Goal: Feedback & Contribution: Contribute content

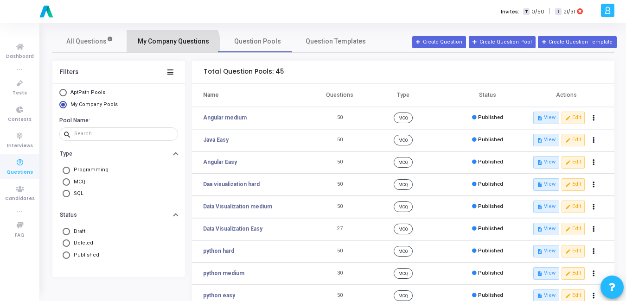
click at [168, 49] on link "My Company Questions" at bounding box center [174, 41] width 94 height 22
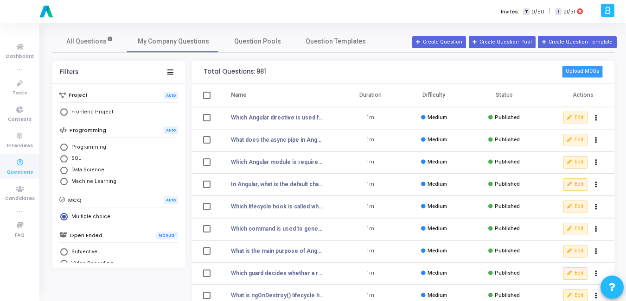
click at [592, 74] on button "Upload MCQs" at bounding box center [582, 72] width 41 height 12
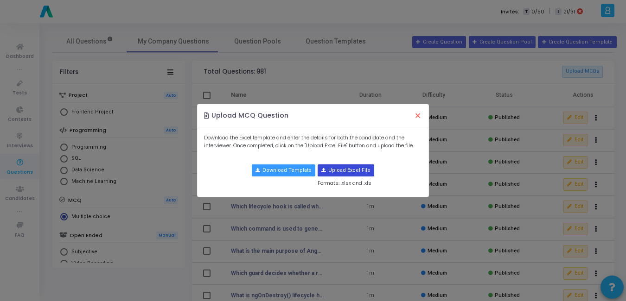
click at [348, 168] on input "file" at bounding box center [346, 170] width 56 height 11
type input "C:\fakepath\java_mcqs.csv.csv"
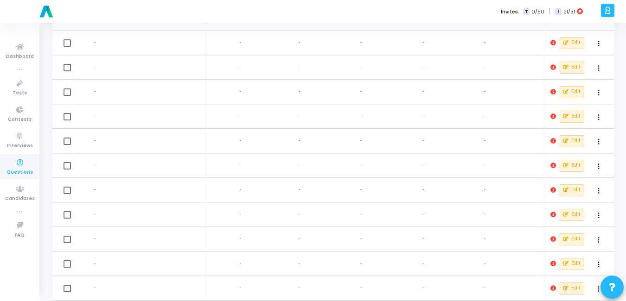
scroll to position [73, 0]
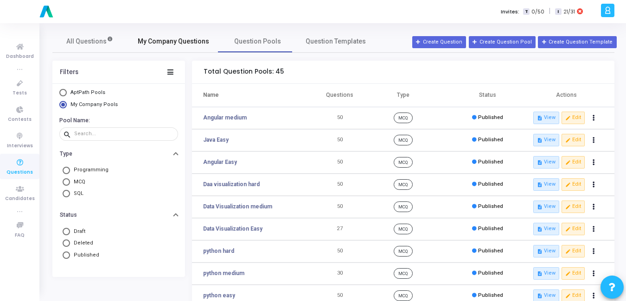
click at [158, 45] on span "My Company Questions" at bounding box center [173, 42] width 71 height 10
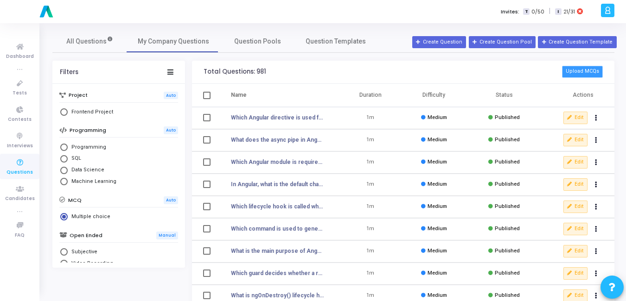
click at [582, 67] on button "Upload MCQs" at bounding box center [582, 72] width 41 height 12
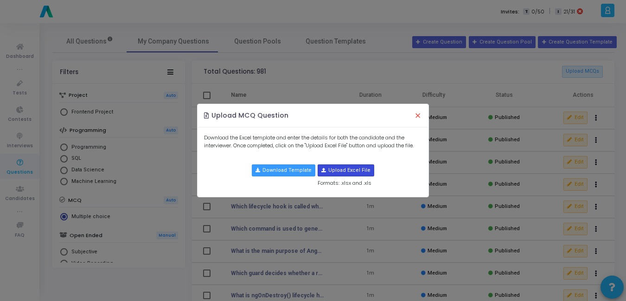
click at [339, 169] on input "file" at bounding box center [346, 170] width 56 height 11
type input "C:\fakepath\java_mcqs_1_to_50.csv.csv"
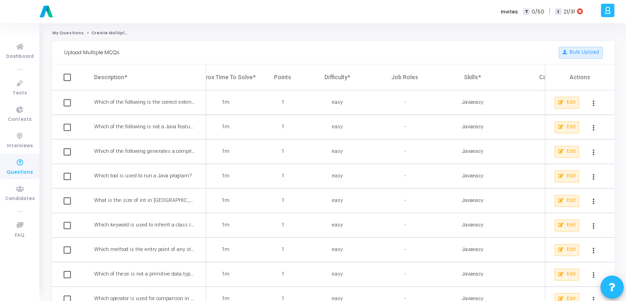
scroll to position [0, 424]
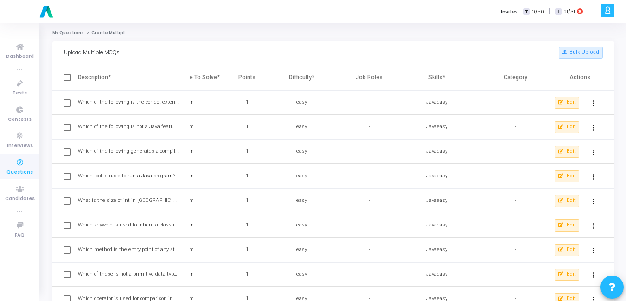
click at [580, 46] on div "Upload Multiple MCQs Bulk Upload" at bounding box center [333, 52] width 539 height 23
click at [579, 49] on button "Bulk Upload" at bounding box center [580, 53] width 44 height 12
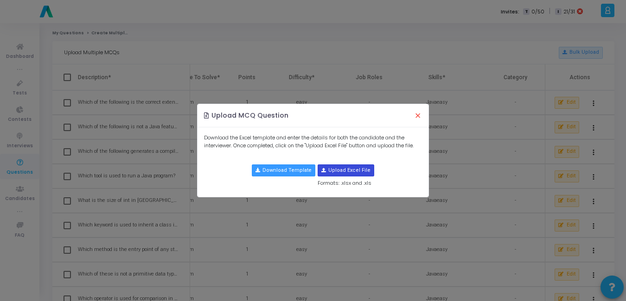
click at [339, 171] on input "file" at bounding box center [346, 170] width 56 height 11
type input "C:\fakepath\java_mcqs.csv (1).csv"
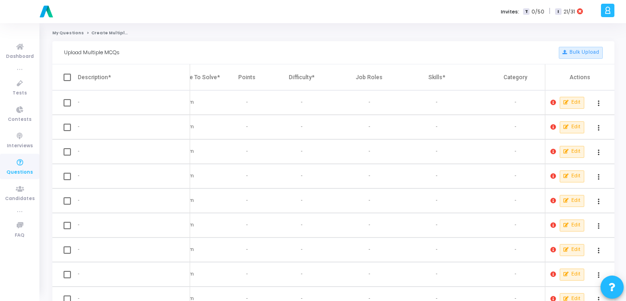
click at [553, 104] on icon at bounding box center [553, 103] width 6 height 6
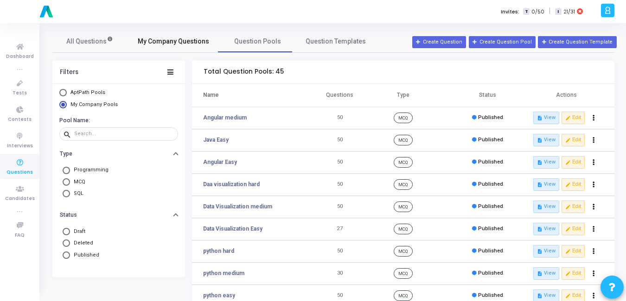
click at [192, 50] on link "My Company Questions" at bounding box center [174, 41] width 94 height 22
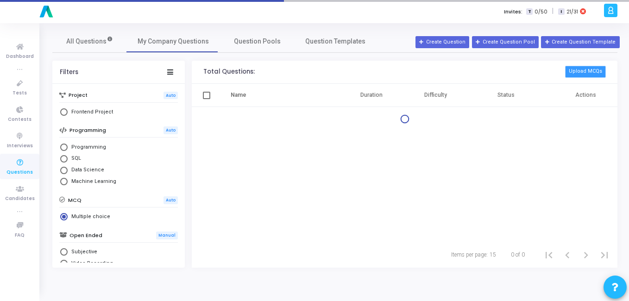
click at [595, 71] on button "Upload MCQs" at bounding box center [585, 72] width 41 height 12
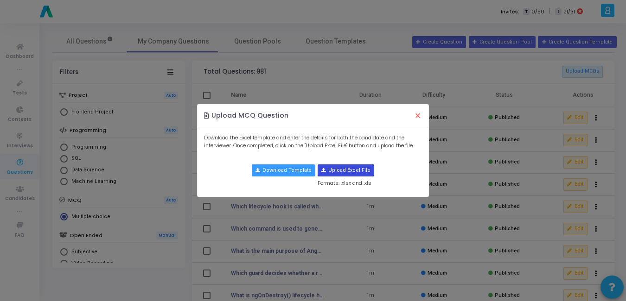
click at [327, 169] on input "file" at bounding box center [346, 170] width 56 height 11
type input "C:\fakepath\java_mcqs_1_to_50.csv.csv"
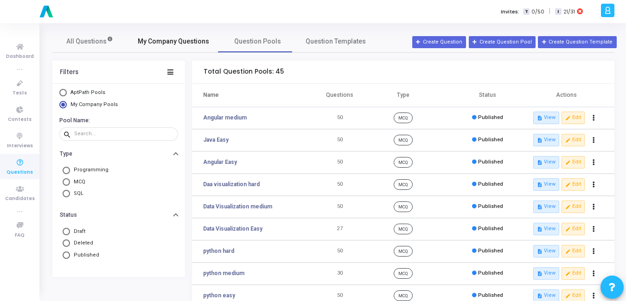
click at [158, 38] on span "My Company Questions" at bounding box center [173, 42] width 71 height 10
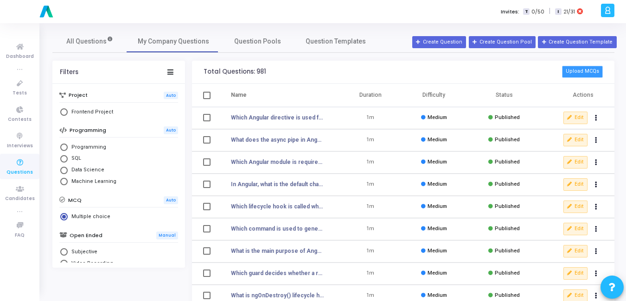
click at [577, 69] on button "Upload MCQs" at bounding box center [582, 72] width 41 height 12
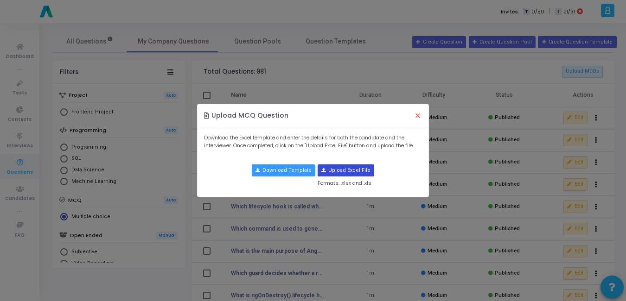
click at [336, 167] on input "file" at bounding box center [346, 170] width 56 height 11
type input "C:\fakepath\java_mcqs (2) -.csv.csv"
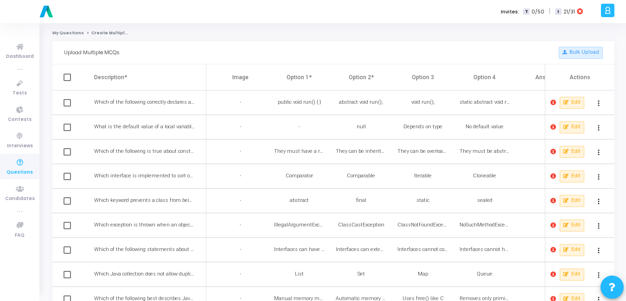
click at [552, 105] on icon at bounding box center [553, 103] width 6 height 6
click at [479, 156] on div at bounding box center [313, 150] width 626 height 301
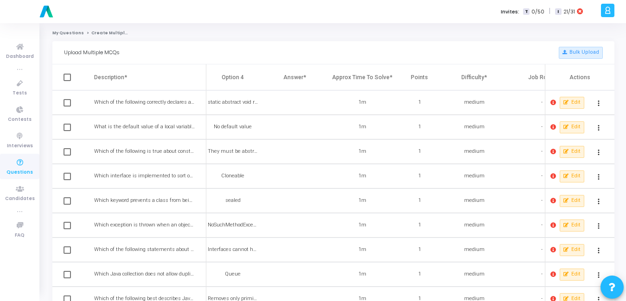
scroll to position [0, 252]
click at [296, 95] on td at bounding box center [300, 102] width 62 height 25
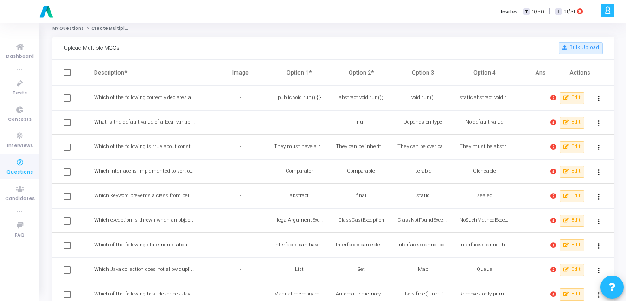
scroll to position [0, 0]
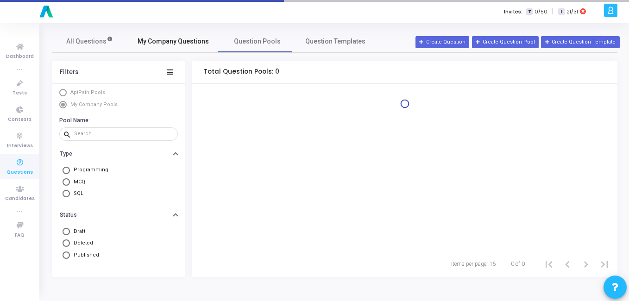
click at [186, 38] on span "My Company Questions" at bounding box center [173, 42] width 71 height 10
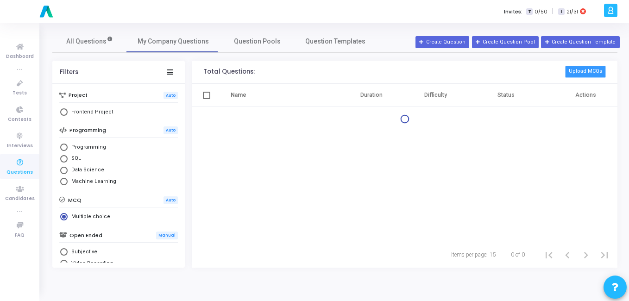
click at [581, 68] on button "Upload MCQs" at bounding box center [585, 72] width 41 height 12
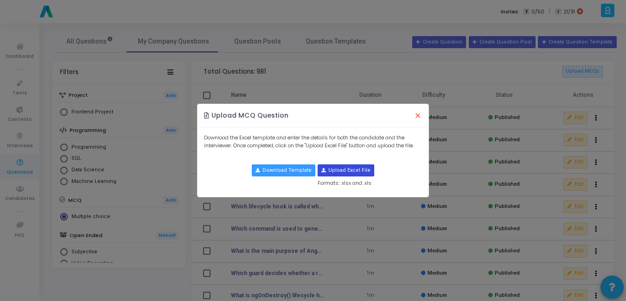
click at [338, 168] on input "file" at bounding box center [346, 170] width 56 height 11
type input "C:\fakepath\java_mcqs (2) -.csv.csv"
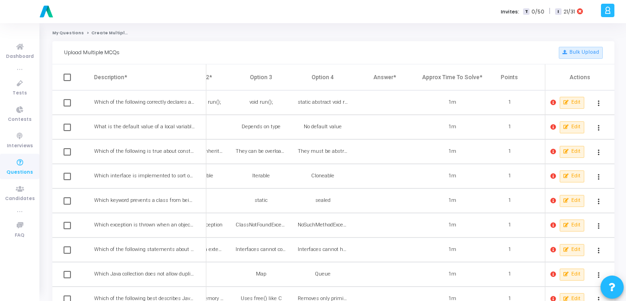
scroll to position [0, 161]
click at [376, 107] on td at bounding box center [391, 102] width 62 height 25
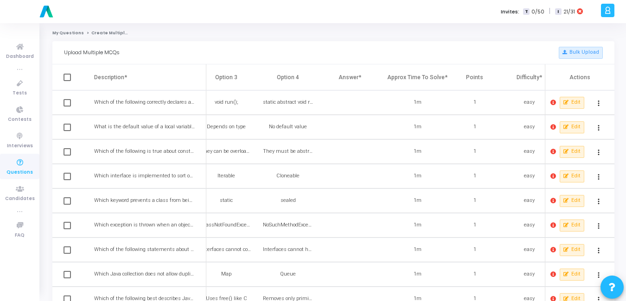
scroll to position [0, 196]
click at [18, 169] on span "Questions" at bounding box center [19, 173] width 26 height 8
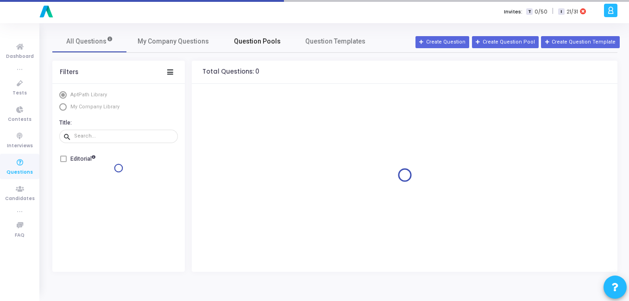
click at [246, 47] on link "Question Pools" at bounding box center [257, 41] width 74 height 22
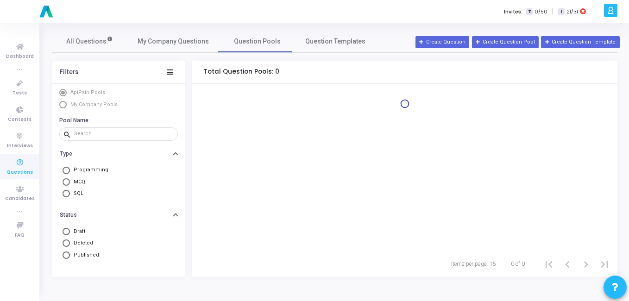
click at [64, 107] on span "Select Library" at bounding box center [62, 104] width 7 height 7
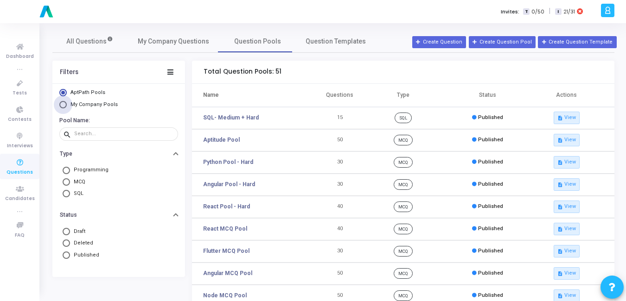
click at [64, 107] on span "Select Library" at bounding box center [62, 104] width 7 height 7
click at [64, 107] on input "My Company Pools" at bounding box center [62, 104] width 7 height 7
radio input "true"
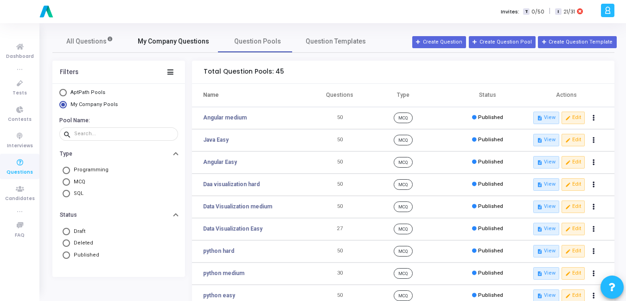
click at [199, 40] on span "My Company Questions" at bounding box center [173, 42] width 71 height 10
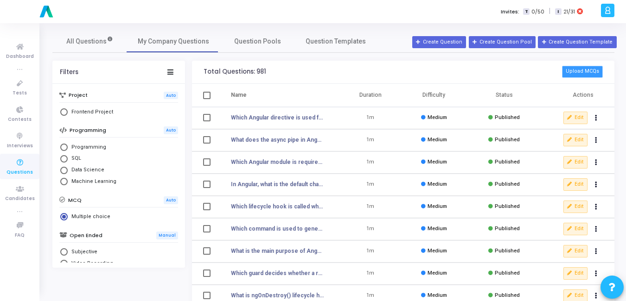
click at [594, 71] on button "Upload MCQs" at bounding box center [582, 72] width 41 height 12
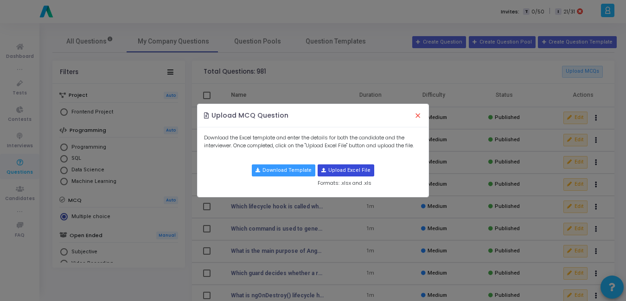
click at [334, 167] on input "file" at bounding box center [346, 170] width 56 height 11
click at [344, 173] on input "file" at bounding box center [346, 170] width 56 height 11
type input "C:\fakepath\expert_angular_mcqs1.csv"
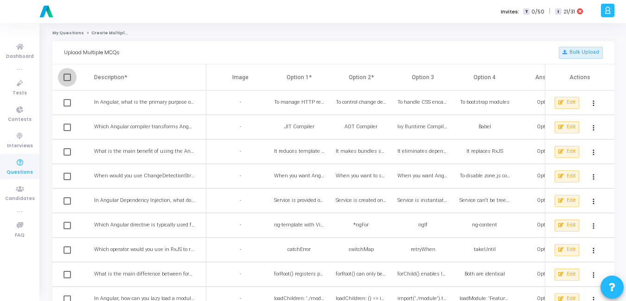
click at [70, 76] on span at bounding box center [66, 77] width 7 height 7
click at [67, 81] on input "checkbox" at bounding box center [67, 81] width 0 height 0
checkbox input "true"
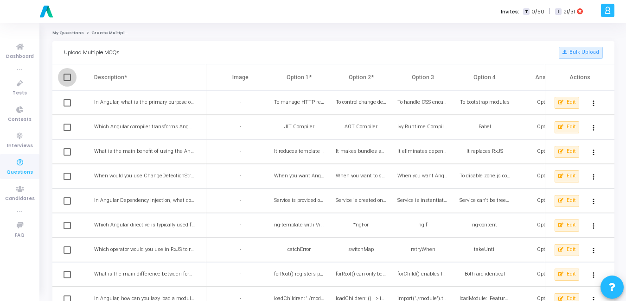
checkbox input "true"
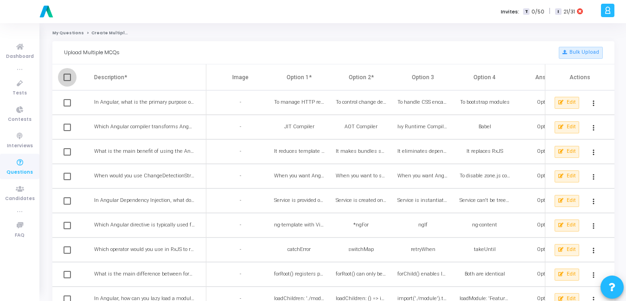
checkbox input "true"
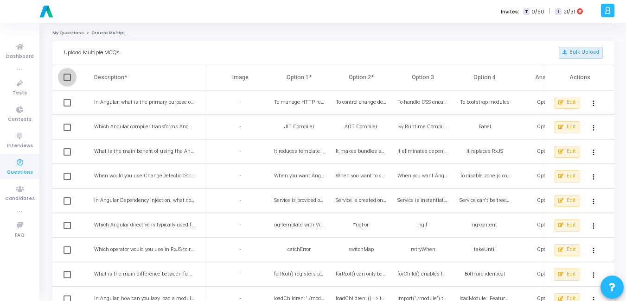
checkbox input "true"
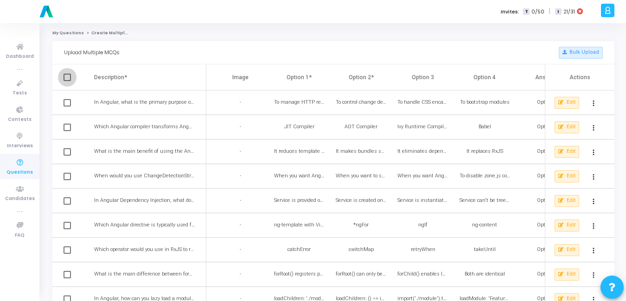
checkbox input "true"
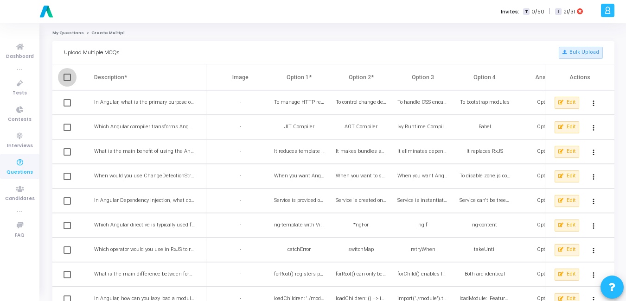
checkbox input "true"
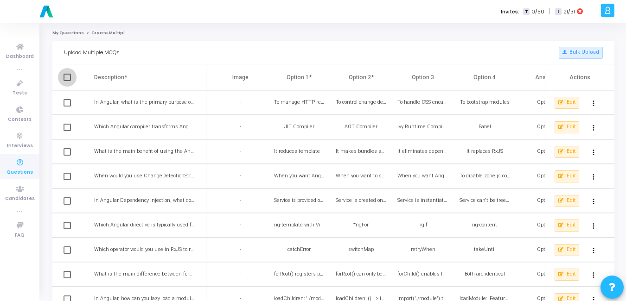
checkbox input "true"
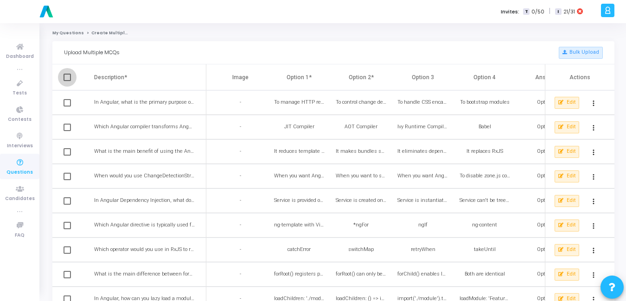
checkbox input "true"
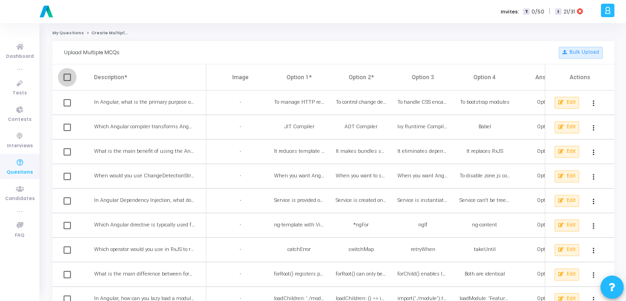
checkbox input "true"
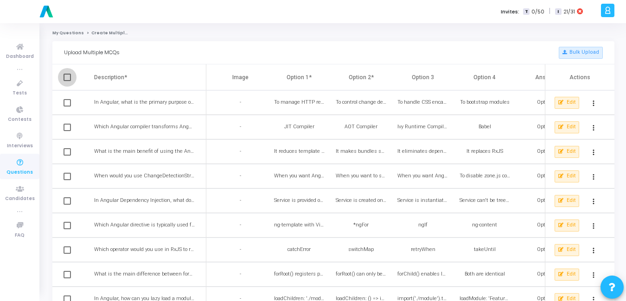
checkbox input "true"
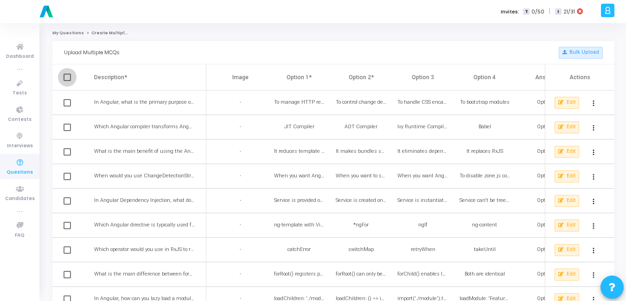
checkbox input "true"
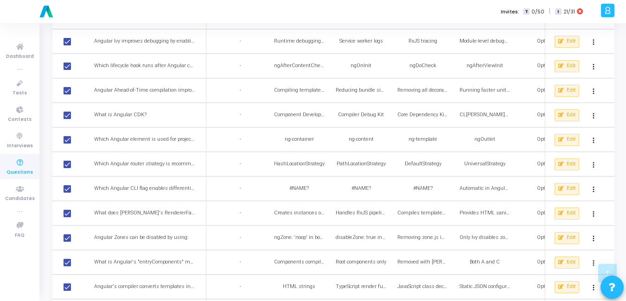
scroll to position [1060, 0]
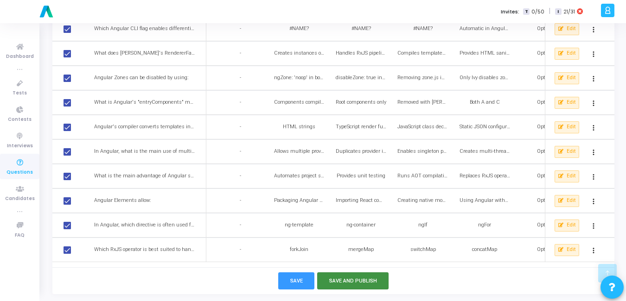
click at [346, 281] on button "Save and Publish" at bounding box center [353, 281] width 72 height 17
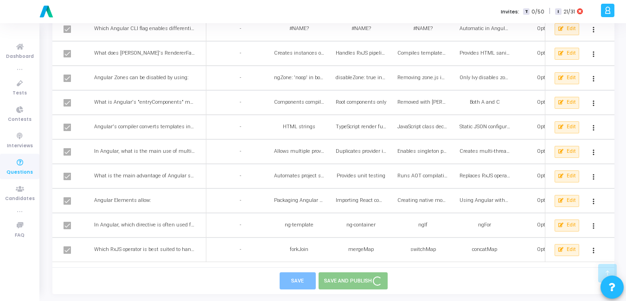
checkbox input "false"
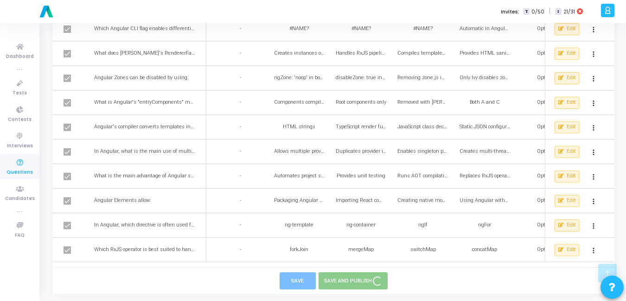
checkbox input "false"
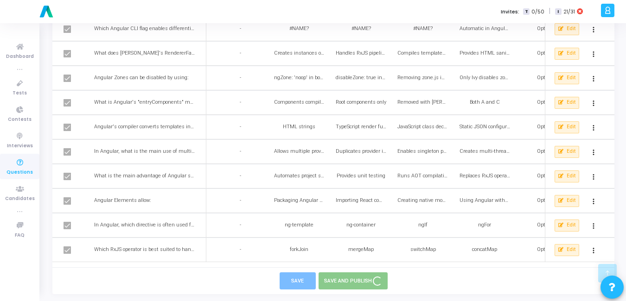
checkbox input "false"
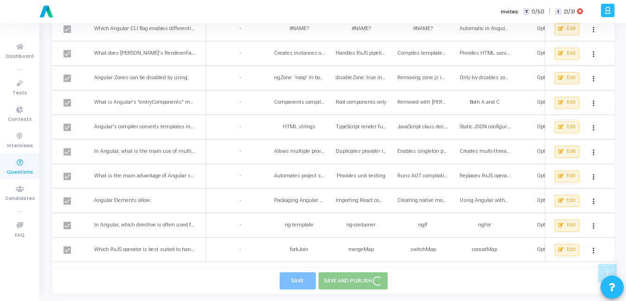
checkbox input "false"
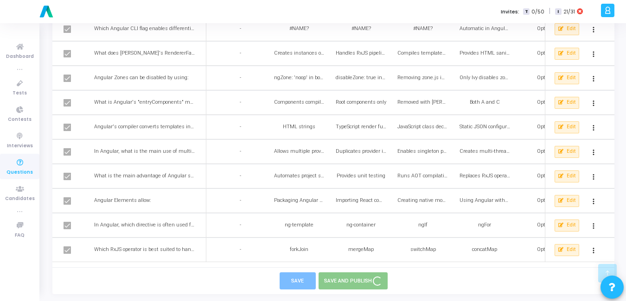
checkbox input "false"
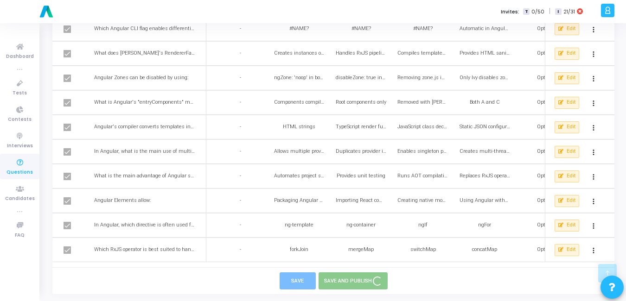
checkbox input "false"
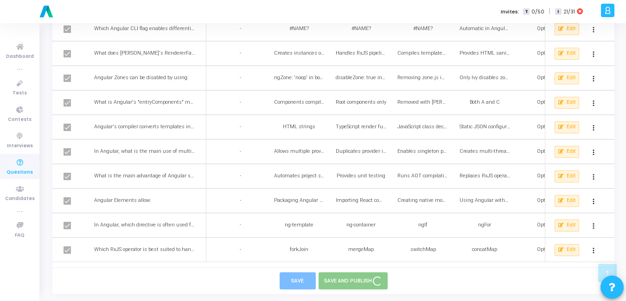
checkbox input "false"
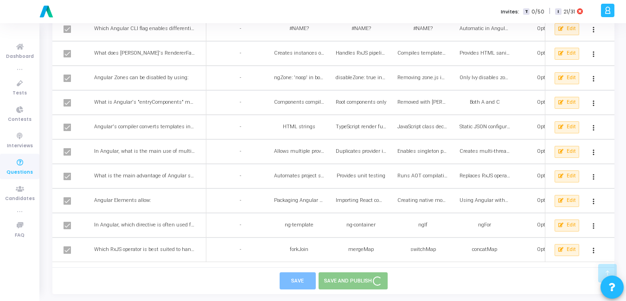
checkbox input "false"
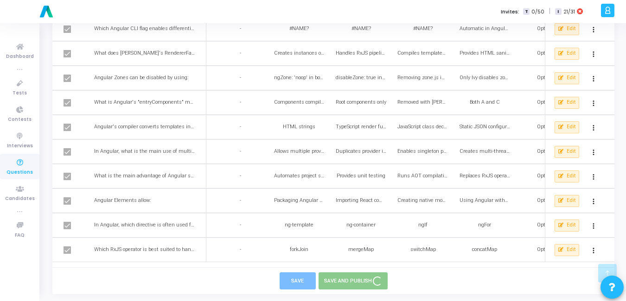
checkbox input "false"
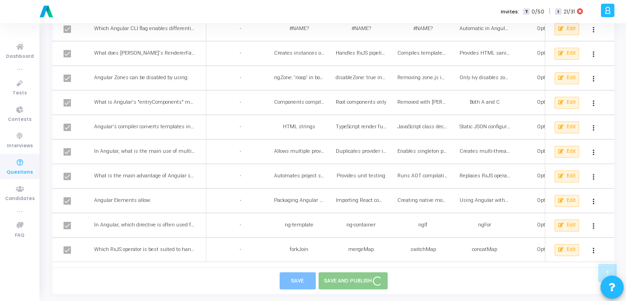
checkbox input "false"
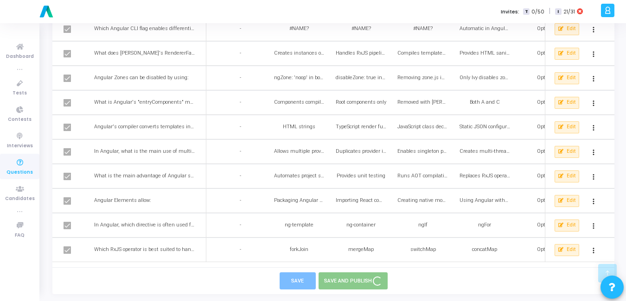
checkbox input "false"
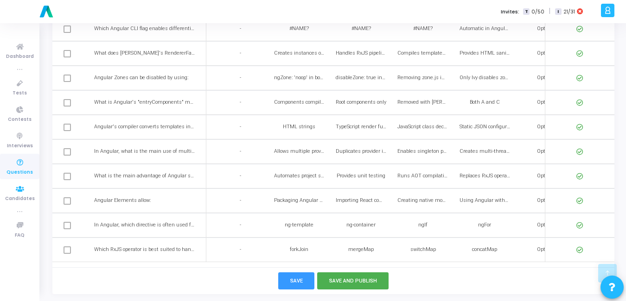
click at [17, 169] on span "Questions" at bounding box center [19, 173] width 26 height 8
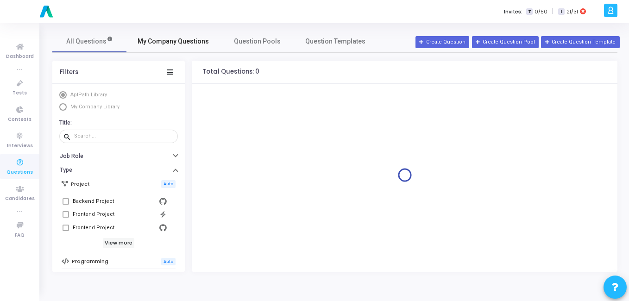
click at [188, 45] on span "My Company Questions" at bounding box center [173, 42] width 71 height 10
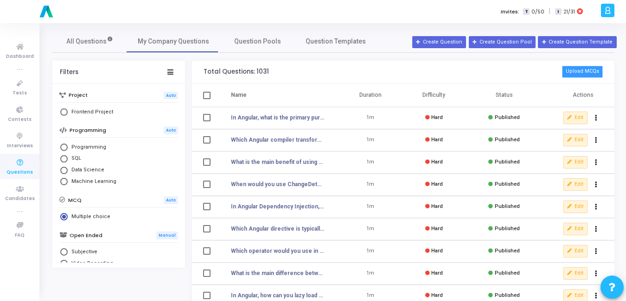
click at [584, 67] on button "Upload MCQs" at bounding box center [582, 72] width 41 height 12
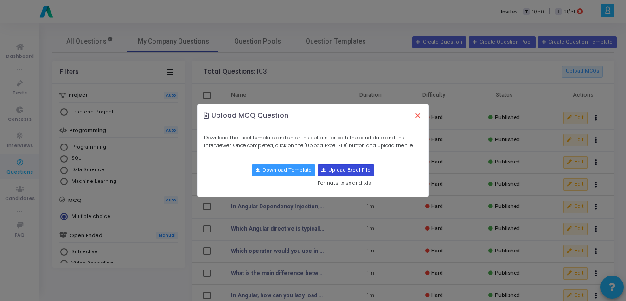
click at [328, 170] on input "file" at bounding box center [346, 170] width 56 height 11
type input "C:\fakepath\java_mcqs.csv (2).csv"
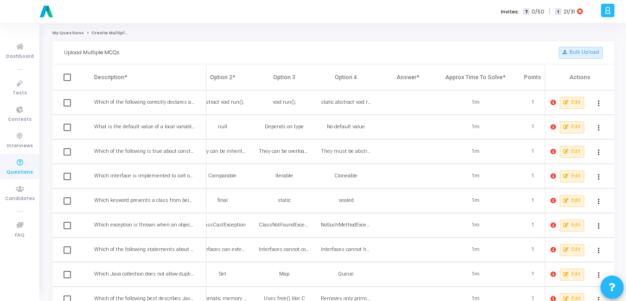
scroll to position [0, 139]
click at [397, 94] on td at bounding box center [413, 102] width 62 height 25
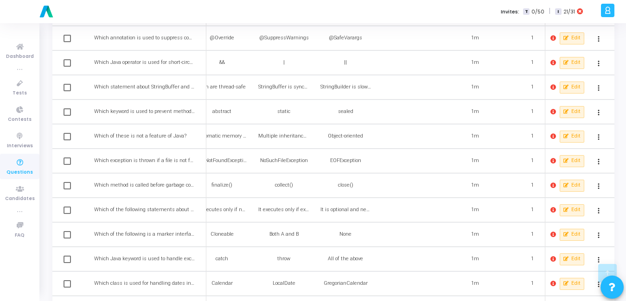
scroll to position [601, 0]
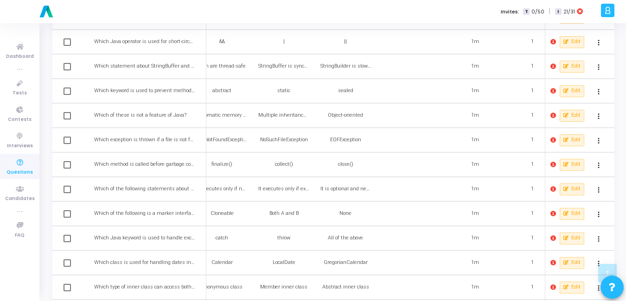
click at [554, 167] on icon at bounding box center [553, 165] width 6 height 6
click at [463, 175] on div at bounding box center [313, 150] width 626 height 301
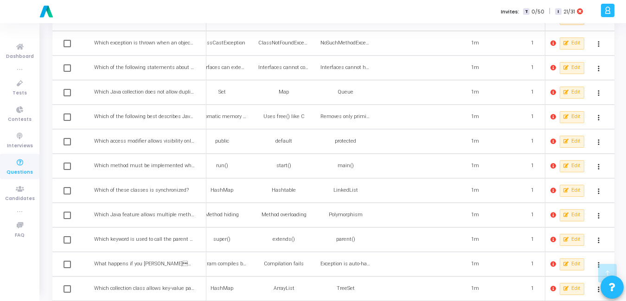
scroll to position [0, 0]
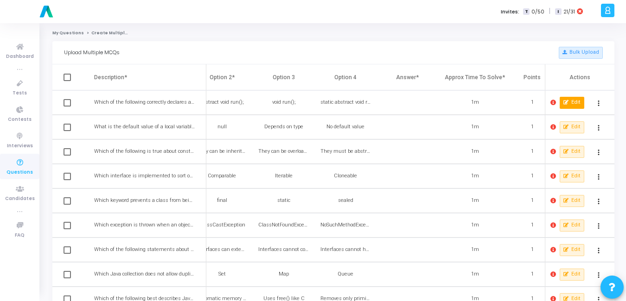
click at [569, 98] on button "Edit" at bounding box center [571, 103] width 25 height 12
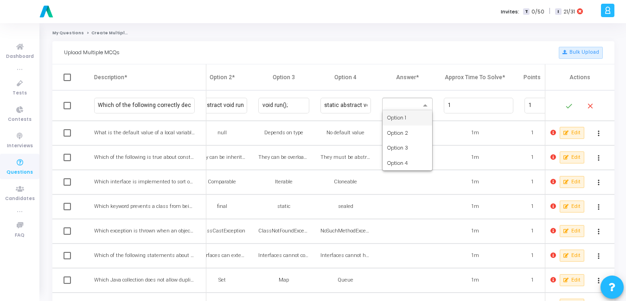
click at [425, 102] on span at bounding box center [426, 106] width 12 height 8
click at [468, 177] on td "1m" at bounding box center [480, 182] width 73 height 25
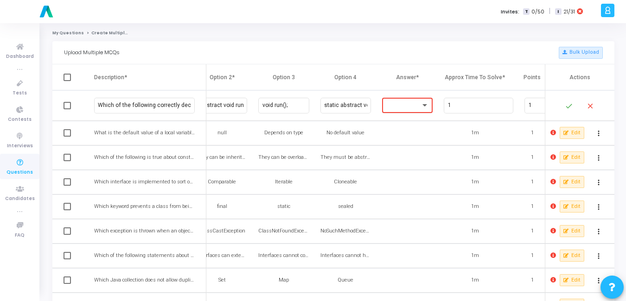
click at [429, 104] on span at bounding box center [426, 106] width 12 height 8
click at [428, 65] on th "Answer*" at bounding box center [413, 77] width 62 height 26
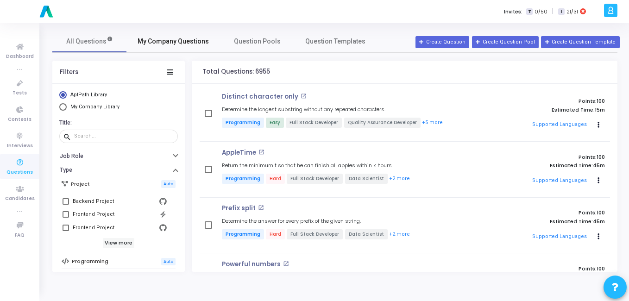
click at [193, 48] on link "My Company Questions" at bounding box center [174, 41] width 94 height 22
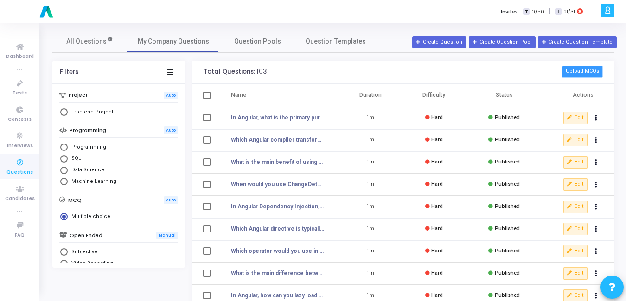
click at [578, 67] on button "Upload MCQs" at bounding box center [582, 72] width 41 height 12
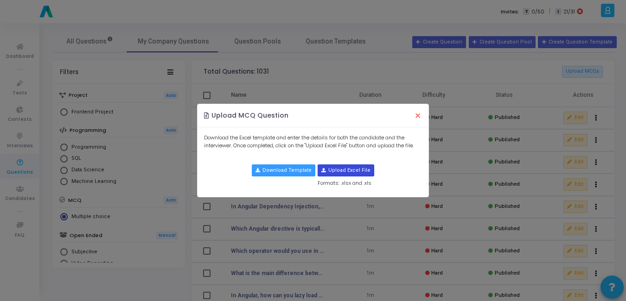
click at [343, 165] on button "Upload Excel File" at bounding box center [345, 171] width 57 height 12
click at [343, 167] on input "file" at bounding box center [346, 170] width 56 height 11
type input "C:\fakepath\java_quiz_questions (1).csv"
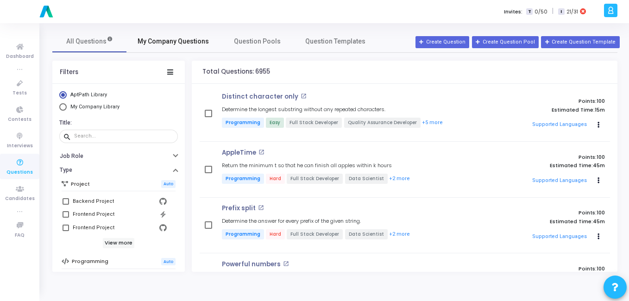
click at [162, 44] on span "My Company Questions" at bounding box center [173, 42] width 71 height 10
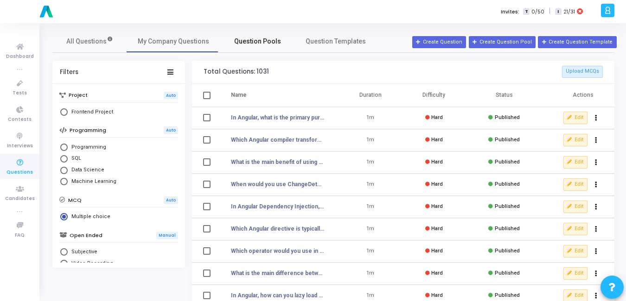
click at [266, 48] on link "Question Pools" at bounding box center [257, 41] width 74 height 22
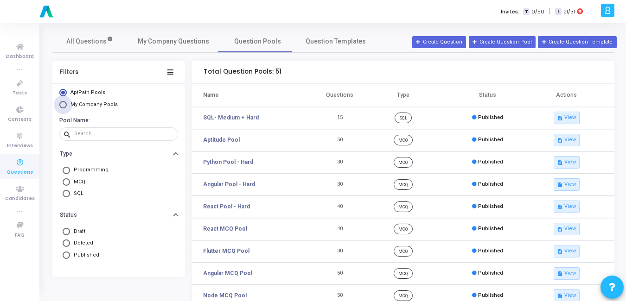
click at [88, 105] on span "My Company Pools" at bounding box center [93, 105] width 47 height 6
click at [67, 105] on input "My Company Pools" at bounding box center [62, 104] width 7 height 7
radio input "true"
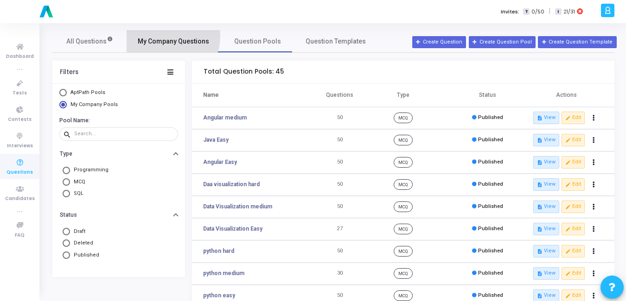
click at [166, 37] on span "My Company Questions" at bounding box center [173, 42] width 71 height 10
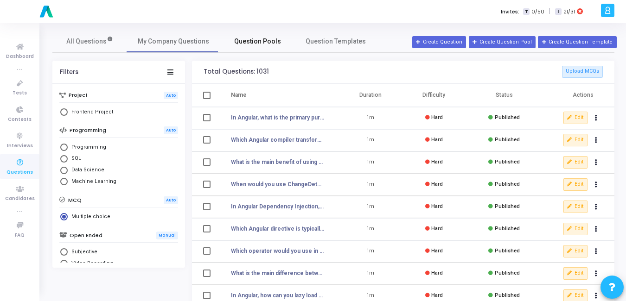
click at [256, 41] on span "Question Pools" at bounding box center [257, 42] width 47 height 10
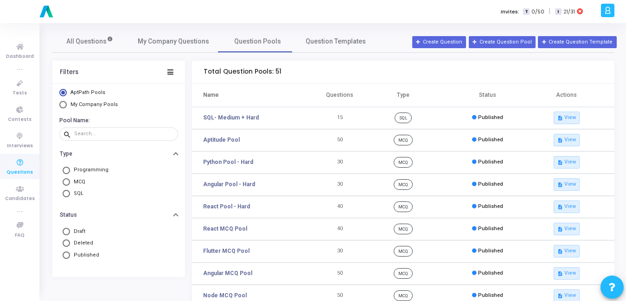
click at [86, 104] on span "My Company Pools" at bounding box center [93, 105] width 47 height 6
click at [67, 104] on input "My Company Pools" at bounding box center [62, 104] width 7 height 7
radio input "true"
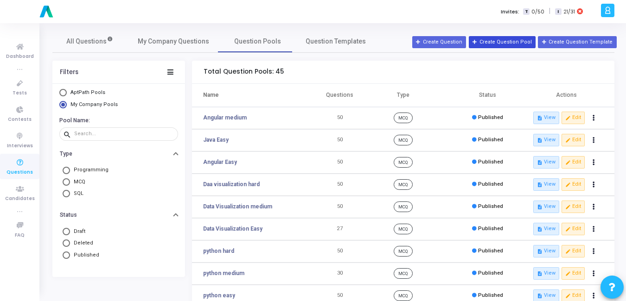
click at [510, 43] on button "Create Question Pool" at bounding box center [502, 42] width 67 height 12
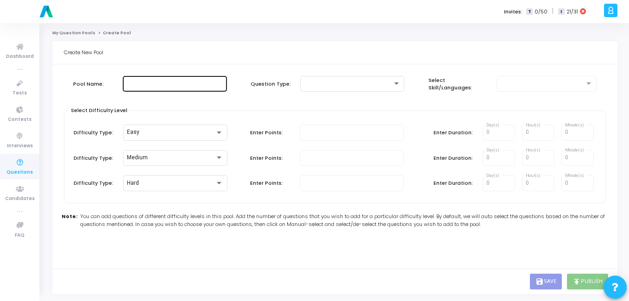
click at [197, 79] on div at bounding box center [175, 83] width 97 height 17
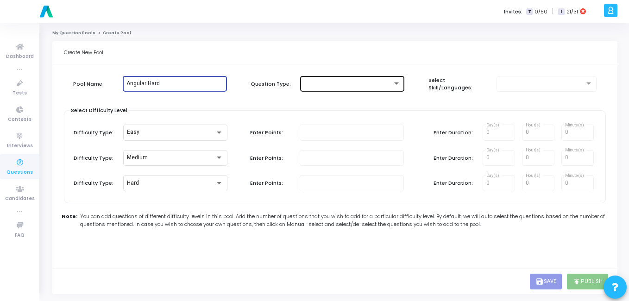
type input "Angular Hard"
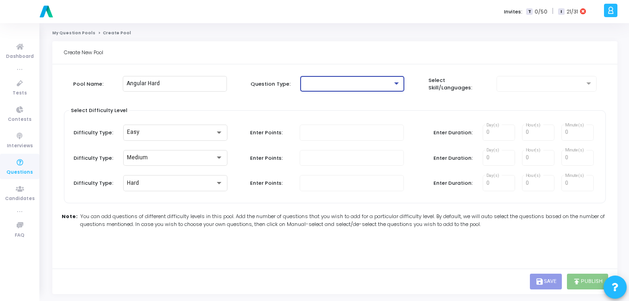
click at [344, 83] on div at bounding box center [348, 84] width 89 height 6
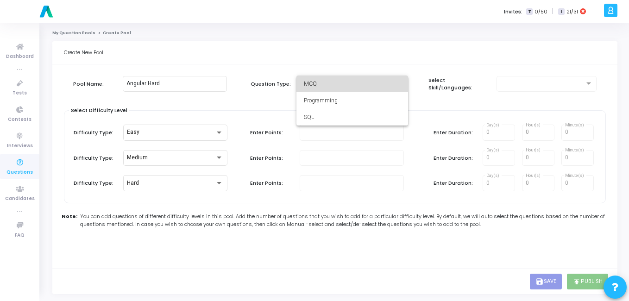
click at [337, 87] on span "MCQ" at bounding box center [352, 84] width 97 height 17
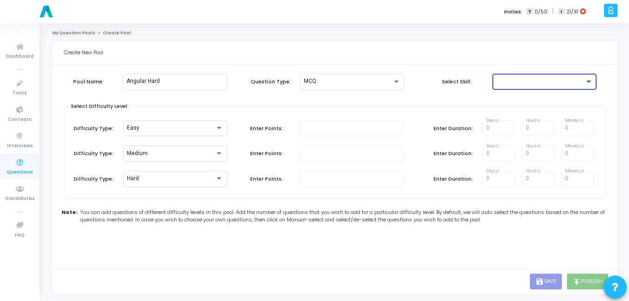
click at [522, 79] on div at bounding box center [540, 81] width 89 height 6
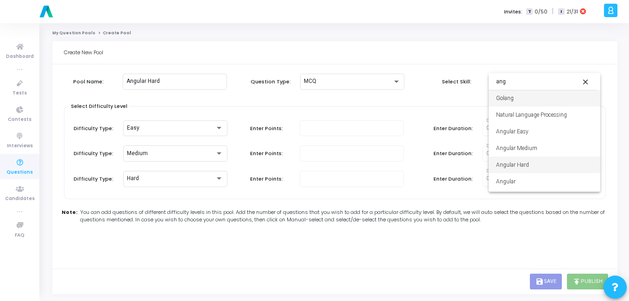
type input "ang"
click at [527, 164] on span "Angular Hard" at bounding box center [544, 165] width 97 height 17
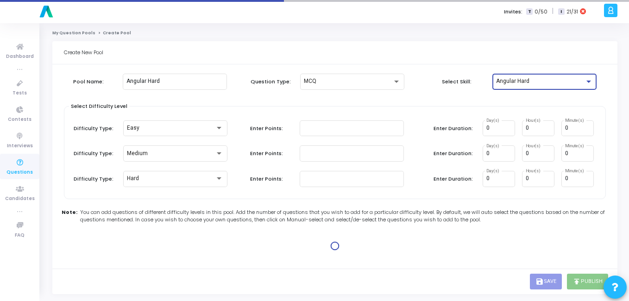
type input "1"
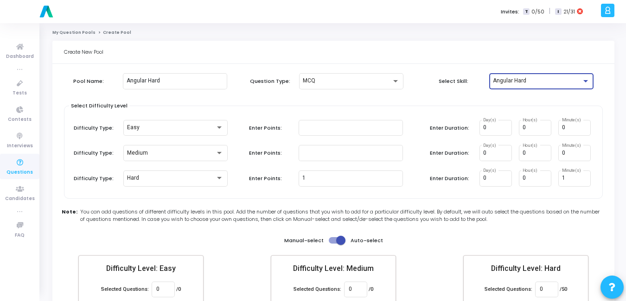
scroll to position [54, 0]
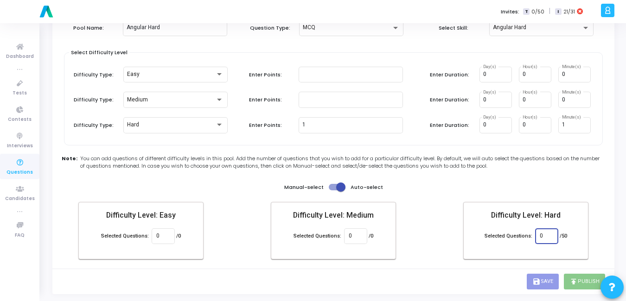
click at [548, 239] on input "0" at bounding box center [545, 236] width 13 height 6
type input "50"
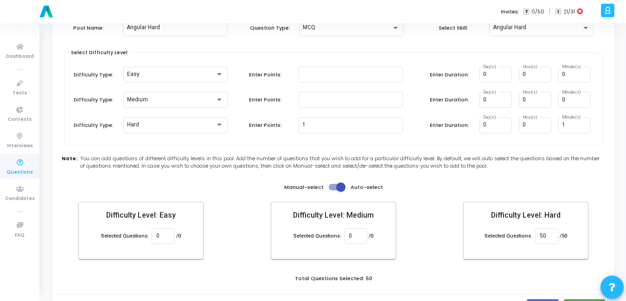
click at [411, 276] on div "Create New Pool Pool Name: Angular Hard Question Type: MCQ Select Skill: Angula…" at bounding box center [333, 153] width 562 height 332
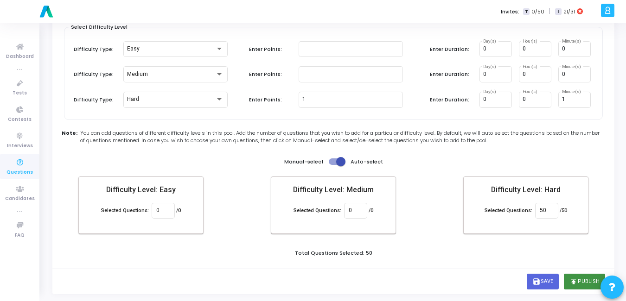
click at [583, 282] on button "publish Publish" at bounding box center [584, 282] width 41 height 16
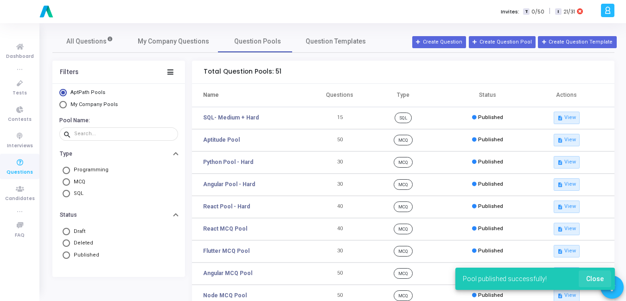
click at [590, 281] on span "Close" at bounding box center [595, 278] width 18 height 7
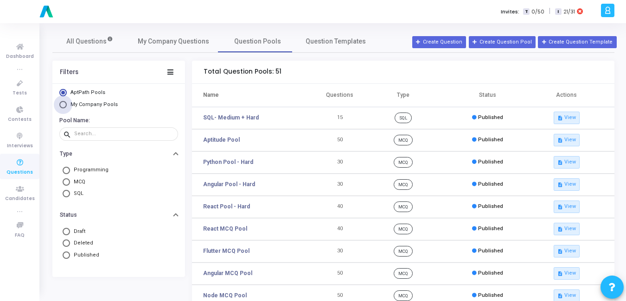
click at [87, 104] on span "My Company Pools" at bounding box center [93, 105] width 47 height 6
click at [67, 104] on input "My Company Pools" at bounding box center [62, 104] width 7 height 7
radio input "true"
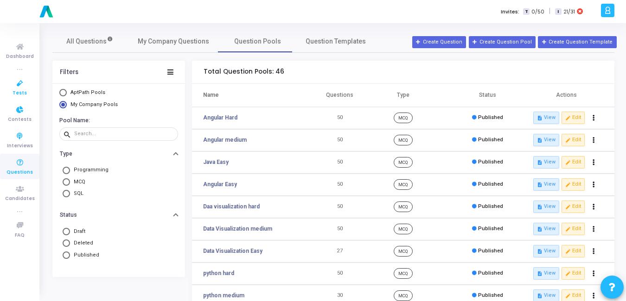
click at [14, 91] on span "Tests" at bounding box center [20, 93] width 14 height 8
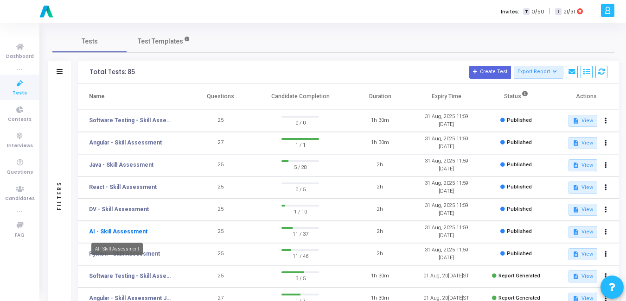
click at [103, 230] on link "AI - Skill Assessment" at bounding box center [118, 232] width 58 height 8
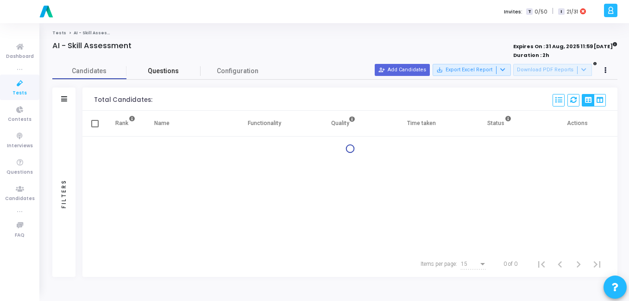
click at [157, 68] on span "Questions" at bounding box center [164, 71] width 74 height 10
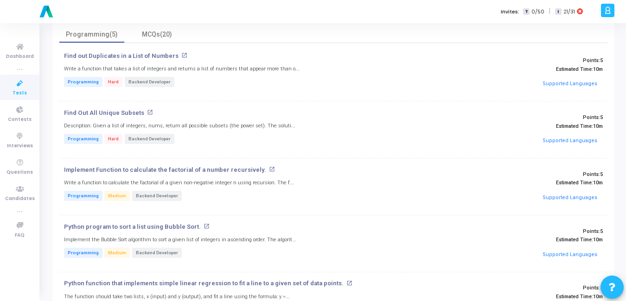
scroll to position [74, 0]
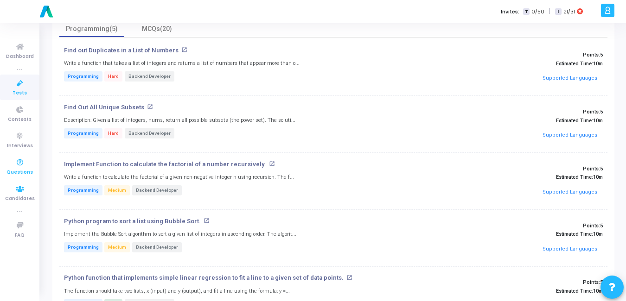
click at [19, 169] on span "Questions" at bounding box center [19, 173] width 26 height 8
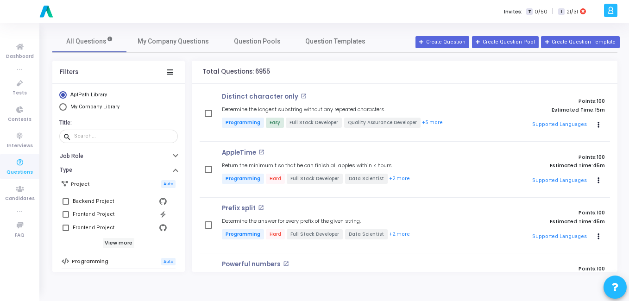
click at [66, 109] on span "Select Library" at bounding box center [62, 106] width 7 height 7
click at [66, 109] on input "My Company Library" at bounding box center [62, 106] width 7 height 7
radio input "true"
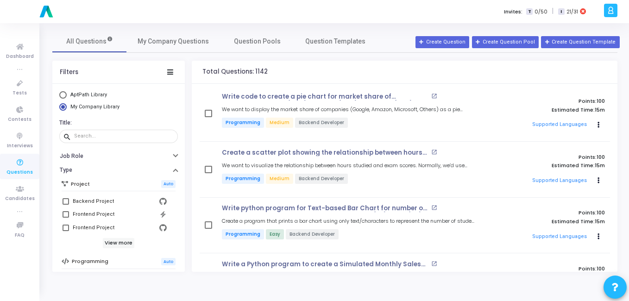
click at [61, 98] on span "Select Library" at bounding box center [62, 94] width 7 height 7
click at [61, 98] on input "AptPath Library" at bounding box center [62, 94] width 7 height 7
radio input "true"
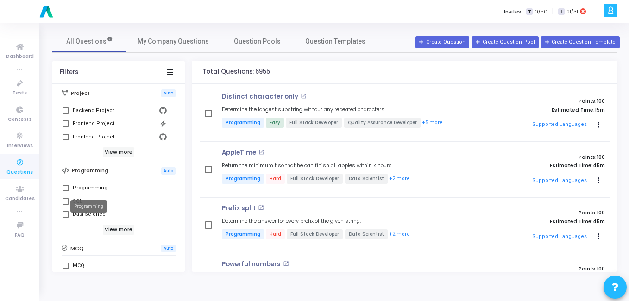
scroll to position [96, 0]
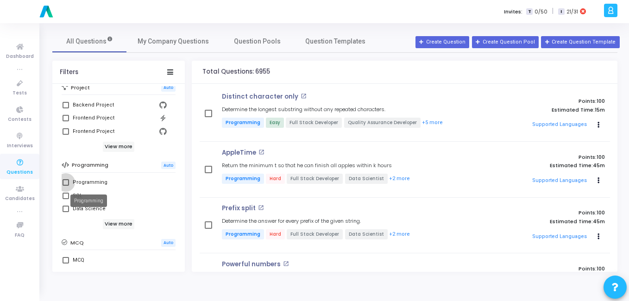
click at [88, 182] on div "Programming" at bounding box center [90, 182] width 35 height 11
click at [66, 186] on input "Programming" at bounding box center [65, 186] width 0 height 0
checkbox input "true"
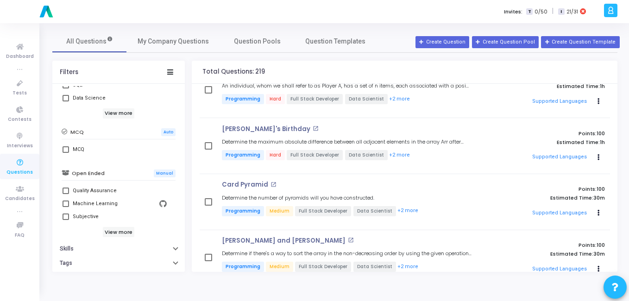
scroll to position [239, 0]
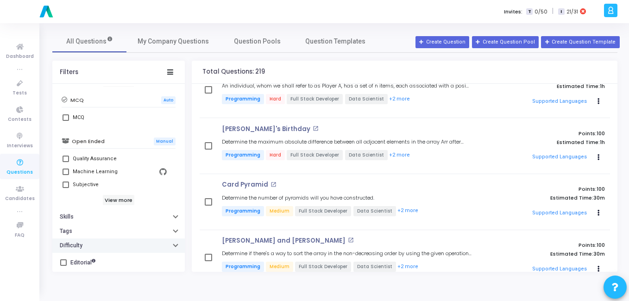
click at [168, 245] on button "Difficulty" at bounding box center [118, 246] width 133 height 14
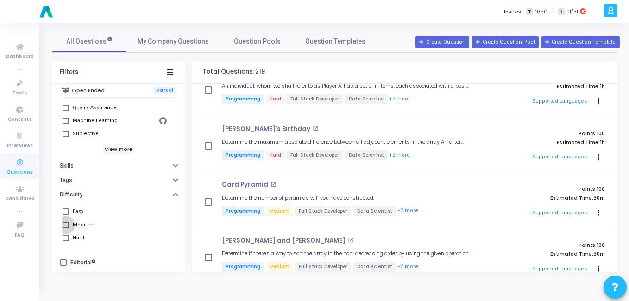
click at [67, 223] on span at bounding box center [66, 225] width 6 height 6
click at [66, 228] on input "Medium" at bounding box center [65, 228] width 0 height 0
checkbox input "true"
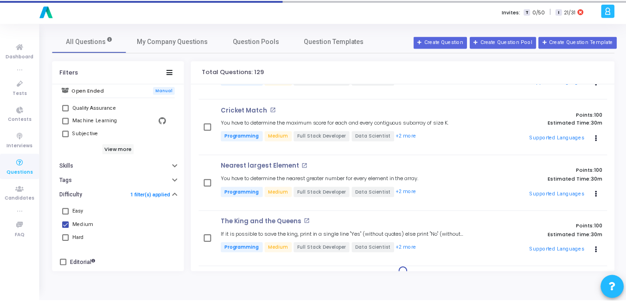
scroll to position [670, 0]
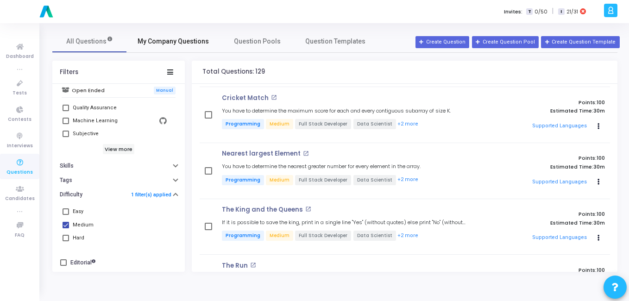
click at [173, 40] on span "My Company Questions" at bounding box center [173, 42] width 71 height 10
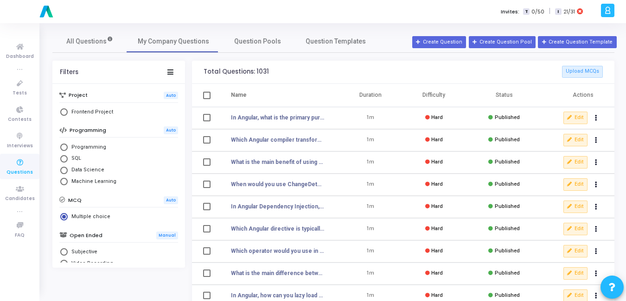
click at [71, 149] on span "Programming" at bounding box center [87, 148] width 38 height 8
click at [68, 149] on input "Programming" at bounding box center [63, 147] width 7 height 7
radio input "true"
radio input "false"
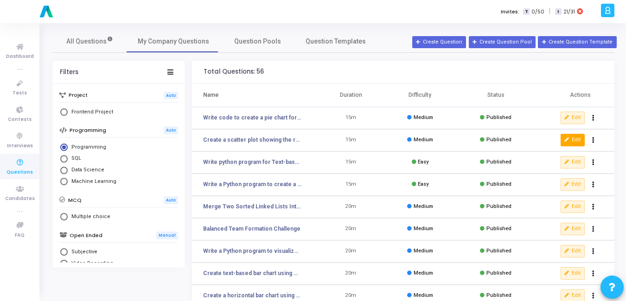
click at [573, 141] on button "Edit" at bounding box center [572, 140] width 24 height 12
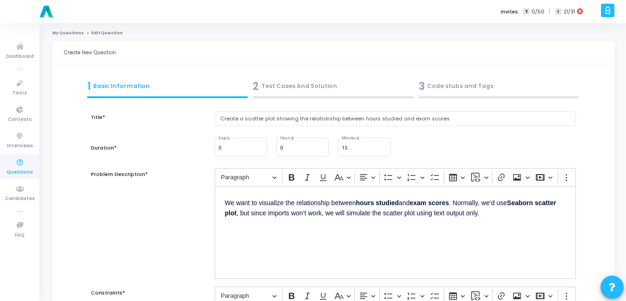
click at [433, 91] on div "3 Code stubs and Tags" at bounding box center [499, 86] width 161 height 15
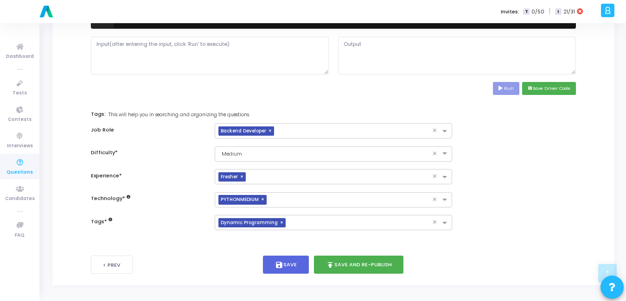
scroll to position [427, 0]
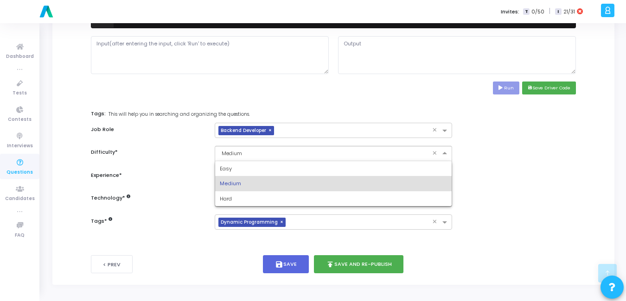
click at [444, 155] on span at bounding box center [446, 154] width 12 height 8
click at [359, 167] on div "Easy" at bounding box center [333, 168] width 237 height 15
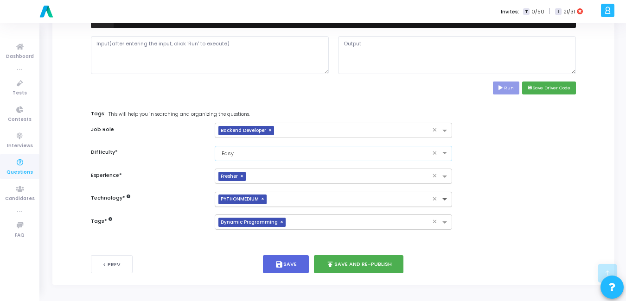
click at [449, 199] on span at bounding box center [446, 200] width 12 height 8
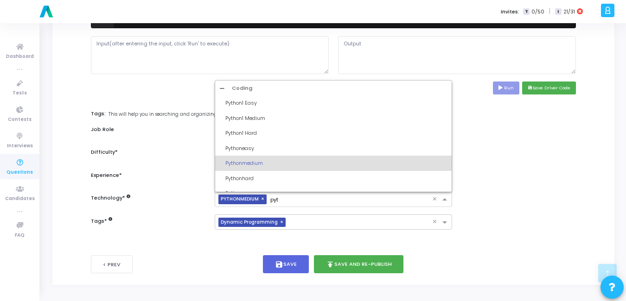
type input "pyth"
click at [282, 143] on div "Pythoneasy" at bounding box center [333, 148] width 237 height 15
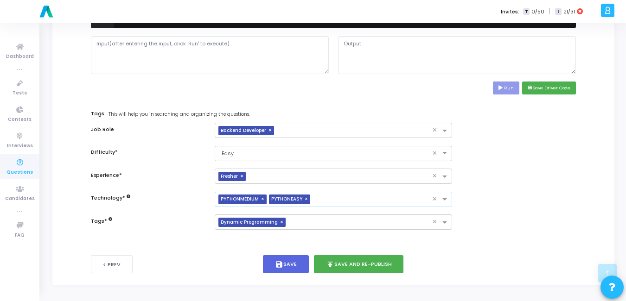
click at [261, 200] on span "×" at bounding box center [264, 200] width 6 height 10
click at [236, 154] on input "text" at bounding box center [324, 153] width 209 height 8
click at [514, 180] on div "Experience * × Fresher ×" at bounding box center [333, 176] width 494 height 15
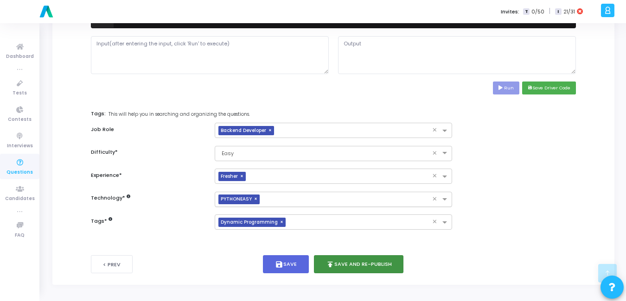
click at [361, 266] on button "publish Save and Re-publish" at bounding box center [359, 264] width 90 height 18
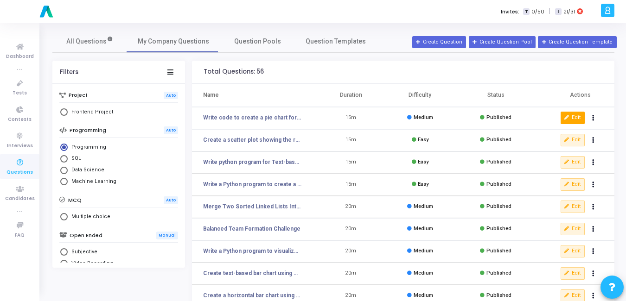
click at [565, 115] on icon at bounding box center [566, 117] width 5 height 5
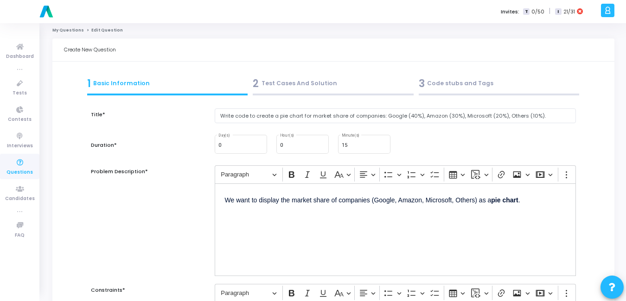
scroll to position [2, 0]
click at [442, 92] on div "3 Code stubs and Tags" at bounding box center [499, 84] width 161 height 15
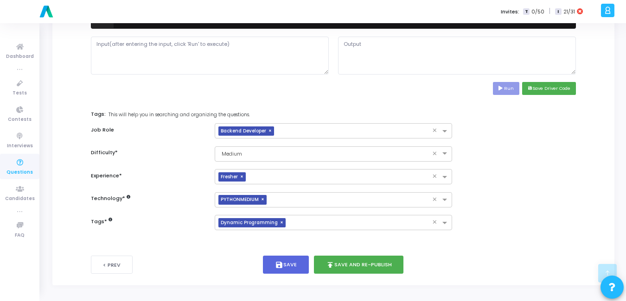
scroll to position [427, 0]
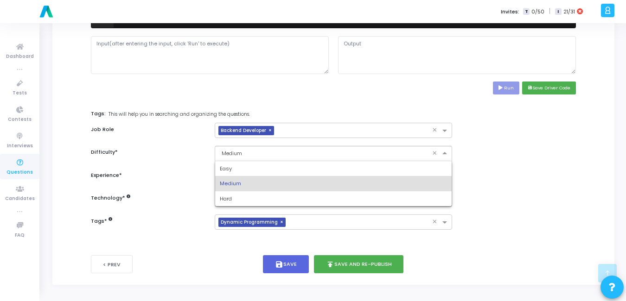
click at [241, 156] on input "text" at bounding box center [324, 153] width 209 height 8
click at [235, 168] on div "Easy" at bounding box center [333, 168] width 237 height 15
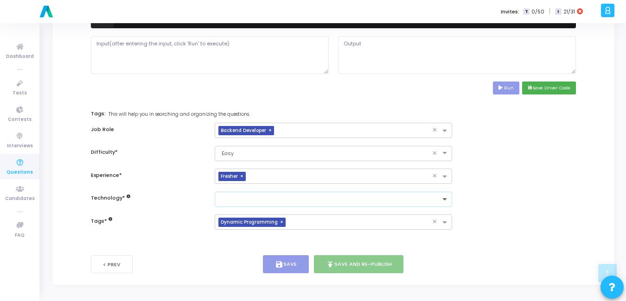
click at [444, 197] on span at bounding box center [446, 200] width 12 height 8
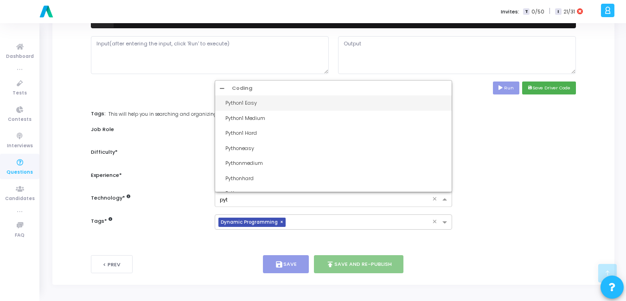
type input "pyth"
click at [260, 150] on div "Pythoneasy" at bounding box center [336, 149] width 222 height 8
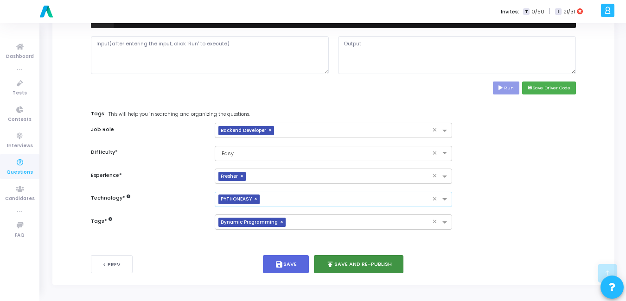
click at [368, 266] on button "publish Save and Re-publish" at bounding box center [359, 264] width 90 height 18
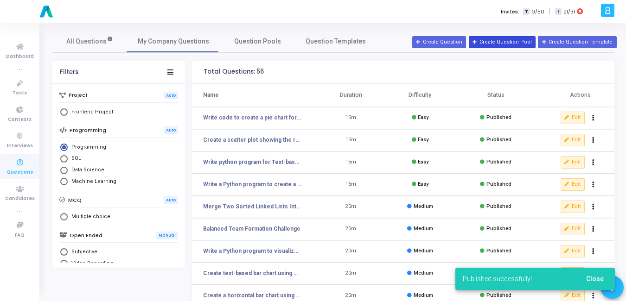
click at [491, 44] on button "Create Question Pool" at bounding box center [502, 42] width 67 height 12
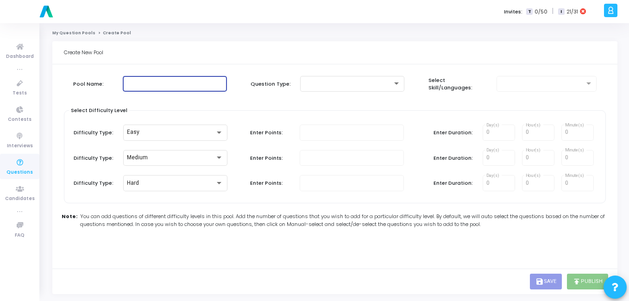
click at [172, 82] on input "text" at bounding box center [175, 84] width 97 height 6
type input "j"
click at [321, 95] on div "Pool Name: j Question Type: Select Skill/Languages:" at bounding box center [335, 92] width 542 height 37
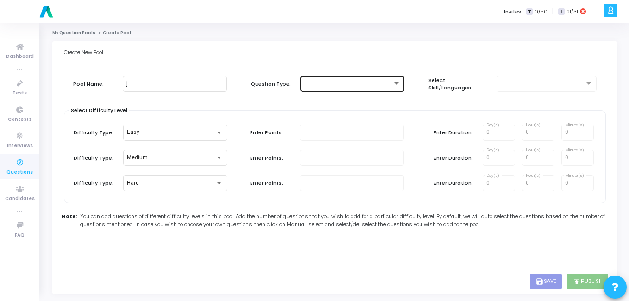
click at [354, 89] on div at bounding box center [352, 83] width 97 height 17
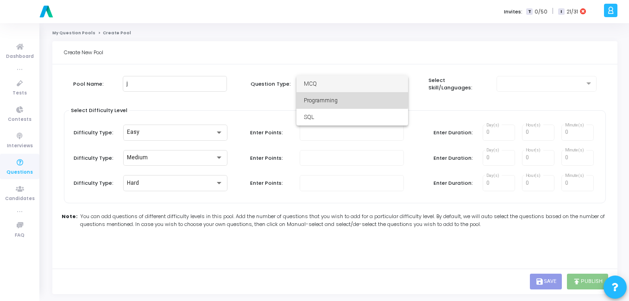
click at [351, 100] on span "Programming" at bounding box center [352, 100] width 97 height 17
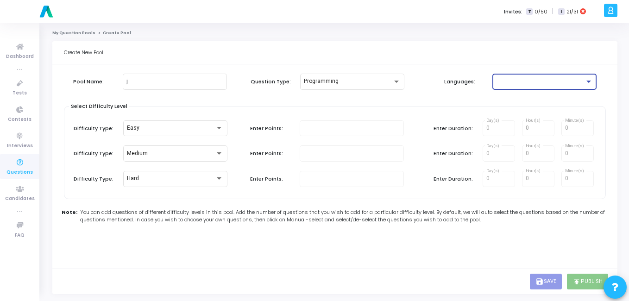
click at [509, 79] on div at bounding box center [540, 81] width 89 height 6
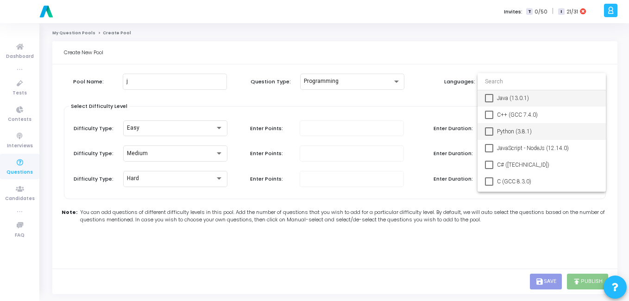
click at [513, 130] on span "Python (3.8.1)" at bounding box center [548, 131] width 102 height 17
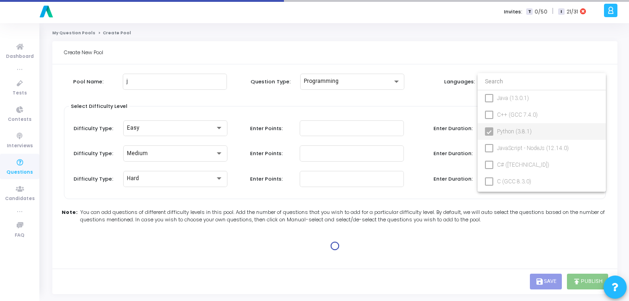
type input "100"
type input "15"
type input "100"
type input "30"
type input "100"
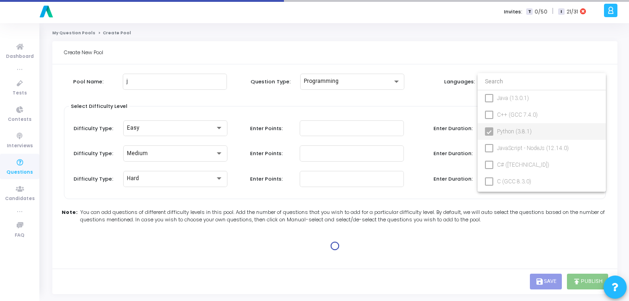
type input "45"
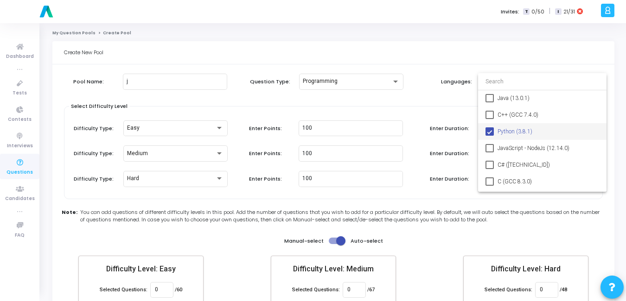
scroll to position [54, 0]
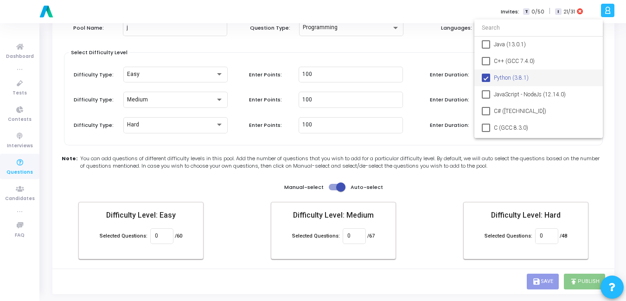
click at [244, 196] on div at bounding box center [313, 150] width 626 height 301
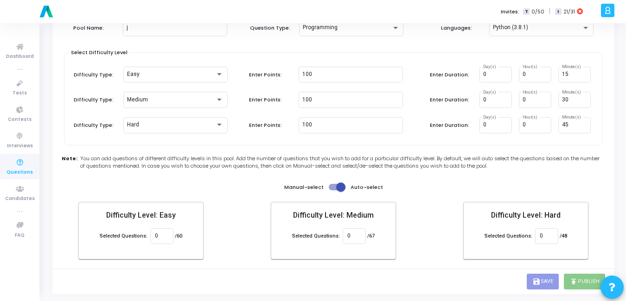
click at [341, 185] on span at bounding box center [340, 187] width 9 height 9
click at [333, 190] on input "checkbox" at bounding box center [333, 190] width 0 height 0
checkbox input "false"
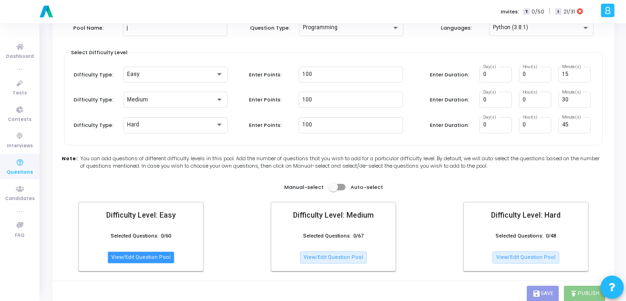
click at [148, 255] on button "View/Edit Question Pool" at bounding box center [141, 258] width 67 height 12
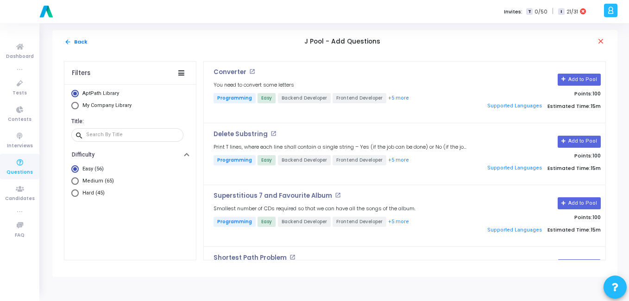
click at [106, 104] on span "My Company Library" at bounding box center [106, 105] width 49 height 6
click at [79, 104] on input "My Company Library" at bounding box center [74, 105] width 7 height 7
radio input "true"
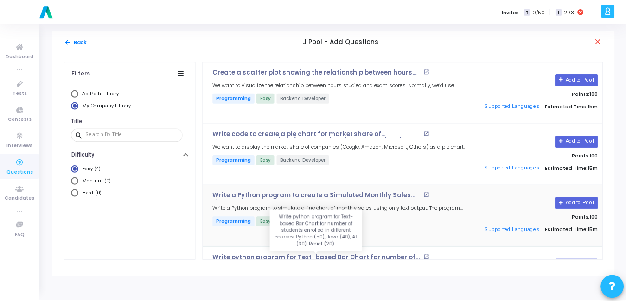
scroll to position [49, 0]
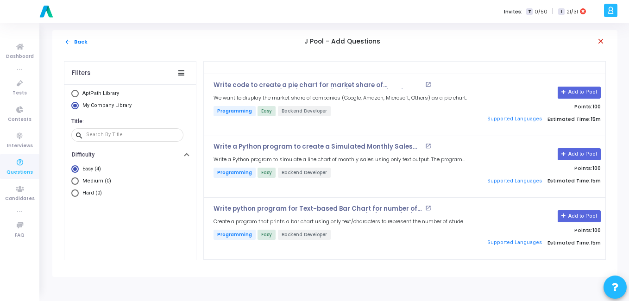
click at [602, 39] on mat-icon "close" at bounding box center [601, 41] width 9 height 9
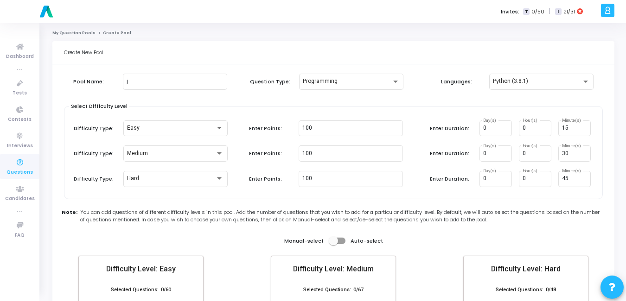
scroll to position [66, 0]
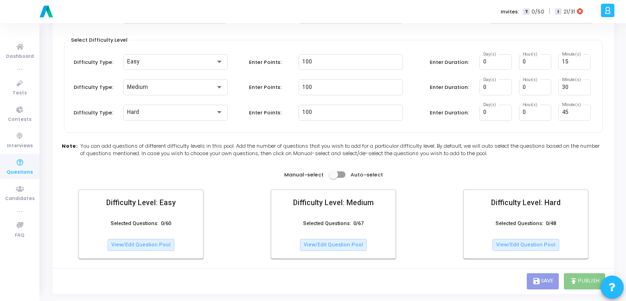
click at [15, 166] on icon at bounding box center [19, 163] width 19 height 12
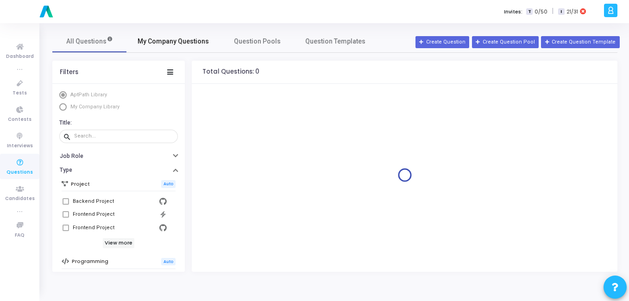
click at [161, 44] on span "My Company Questions" at bounding box center [173, 42] width 71 height 10
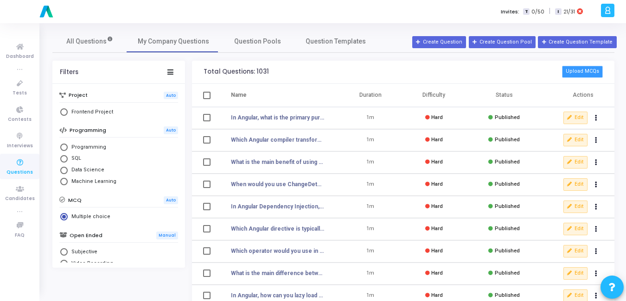
click at [591, 68] on button "Upload MCQs" at bounding box center [582, 72] width 41 height 12
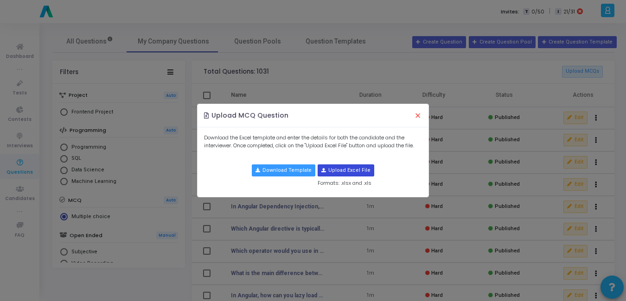
click at [349, 166] on input "file" at bounding box center [346, 170] width 56 height 11
type input "C:\fakepath\java_mcqs_formatted.csv.csv"
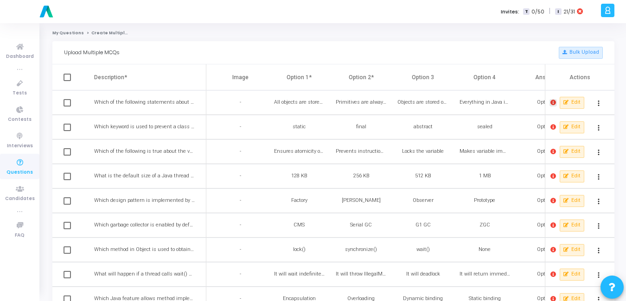
click at [550, 105] on icon at bounding box center [553, 103] width 6 height 6
click at [487, 121] on div at bounding box center [313, 150] width 626 height 301
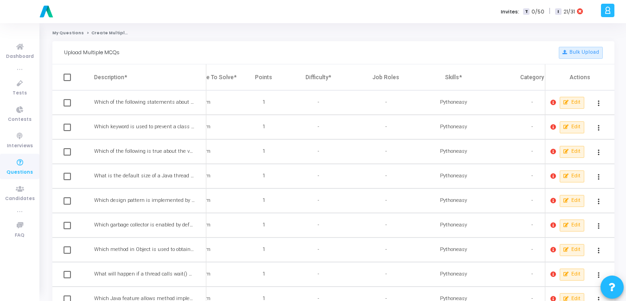
scroll to position [0, 413]
click at [310, 101] on td "-" at bounding box center [318, 102] width 67 height 25
click at [313, 103] on span "-" at bounding box center [312, 103] width 1 height 8
click at [566, 100] on icon at bounding box center [565, 102] width 5 height 5
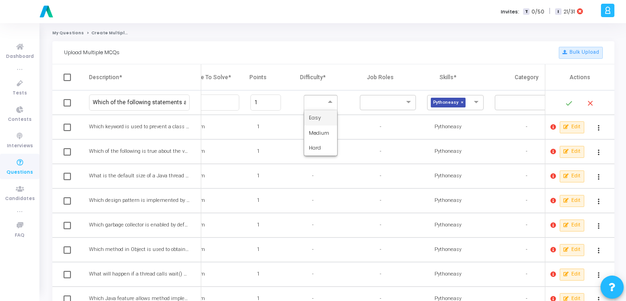
click at [328, 107] on div at bounding box center [321, 102] width 34 height 15
click at [319, 148] on span "Hard" at bounding box center [315, 147] width 12 height 7
click at [327, 104] on span at bounding box center [331, 103] width 12 height 8
click at [476, 103] on span at bounding box center [477, 103] width 12 height 8
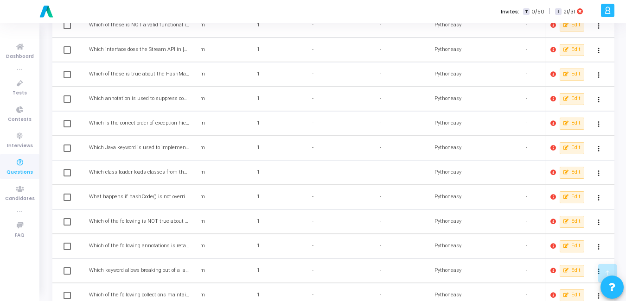
scroll to position [0, 0]
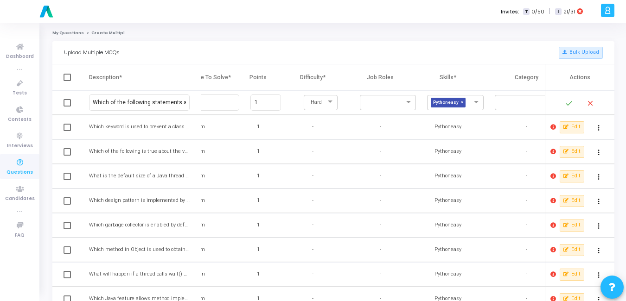
click at [607, 7] on icon at bounding box center [607, 10] width 7 height 11
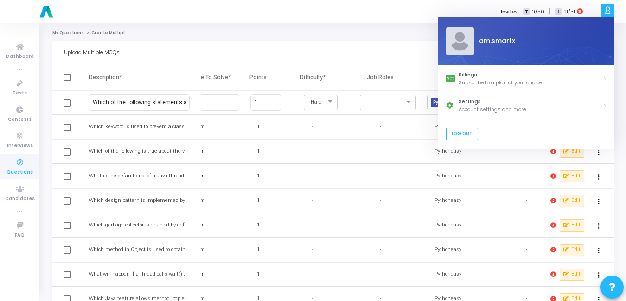
click at [390, 59] on div "Upload Multiple MCQs Bulk Upload" at bounding box center [333, 52] width 539 height 23
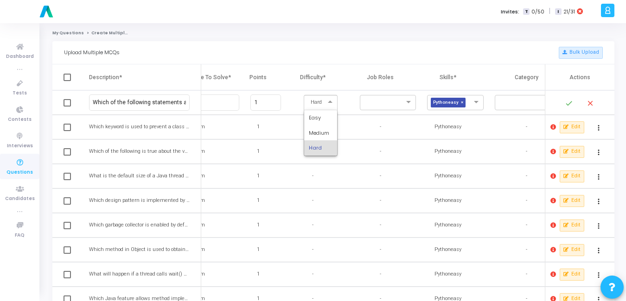
click at [335, 105] on span at bounding box center [331, 103] width 12 height 8
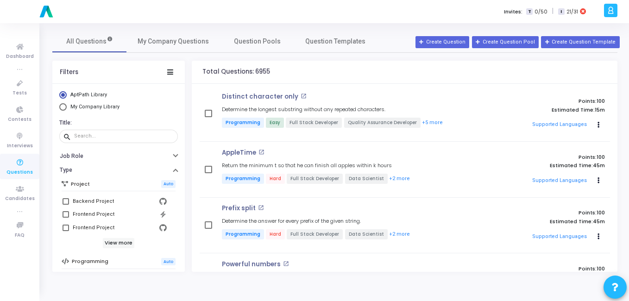
click at [78, 105] on span "My Company Library" at bounding box center [94, 107] width 49 height 6
click at [67, 105] on input "My Company Library" at bounding box center [62, 106] width 7 height 7
radio input "true"
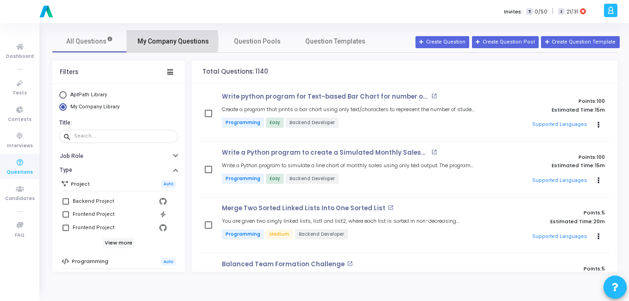
click at [159, 42] on span "My Company Questions" at bounding box center [173, 42] width 71 height 10
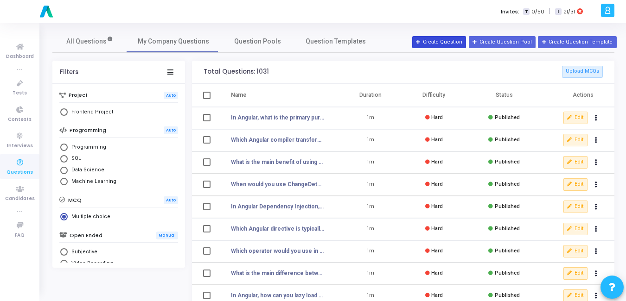
click at [462, 39] on button "Create Question" at bounding box center [439, 42] width 54 height 12
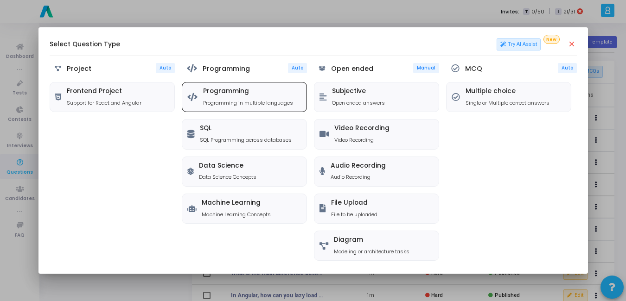
click at [221, 102] on p "Programming in multiple languages" at bounding box center [248, 103] width 90 height 8
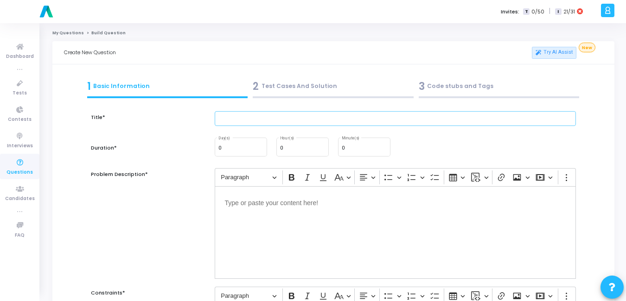
click at [292, 118] on input "text" at bounding box center [395, 118] width 361 height 15
paste input "Create a scatter plot showing the relationship between hours studied and exam s…"
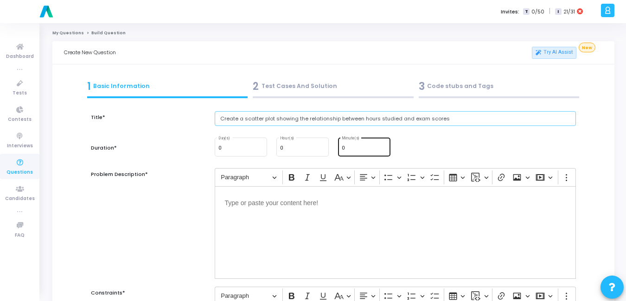
type input "Create a scatter plot showing the relationship between hours studied and exam s…"
click at [357, 145] on div "0 Minute(s)" at bounding box center [364, 146] width 45 height 20
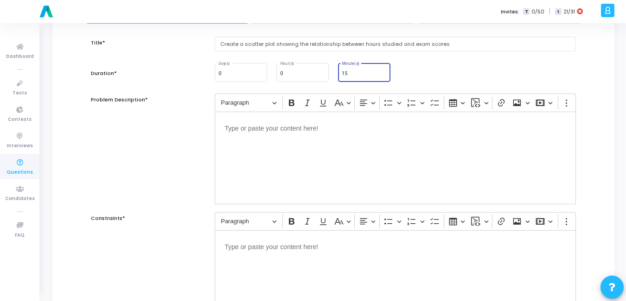
scroll to position [75, 0]
type input "15"
click at [315, 198] on div "Editor editing area: main" at bounding box center [395, 157] width 361 height 93
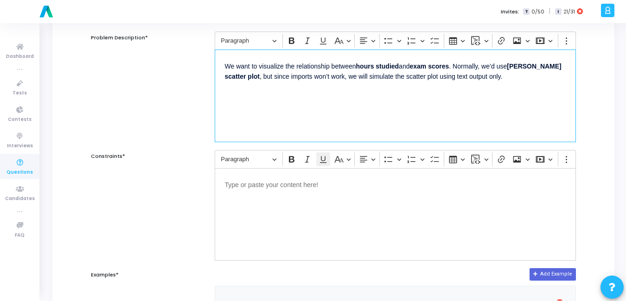
scroll to position [139, 0]
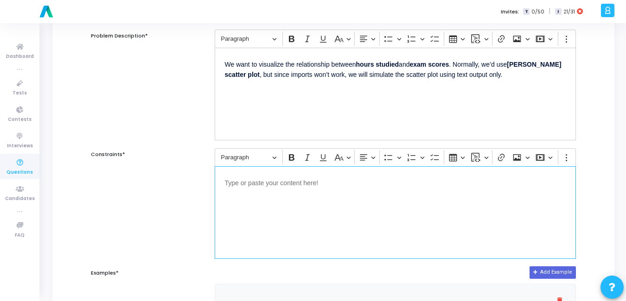
click at [283, 211] on div "Editor editing area: main" at bounding box center [395, 212] width 361 height 93
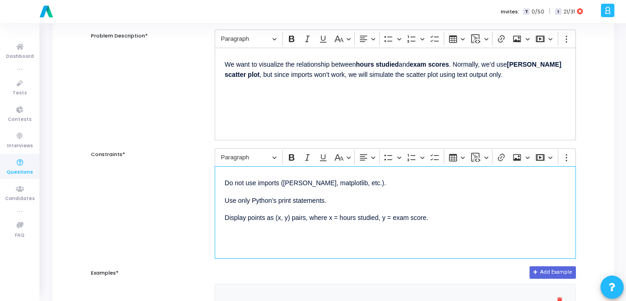
drag, startPoint x: 225, startPoint y: 199, endPoint x: 356, endPoint y: 207, distance: 131.9
click at [356, 207] on div "Do not use imports ([PERSON_NAME], matplotlib, etc.). Use only Python’s print s…" at bounding box center [395, 212] width 361 height 93
click at [355, 201] on p "Use only Python’s print statements." at bounding box center [395, 200] width 341 height 12
click at [353, 201] on p "Use only Python’s print statements." at bounding box center [395, 200] width 341 height 12
click at [341, 199] on p "Use only Python’s print statements." at bounding box center [395, 200] width 341 height 12
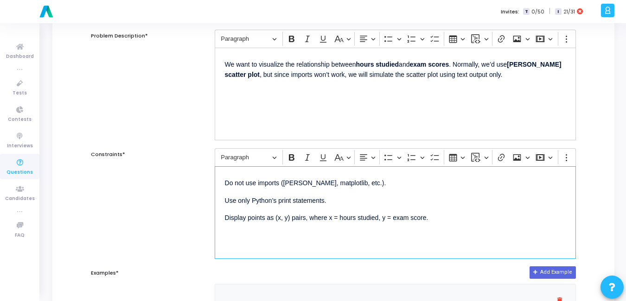
drag, startPoint x: 299, startPoint y: 202, endPoint x: 215, endPoint y: 201, distance: 84.4
click at [215, 201] on div "Do not use imports ([PERSON_NAME], matplotlib, etc.). Use only Python’s print s…" at bounding box center [395, 212] width 361 height 93
click at [231, 200] on p "s." at bounding box center [395, 200] width 341 height 12
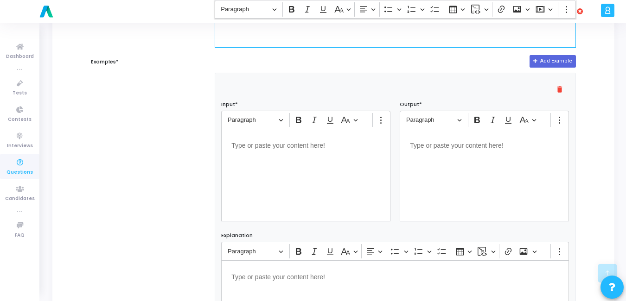
scroll to position [351, 0]
click at [287, 208] on div "Editor editing area: main" at bounding box center [305, 174] width 169 height 93
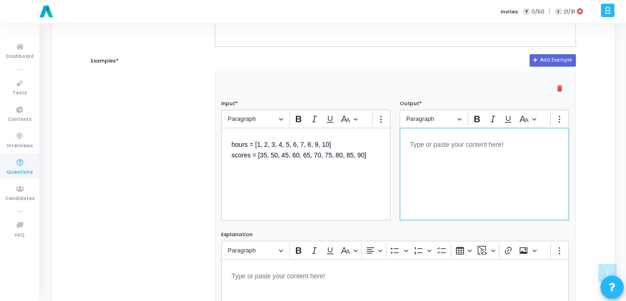
click at [484, 170] on div "Editor editing area: main" at bounding box center [484, 174] width 169 height 93
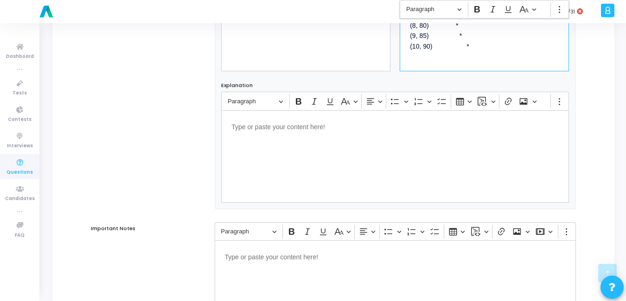
scroll to position [606, 0]
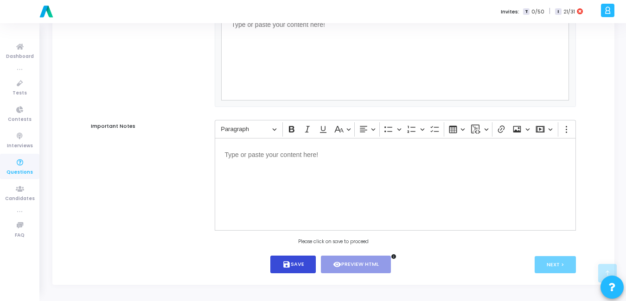
click at [297, 270] on button "save Save" at bounding box center [293, 265] width 46 height 18
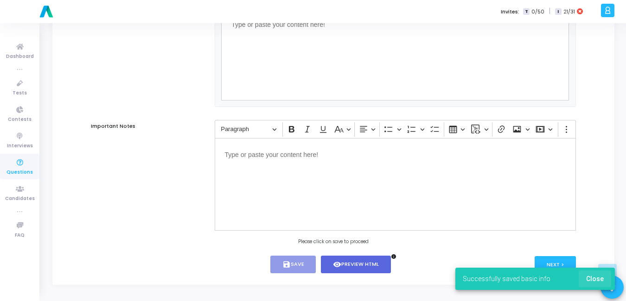
click at [599, 276] on span "Close" at bounding box center [595, 278] width 18 height 7
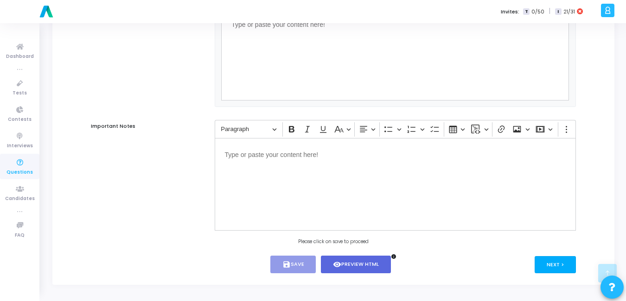
click at [561, 266] on button "Next >" at bounding box center [554, 264] width 41 height 17
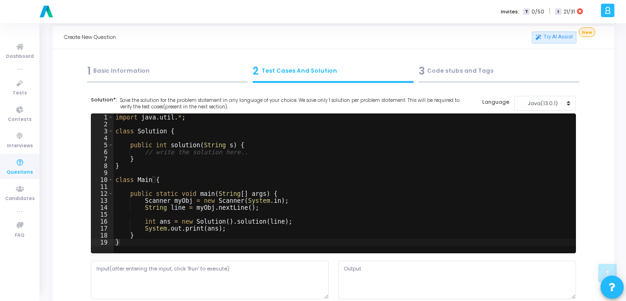
scroll to position [0, 0]
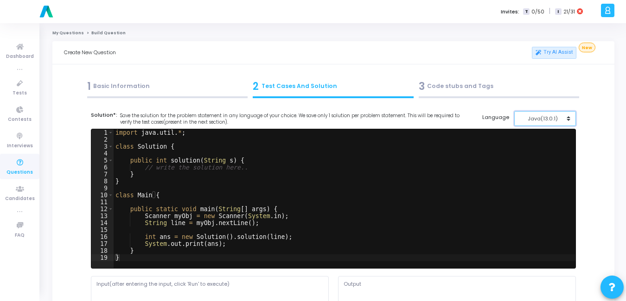
click at [563, 118] on div "Java(13.0.1)" at bounding box center [542, 119] width 45 height 8
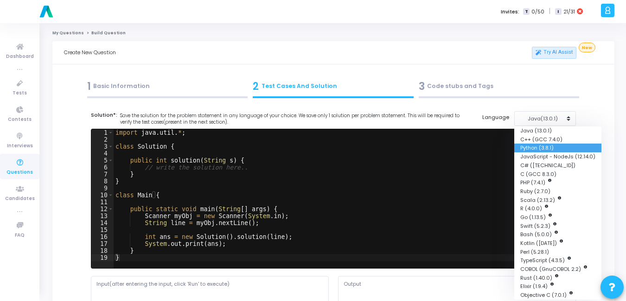
click at [540, 148] on button "Python (3.8.1)" at bounding box center [557, 148] width 87 height 9
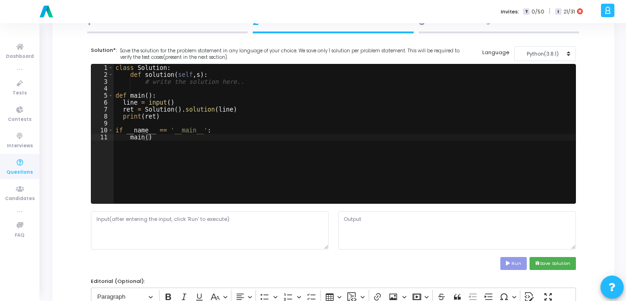
scroll to position [65, 0]
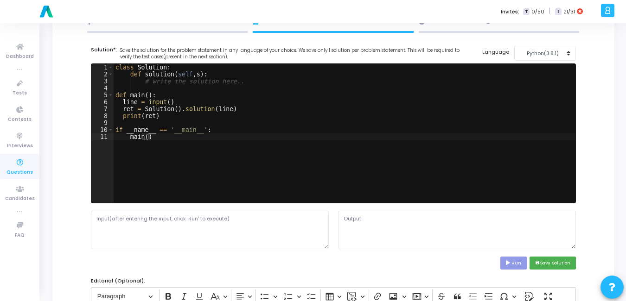
click at [404, 147] on div "class Solution : def solution ( self , s ) : # write the solution here.. def ma…" at bounding box center [345, 140] width 462 height 153
type textarea "if __name__ == '__main__': main()"
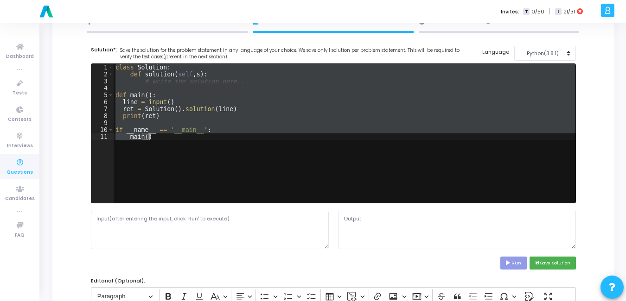
paste textarea
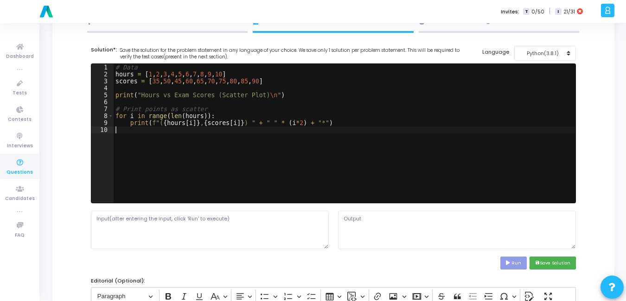
click at [404, 147] on div "# Data hours = [ 1 , 2 , 3 , 4 , 5 , 6 , 7 , 8 , 9 , 10 ] scores = [ 35 , 50 , …" at bounding box center [345, 140] width 462 height 153
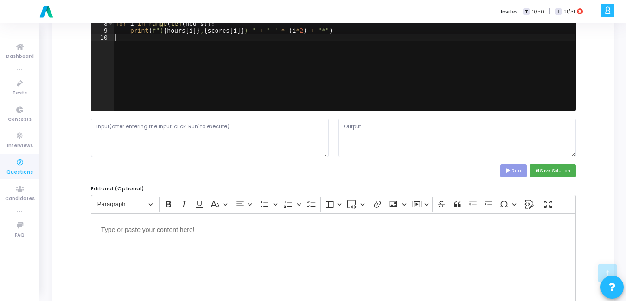
scroll to position [158, 0]
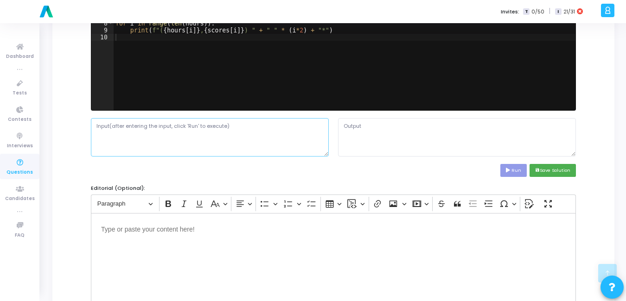
click at [215, 130] on textarea at bounding box center [210, 137] width 238 height 38
paste textarea "Hours vs Exam Scores (Scatter Plot) (1, 35) * (2, 50) * (3, 45) * (4, 60) * (5,…"
click at [197, 140] on textarea "Hours vs Exam Scores (Scatter Plot) (1, 35) * (2, 50) * (3, 45) * (4, 60) * (5,…" at bounding box center [210, 137] width 238 height 38
paste textarea "hours = [1, 2, 3, 4, 5, 6, 7, 8, 9, 10] scores = [35, 50, 45, 60, 65, 70, 75, 8…"
type textarea "hours = [1, 2, 3, 4, 5, 6, 7, 8, 9, 10] scores = [35, 50, 45, 60, 65, 70, 75, 8…"
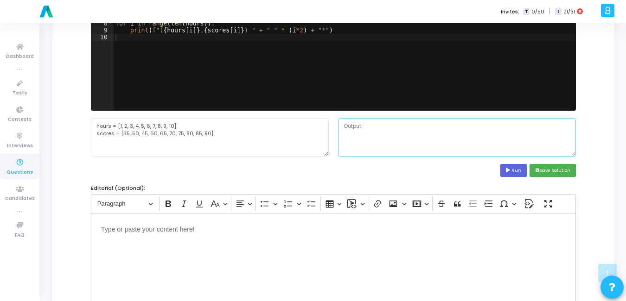
click at [386, 147] on textarea at bounding box center [457, 137] width 238 height 38
click at [509, 173] on button "Run" at bounding box center [513, 170] width 27 height 13
type textarea "Hours vs Exam Scores (Scatter Plot) (1, 35) * (2, 50) * (3, 45) * (4, 60) * (5,…"
click at [540, 169] on button "save Save Solution" at bounding box center [552, 170] width 46 height 13
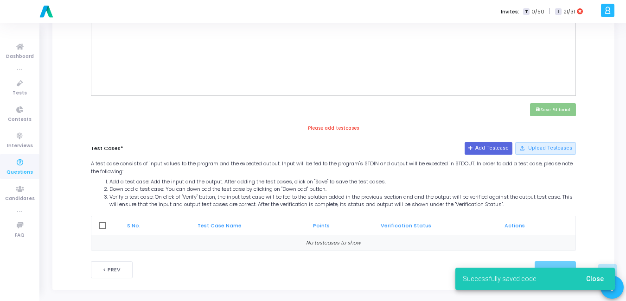
scroll to position [373, 0]
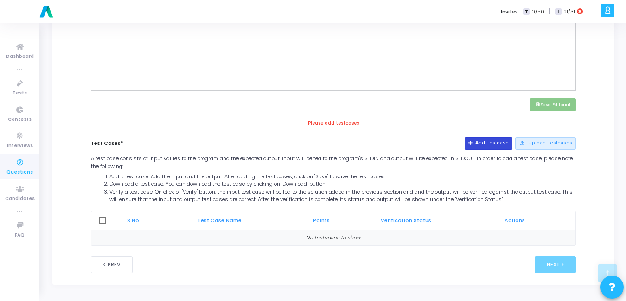
click at [488, 147] on button "Add Testcase" at bounding box center [488, 143] width 48 height 12
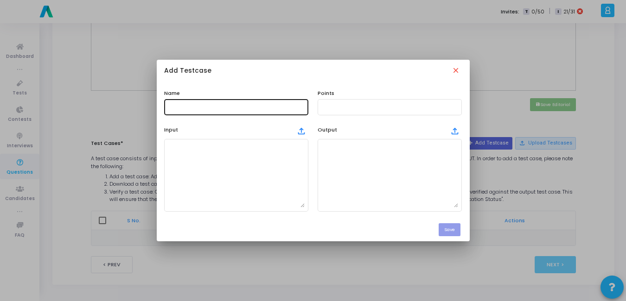
click at [243, 107] on input "text" at bounding box center [236, 107] width 137 height 6
type input "Test Case"
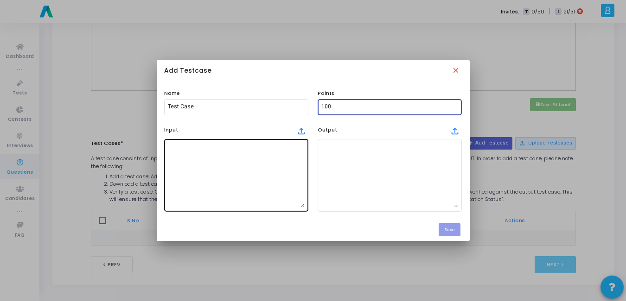
type input "100"
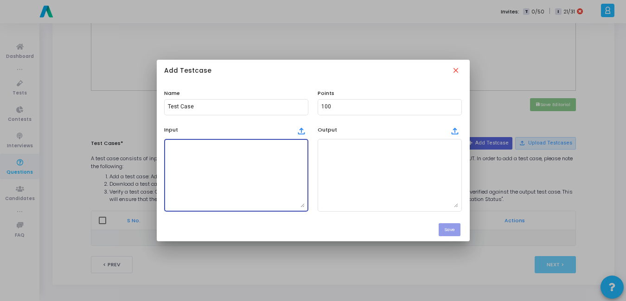
click at [234, 156] on textarea at bounding box center [236, 175] width 137 height 65
paste textarea "hours = [1, 2, 3, 4, 5, 6, 7, 8, 9, 10] scores = [35, 50, 45, 60, 65, 70, 75, 8…"
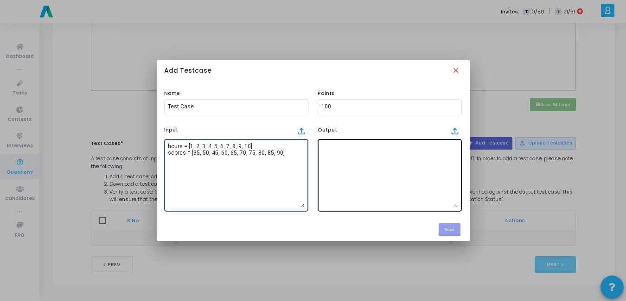
type textarea "hours = [1, 2, 3, 4, 5, 6, 7, 8, 9, 10] scores = [35, 50, 45, 60, 65, 70, 75, 8…"
click at [335, 152] on textarea at bounding box center [389, 175] width 137 height 65
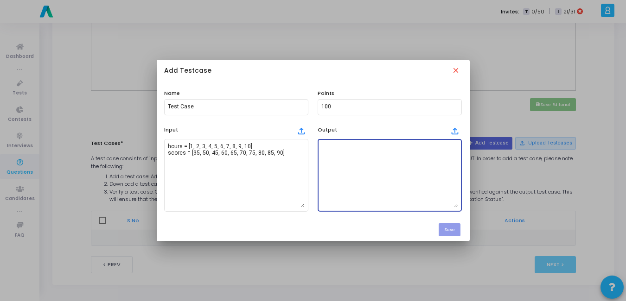
paste textarea "Hours vs Exam Scores (Scatter Plot) (1, 35) * (2, 50) * (3, 45) * (4, 60) * (5,…"
type textarea "Hours vs Exam Scores (Scatter Plot) (1, 35) * (2, 50) * (3, 45) * (4, 60) * (5,…"
click at [450, 228] on button "Save" at bounding box center [449, 229] width 22 height 13
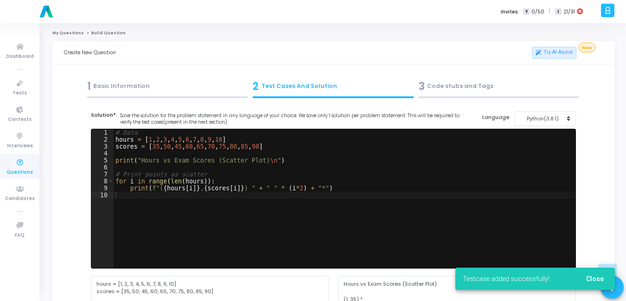
scroll to position [373, 0]
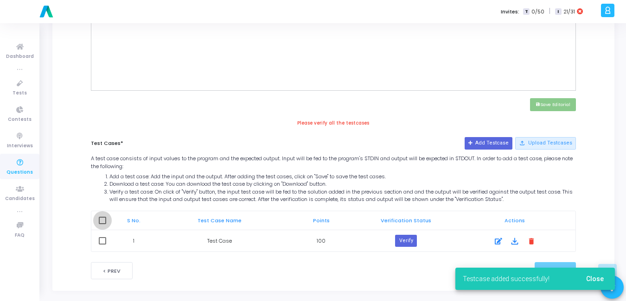
click at [103, 221] on span at bounding box center [102, 220] width 7 height 7
click at [102, 224] on input "checkbox" at bounding box center [102, 224] width 0 height 0
checkbox input "true"
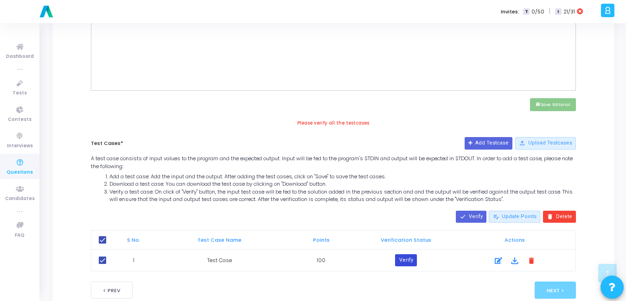
click at [407, 257] on button "Verify" at bounding box center [405, 260] width 21 height 12
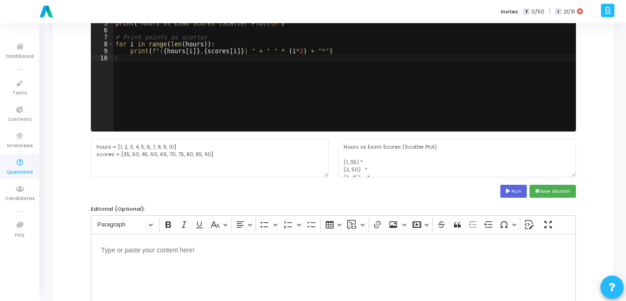
scroll to position [139, 0]
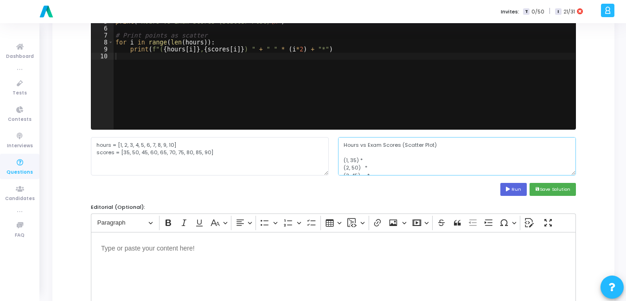
click at [389, 162] on textarea "Hours vs Exam Scores (Scatter Plot) (1, 35) * (2, 50) * (3, 45) * (4, 60) * (5,…" at bounding box center [457, 156] width 238 height 38
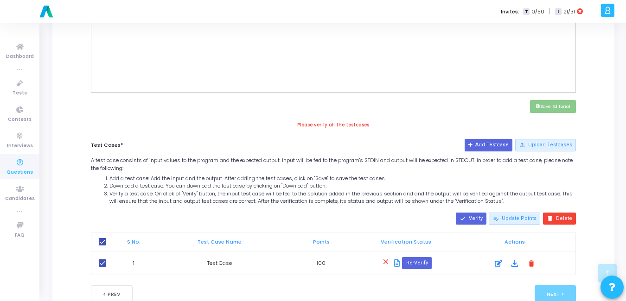
scroll to position [378, 0]
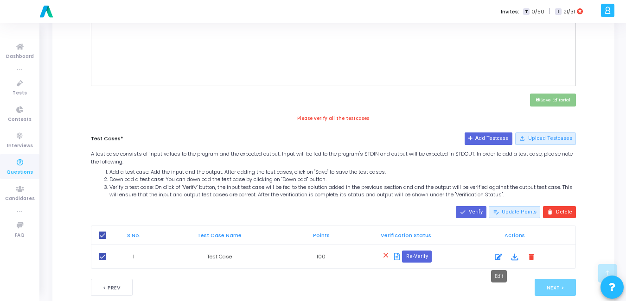
click at [504, 260] on div at bounding box center [498, 257] width 14 height 11
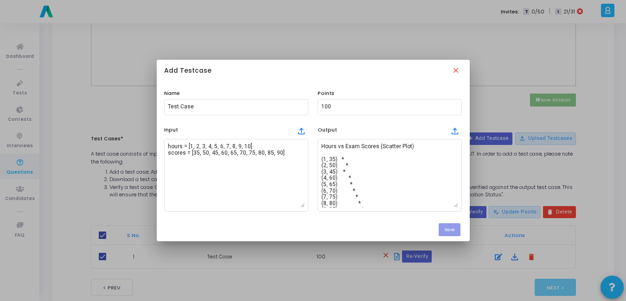
scroll to position [0, 0]
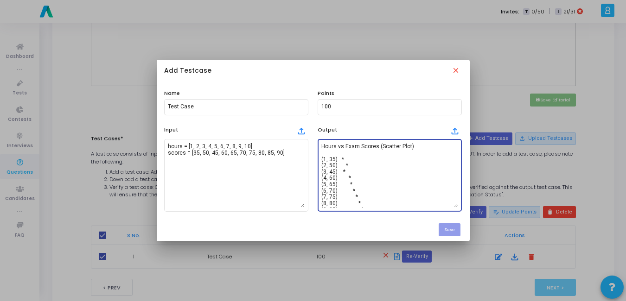
click at [400, 180] on textarea "Hours vs Exam Scores (Scatter Plot) (1, 35) * (2, 50) * (3, 45) * (4, 60) * (5,…" at bounding box center [389, 175] width 137 height 65
paste textarea "* (2, 50) * (3, 45) * (4, 60) * (5, 65) * (6, 70) * (7, 75) * (8, 80) * (9, 85)…"
type textarea "Hours vs Exam Scores (Scatter Plot) (1, 35) * (2, 50) * (3, 45) * (4, 60) * (5,…"
click at [455, 233] on button "Save" at bounding box center [449, 229] width 22 height 13
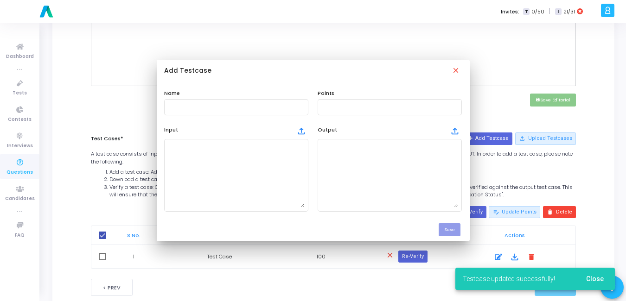
scroll to position [378, 0]
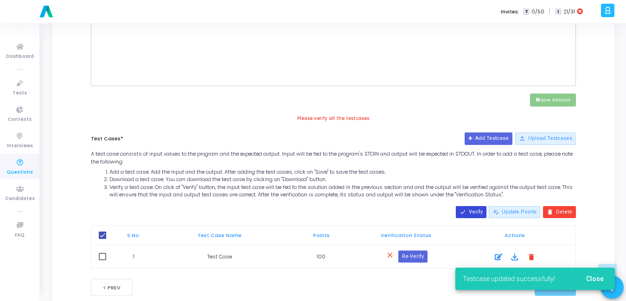
click at [471, 216] on button "done Verify" at bounding box center [471, 212] width 31 height 12
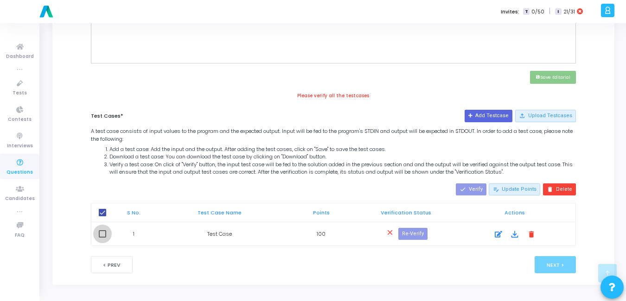
click at [102, 237] on span at bounding box center [102, 233] width 7 height 7
click at [102, 238] on input "checkbox" at bounding box center [102, 238] width 0 height 0
checkbox input "true"
checkbox input "false"
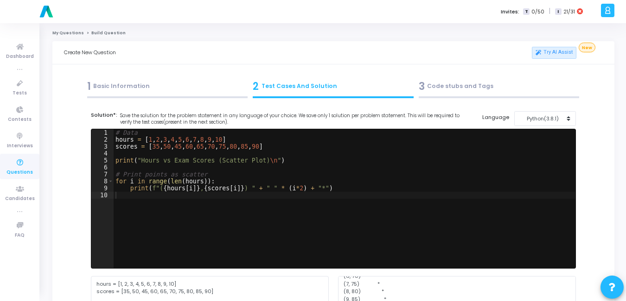
scroll to position [390, 0]
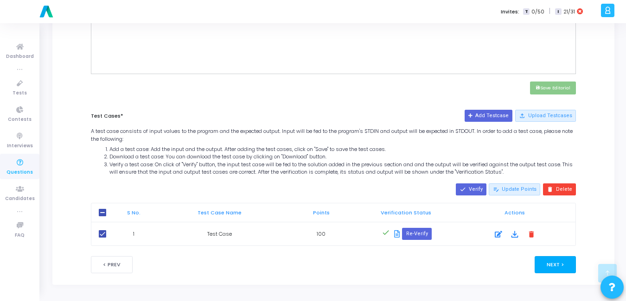
click at [555, 270] on button "Next >" at bounding box center [554, 264] width 41 height 17
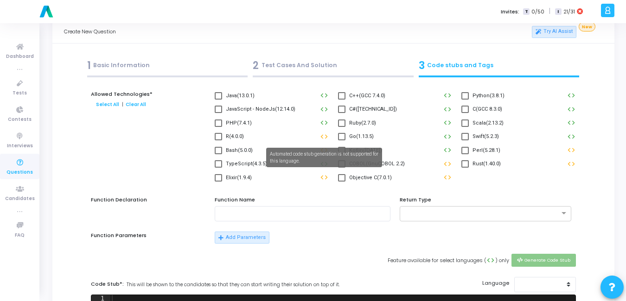
scroll to position [0, 0]
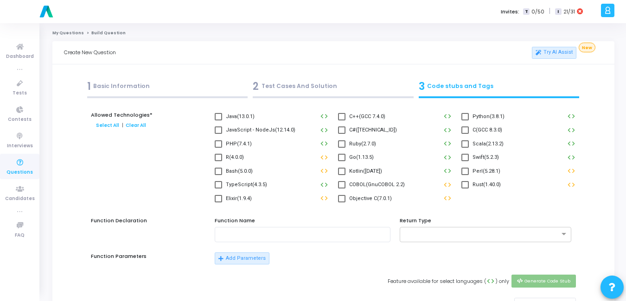
click at [466, 119] on span at bounding box center [464, 116] width 7 height 7
click at [465, 121] on input "Python(3.8.1)" at bounding box center [464, 121] width 0 height 0
checkbox input "true"
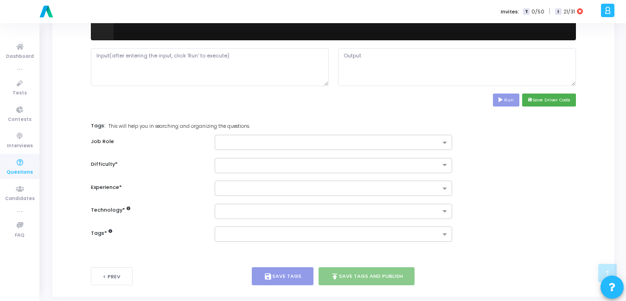
scroll to position [419, 0]
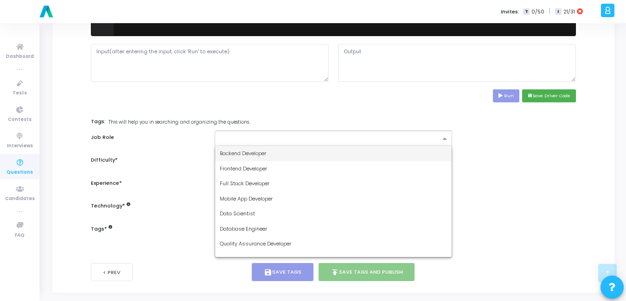
click at [279, 141] on input "text" at bounding box center [330, 139] width 221 height 8
click at [272, 150] on div "Backend Developer" at bounding box center [333, 153] width 237 height 15
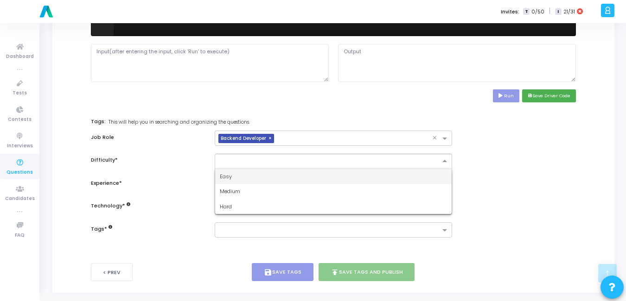
click at [260, 165] on div at bounding box center [334, 161] width 238 height 15
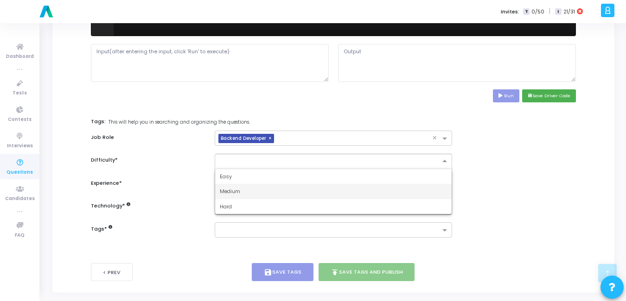
click at [249, 190] on div "Medium" at bounding box center [333, 191] width 237 height 15
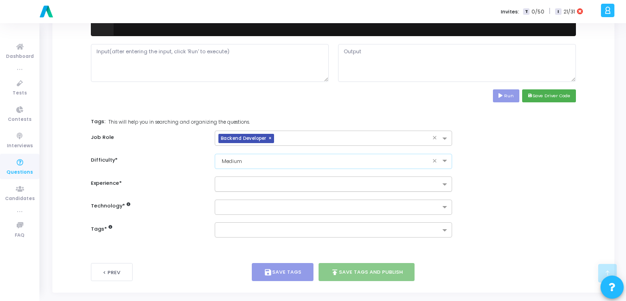
click at [249, 188] on input "text" at bounding box center [330, 185] width 221 height 8
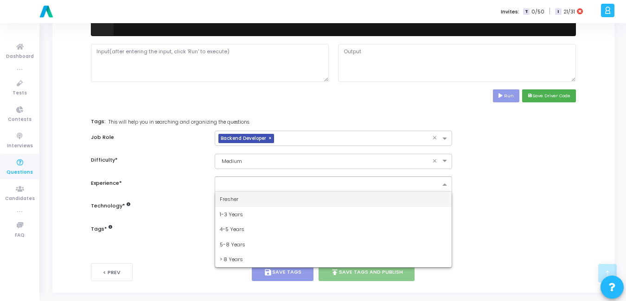
click at [246, 196] on div "Fresher" at bounding box center [333, 199] width 237 height 15
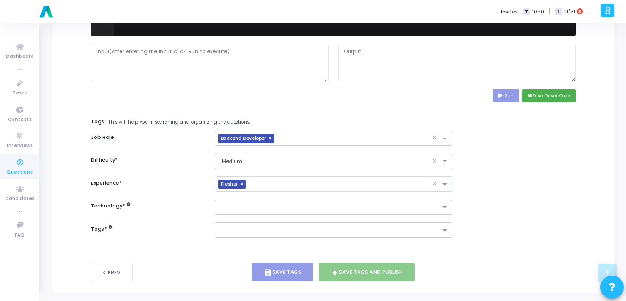
click at [257, 207] on input "text" at bounding box center [330, 208] width 221 height 8
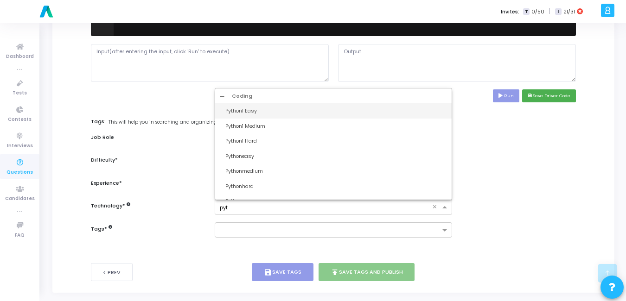
type input "pyth"
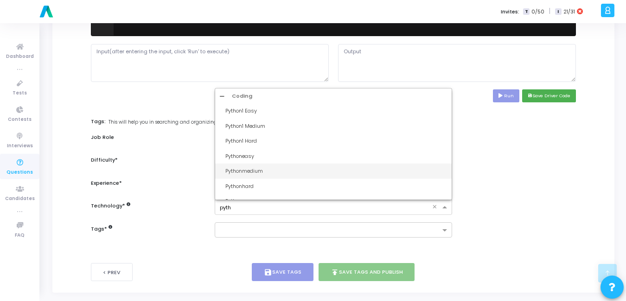
click at [258, 169] on div "Pythonmedium" at bounding box center [336, 171] width 222 height 8
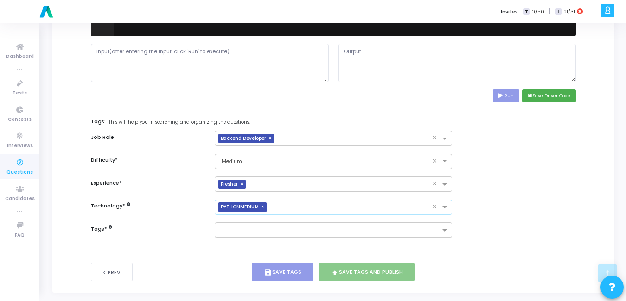
click at [241, 232] on input "text" at bounding box center [330, 231] width 221 height 8
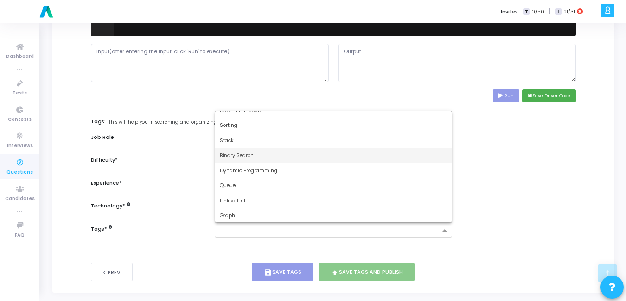
scroll to position [114, 0]
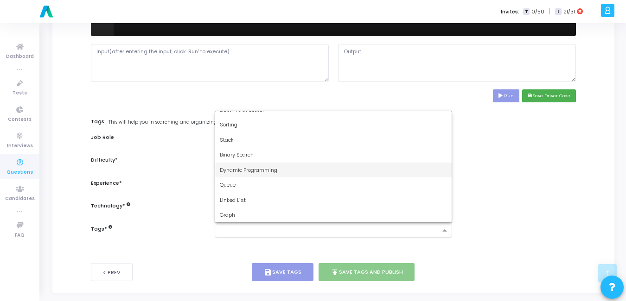
click at [273, 172] on span "Dynamic Programming" at bounding box center [248, 169] width 57 height 7
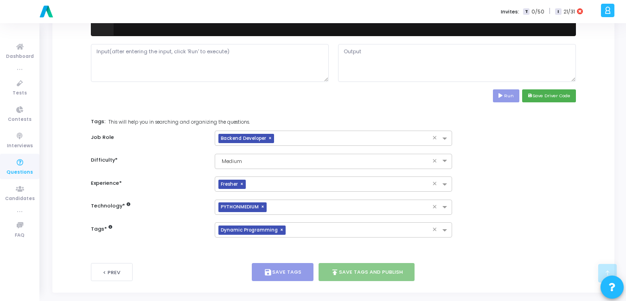
click at [546, 97] on button "save Save Driver Code" at bounding box center [549, 95] width 54 height 13
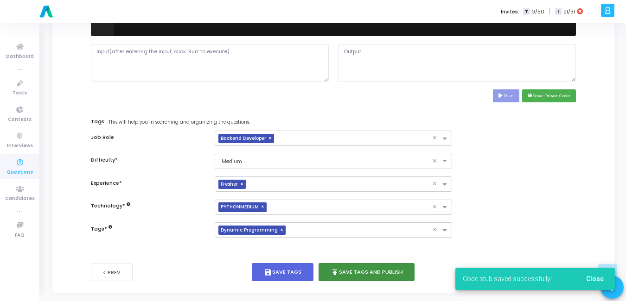
click at [361, 272] on button "publish Save Tags and Publish" at bounding box center [366, 272] width 96 height 18
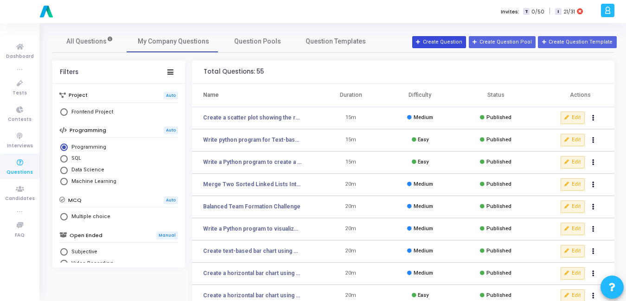
click at [454, 40] on button "Create Question" at bounding box center [439, 42] width 54 height 12
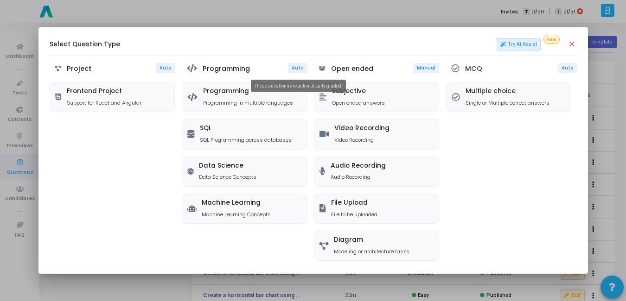
click at [248, 90] on mat-tooltip-component "These questions are automatically graded." at bounding box center [298, 85] width 108 height 25
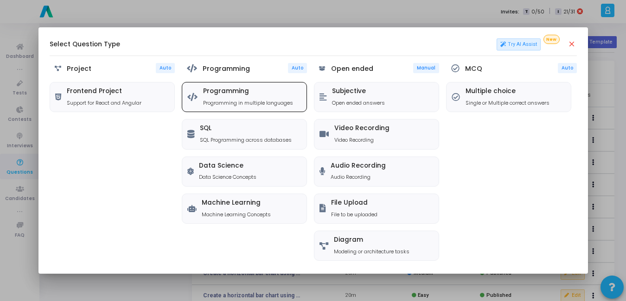
click at [235, 97] on div "Programming Programming in multiple languages" at bounding box center [248, 97] width 90 height 19
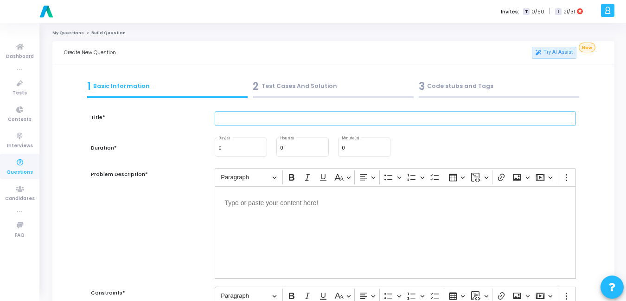
click at [311, 118] on input "text" at bounding box center [395, 118] width 361 height 15
paste input "Write code to create a pie chart for market share of companies: Google (40%), A…"
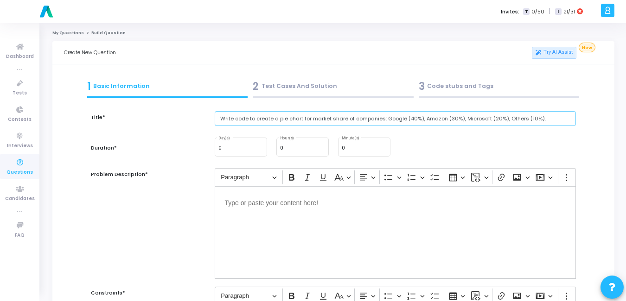
type input "Write code to create a pie chart for market share of companies: Google (40%), A…"
click at [339, 239] on div "Editor editing area: main" at bounding box center [395, 232] width 361 height 93
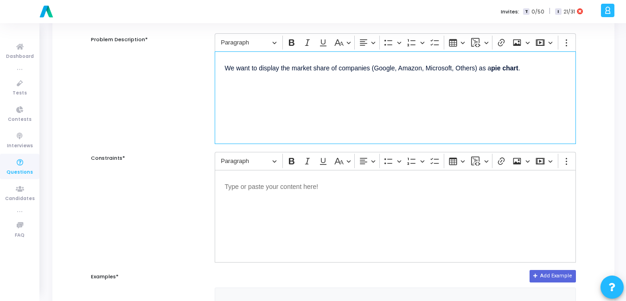
scroll to position [135, 0]
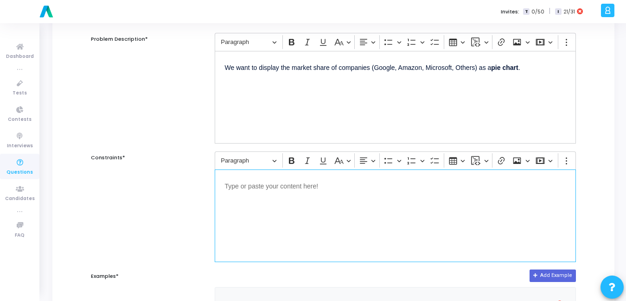
click at [305, 216] on div "Editor editing area: main" at bounding box center [395, 216] width 361 height 93
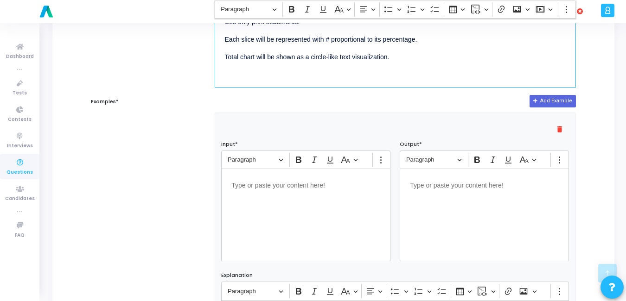
scroll to position [311, 0]
click at [450, 223] on div "Editor editing area: main" at bounding box center [484, 214] width 169 height 93
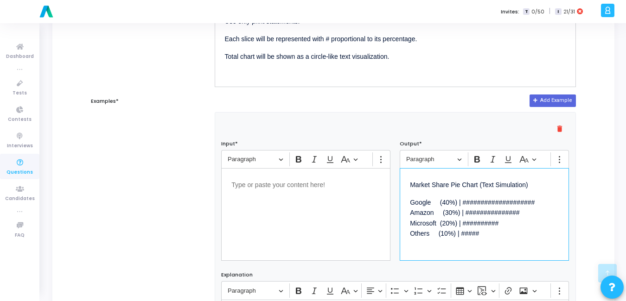
click at [321, 181] on p "Editor editing area: main" at bounding box center [305, 184] width 149 height 12
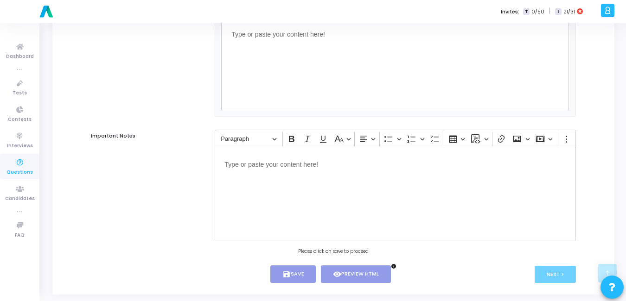
scroll to position [593, 0]
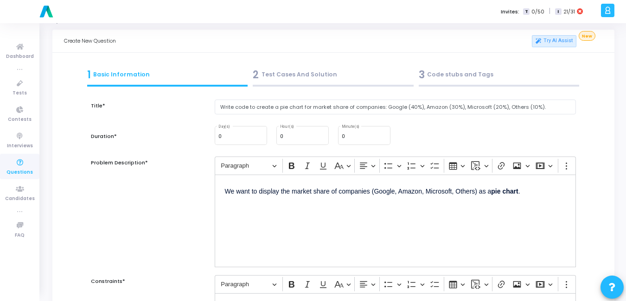
scroll to position [0, 0]
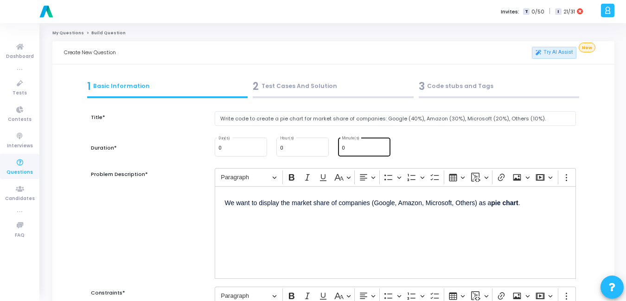
click at [359, 152] on div "0 Minute(s)" at bounding box center [364, 146] width 45 height 20
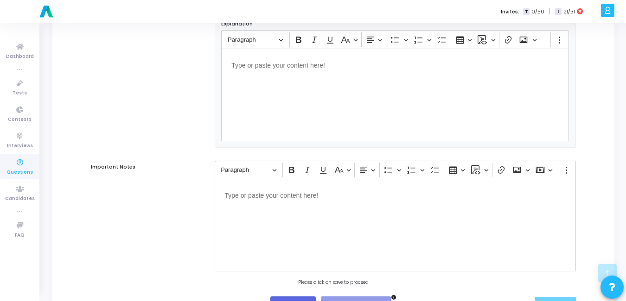
scroll to position [606, 0]
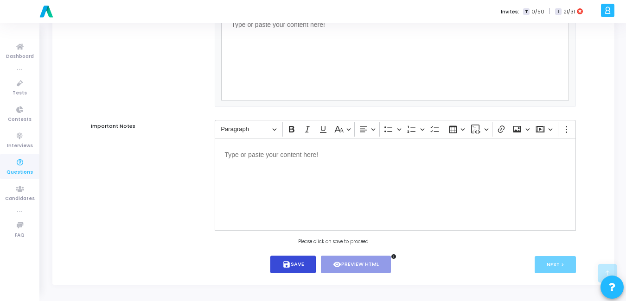
type input "15"
click at [304, 264] on button "save Save" at bounding box center [293, 265] width 46 height 18
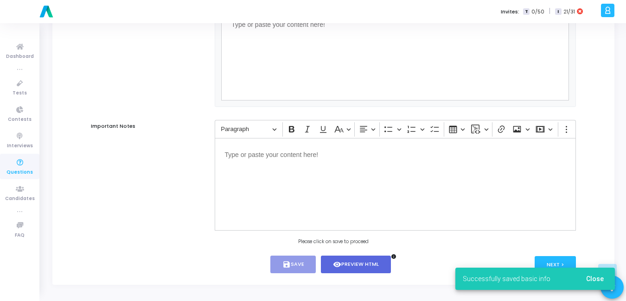
click at [554, 261] on div "Successfully saved basic info Close" at bounding box center [535, 279] width 182 height 44
click at [554, 260] on div "Successfully saved basic info Close" at bounding box center [535, 279] width 182 height 44
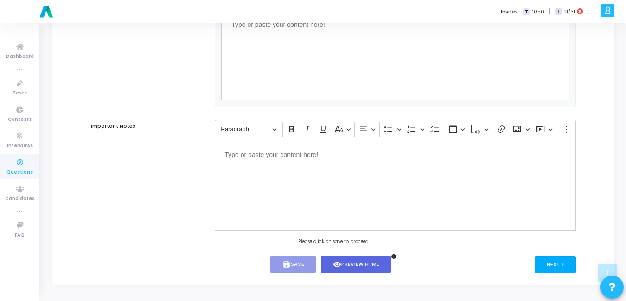
click at [554, 259] on button "Next >" at bounding box center [554, 264] width 41 height 17
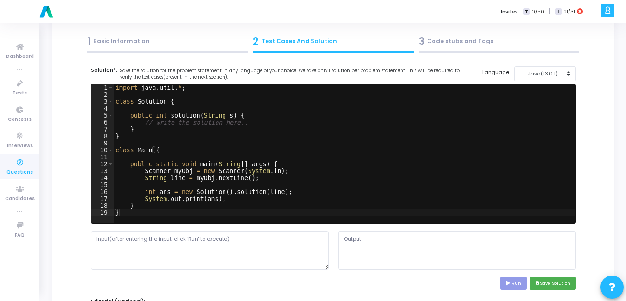
scroll to position [0, 0]
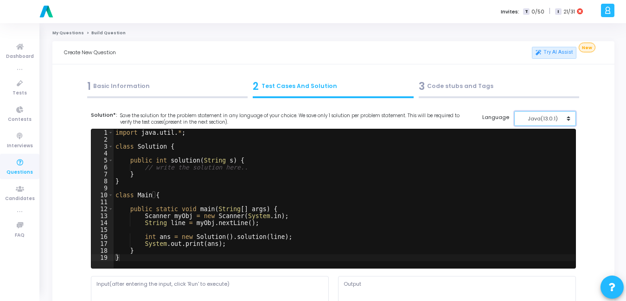
click at [545, 122] on div "Java(13.0.1)" at bounding box center [542, 119] width 45 height 8
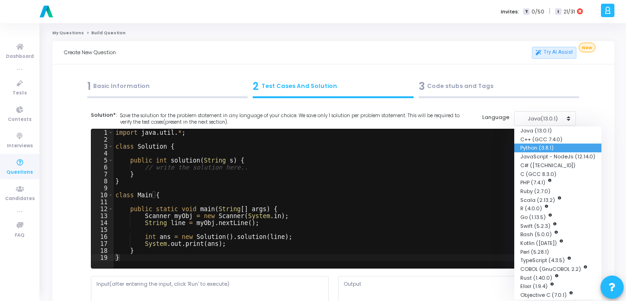
click at [539, 148] on button "Python (3.8.1)" at bounding box center [557, 148] width 87 height 9
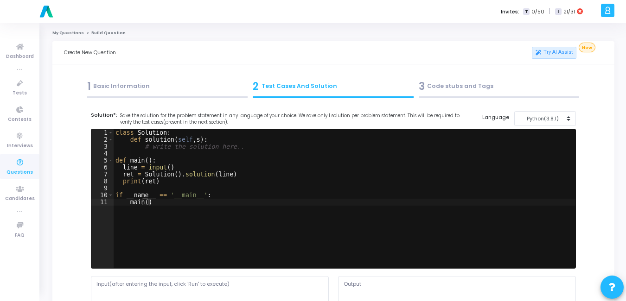
click at [349, 233] on div "class Solution : def solution ( self , s ) : # write the solution here.. def ma…" at bounding box center [345, 205] width 462 height 153
type textarea "if __name__ == '__main__': main()"
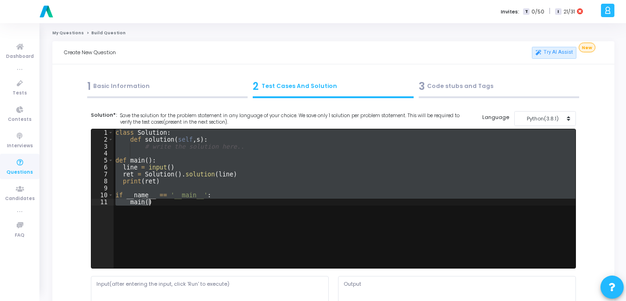
paste textarea
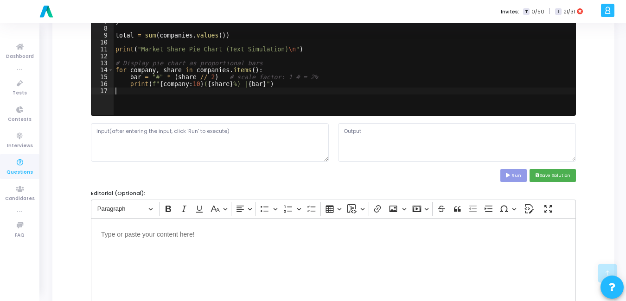
scroll to position [155, 0]
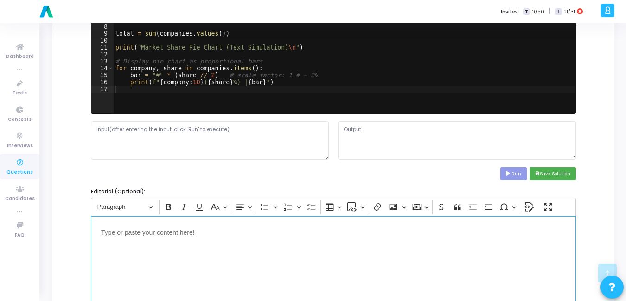
click at [184, 242] on div "Editor editing area: main" at bounding box center [333, 262] width 485 height 93
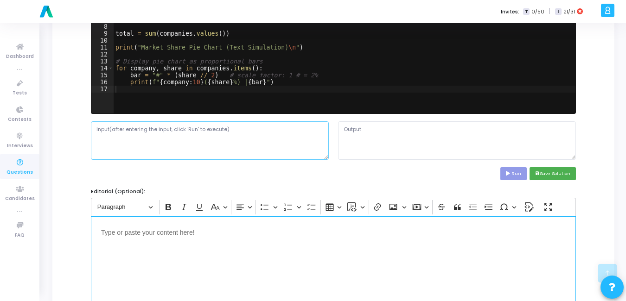
click at [139, 136] on textarea at bounding box center [210, 140] width 238 height 38
paste textarea "# Market share data companies = { "Google": 40, "Amazon": 30, "Microsoft": 20, …"
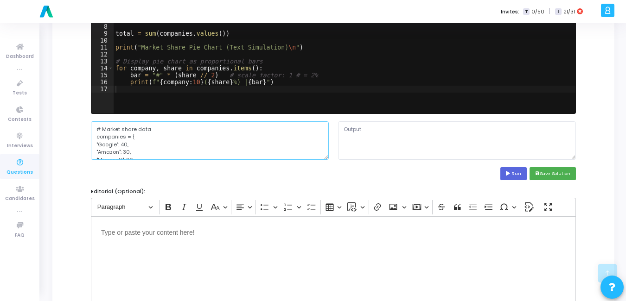
click at [187, 123] on textarea "# Market share data companies = { "Google": 40, "Amazon": 30, "Microsoft": 20, …" at bounding box center [210, 140] width 238 height 38
type textarea "companies = { "Google": 40, "Amazon": 30, "Microsoft": 20, "Others": 10 } total…"
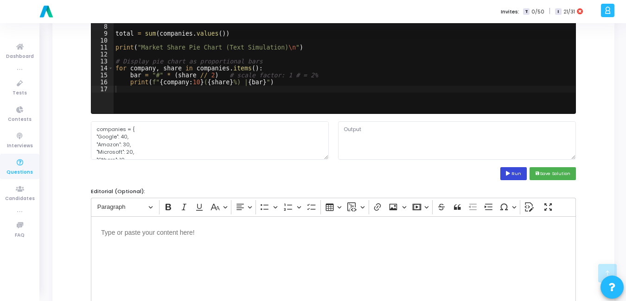
click at [514, 170] on button "Run" at bounding box center [513, 173] width 27 height 13
type textarea "Market Share Pie Chart (Text Simulation) Google (40%) | #################### Am…"
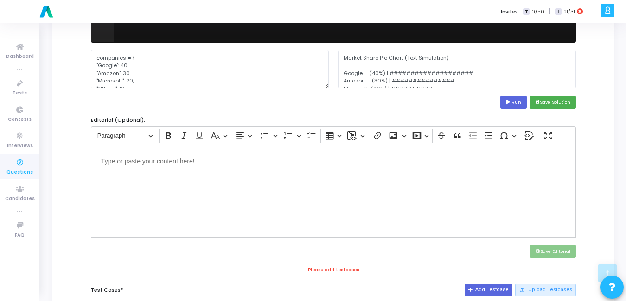
scroll to position [220, 0]
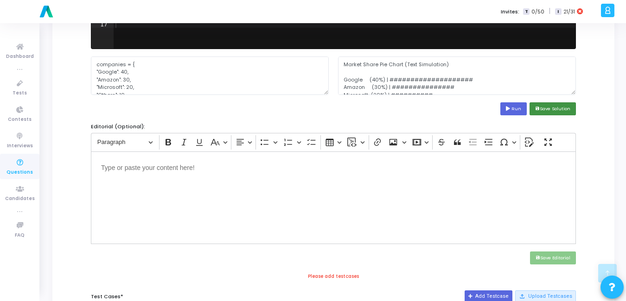
click at [544, 106] on button "save Save Solution" at bounding box center [552, 108] width 46 height 13
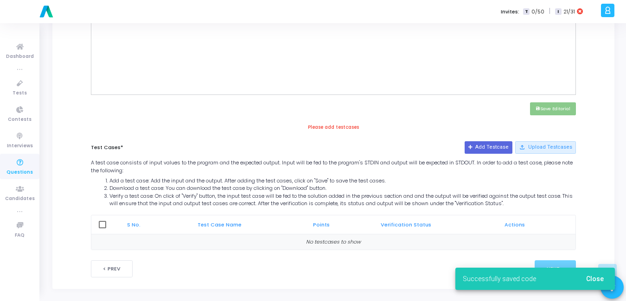
scroll to position [373, 0]
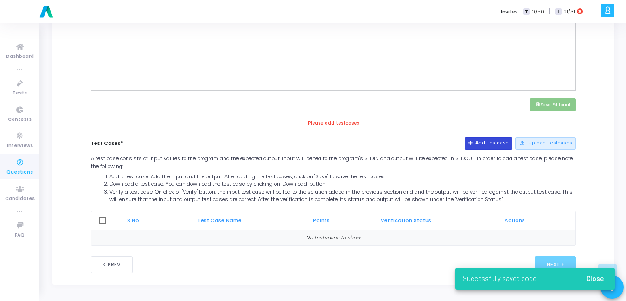
click at [490, 137] on button "Add Testcase" at bounding box center [488, 143] width 48 height 12
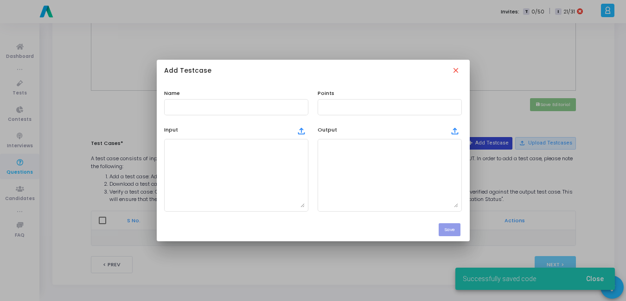
scroll to position [0, 0]
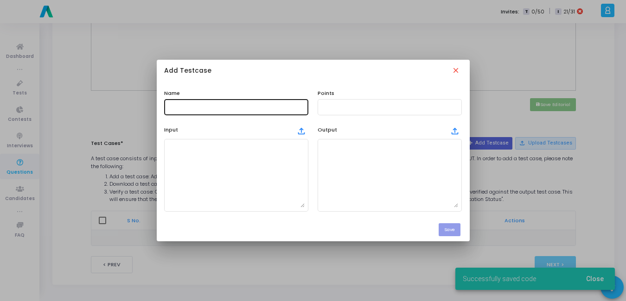
click at [192, 106] on input "text" at bounding box center [236, 107] width 137 height 6
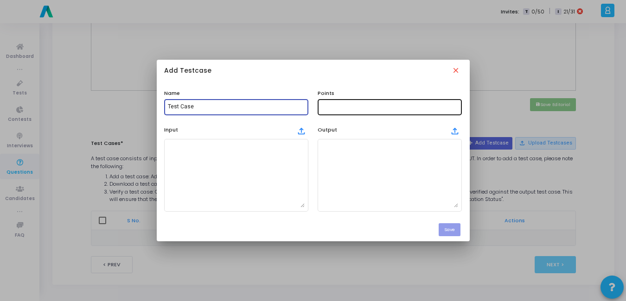
type input "Test Case"
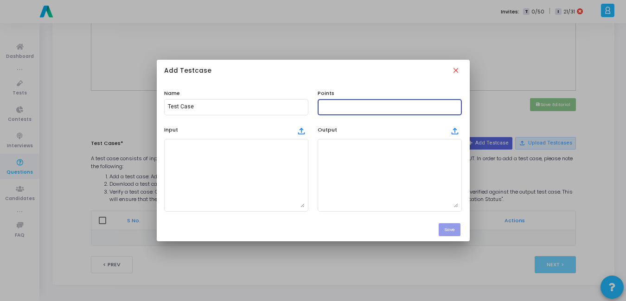
click at [372, 110] on div at bounding box center [389, 106] width 137 height 17
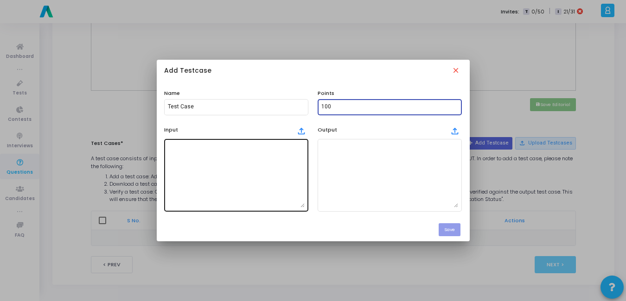
type input "100"
click at [279, 153] on textarea at bounding box center [236, 175] width 137 height 65
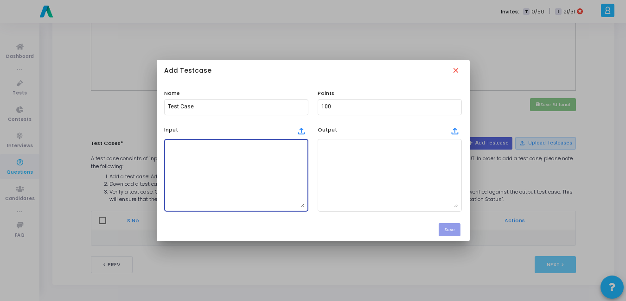
paste textarea "# Market share data companies = { "Google": 40, "Amazon": 30, "Microsoft": 20, …"
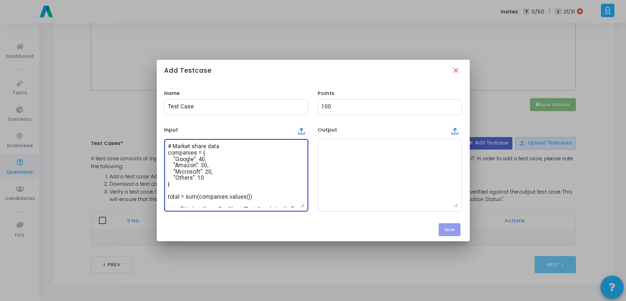
paste textarea "Market Share Pie Chart (Text Simulation) Google (40%) | #################### Am…"
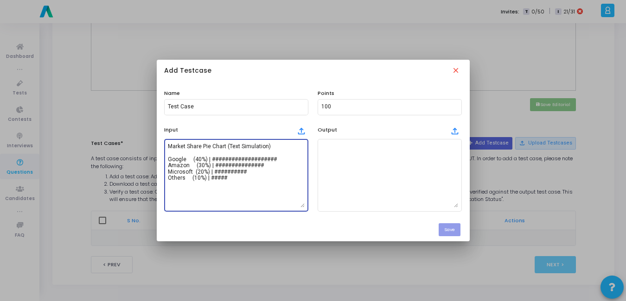
paste textarea "# Market share data companies = { "Google": 40, "Amazon": 30, "Microsoft": 20, …"
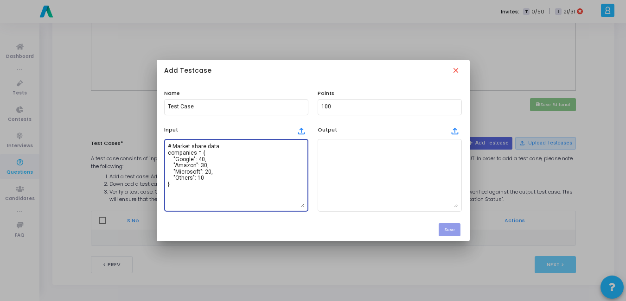
drag, startPoint x: 221, startPoint y: 147, endPoint x: 151, endPoint y: 147, distance: 69.5
click at [151, 147] on div "Add Testcase close Name Test Case Points 100 Input file_upload # Market share d…" at bounding box center [313, 150] width 626 height 301
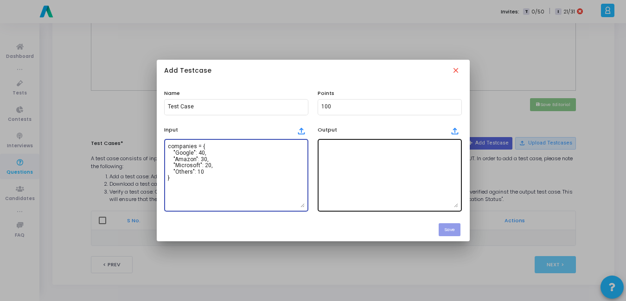
type textarea "companies = { "Google": 40, "Amazon": 30, "Microsoft": 20, "Others": 10 }"
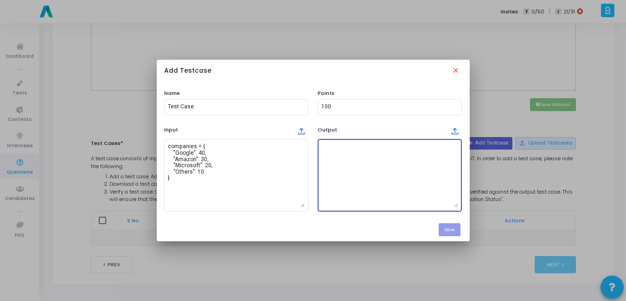
click at [380, 178] on textarea at bounding box center [389, 175] width 137 height 65
paste textarea "Market Share Pie Chart (Text Simulation) Google (40%) | #################### Am…"
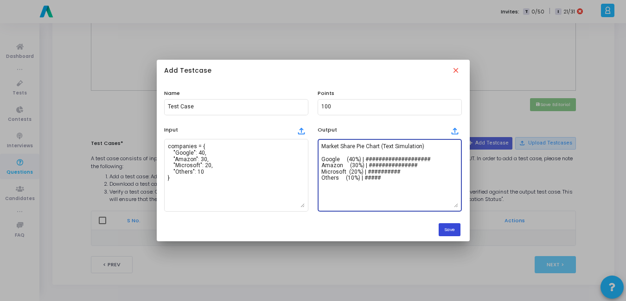
type textarea "Market Share Pie Chart (Text Simulation) Google (40%) | #################### Am…"
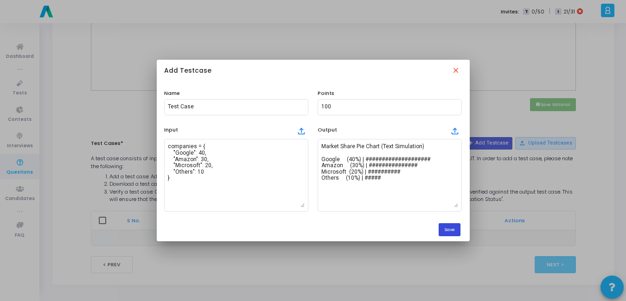
click at [444, 228] on button "Save" at bounding box center [449, 229] width 22 height 13
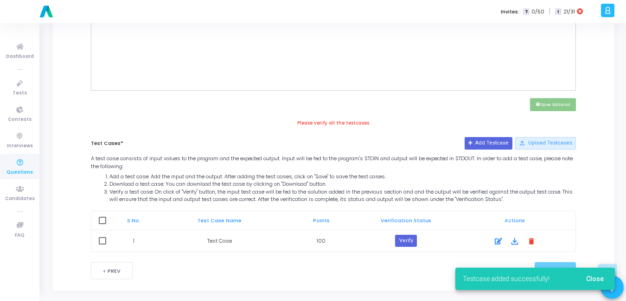
scroll to position [379, 0]
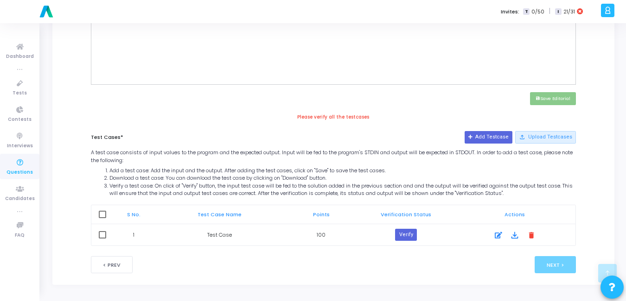
click at [99, 213] on span at bounding box center [102, 214] width 7 height 7
click at [102, 218] on input "checkbox" at bounding box center [102, 218] width 0 height 0
checkbox input "true"
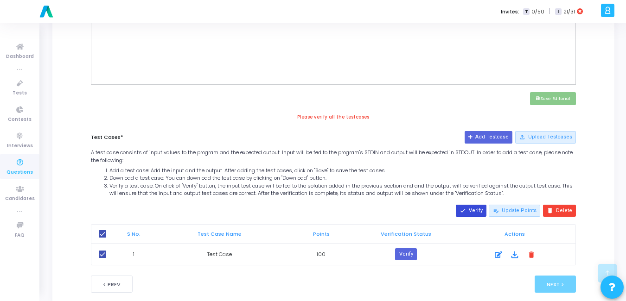
click at [479, 210] on button "done Verify" at bounding box center [471, 211] width 31 height 12
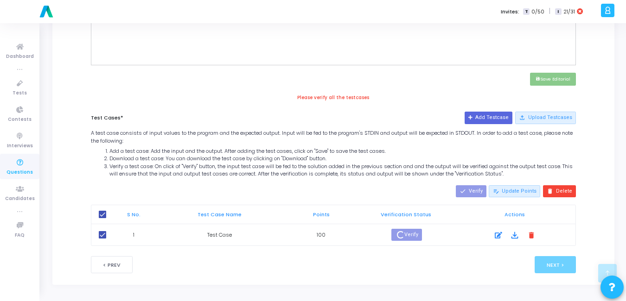
scroll to position [390, 0]
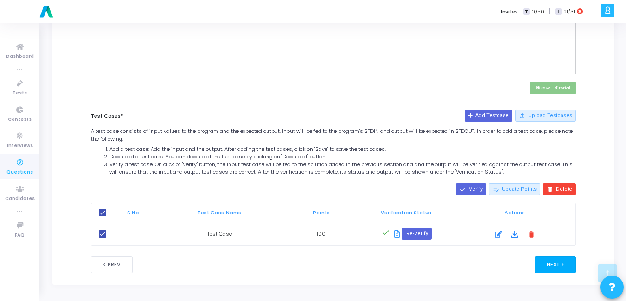
click at [566, 270] on button "Next >" at bounding box center [554, 264] width 41 height 17
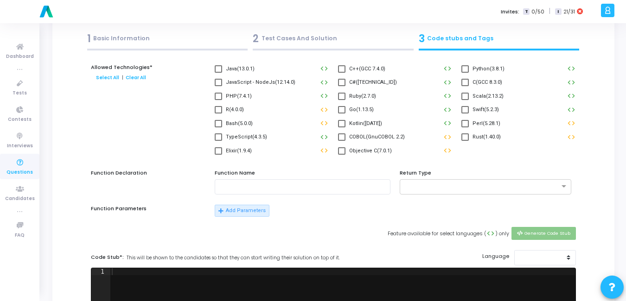
scroll to position [0, 0]
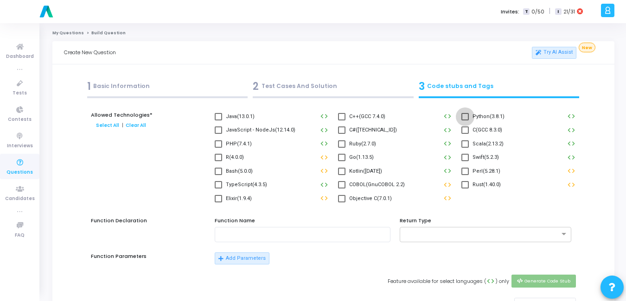
click at [463, 119] on span at bounding box center [464, 116] width 7 height 7
click at [464, 121] on input "Python(3.8.1)" at bounding box center [464, 121] width 0 height 0
checkbox input "true"
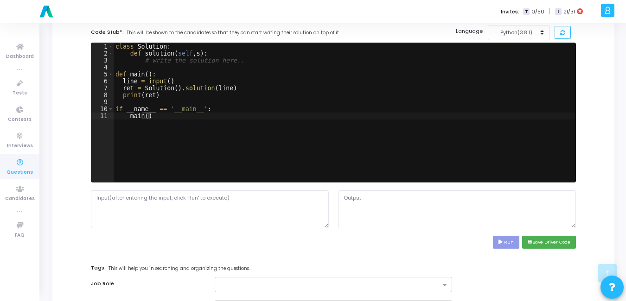
scroll to position [273, 0]
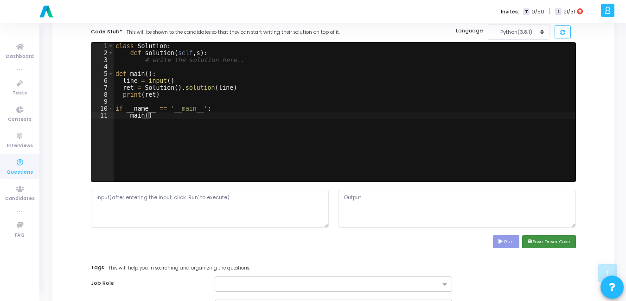
click at [563, 238] on button "save Save Driver Code" at bounding box center [549, 241] width 54 height 13
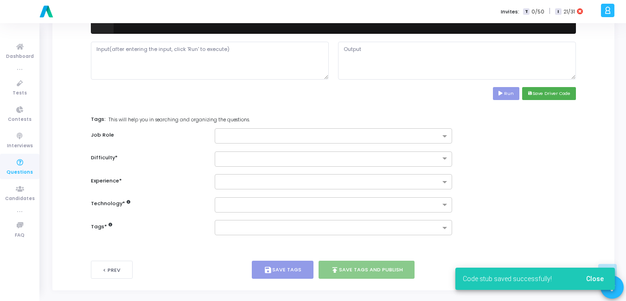
scroll to position [422, 0]
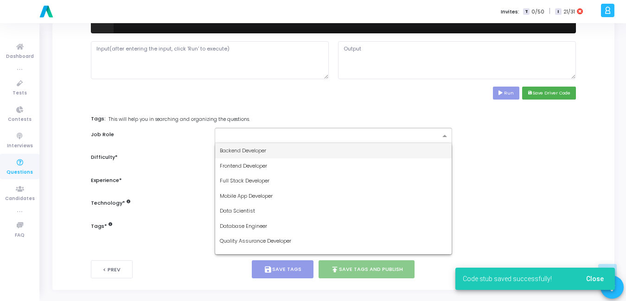
click at [310, 136] on input "text" at bounding box center [330, 137] width 221 height 8
click at [302, 150] on div "Backend Developer" at bounding box center [333, 150] width 237 height 15
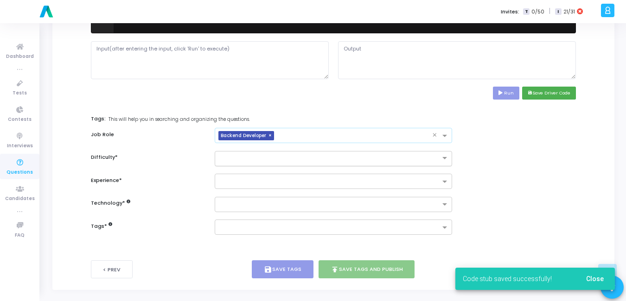
click at [295, 163] on div at bounding box center [334, 158] width 238 height 15
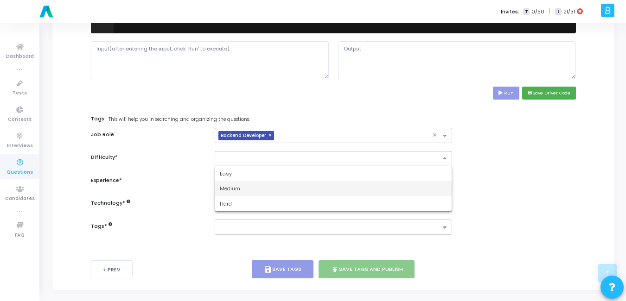
click at [241, 189] on div "Medium" at bounding box center [333, 188] width 237 height 15
click at [241, 189] on ng-select at bounding box center [334, 181] width 238 height 15
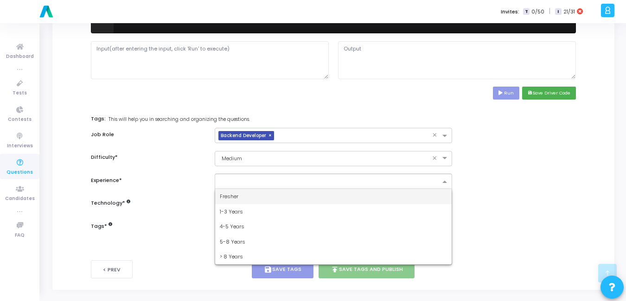
click at [237, 195] on span "Fresher" at bounding box center [229, 196] width 19 height 7
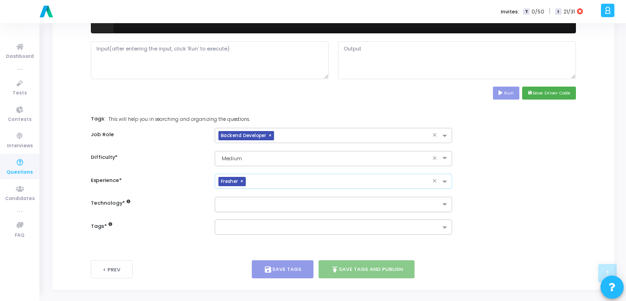
click at [235, 202] on input "text" at bounding box center [330, 205] width 221 height 8
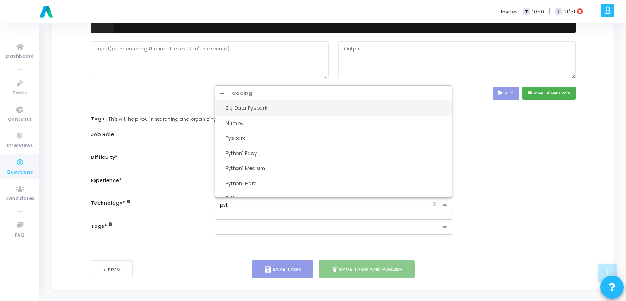
type input "pyth"
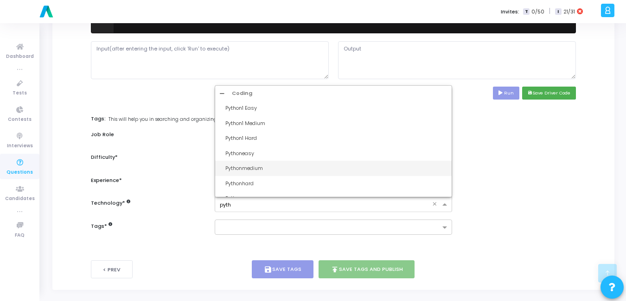
click at [266, 168] on div "Pythonmedium" at bounding box center [336, 169] width 222 height 8
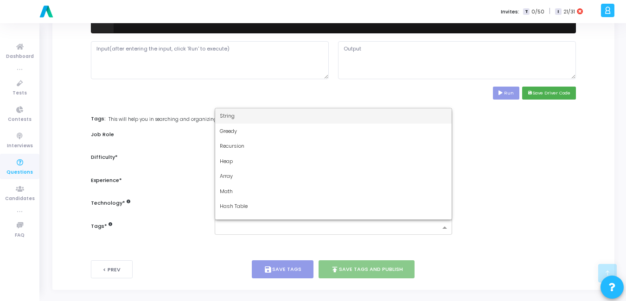
click at [286, 230] on input "text" at bounding box center [330, 228] width 221 height 8
type input "dy"
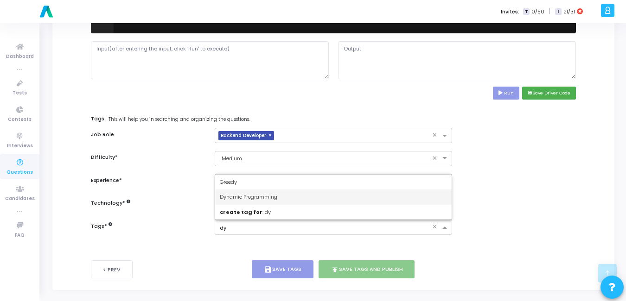
click at [245, 192] on div "Dynamic Programming" at bounding box center [333, 197] width 237 height 15
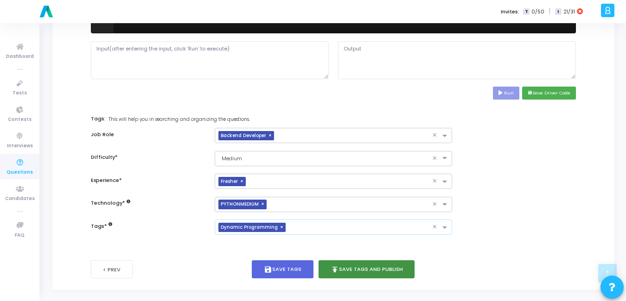
click at [392, 267] on button "publish Save Tags and Publish" at bounding box center [366, 269] width 96 height 18
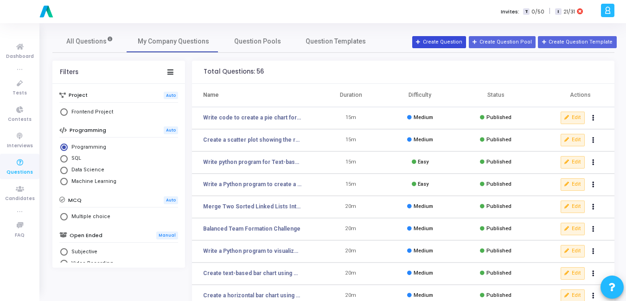
click at [450, 44] on button "Create Question" at bounding box center [439, 42] width 54 height 12
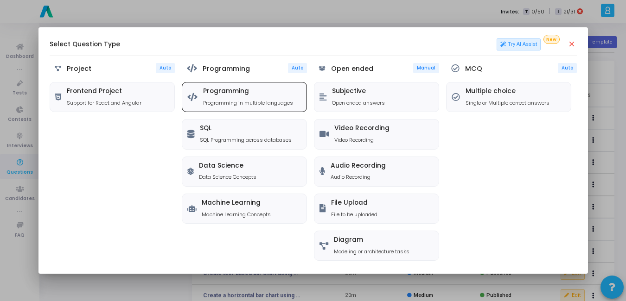
click at [260, 93] on h5 "Programming" at bounding box center [248, 92] width 90 height 8
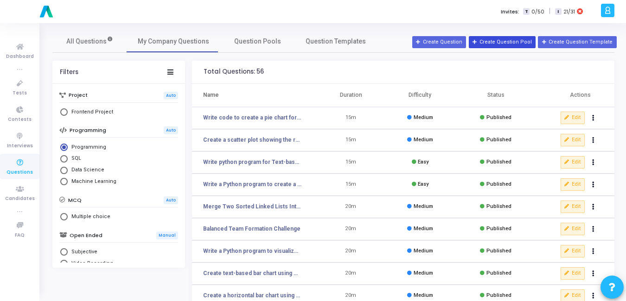
click at [502, 46] on button "Create Question Pool" at bounding box center [502, 42] width 67 height 12
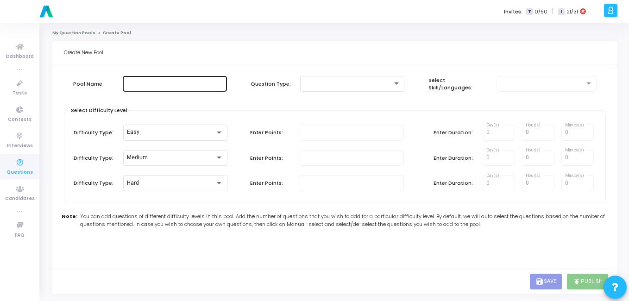
click at [168, 89] on div at bounding box center [175, 83] width 97 height 17
type input "kk"
click at [376, 73] on div "Pool Name: kk Question Type: Select Skill/Languages: Select Difficulty Level Di…" at bounding box center [335, 154] width 542 height 171
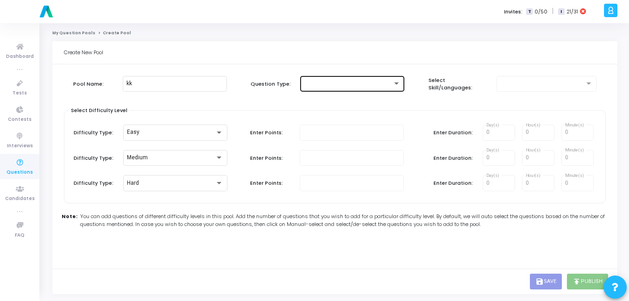
click at [376, 77] on div at bounding box center [352, 83] width 97 height 17
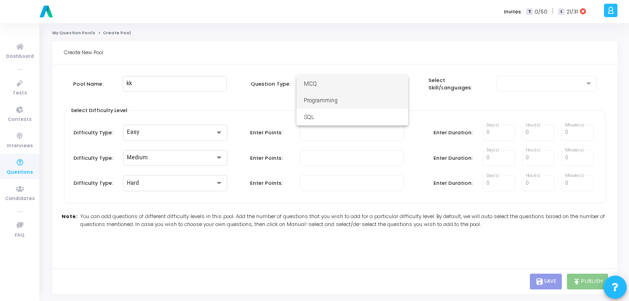
click at [366, 99] on span "Programming" at bounding box center [352, 100] width 97 height 17
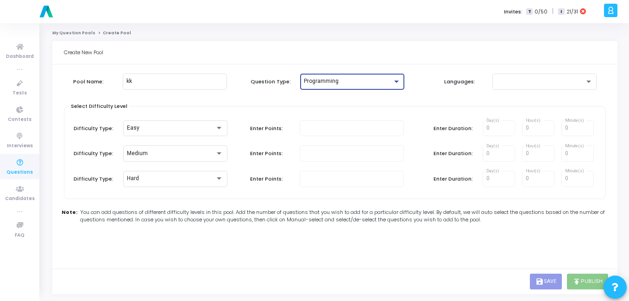
click at [514, 90] on div "Pool Name: kk Question Type: Programming Languages:" at bounding box center [335, 90] width 542 height 32
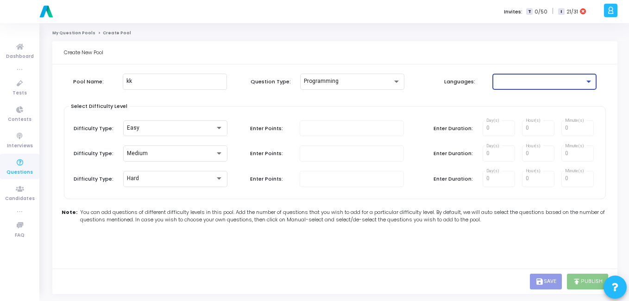
click at [515, 84] on div at bounding box center [540, 81] width 89 height 6
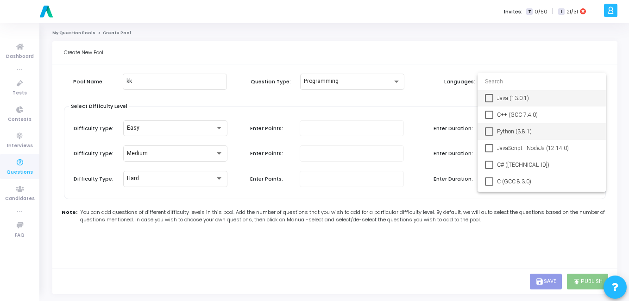
click at [505, 127] on span "Python (3.8.1)" at bounding box center [548, 131] width 102 height 17
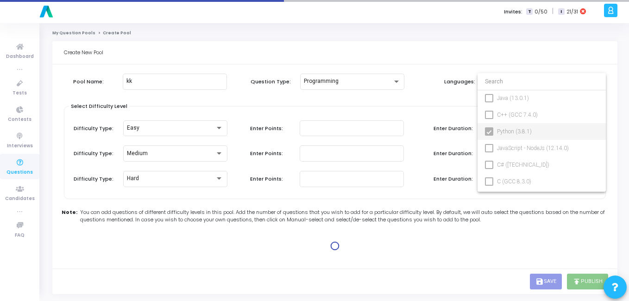
type input "100"
type input "15"
type input "100"
type input "30"
type input "100"
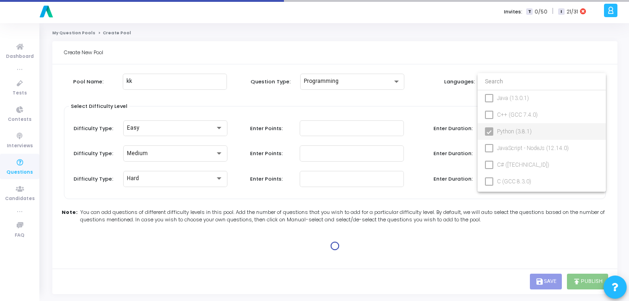
type input "45"
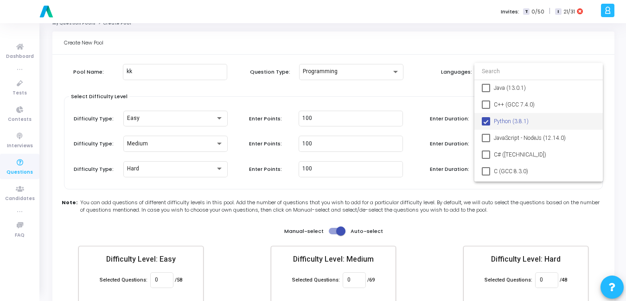
scroll to position [10, 0]
click at [361, 99] on div at bounding box center [313, 150] width 626 height 301
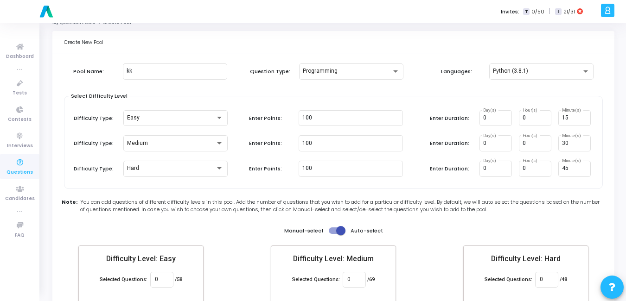
scroll to position [54, 0]
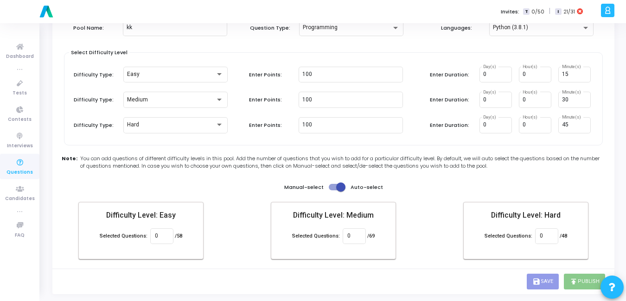
click at [335, 188] on span at bounding box center [337, 187] width 17 height 6
click at [333, 190] on input "checkbox" at bounding box center [333, 190] width 0 height 0
checkbox input "false"
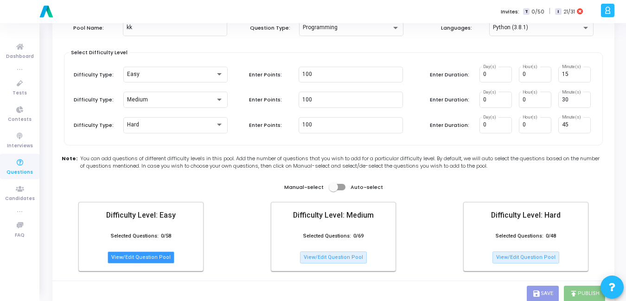
click at [145, 257] on button "View/Edit Question Pool" at bounding box center [141, 258] width 67 height 12
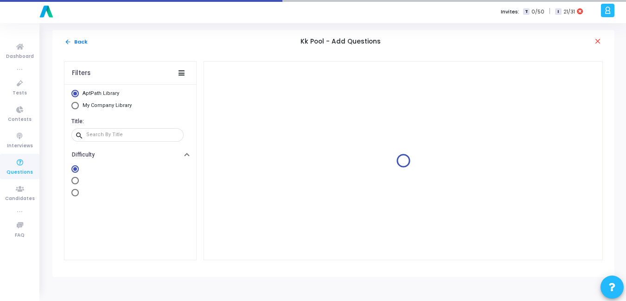
scroll to position [0, 0]
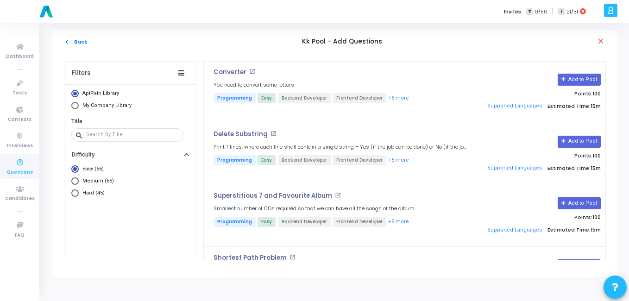
click at [75, 104] on span "Select Library" at bounding box center [74, 105] width 7 height 7
click at [75, 104] on input "My Company Library" at bounding box center [74, 105] width 7 height 7
radio input "true"
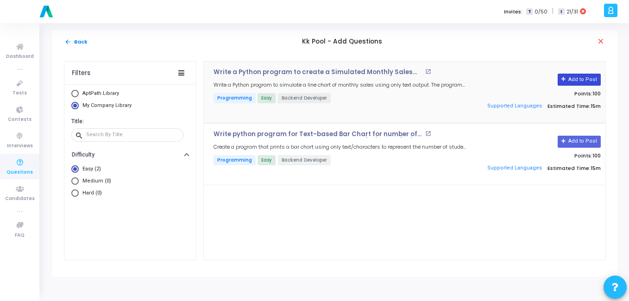
click at [586, 74] on button "Add to Pool" at bounding box center [579, 80] width 43 height 12
click at [582, 137] on button "Add to Pool" at bounding box center [579, 142] width 43 height 12
click at [63, 45] on div "arrow_back Back Kk Pool - Add Questions close" at bounding box center [334, 41] width 565 height 23
click at [64, 44] on mat-icon "arrow_back" at bounding box center [67, 41] width 7 height 7
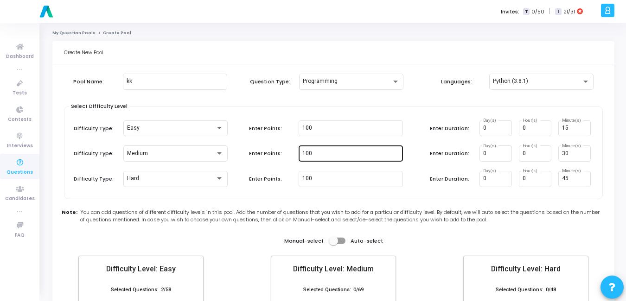
scroll to position [92, 0]
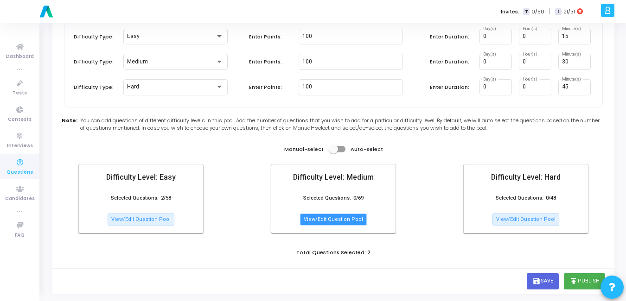
click at [328, 222] on button "View/Edit Question Pool" at bounding box center [333, 220] width 67 height 12
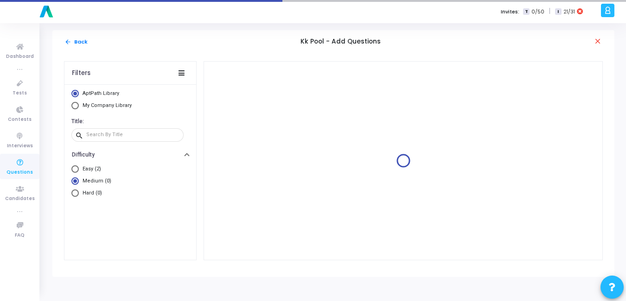
scroll to position [0, 0]
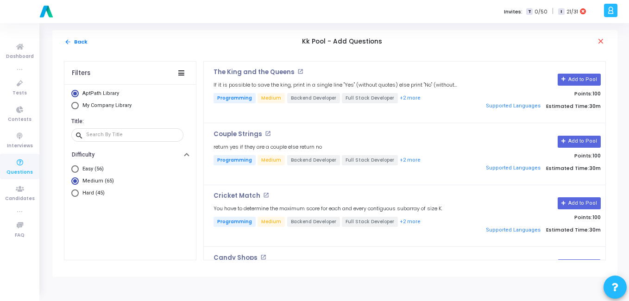
click at [77, 109] on mat-radio-button "My Company Library" at bounding box center [130, 107] width 118 height 10
click at [76, 108] on span "Select Library" at bounding box center [74, 105] width 7 height 7
click at [76, 108] on input "My Company Library" at bounding box center [74, 105] width 7 height 7
radio input "true"
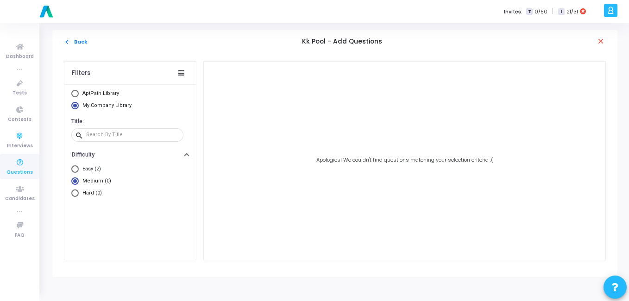
click at [23, 167] on icon at bounding box center [19, 163] width 19 height 12
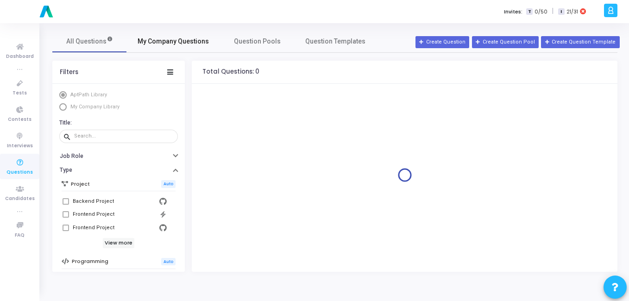
click at [179, 46] on link "My Company Questions" at bounding box center [174, 41] width 94 height 22
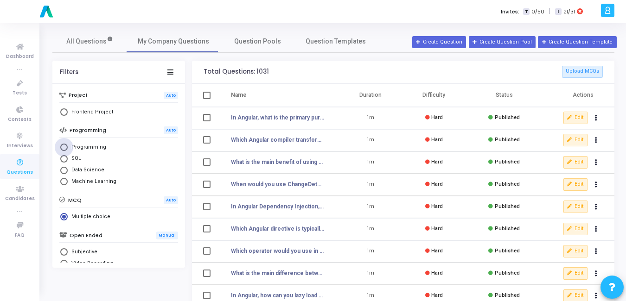
click at [70, 146] on span "Programming" at bounding box center [87, 148] width 38 height 8
click at [68, 146] on input "Programming" at bounding box center [63, 147] width 7 height 7
radio input "true"
radio input "false"
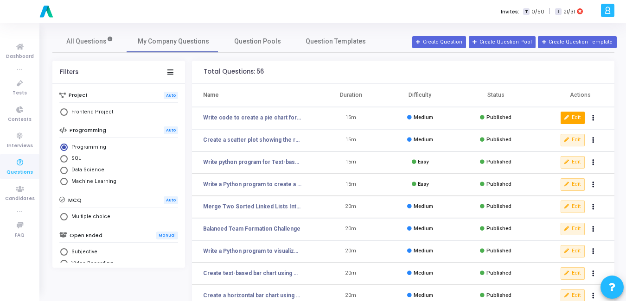
click at [568, 116] on icon at bounding box center [566, 117] width 5 height 5
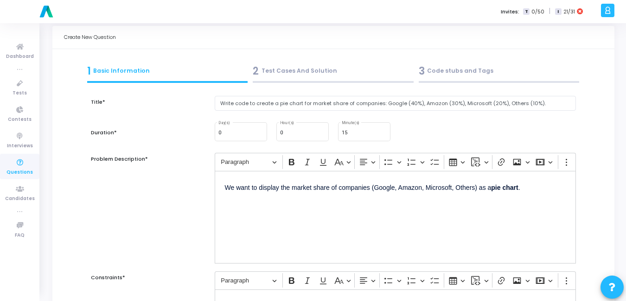
scroll to position [13, 0]
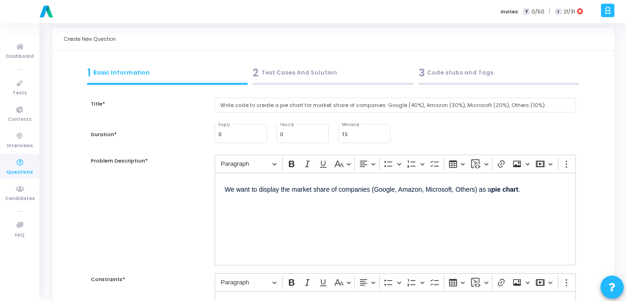
click at [296, 74] on div "2 Test Cases And Solution" at bounding box center [333, 72] width 161 height 15
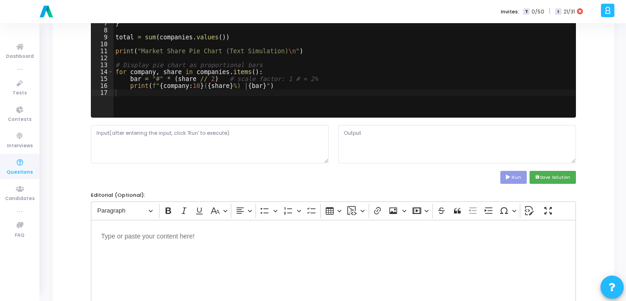
scroll to position [0, 0]
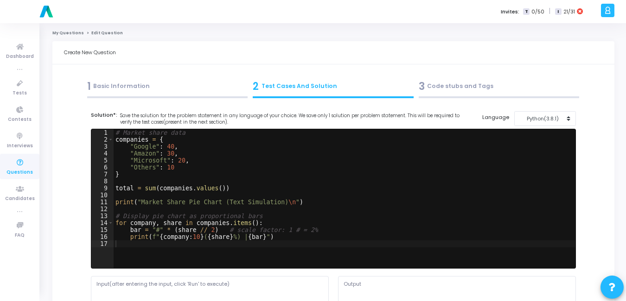
click at [438, 81] on div "3 Code stubs and Tags" at bounding box center [499, 86] width 161 height 15
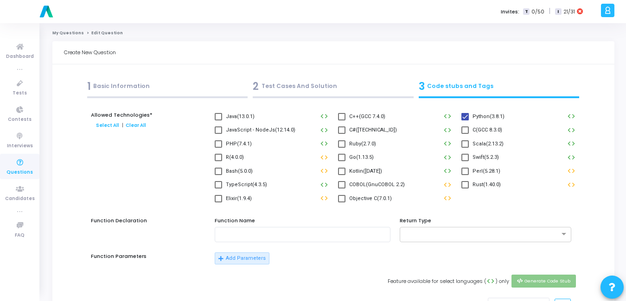
click at [132, 87] on div "1 Basic Information" at bounding box center [167, 86] width 161 height 15
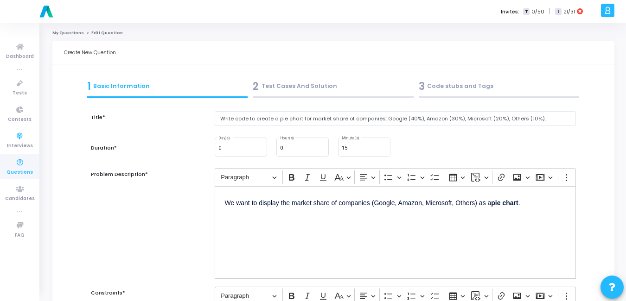
click at [19, 170] on span "Questions" at bounding box center [19, 173] width 26 height 8
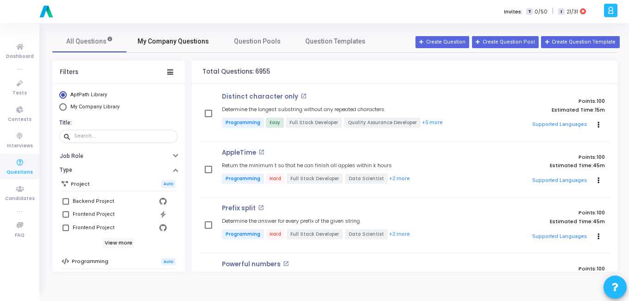
click at [157, 46] on span "My Company Questions" at bounding box center [173, 42] width 71 height 10
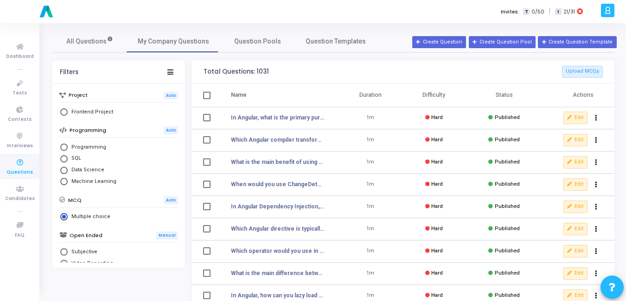
click at [82, 152] on mat-radio-button "Programming" at bounding box center [118, 148] width 119 height 12
click at [82, 148] on span "Programming" at bounding box center [87, 148] width 38 height 8
click at [68, 148] on input "Programming" at bounding box center [63, 147] width 7 height 7
radio input "true"
radio input "false"
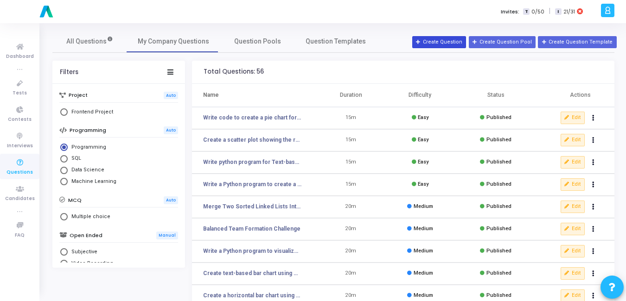
click at [454, 41] on button "Create Question" at bounding box center [439, 42] width 54 height 12
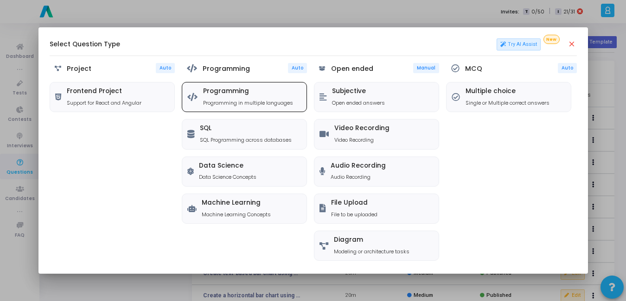
click at [231, 89] on h5 "Programming" at bounding box center [248, 92] width 90 height 8
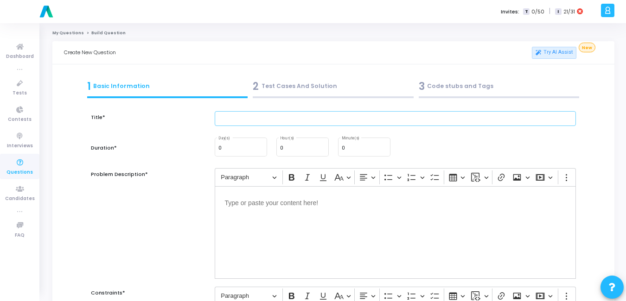
click at [329, 118] on input "text" at bounding box center [395, 118] width 361 height 15
paste input "Using Pandas and Matplotlib, plot a histogram of student ages from a given data…"
drag, startPoint x: 292, startPoint y: 118, endPoint x: 189, endPoint y: 126, distance: 102.7
click at [189, 126] on div "Title* Using Pandas and Matplotlib, plot a histogram of student ages from a giv…" at bounding box center [333, 123] width 494 height 25
click at [447, 134] on div "Write a python program to plot a histogram of student ages from a given dataset." at bounding box center [395, 123] width 370 height 25
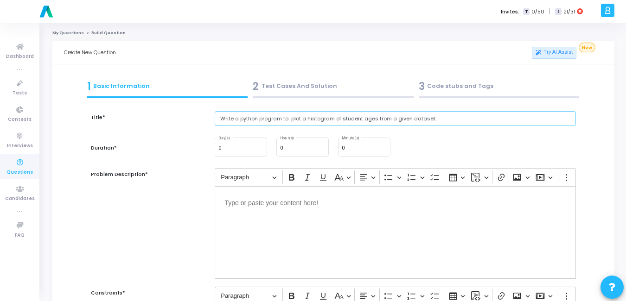
click at [291, 117] on input "Write a python program to plot a histogram of student ages from a given dataset." at bounding box center [395, 118] width 361 height 15
type input "Write a python program to plot a histogram of student ages from a given dataset."
click at [356, 151] on input "0" at bounding box center [364, 149] width 45 height 6
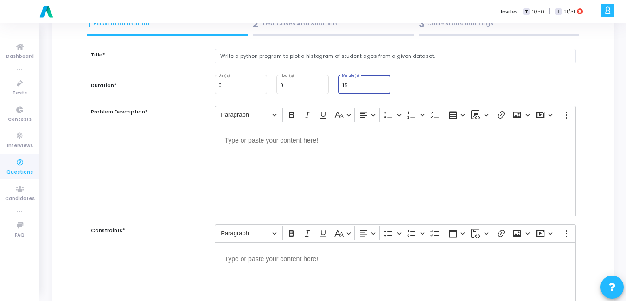
scroll to position [63, 0]
type input "15"
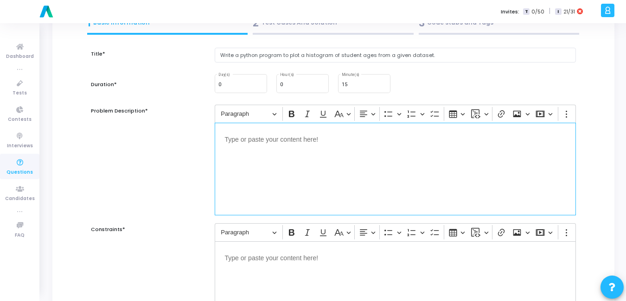
click at [264, 149] on div "Editor editing area: main" at bounding box center [395, 169] width 361 height 93
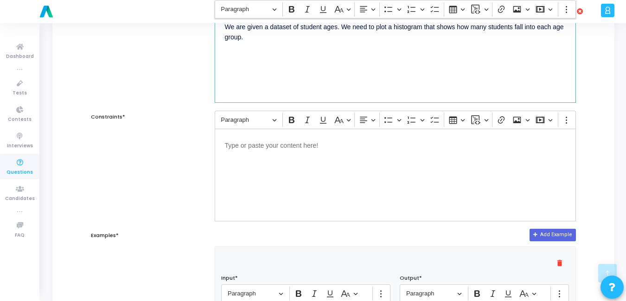
scroll to position [177, 0]
click at [273, 171] on div "Editor editing area: main" at bounding box center [395, 174] width 361 height 93
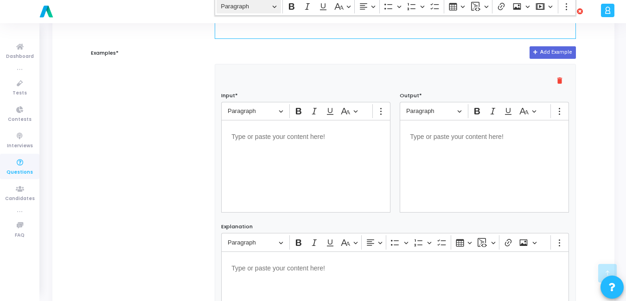
scroll to position [359, 0]
click at [439, 183] on div "Editor editing area: main" at bounding box center [484, 166] width 169 height 93
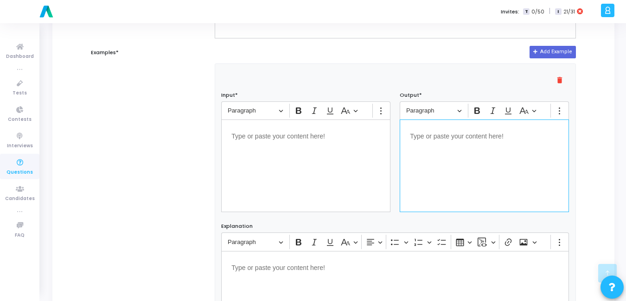
scroll to position [60, 0]
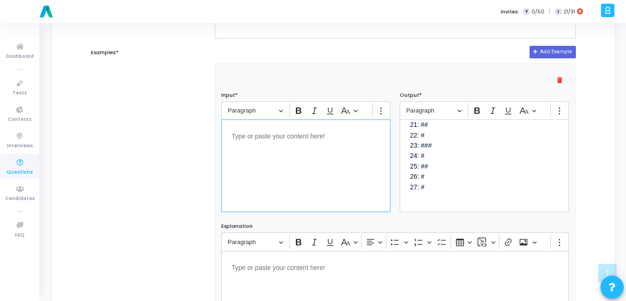
click at [313, 165] on div "Editor editing area: main" at bounding box center [305, 166] width 169 height 93
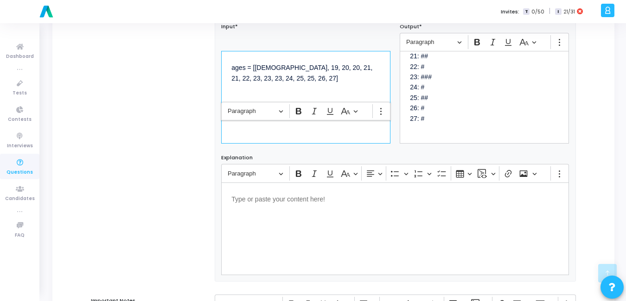
scroll to position [606, 0]
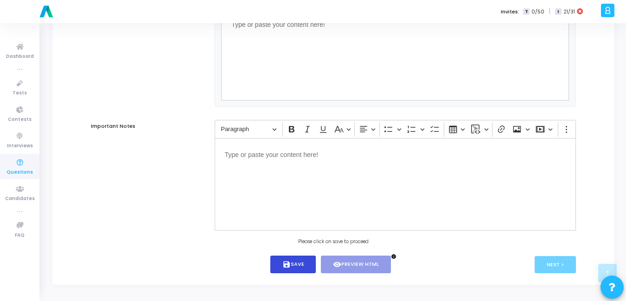
click at [300, 262] on button "save Save" at bounding box center [293, 265] width 46 height 18
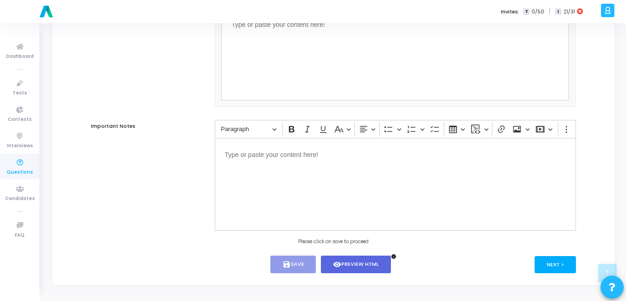
click at [571, 261] on button "Next >" at bounding box center [554, 264] width 41 height 17
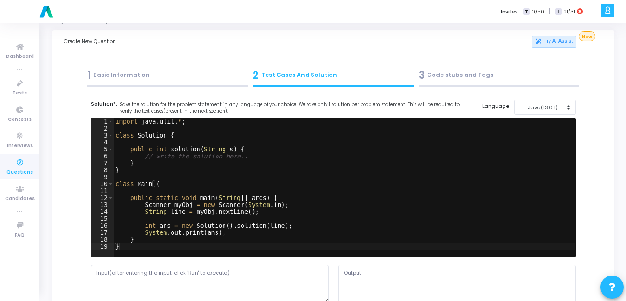
scroll to position [0, 0]
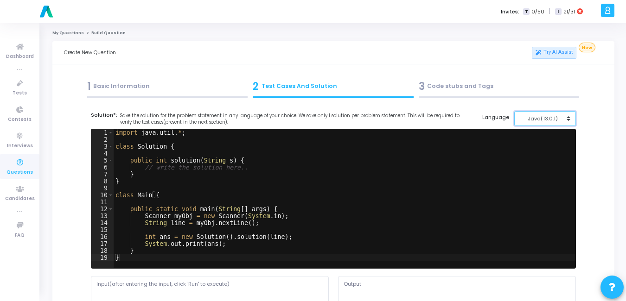
click at [543, 119] on div "Java(13.0.1)" at bounding box center [542, 119] width 45 height 8
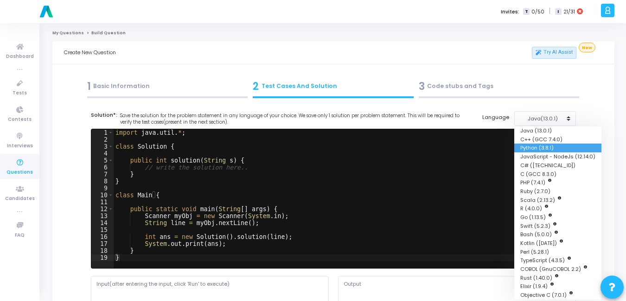
click at [541, 150] on button "Python (3.8.1)" at bounding box center [557, 148] width 87 height 9
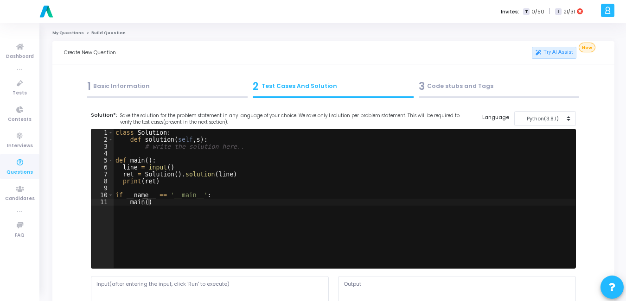
click at [487, 125] on div "Language Python(3.8.1) Java (13.0.1) C++ (GCC 7.4.0) Python (3.8.1) JavaScript …" at bounding box center [529, 118] width 94 height 15
click at [443, 155] on div "class Solution : def solution ( self , s ) : # write the solution here.. def ma…" at bounding box center [345, 205] width 462 height 153
type textarea "if __name__ == '__main__': main()"
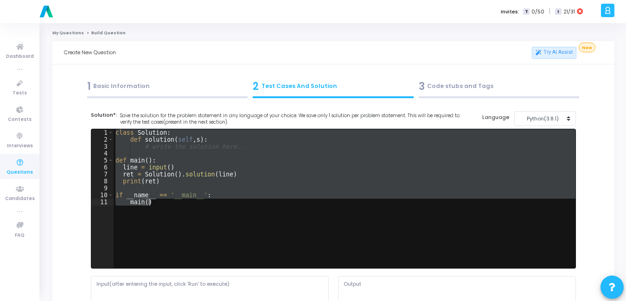
paste textarea
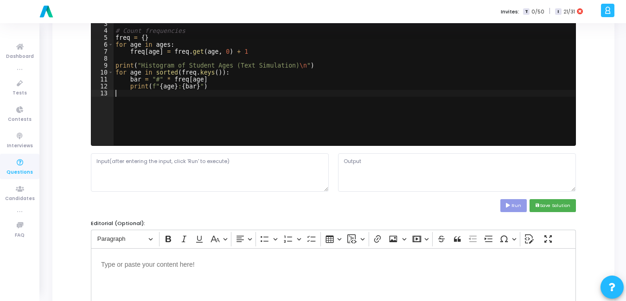
scroll to position [126, 0]
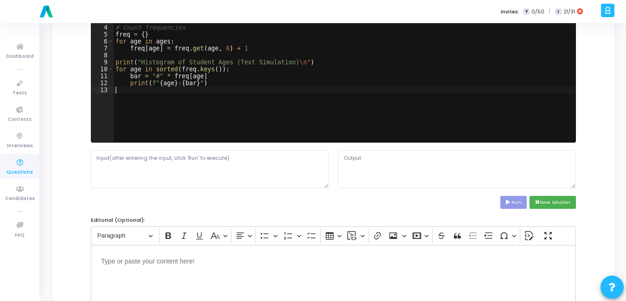
click at [215, 190] on cj-code-editor "Solution*: Save the solution for the problem statement in any language of your …" at bounding box center [333, 97] width 485 height 224
click at [194, 154] on textarea at bounding box center [210, 169] width 238 height 38
paste textarea "ages = [18, 19, 20, 20, 21, 21, 22, 23, 23, 23, 24, 25, 25, 26, 27]"
type textarea "ages = [18, 19, 20, 20, 21, 21, 22, 23, 23, 23, 24, 25, 25, 26, 27]"
click at [396, 167] on textarea at bounding box center [457, 169] width 238 height 38
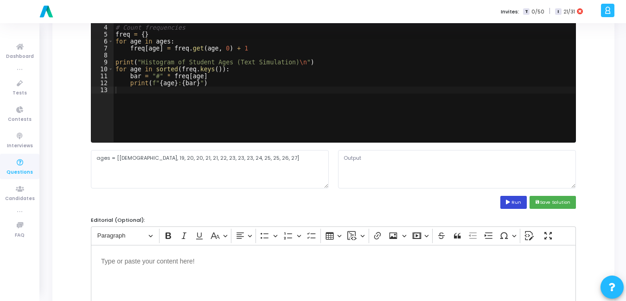
click at [516, 204] on button "Run" at bounding box center [513, 202] width 27 height 13
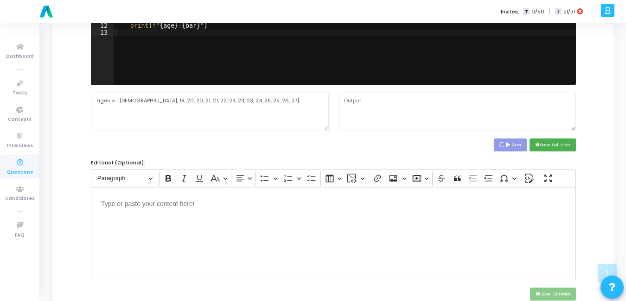
scroll to position [184, 0]
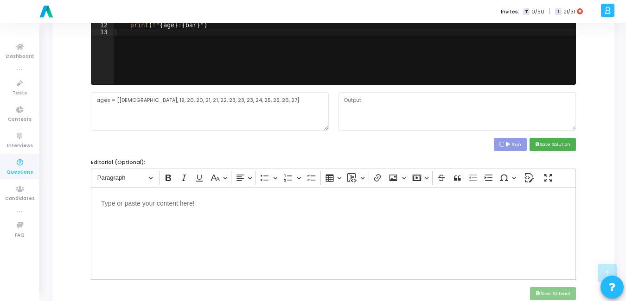
type textarea "Histogram of Student Ages (Text Simulation) 18: # 19: # 20: ## 21: ## 22: # 23:…"
click at [562, 144] on button "save Save Solution" at bounding box center [552, 144] width 46 height 13
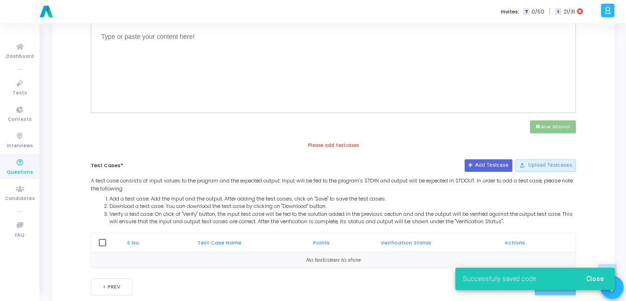
scroll to position [373, 0]
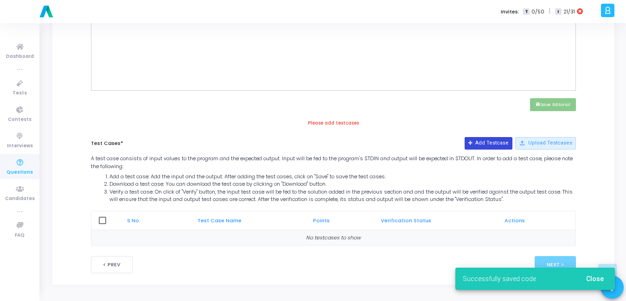
click at [473, 141] on icon at bounding box center [470, 143] width 5 height 5
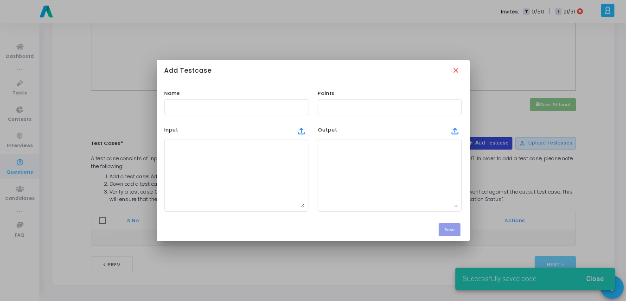
scroll to position [0, 0]
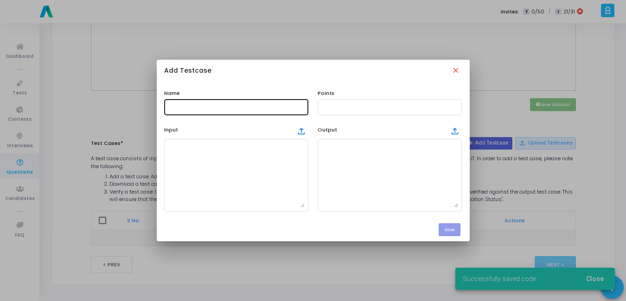
click at [264, 109] on input "text" at bounding box center [236, 107] width 137 height 6
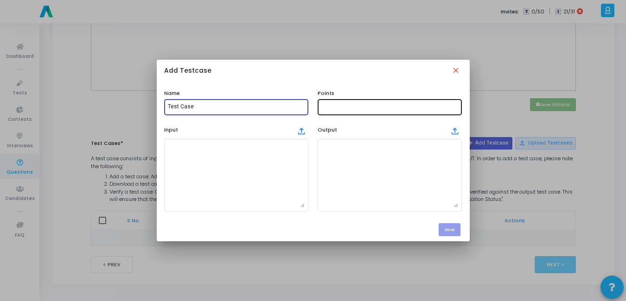
type input "Test Case"
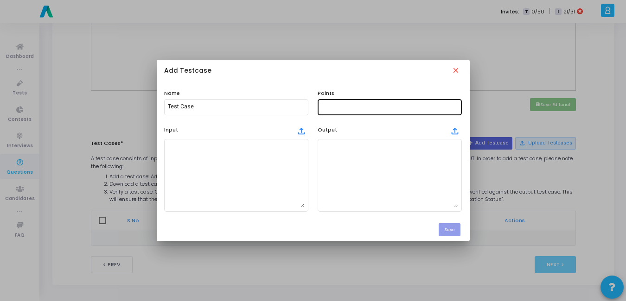
click at [364, 102] on div at bounding box center [389, 106] width 137 height 17
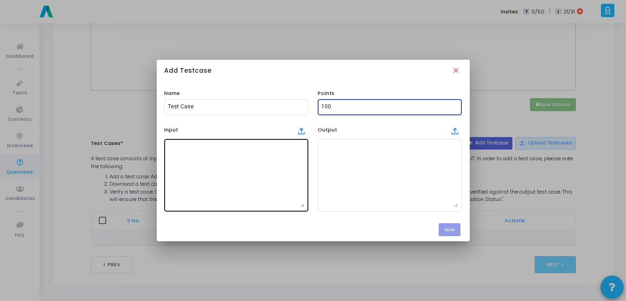
type input "100"
click at [202, 179] on textarea at bounding box center [236, 175] width 137 height 65
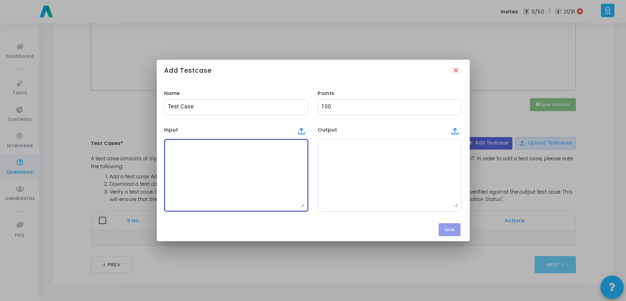
paste textarea "ages = [18, 19, 20, 20, 21, 21, 22, 23, 23, 23, 24, 25, 25, 26, 27]"
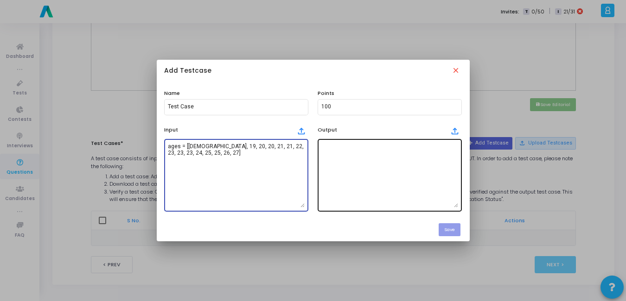
type textarea "ages = [18, 19, 20, 20, 21, 21, 22, 23, 23, 23, 24, 25, 25, 26, 27]"
click at [373, 157] on textarea at bounding box center [389, 175] width 137 height 65
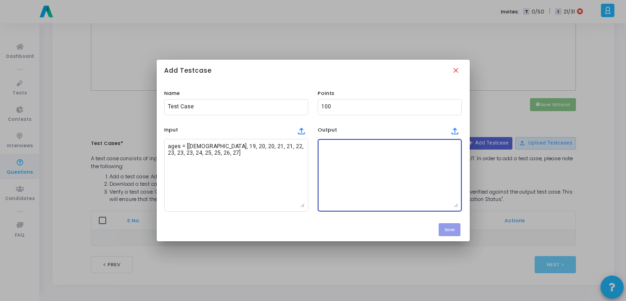
paste textarea "Histogram of Student Ages (Text Simulation) 18: # 19: # 20: ## 21: ## 22: # 23:…"
type textarea "Histogram of Student Ages (Text Simulation) 18: # 19: # 20: ## 21: ## 22: # 23:…"
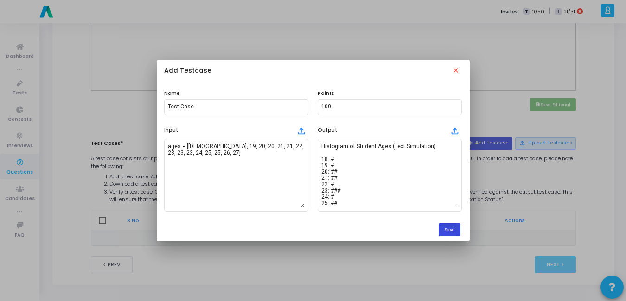
click at [452, 235] on button "Save" at bounding box center [449, 229] width 22 height 13
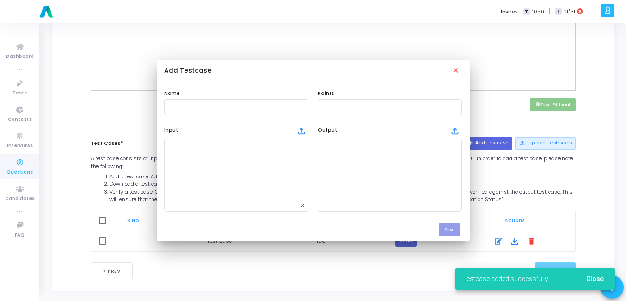
scroll to position [373, 0]
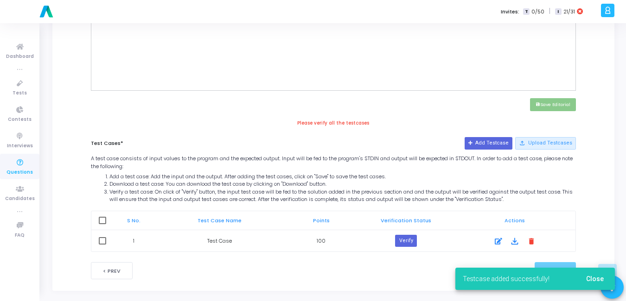
click at [105, 218] on span at bounding box center [102, 220] width 7 height 7
click at [102, 224] on input "checkbox" at bounding box center [102, 224] width 0 height 0
checkbox input "true"
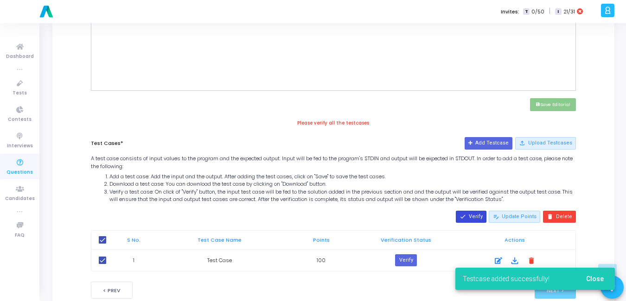
click at [475, 218] on button "done Verify" at bounding box center [471, 217] width 31 height 12
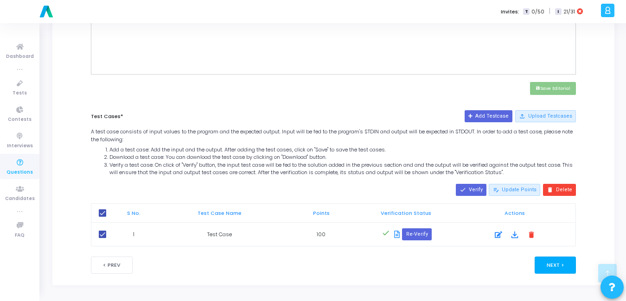
click at [549, 264] on button "Next >" at bounding box center [554, 265] width 41 height 17
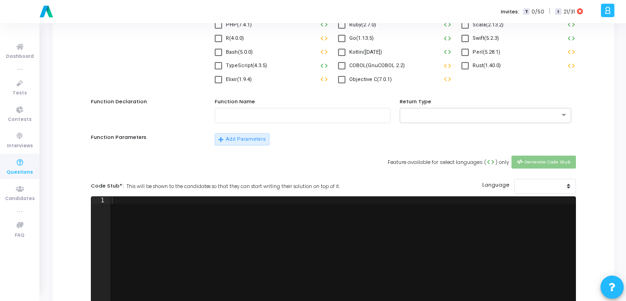
scroll to position [0, 0]
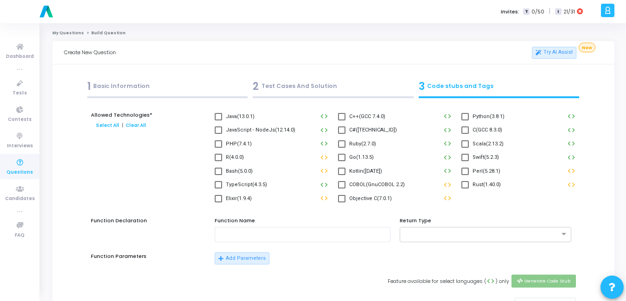
click at [470, 119] on label "Python(3.8.1)" at bounding box center [482, 116] width 43 height 11
click at [465, 121] on input "Python(3.8.1)" at bounding box center [464, 121] width 0 height 0
checkbox input "true"
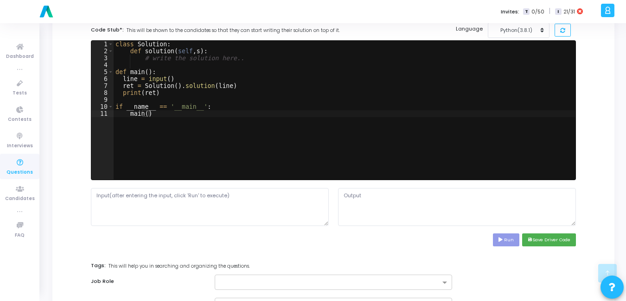
scroll to position [276, 0]
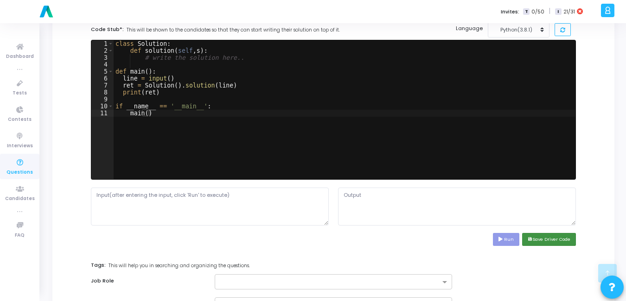
click at [571, 240] on button "save Save Driver Code" at bounding box center [549, 239] width 54 height 13
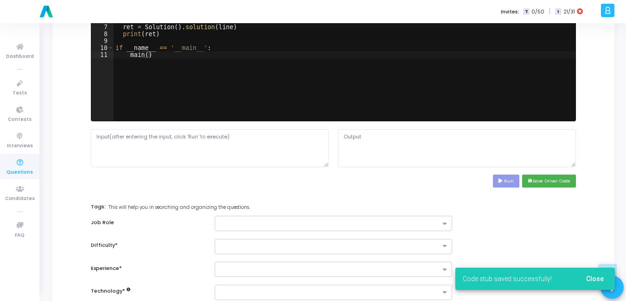
scroll to position [335, 0]
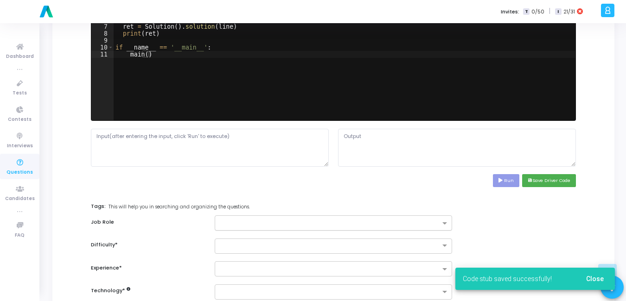
click at [275, 220] on input "text" at bounding box center [330, 224] width 221 height 8
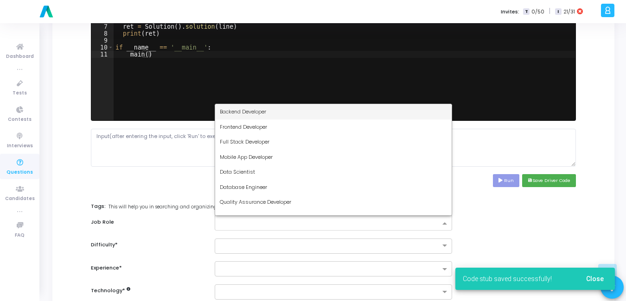
click at [241, 109] on span "Backend Developer" at bounding box center [243, 111] width 46 height 7
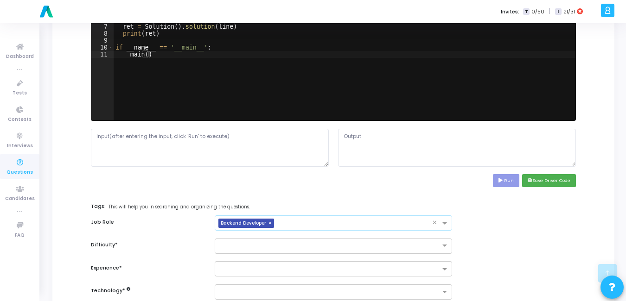
scroll to position [427, 0]
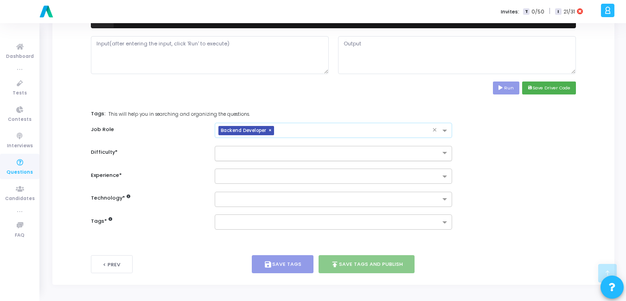
click at [239, 159] on div at bounding box center [334, 153] width 238 height 15
click at [234, 171] on div "Easy" at bounding box center [333, 168] width 237 height 15
click at [231, 179] on input "text" at bounding box center [330, 177] width 221 height 8
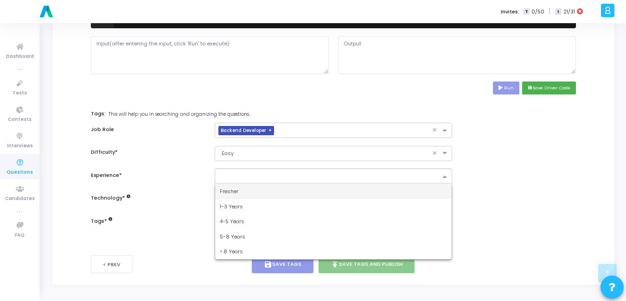
click at [227, 191] on span "Fresher" at bounding box center [229, 191] width 19 height 7
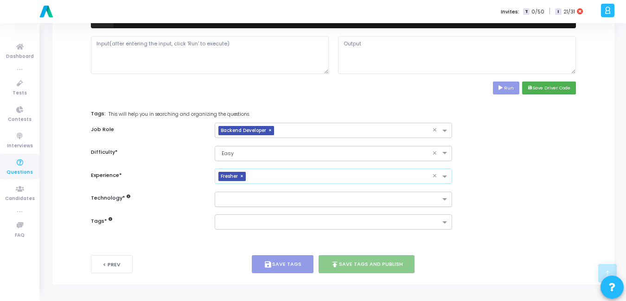
click at [238, 198] on input "text" at bounding box center [330, 200] width 221 height 8
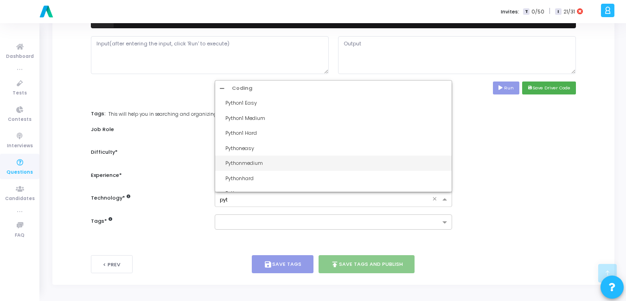
type input "pyth"
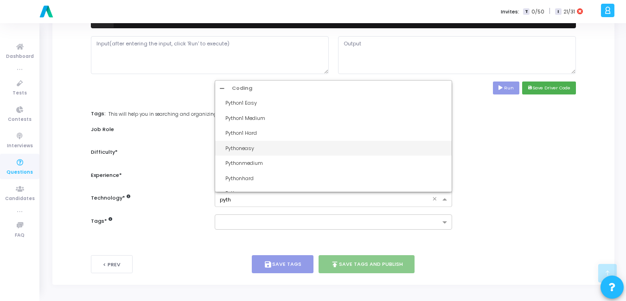
click at [243, 143] on div "Pythoneasy" at bounding box center [333, 148] width 237 height 15
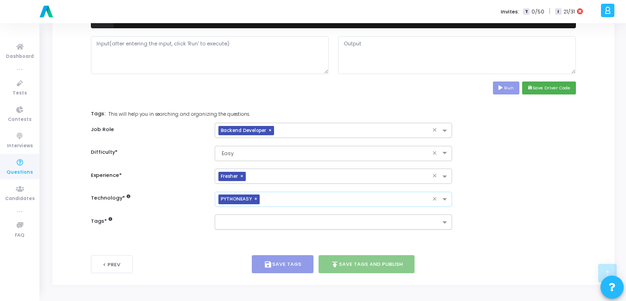
click at [235, 220] on input "text" at bounding box center [330, 223] width 221 height 8
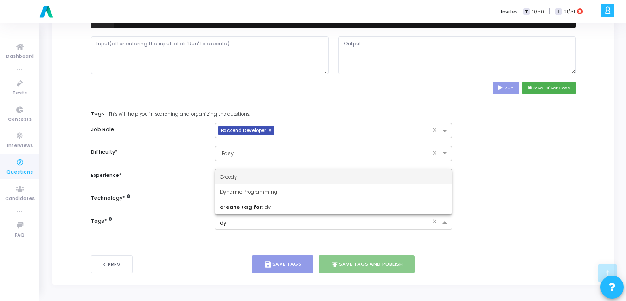
type input "dyn"
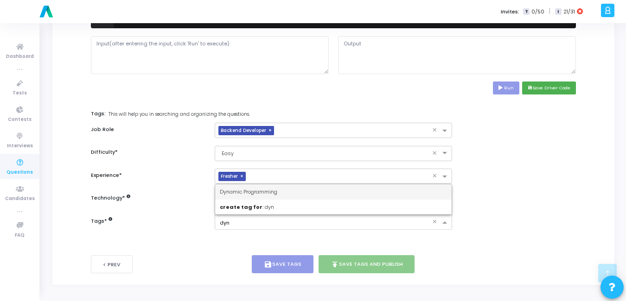
click at [262, 188] on div "Dynamic Programming" at bounding box center [333, 191] width 237 height 15
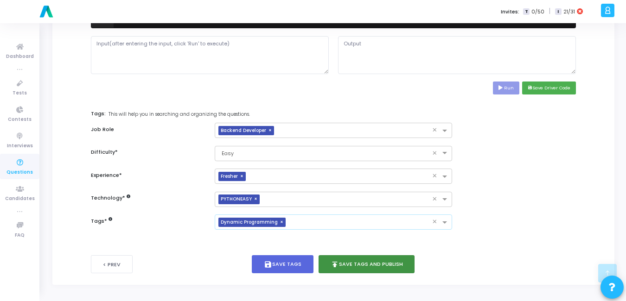
click at [358, 264] on button "publish Save Tags and Publish" at bounding box center [366, 264] width 96 height 18
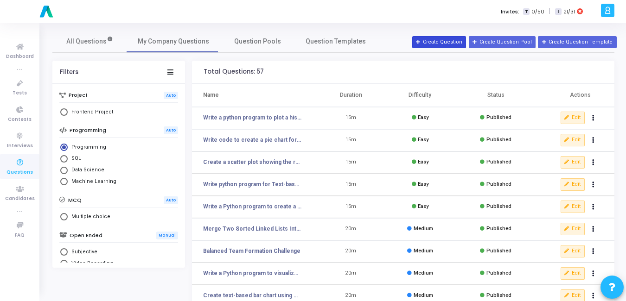
click at [445, 41] on button "Create Question" at bounding box center [439, 42] width 54 height 12
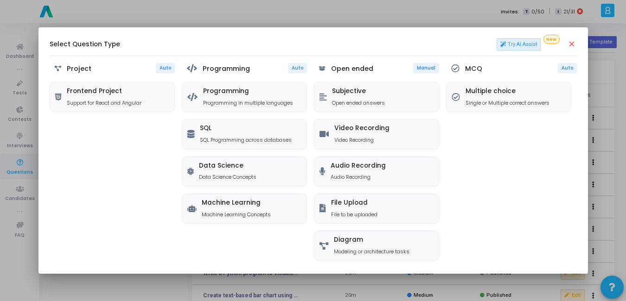
click at [570, 45] on mat-icon "close" at bounding box center [571, 44] width 9 height 9
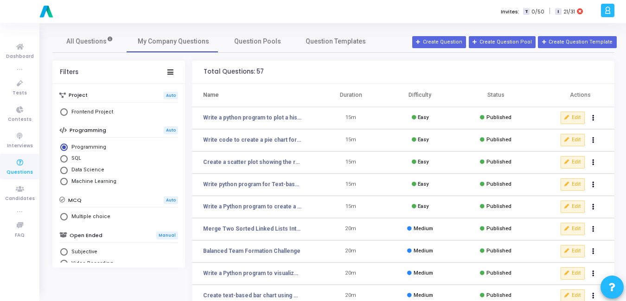
click at [412, 36] on button "Create Question" at bounding box center [439, 42] width 54 height 12
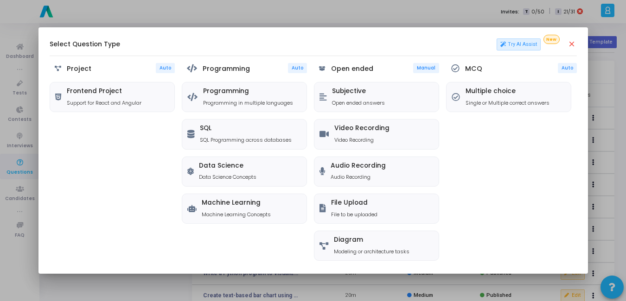
click at [412, 36] on button "Create Question" at bounding box center [439, 42] width 54 height 12
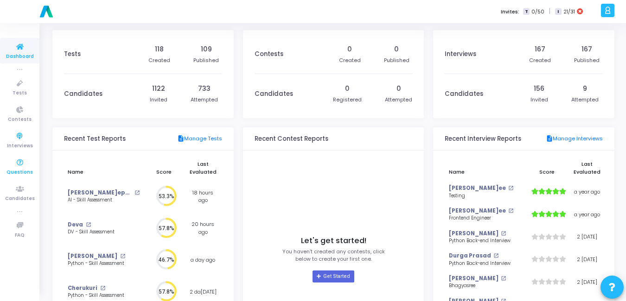
click at [21, 160] on icon at bounding box center [19, 163] width 19 height 12
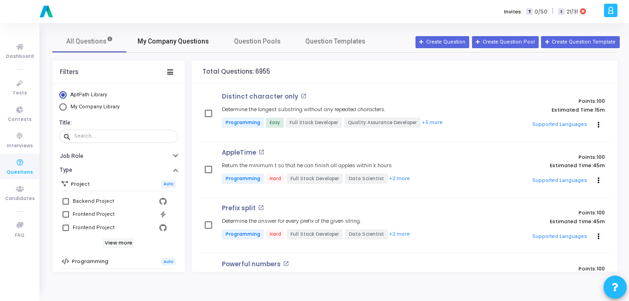
click at [168, 42] on span "My Company Questions" at bounding box center [173, 42] width 71 height 10
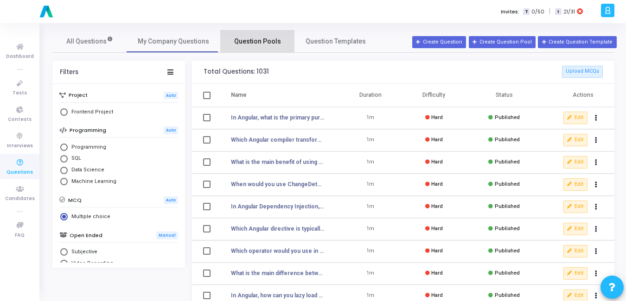
click at [246, 37] on span "Question Pools" at bounding box center [257, 42] width 47 height 10
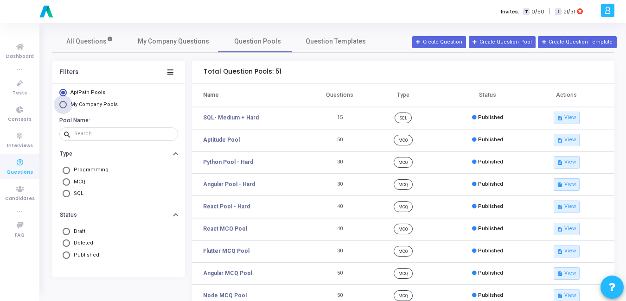
click at [64, 108] on span "Select Library" at bounding box center [62, 104] width 7 height 7
click at [64, 108] on input "My Company Pools" at bounding box center [62, 104] width 7 height 7
radio input "true"
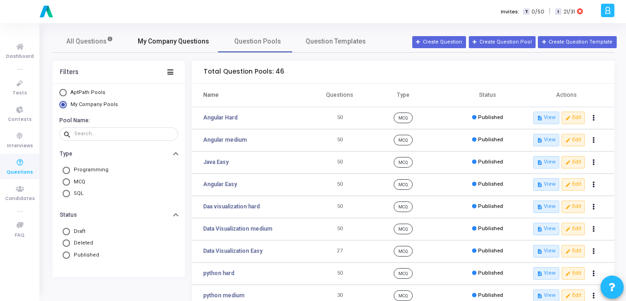
click at [191, 47] on link "My Company Questions" at bounding box center [174, 41] width 94 height 22
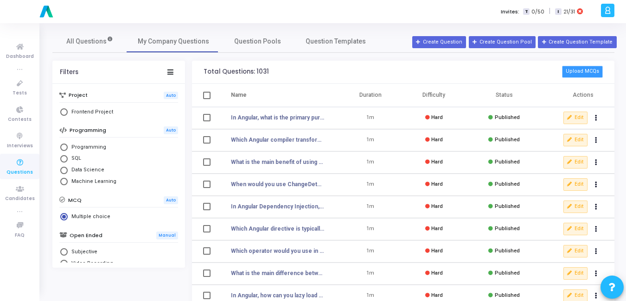
click at [589, 75] on button "Upload MCQs" at bounding box center [582, 72] width 41 height 12
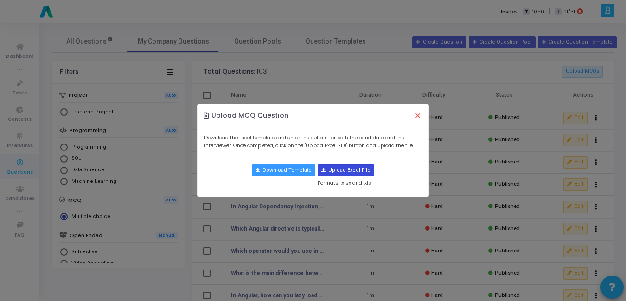
click at [349, 169] on input "file" at bounding box center [346, 170] width 56 height 11
type input "C:\fakepath\react_basics_mcqs1.csv"
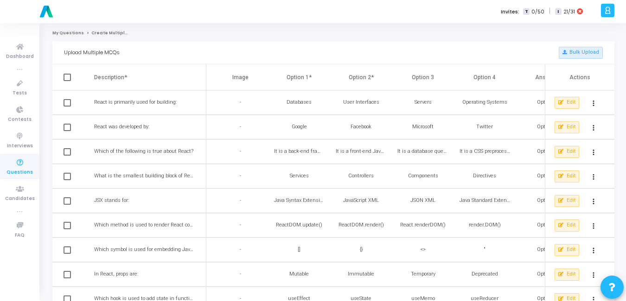
click at [68, 78] on span at bounding box center [66, 77] width 7 height 7
click at [67, 81] on input "checkbox" at bounding box center [67, 81] width 0 height 0
checkbox input "true"
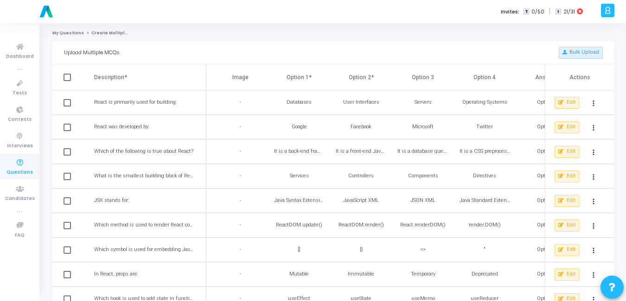
checkbox input "true"
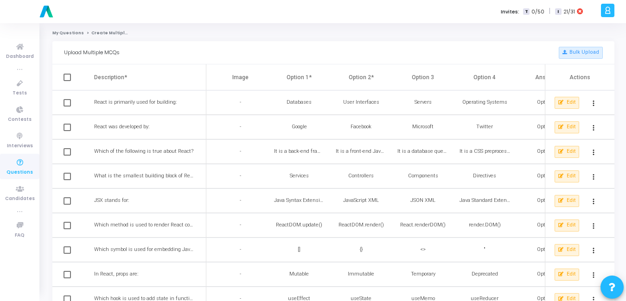
checkbox input "true"
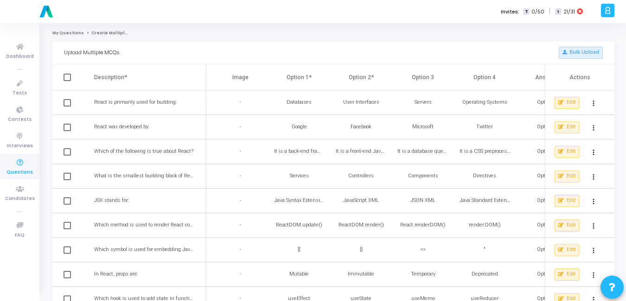
checkbox input "true"
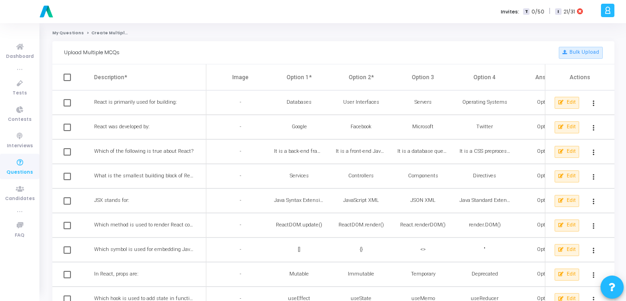
checkbox input "true"
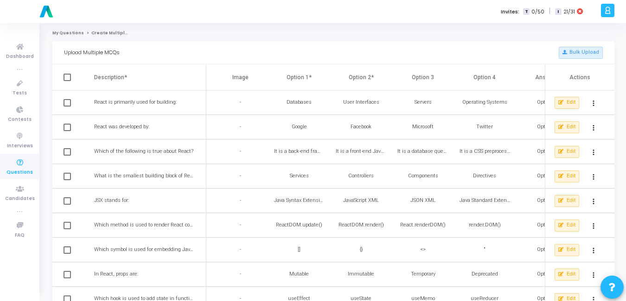
checkbox input "true"
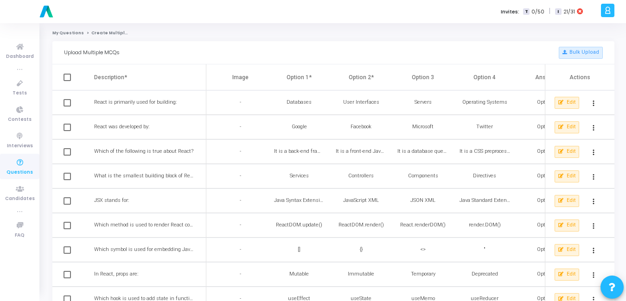
checkbox input "true"
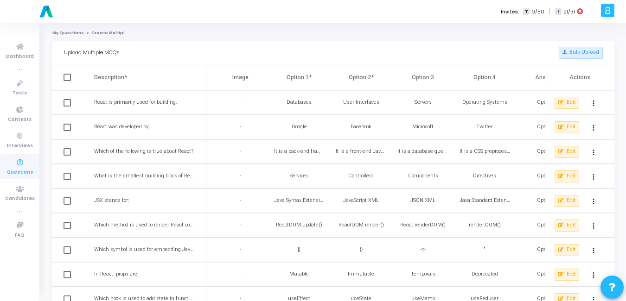
checkbox input "true"
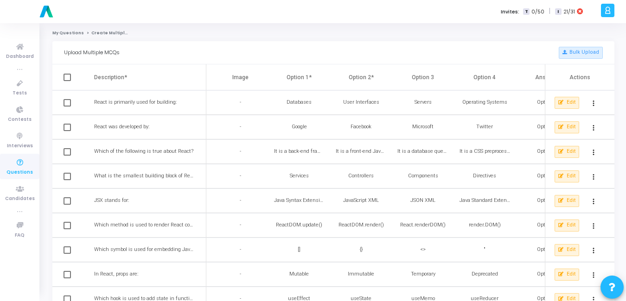
checkbox input "true"
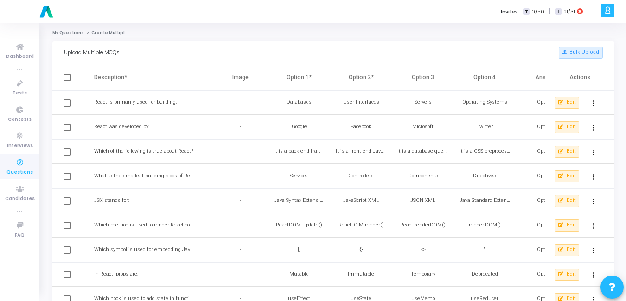
checkbox input "true"
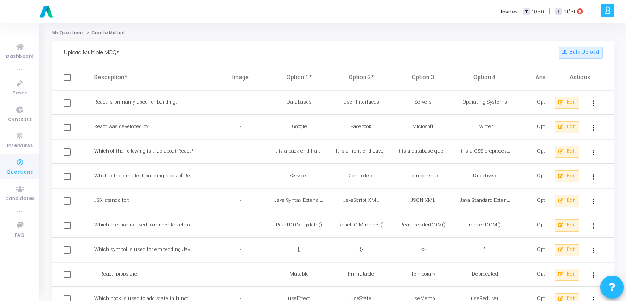
checkbox input "true"
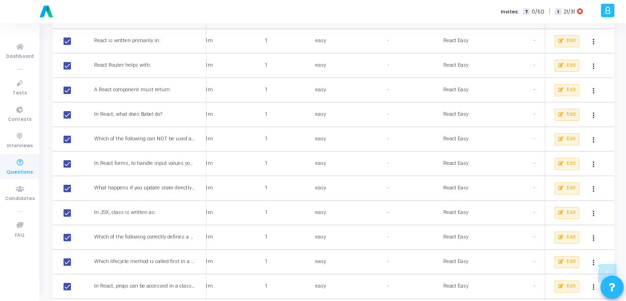
scroll to position [1060, 0]
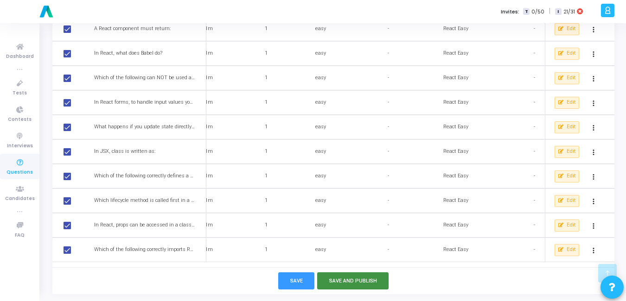
click at [361, 279] on button "Save and Publish" at bounding box center [353, 281] width 72 height 17
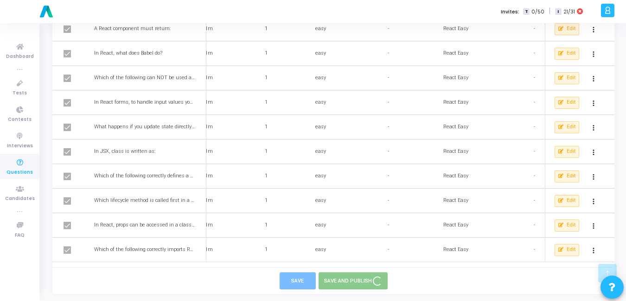
checkbox input "false"
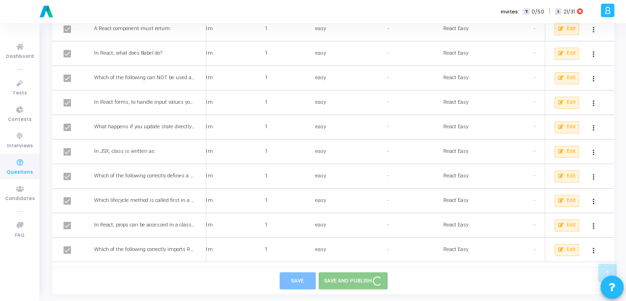
checkbox input "false"
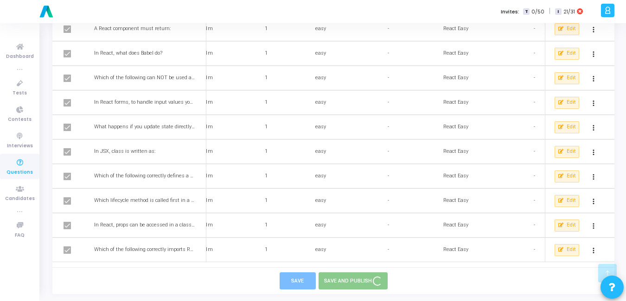
checkbox input "false"
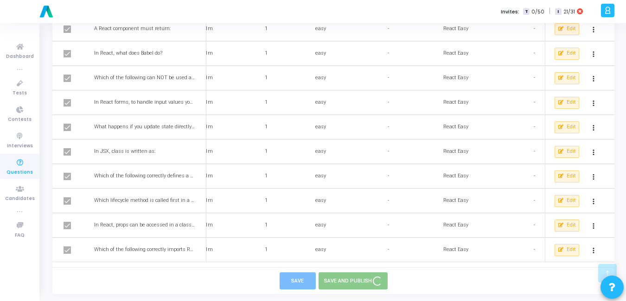
checkbox input "false"
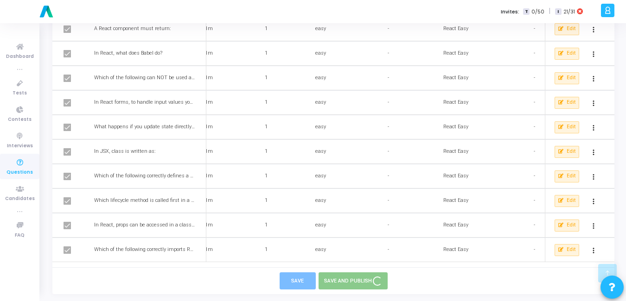
checkbox input "false"
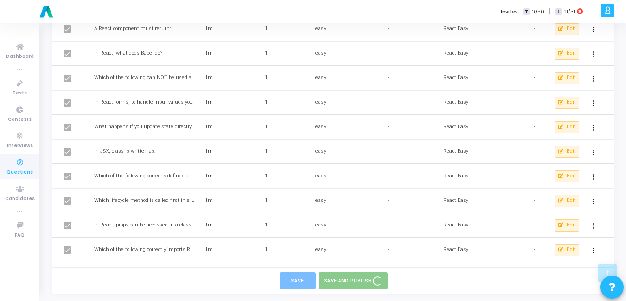
checkbox input "false"
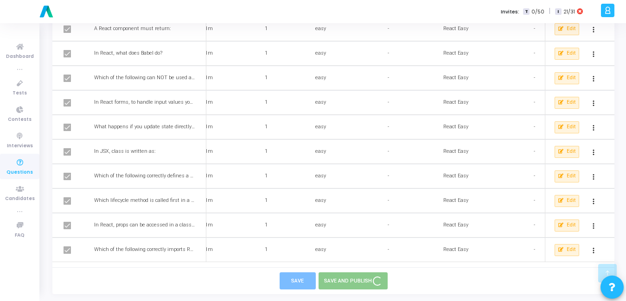
checkbox input "false"
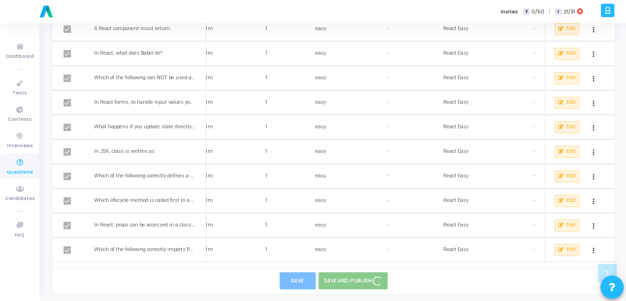
checkbox input "false"
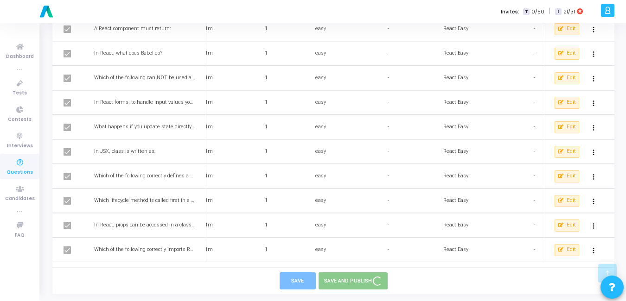
checkbox input "false"
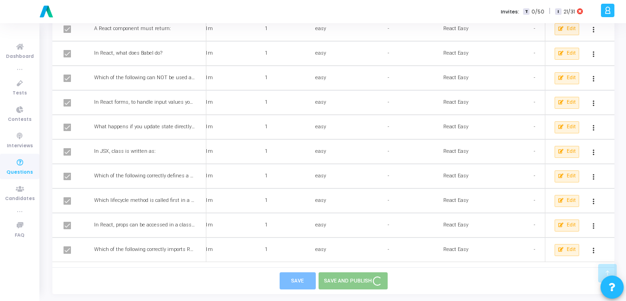
checkbox input "false"
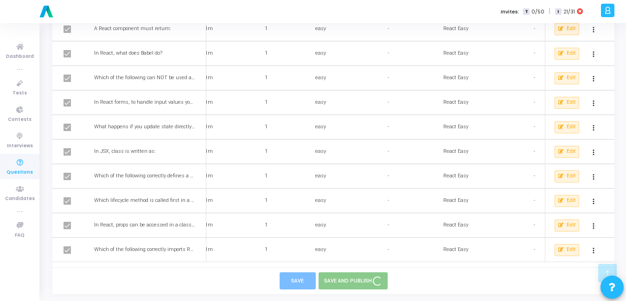
checkbox input "false"
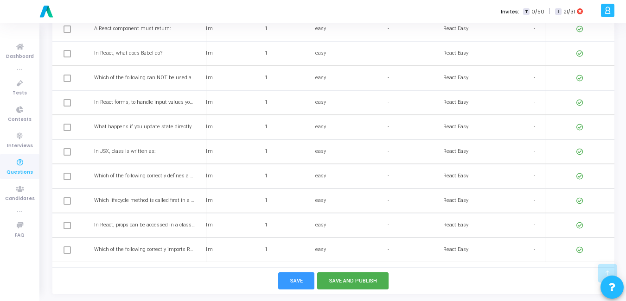
click at [22, 162] on icon at bounding box center [19, 163] width 19 height 12
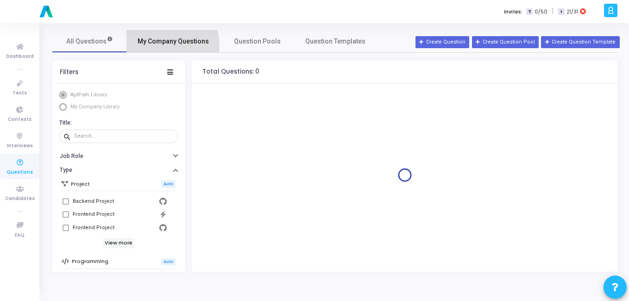
click at [154, 46] on link "My Company Questions" at bounding box center [174, 41] width 94 height 22
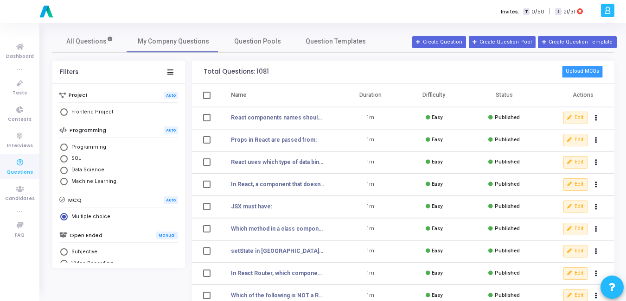
click at [594, 73] on button "Upload MCQs" at bounding box center [582, 72] width 41 height 12
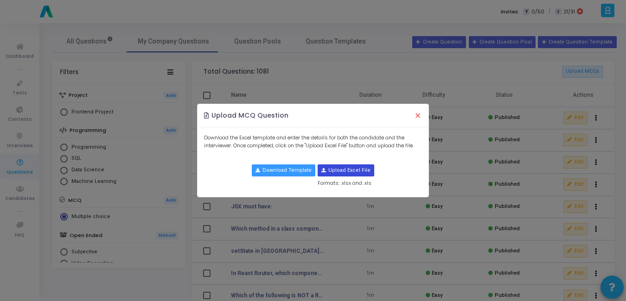
click at [349, 172] on input "file" at bounding box center [346, 170] width 56 height 11
type input "C:\fakepath\advanced_react_mcqs1.csv"
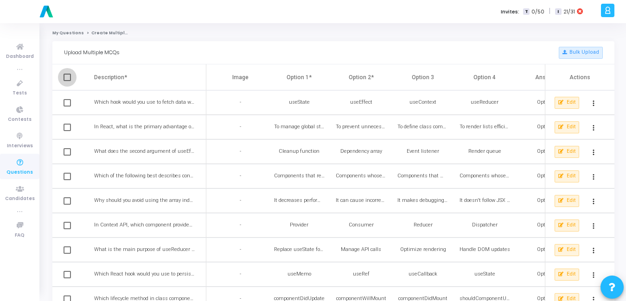
click at [68, 78] on span at bounding box center [66, 77] width 7 height 7
click at [67, 81] on input "checkbox" at bounding box center [67, 81] width 0 height 0
checkbox input "true"
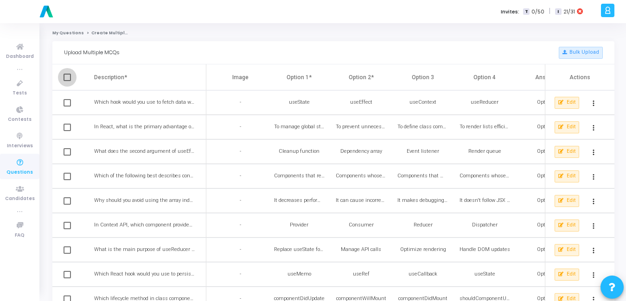
checkbox input "true"
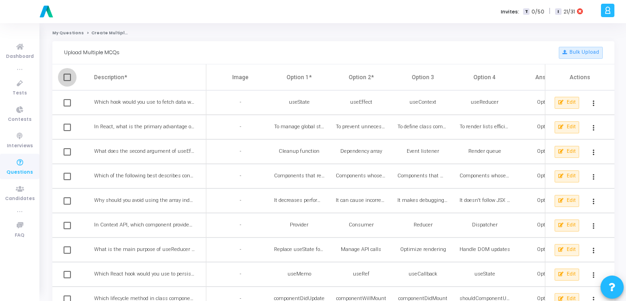
checkbox input "true"
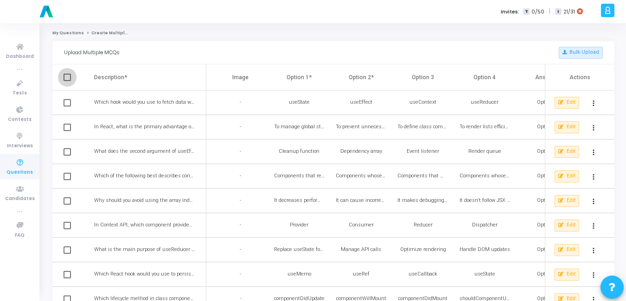
checkbox input "true"
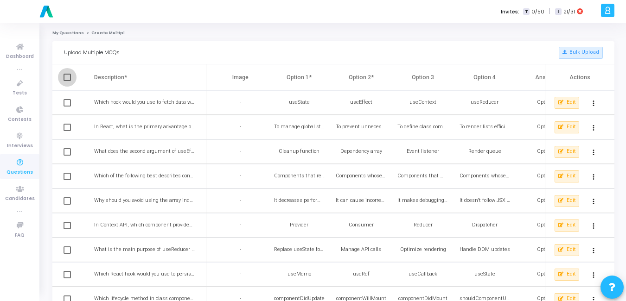
checkbox input "true"
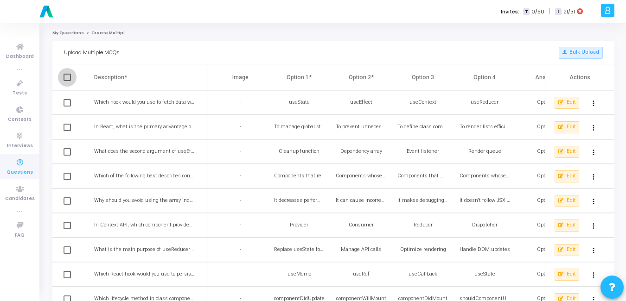
checkbox input "true"
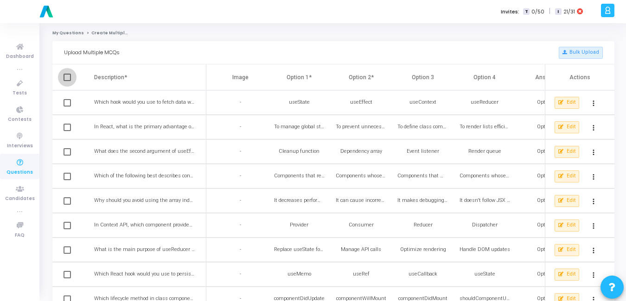
checkbox input "true"
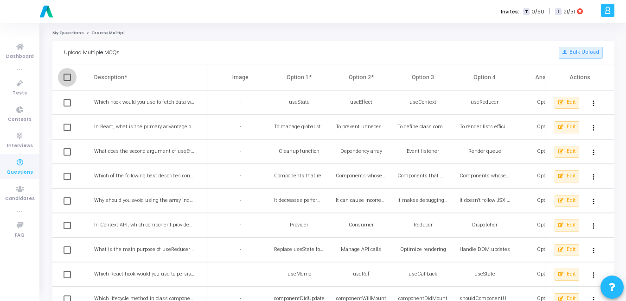
checkbox input "true"
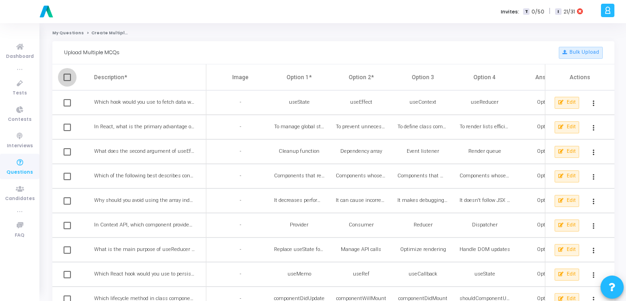
checkbox input "true"
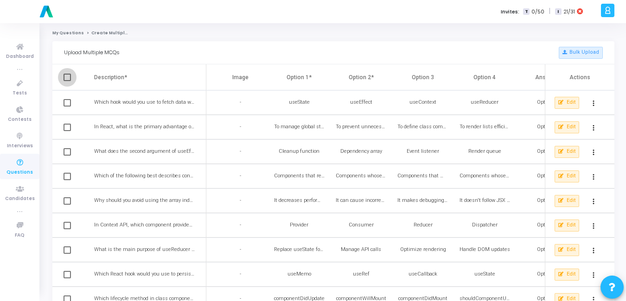
checkbox input "true"
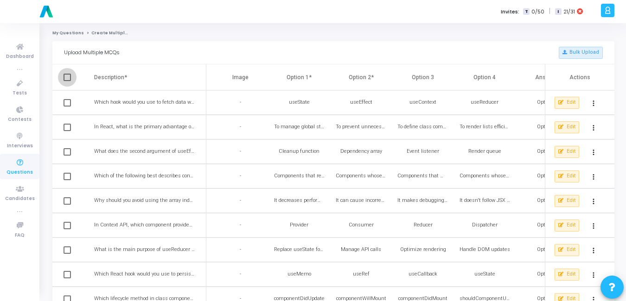
checkbox input "true"
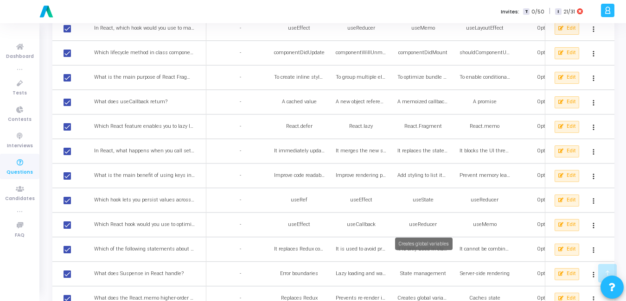
scroll to position [1060, 0]
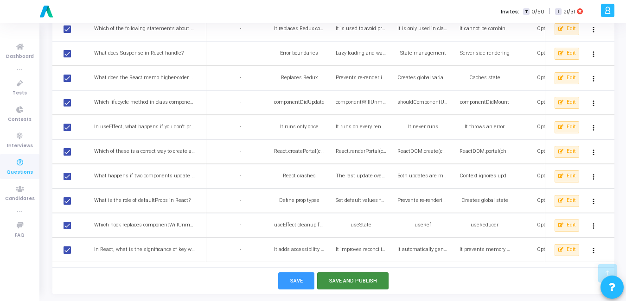
click at [377, 283] on button "Save and Publish" at bounding box center [353, 281] width 72 height 17
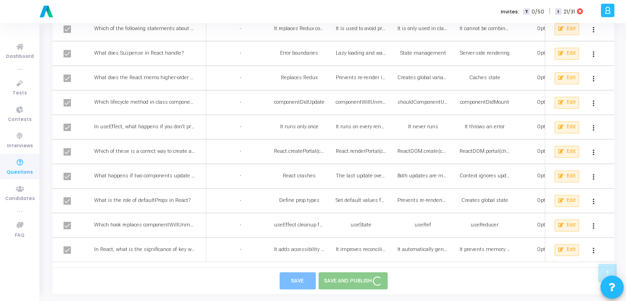
checkbox input "false"
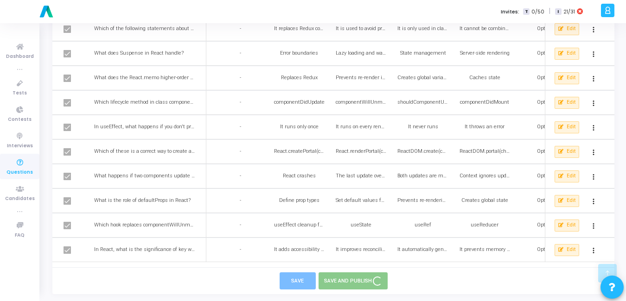
checkbox input "false"
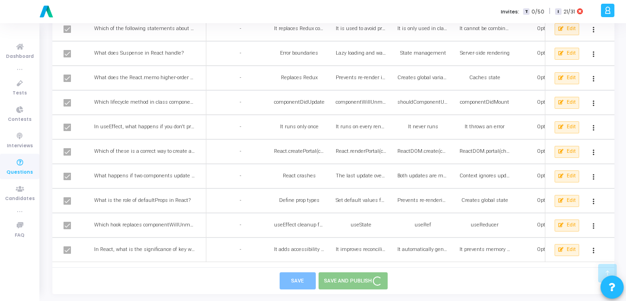
checkbox input "false"
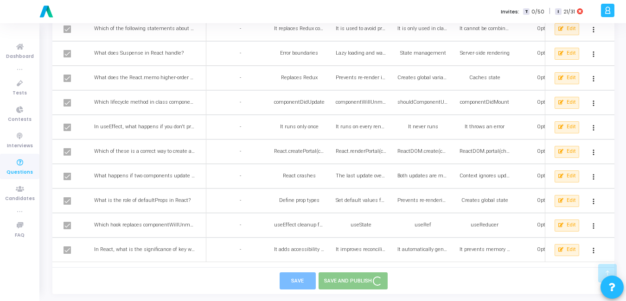
checkbox input "false"
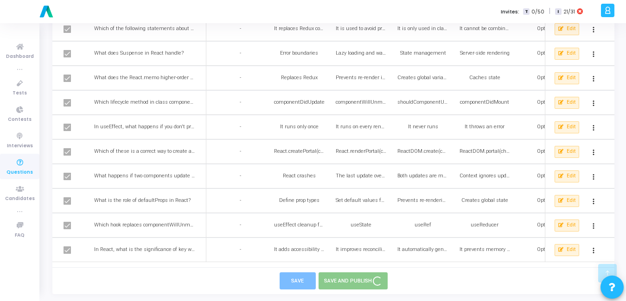
checkbox input "false"
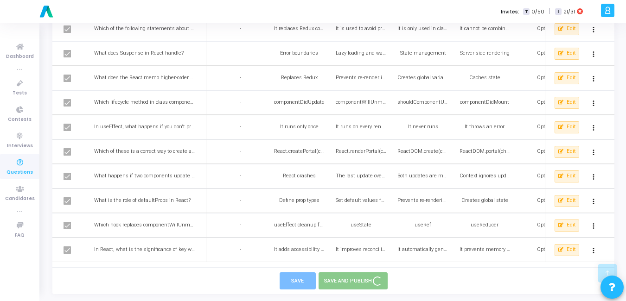
checkbox input "false"
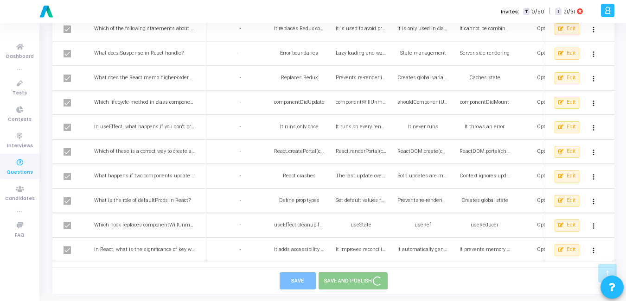
checkbox input "false"
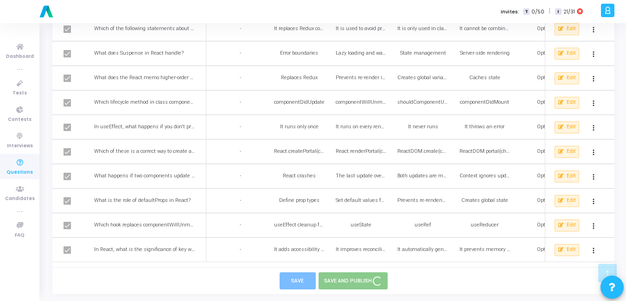
checkbox input "false"
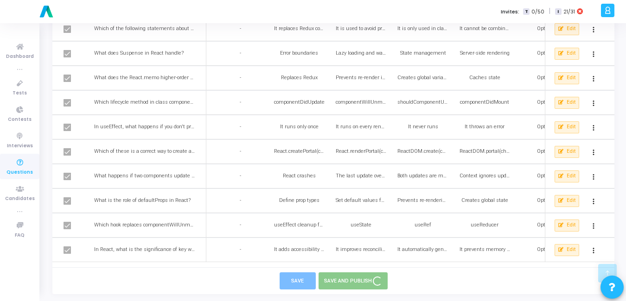
checkbox input "false"
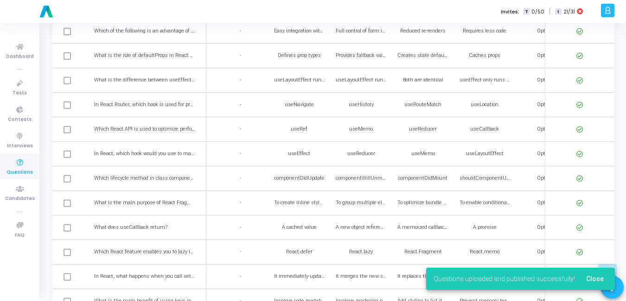
scroll to position [397, 0]
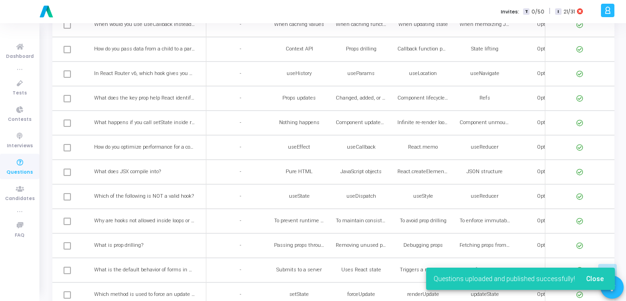
click at [22, 166] on icon at bounding box center [19, 163] width 19 height 12
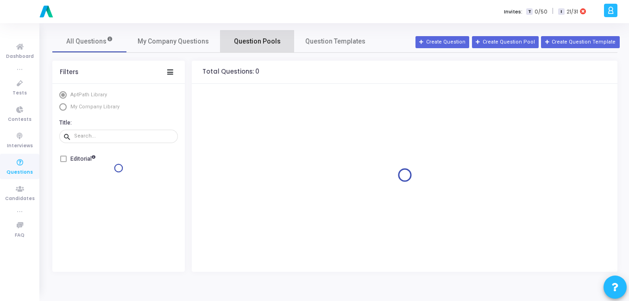
click at [262, 42] on span "Question Pools" at bounding box center [257, 42] width 47 height 10
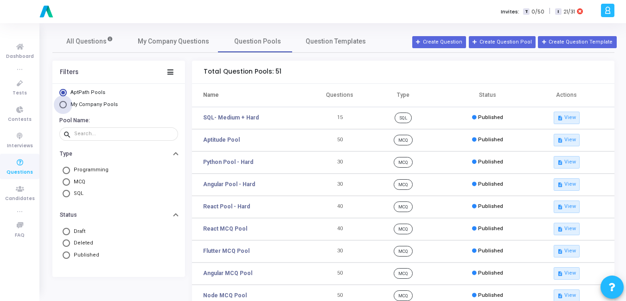
click at [69, 101] on span "My Company Pools" at bounding box center [93, 105] width 52 height 8
click at [67, 101] on input "My Company Pools" at bounding box center [62, 104] width 7 height 7
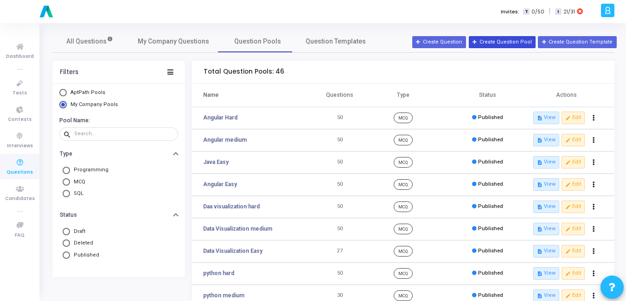
click at [511, 47] on button "Create Question Pool" at bounding box center [502, 42] width 67 height 12
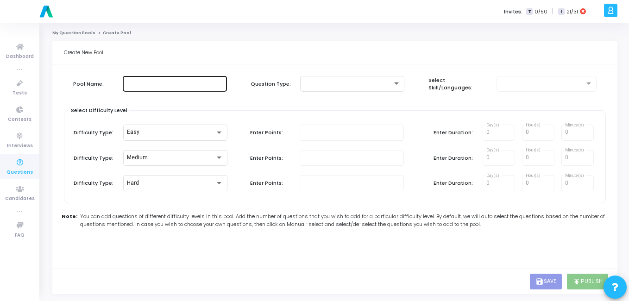
click at [173, 85] on input "text" at bounding box center [175, 84] width 97 height 6
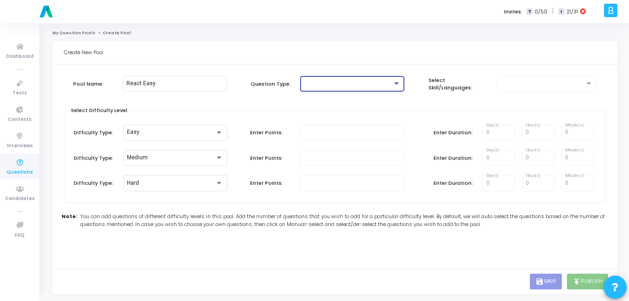
click at [355, 85] on div at bounding box center [348, 84] width 89 height 6
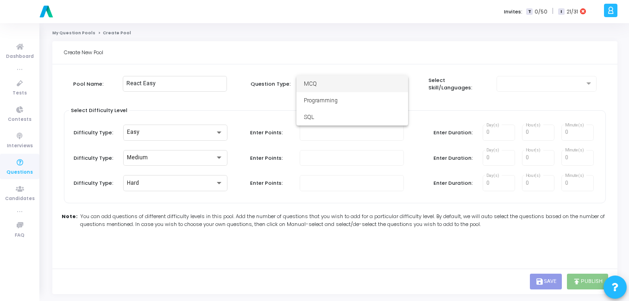
click at [355, 85] on span "MCQ" at bounding box center [352, 84] width 97 height 17
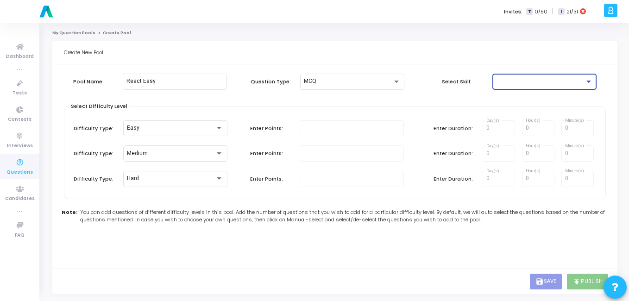
click at [503, 79] on div at bounding box center [540, 81] width 89 height 6
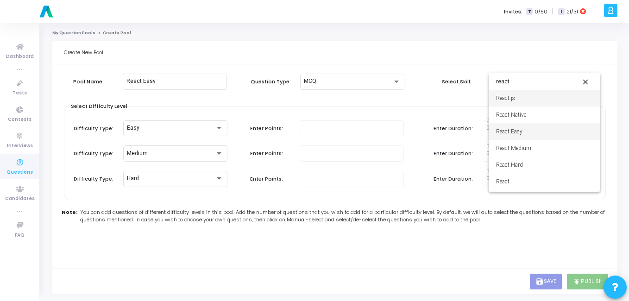
click at [546, 132] on span "React Easy" at bounding box center [544, 131] width 97 height 17
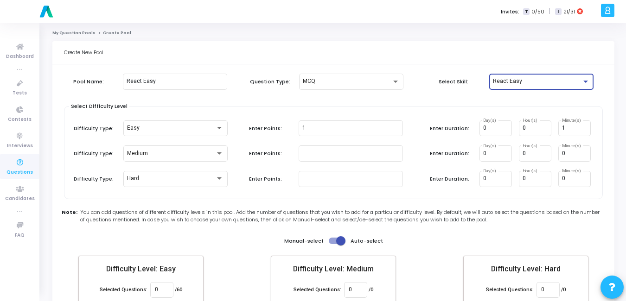
scroll to position [54, 0]
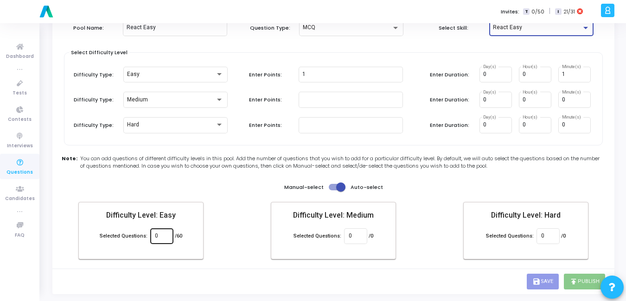
click at [159, 236] on input "0" at bounding box center [161, 236] width 13 height 6
click at [224, 266] on div "Pool Name: React Easy Question Type: MCQ Select Skill: React Easy Select Diffic…" at bounding box center [333, 142] width 539 height 254
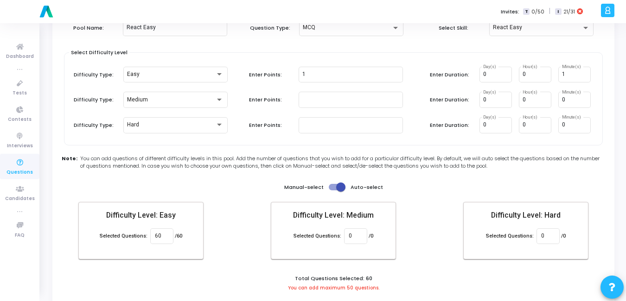
scroll to position [86, 0]
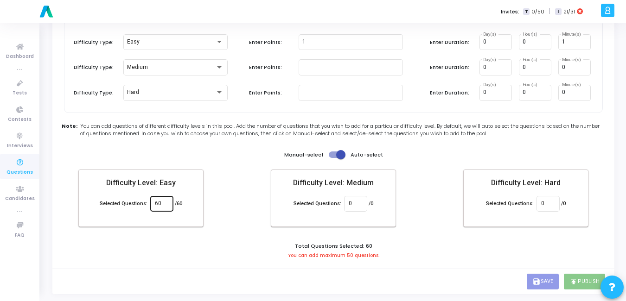
click at [158, 196] on div "60" at bounding box center [161, 203] width 13 height 17
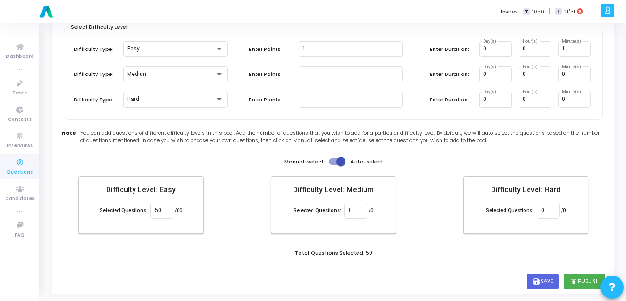
scroll to position [79, 0]
click at [268, 254] on div "Total Questions Selected: 50" at bounding box center [333, 254] width 543 height 10
click at [580, 280] on button "publish Publish" at bounding box center [584, 282] width 41 height 16
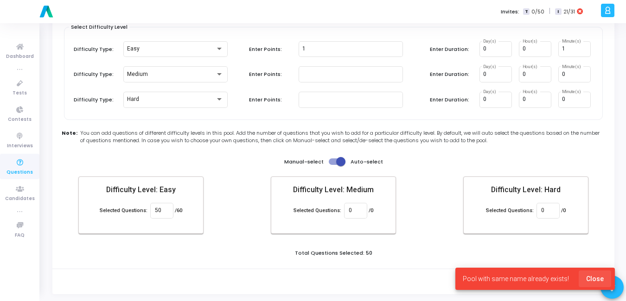
click at [596, 273] on button "Close" at bounding box center [594, 279] width 32 height 17
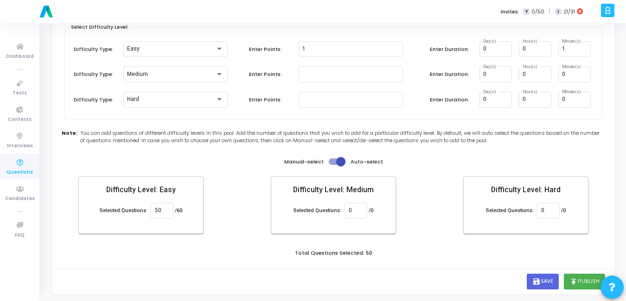
scroll to position [0, 0]
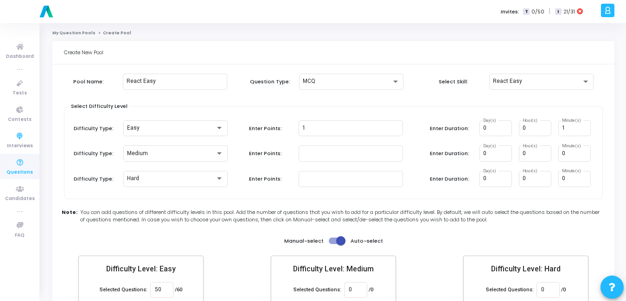
click at [19, 166] on icon at bounding box center [19, 163] width 19 height 12
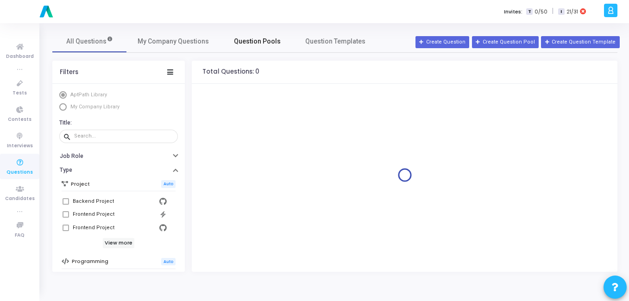
click at [249, 37] on span "Question Pools" at bounding box center [257, 42] width 47 height 10
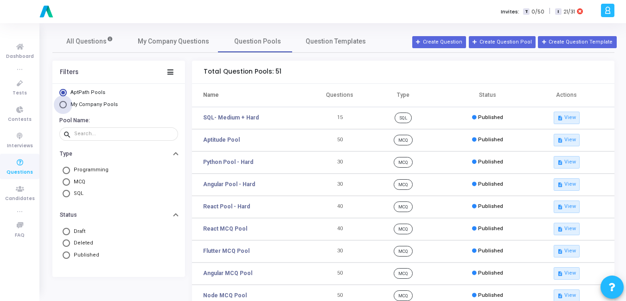
click at [100, 101] on span "My Company Pools" at bounding box center [93, 105] width 52 height 8
click at [67, 101] on input "My Company Pools" at bounding box center [62, 104] width 7 height 7
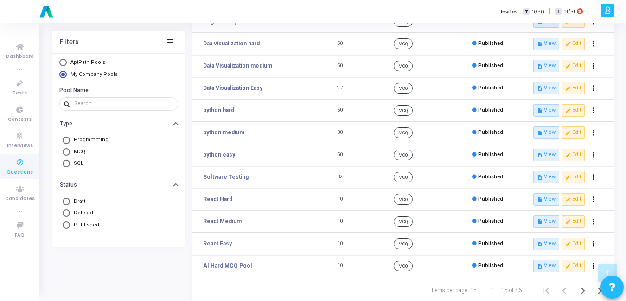
scroll to position [165, 0]
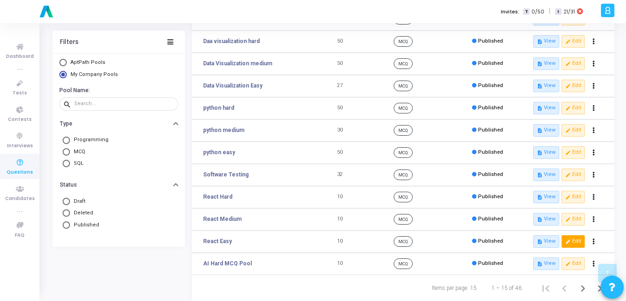
click at [577, 241] on button "edit Edit" at bounding box center [572, 241] width 23 height 12
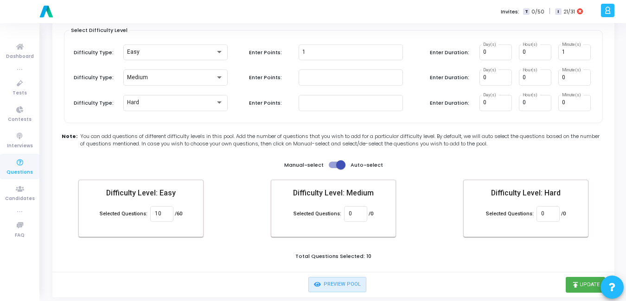
scroll to position [76, 0]
click at [155, 213] on input "10" at bounding box center [161, 213] width 13 height 6
click at [188, 253] on div "Total Questions Selected: 50" at bounding box center [333, 257] width 543 height 10
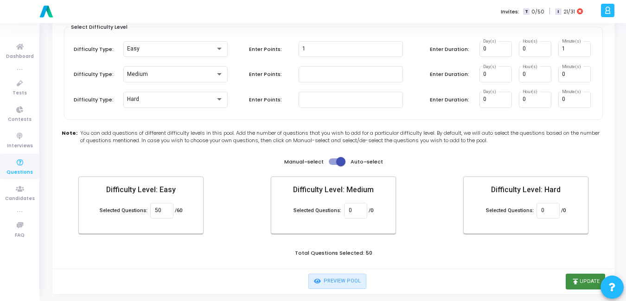
click at [582, 282] on button "publish Update" at bounding box center [584, 282] width 39 height 16
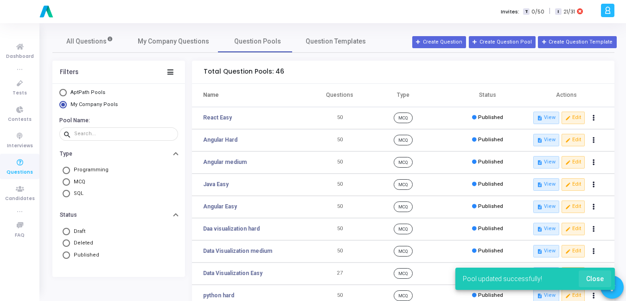
click at [596, 276] on span "Close" at bounding box center [595, 278] width 18 height 7
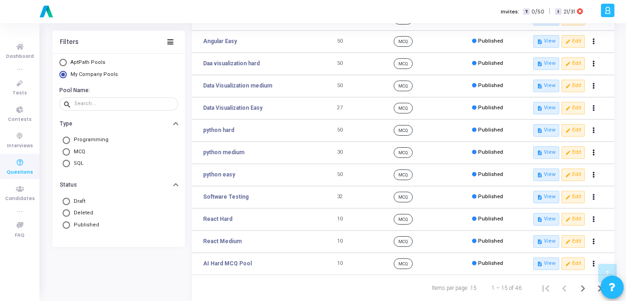
scroll to position [172, 0]
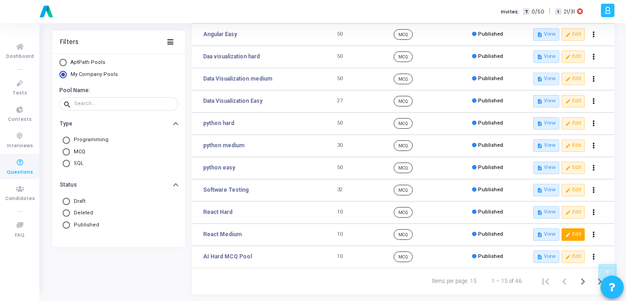
click at [573, 232] on button "edit Edit" at bounding box center [572, 234] width 23 height 12
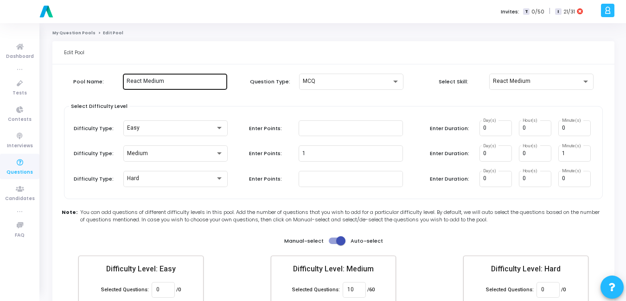
scroll to position [79, 0]
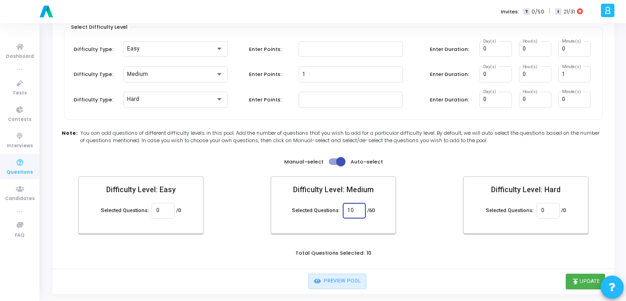
click at [353, 213] on input "10" at bounding box center [353, 211] width 13 height 6
click at [451, 253] on div "Total Questions Selected: 50" at bounding box center [333, 254] width 543 height 10
click at [453, 253] on div "Total Questions Selected: 50" at bounding box center [333, 254] width 543 height 10
click at [578, 280] on icon "publish" at bounding box center [575, 282] width 8 height 8
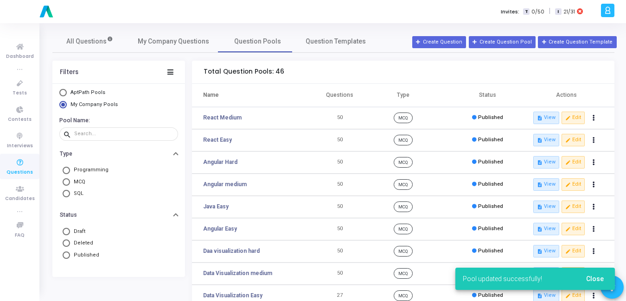
click at [594, 278] on span "Close" at bounding box center [595, 278] width 18 height 7
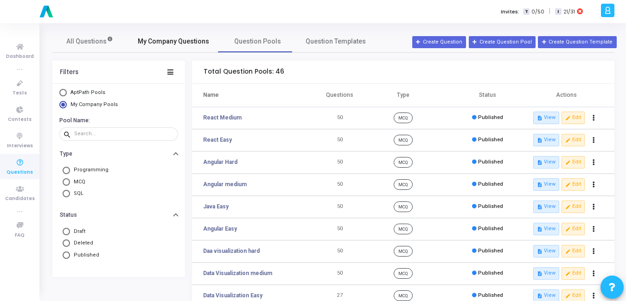
click at [158, 42] on span "My Company Questions" at bounding box center [173, 42] width 71 height 10
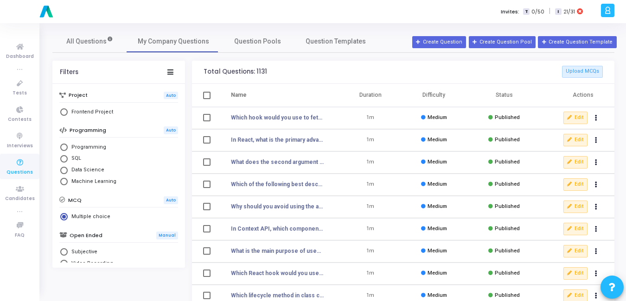
click at [61, 148] on span "Select Library" at bounding box center [63, 147] width 7 height 7
click at [61, 148] on input "Programming" at bounding box center [63, 147] width 7 height 7
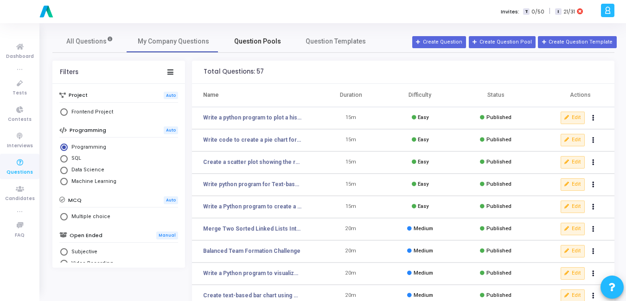
click at [249, 41] on span "Question Pools" at bounding box center [257, 42] width 47 height 10
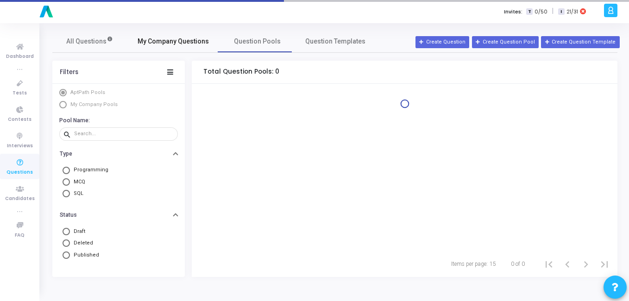
click at [178, 41] on span "My Company Questions" at bounding box center [173, 42] width 71 height 10
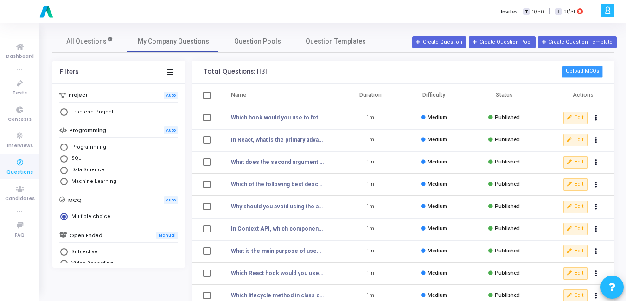
click at [594, 70] on button "Upload MCQs" at bounding box center [582, 72] width 41 height 12
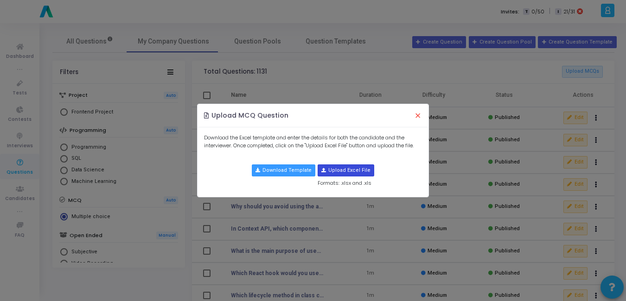
click at [341, 171] on input "file" at bounding box center [346, 170] width 56 height 11
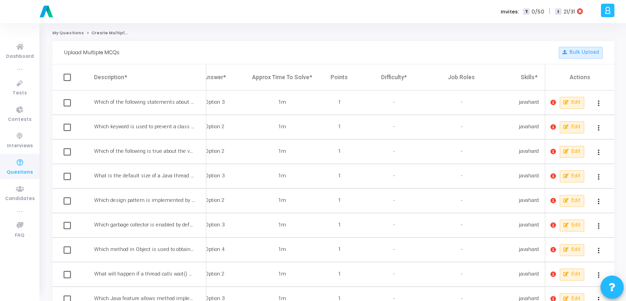
scroll to position [0, 381]
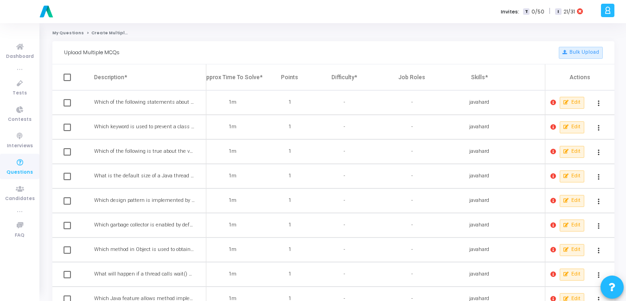
click at [553, 103] on icon at bounding box center [553, 103] width 6 height 6
click at [18, 173] on div at bounding box center [313, 150] width 626 height 301
click at [17, 163] on icon at bounding box center [19, 163] width 19 height 12
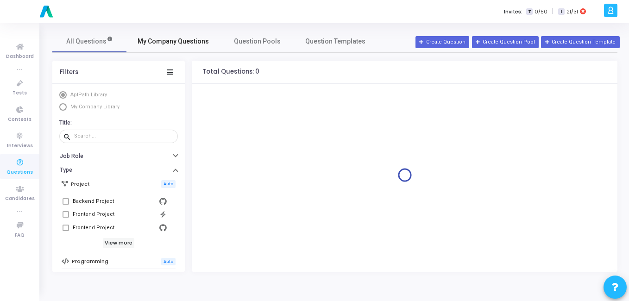
click at [170, 43] on span "My Company Questions" at bounding box center [173, 42] width 71 height 10
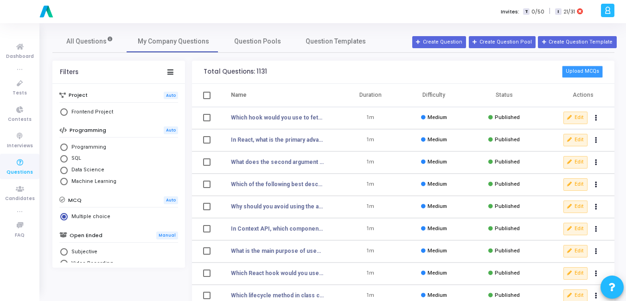
click at [580, 72] on button "Upload MCQs" at bounding box center [582, 72] width 41 height 12
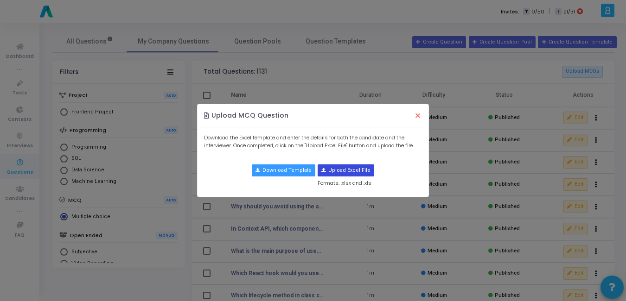
click at [334, 165] on input "file" at bounding box center [346, 170] width 56 height 11
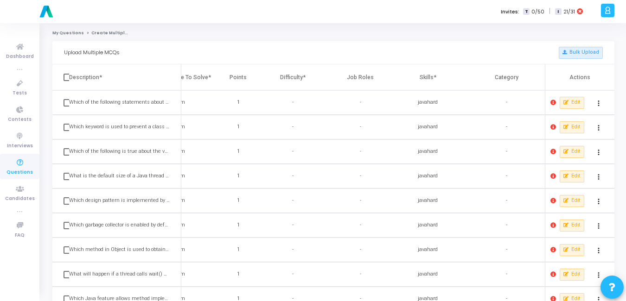
scroll to position [0, 442]
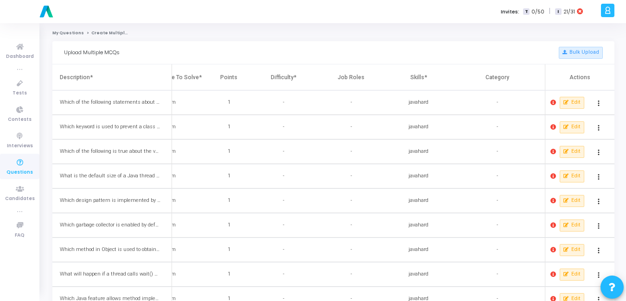
click at [556, 104] on button at bounding box center [552, 102] width 7 height 7
click at [510, 123] on div at bounding box center [313, 150] width 626 height 301
click at [24, 169] on span "Questions" at bounding box center [19, 173] width 26 height 8
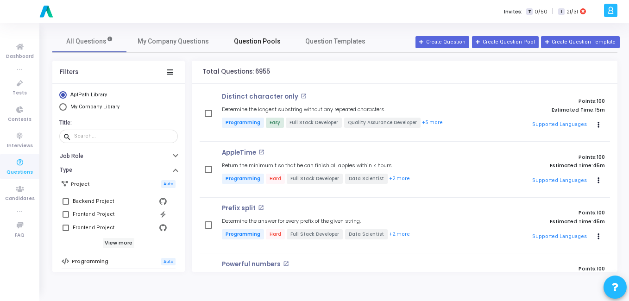
click at [259, 41] on span "Question Pools" at bounding box center [257, 42] width 47 height 10
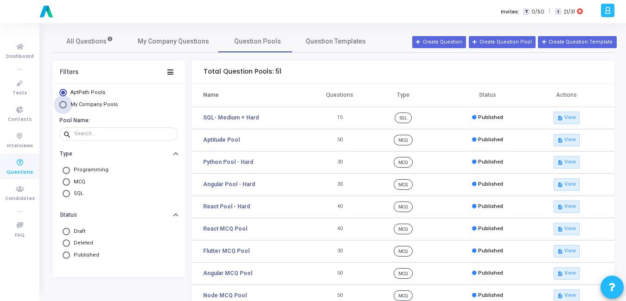
click at [65, 103] on span "Select Library" at bounding box center [62, 104] width 7 height 7
click at [65, 103] on input "My Company Pools" at bounding box center [62, 104] width 7 height 7
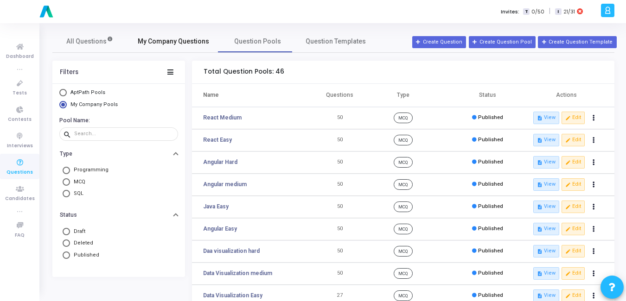
click at [196, 42] on span "My Company Questions" at bounding box center [173, 42] width 71 height 10
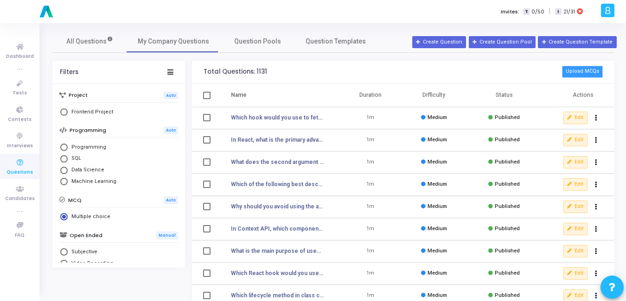
click at [602, 72] on button "Upload MCQs" at bounding box center [582, 72] width 41 height 12
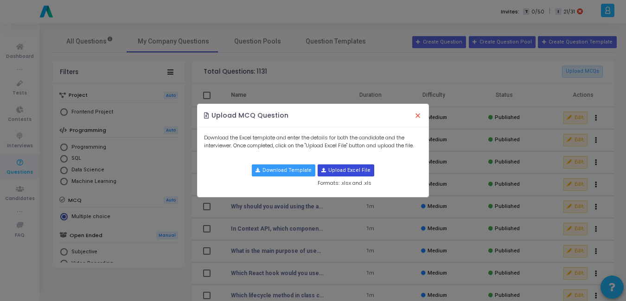
click at [328, 173] on input "file" at bounding box center [346, 170] width 56 height 11
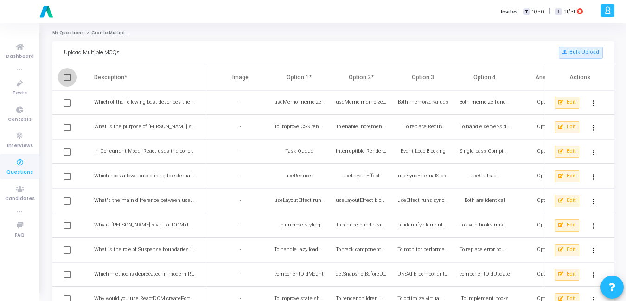
click at [66, 76] on span at bounding box center [66, 77] width 7 height 7
click at [67, 81] on input "checkbox" at bounding box center [67, 81] width 0 height 0
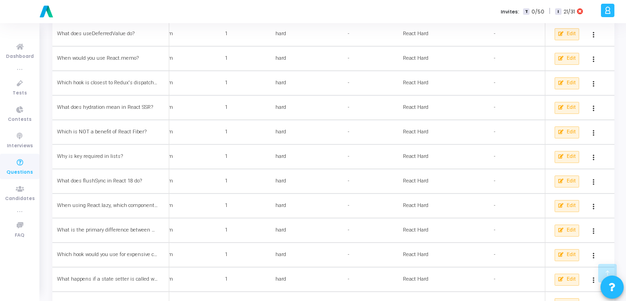
scroll to position [1060, 0]
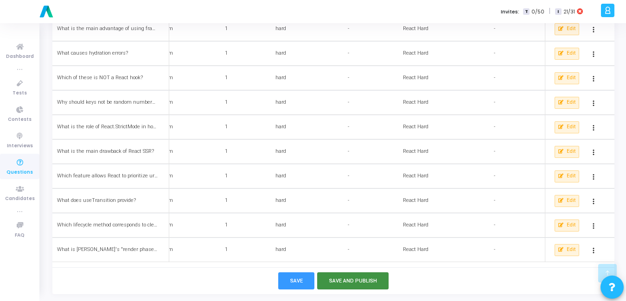
click at [340, 282] on button "Save and Publish" at bounding box center [353, 281] width 72 height 17
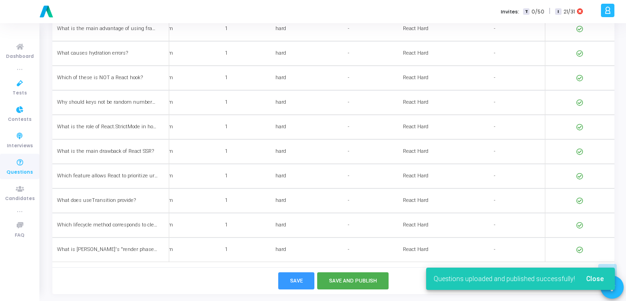
click at [21, 164] on icon at bounding box center [19, 163] width 19 height 12
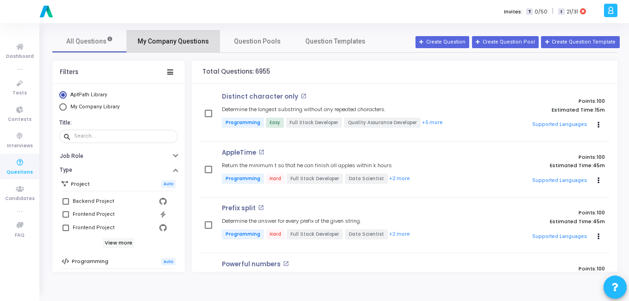
click at [184, 44] on span "My Company Questions" at bounding box center [173, 42] width 71 height 10
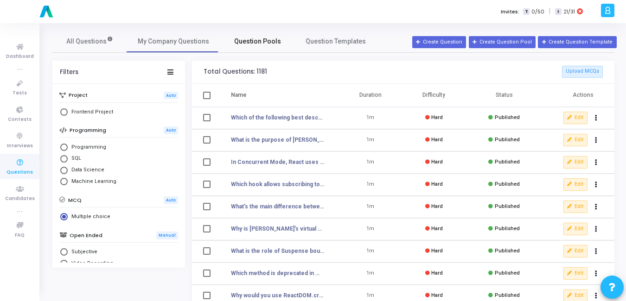
click at [250, 48] on link "Question Pools" at bounding box center [257, 41] width 74 height 22
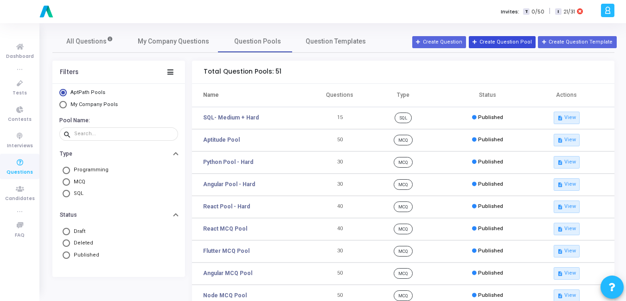
click at [508, 42] on button "Create Question Pool" at bounding box center [502, 42] width 67 height 12
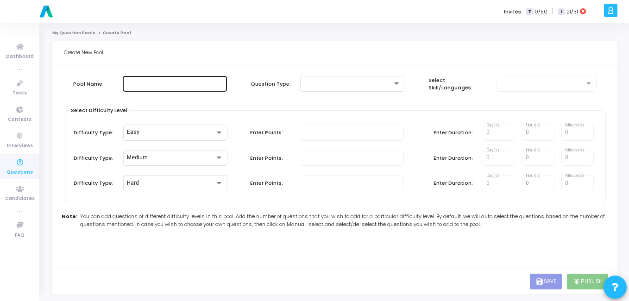
click at [146, 79] on div at bounding box center [175, 83] width 97 height 17
click at [17, 165] on icon at bounding box center [19, 163] width 19 height 12
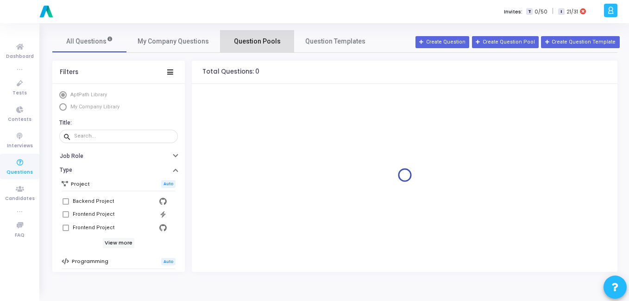
click at [252, 45] on span "Question Pools" at bounding box center [257, 42] width 47 height 10
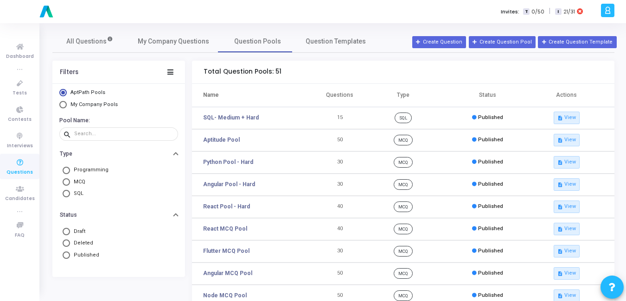
click at [70, 104] on span "My Company Pools" at bounding box center [93, 105] width 52 height 8
click at [67, 104] on input "My Company Pools" at bounding box center [62, 104] width 7 height 7
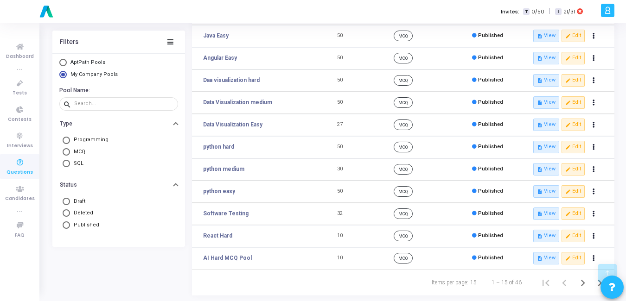
scroll to position [172, 0]
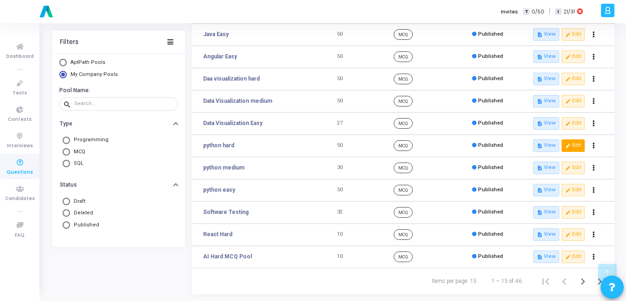
click at [569, 143] on icon "edit" at bounding box center [567, 145] width 5 height 5
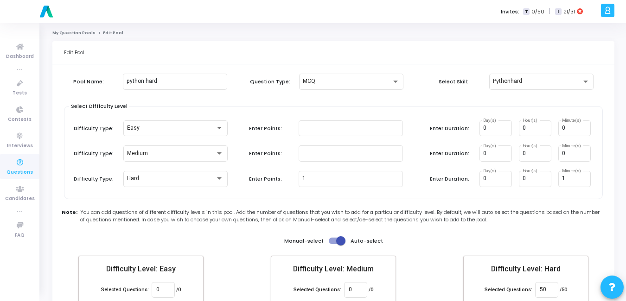
scroll to position [79, 0]
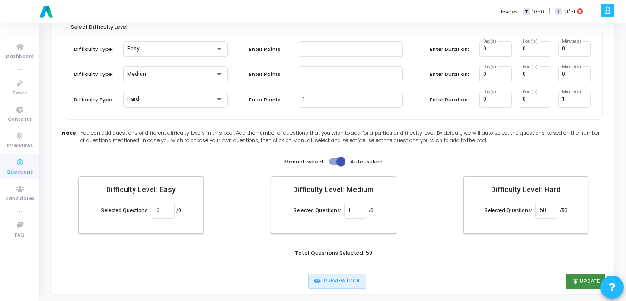
click at [576, 283] on icon "publish" at bounding box center [575, 282] width 8 height 8
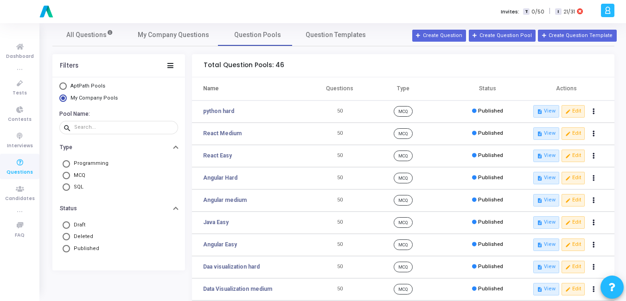
scroll to position [6, 0]
click at [571, 112] on button "edit Edit" at bounding box center [572, 112] width 23 height 12
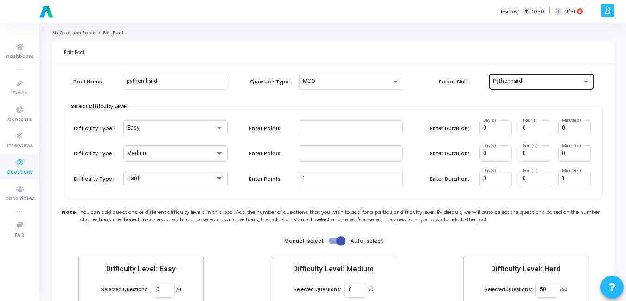
click at [544, 86] on div "Pythonhard" at bounding box center [541, 80] width 97 height 17
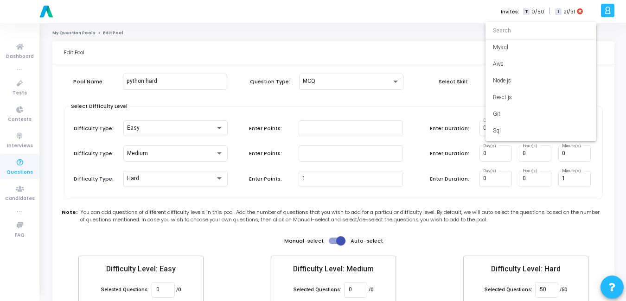
scroll to position [3453, 0]
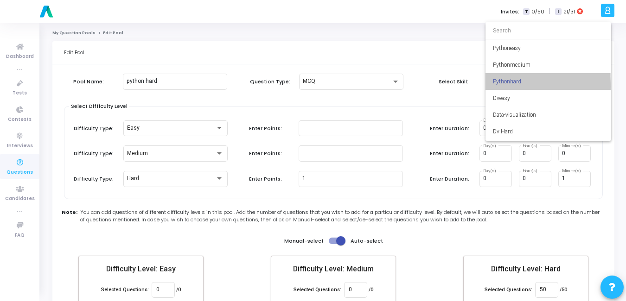
click at [515, 86] on span "Pythonhard" at bounding box center [548, 81] width 111 height 17
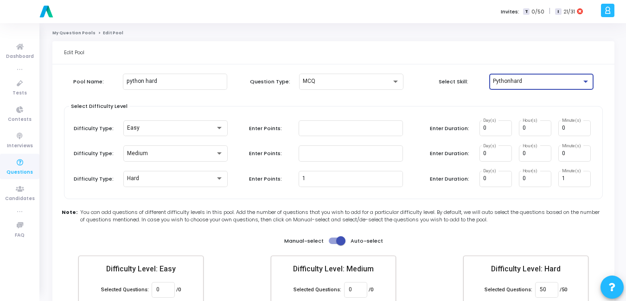
scroll to position [79, 0]
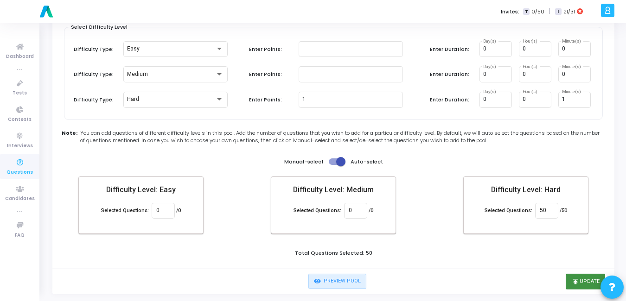
click at [587, 283] on button "publish Update" at bounding box center [584, 282] width 39 height 16
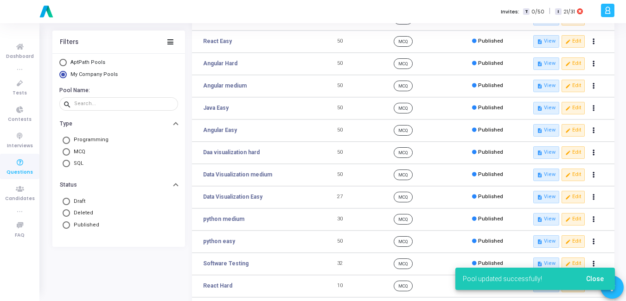
scroll to position [172, 0]
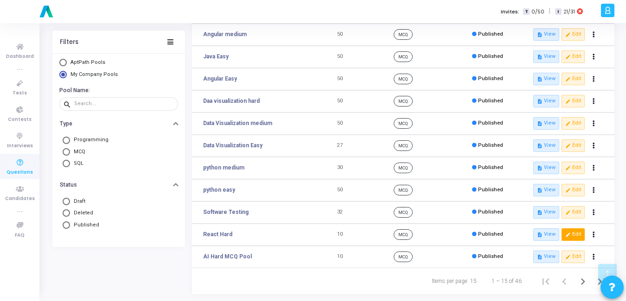
click at [570, 235] on icon "edit" at bounding box center [567, 234] width 5 height 5
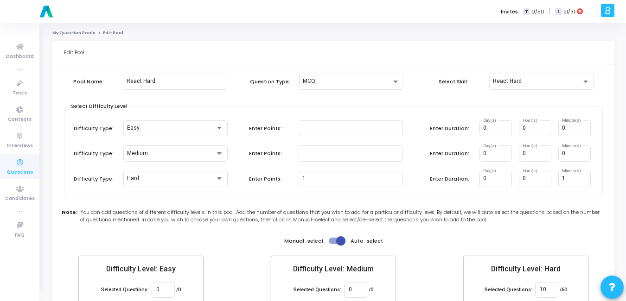
scroll to position [79, 0]
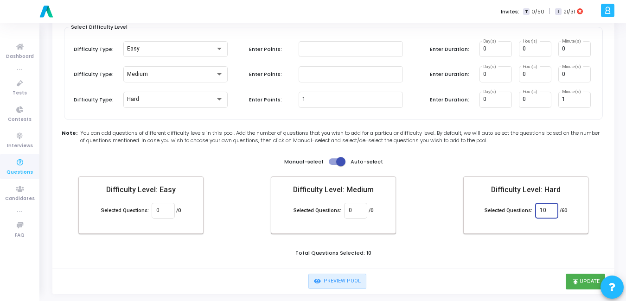
click at [546, 211] on input "10" at bounding box center [545, 211] width 13 height 6
click at [580, 279] on button "publish Update" at bounding box center [584, 282] width 39 height 16
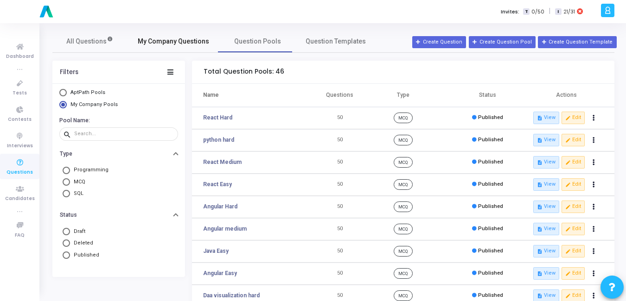
click at [182, 41] on span "My Company Questions" at bounding box center [173, 42] width 71 height 10
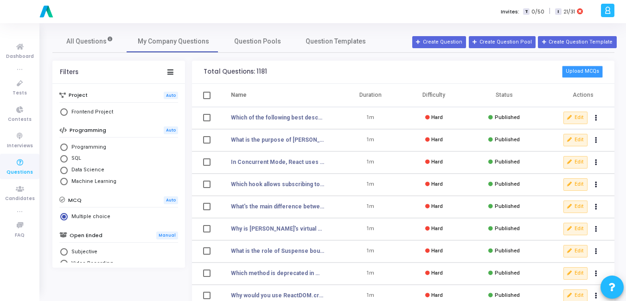
click at [598, 73] on button "Upload MCQs" at bounding box center [582, 72] width 41 height 12
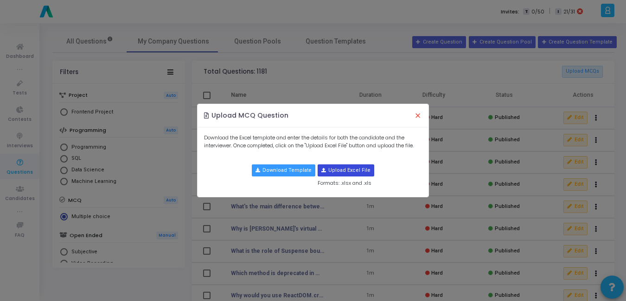
click at [323, 172] on input "file" at bounding box center [346, 170] width 56 height 11
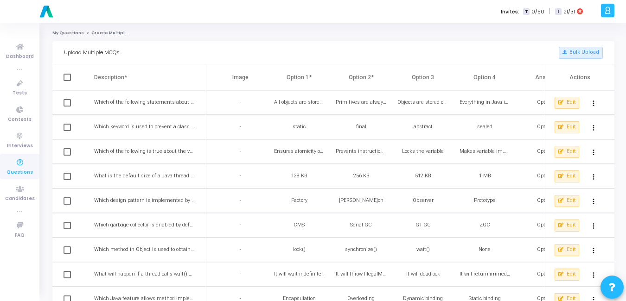
click at [68, 79] on span at bounding box center [66, 77] width 7 height 7
click at [67, 81] on input "checkbox" at bounding box center [67, 81] width 0 height 0
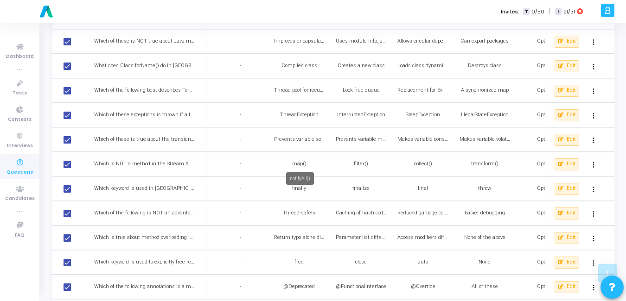
scroll to position [1060, 0]
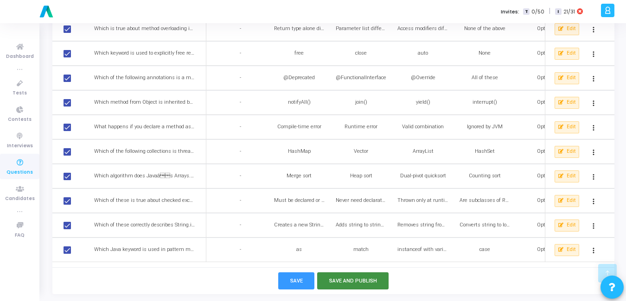
click at [343, 283] on button "Save and Publish" at bounding box center [353, 281] width 72 height 17
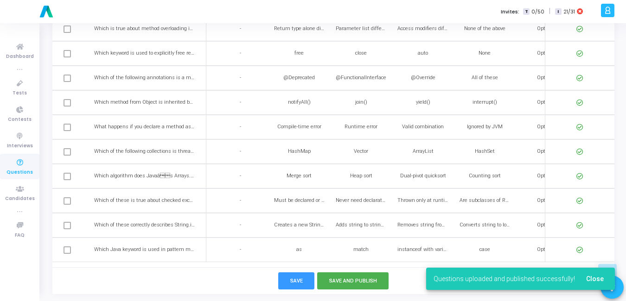
click at [20, 163] on icon at bounding box center [19, 163] width 19 height 12
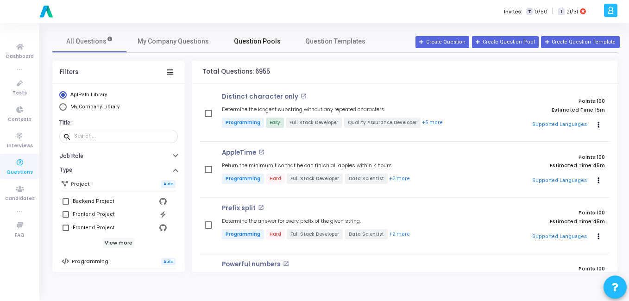
click at [269, 37] on span "Question Pools" at bounding box center [257, 42] width 47 height 10
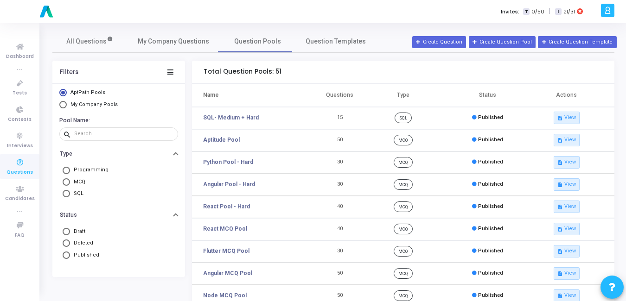
click at [66, 108] on span "Select Library" at bounding box center [62, 104] width 7 height 7
click at [66, 108] on input "My Company Pools" at bounding box center [62, 104] width 7 height 7
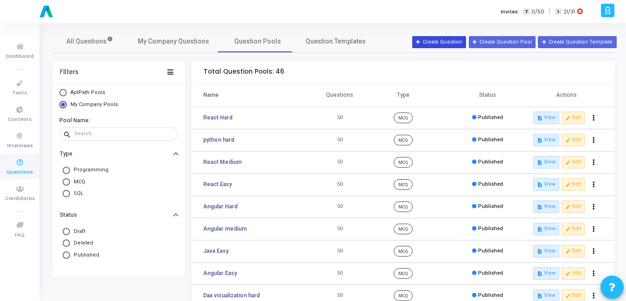
click at [455, 39] on button "Create Question" at bounding box center [439, 42] width 54 height 12
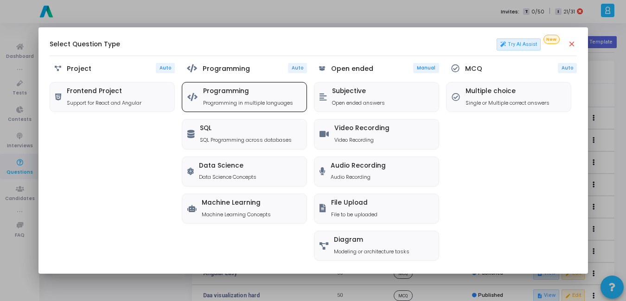
click at [224, 102] on p "Programming in multiple languages" at bounding box center [248, 103] width 90 height 8
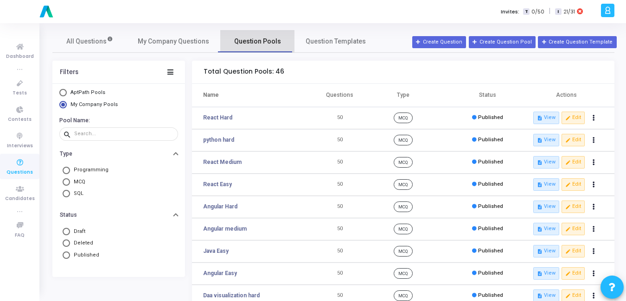
click at [264, 46] on span "Question Pools" at bounding box center [257, 42] width 47 height 10
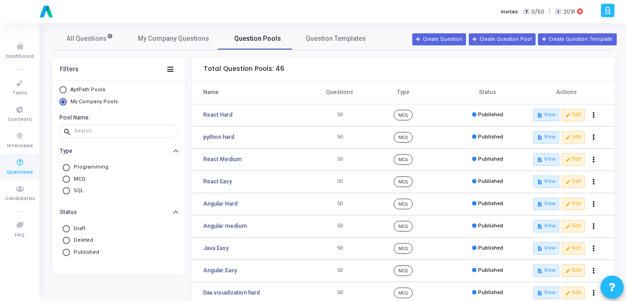
scroll to position [0, 0]
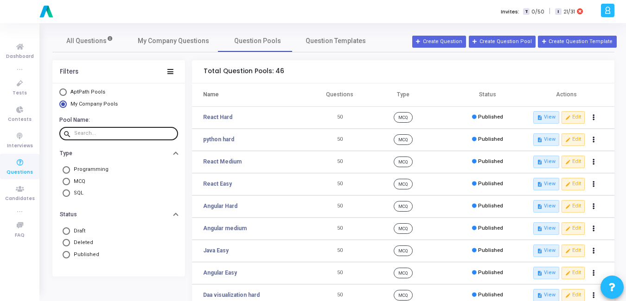
click at [127, 136] on input "text" at bounding box center [124, 134] width 100 height 6
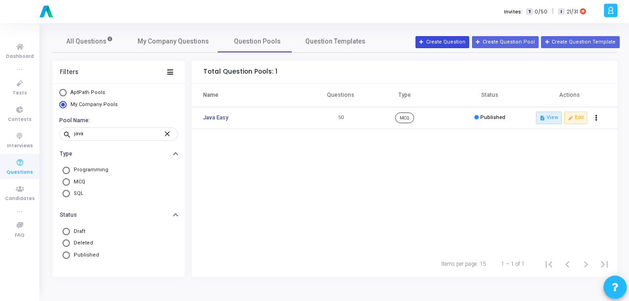
click at [459, 39] on button "Create Question" at bounding box center [443, 42] width 54 height 12
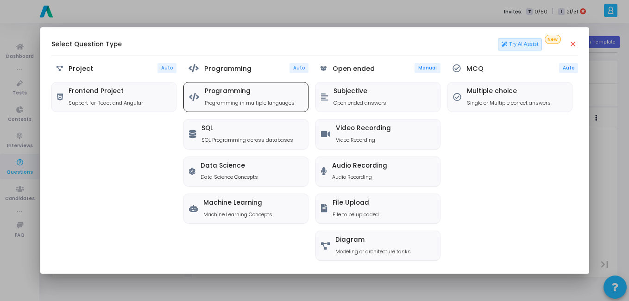
click at [215, 88] on h5 "Programming" at bounding box center [250, 92] width 90 height 8
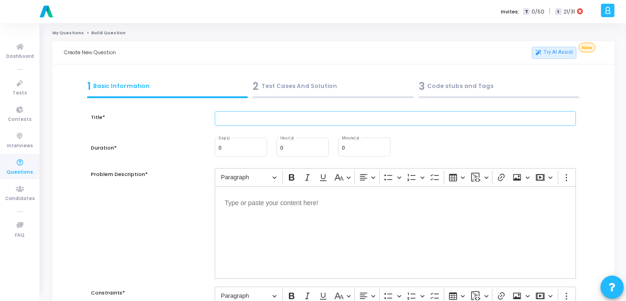
click at [301, 121] on input "text" at bounding box center [395, 118] width 361 height 15
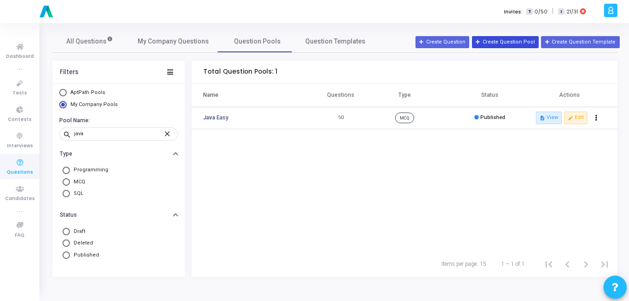
click at [512, 44] on button "Create Question Pool" at bounding box center [505, 42] width 67 height 12
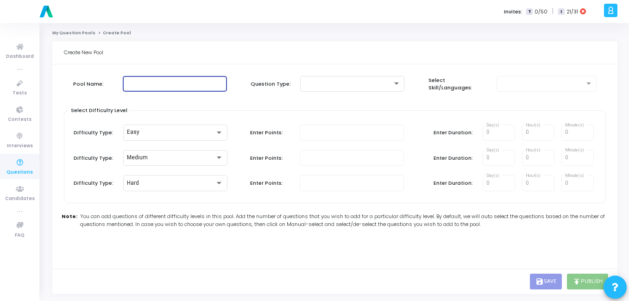
click at [212, 84] on input "text" at bounding box center [175, 84] width 97 height 6
click at [355, 85] on div at bounding box center [348, 84] width 89 height 6
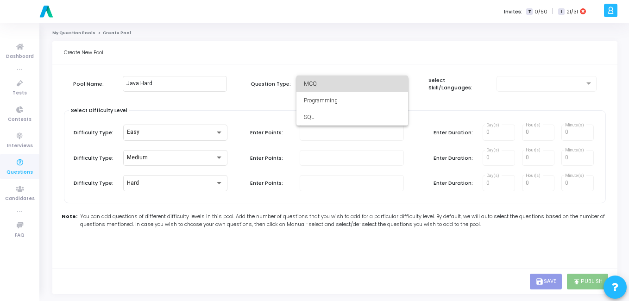
click at [355, 86] on span "MCQ" at bounding box center [352, 84] width 97 height 17
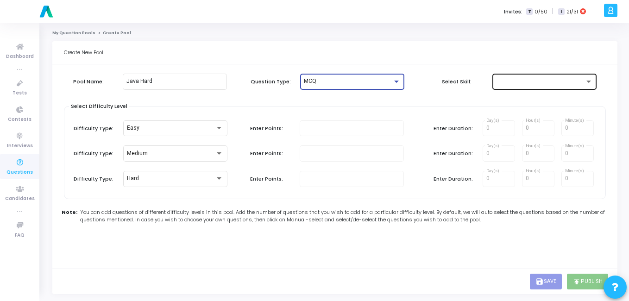
click at [522, 80] on div at bounding box center [540, 81] width 89 height 6
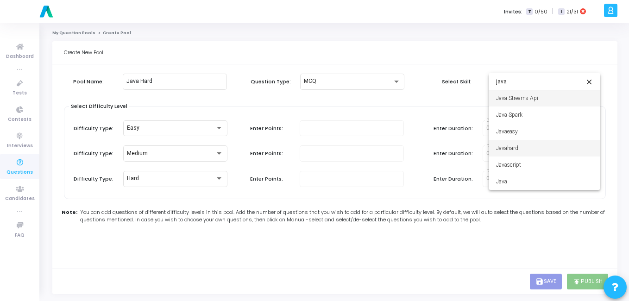
click at [513, 146] on span "Javahard" at bounding box center [544, 148] width 97 height 17
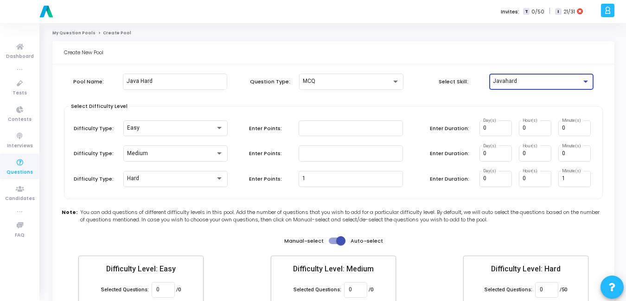
scroll to position [54, 0]
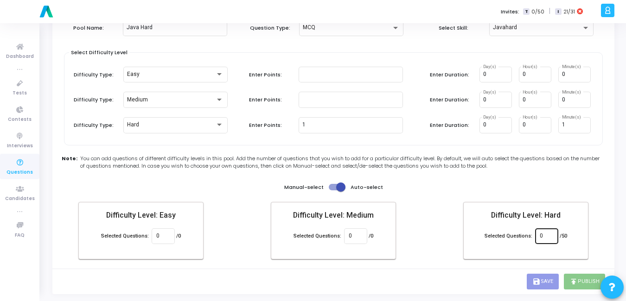
click at [539, 232] on div "0" at bounding box center [545, 235] width 13 height 17
click at [464, 274] on div "Create New Pool Pool Name: Java Hard Question Type: MCQ Select Skill: Javahard …" at bounding box center [333, 140] width 562 height 307
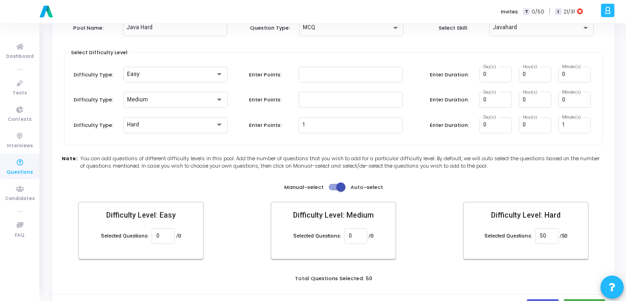
scroll to position [79, 0]
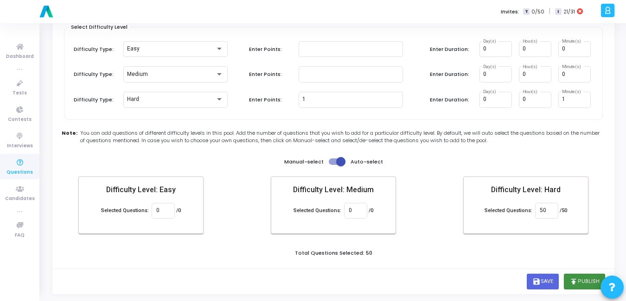
click at [584, 284] on button "publish Publish" at bounding box center [584, 282] width 41 height 16
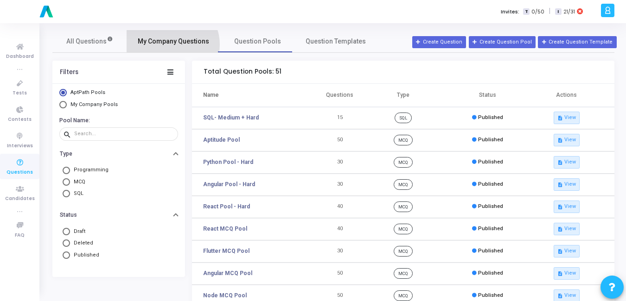
click at [170, 44] on span "My Company Questions" at bounding box center [173, 42] width 71 height 10
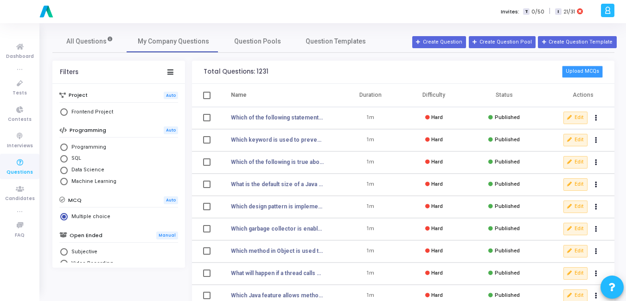
click at [595, 70] on button "Upload MCQs" at bounding box center [582, 72] width 41 height 12
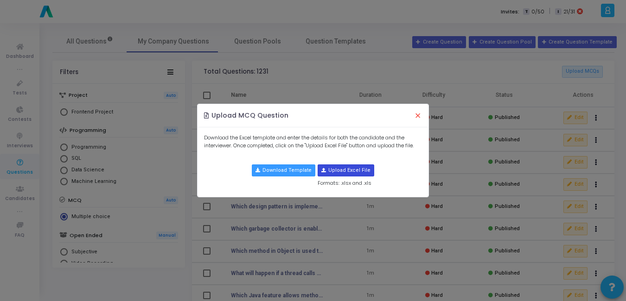
click at [338, 171] on input "file" at bounding box center [346, 170] width 56 height 11
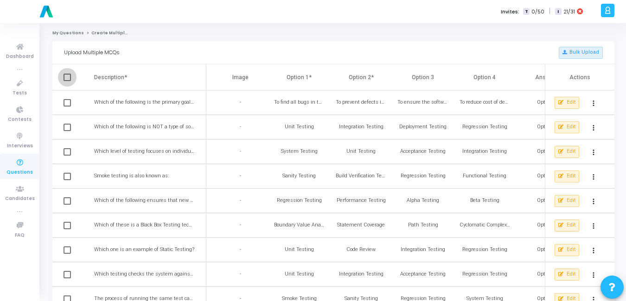
click at [69, 78] on span at bounding box center [66, 77] width 7 height 7
click at [67, 81] on input "checkbox" at bounding box center [67, 81] width 0 height 0
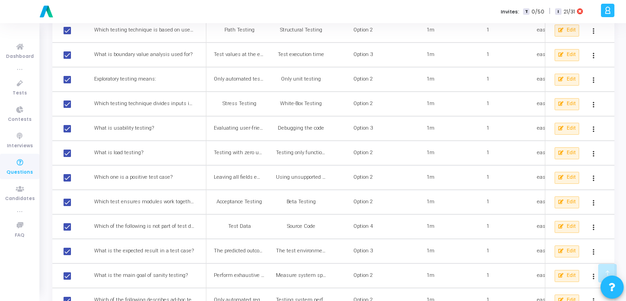
scroll to position [1060, 0]
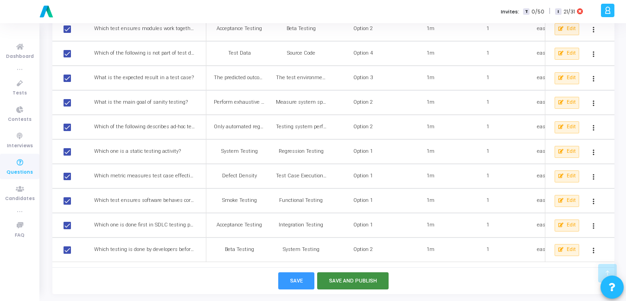
click at [349, 283] on button "Save and Publish" at bounding box center [353, 281] width 72 height 17
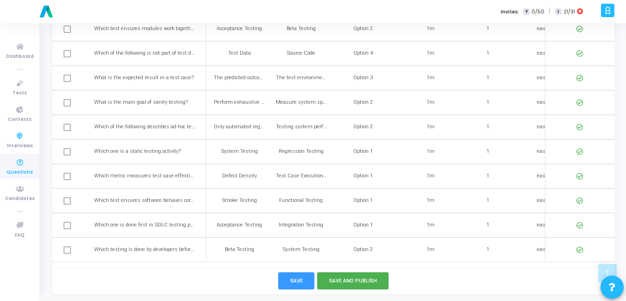
click at [16, 170] on span "Questions" at bounding box center [19, 173] width 26 height 8
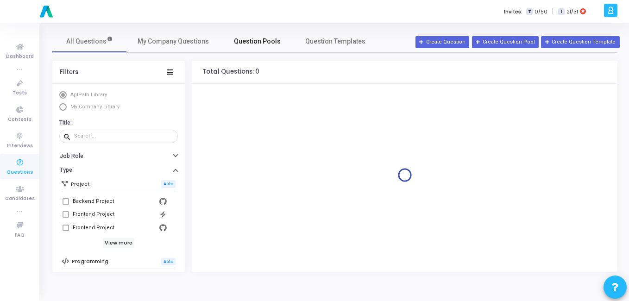
click at [256, 44] on span "Question Pools" at bounding box center [257, 42] width 47 height 10
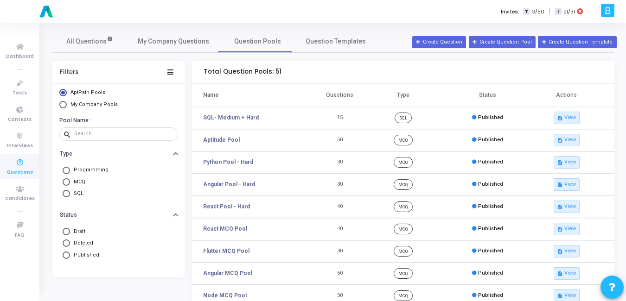
click at [63, 105] on span "Select Library" at bounding box center [62, 104] width 7 height 7
click at [63, 105] on input "My Company Pools" at bounding box center [62, 104] width 7 height 7
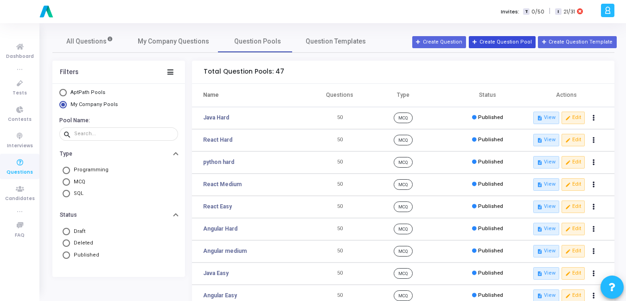
click at [501, 37] on button "Create Question Pool" at bounding box center [502, 42] width 67 height 12
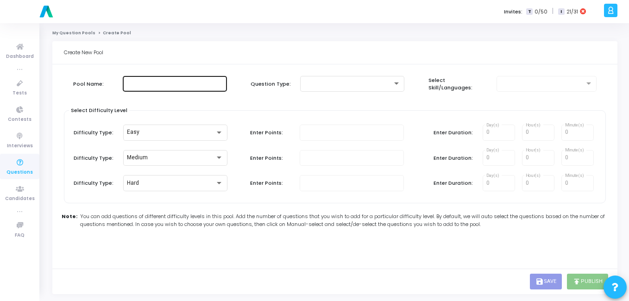
click at [203, 83] on input "text" at bounding box center [175, 84] width 97 height 6
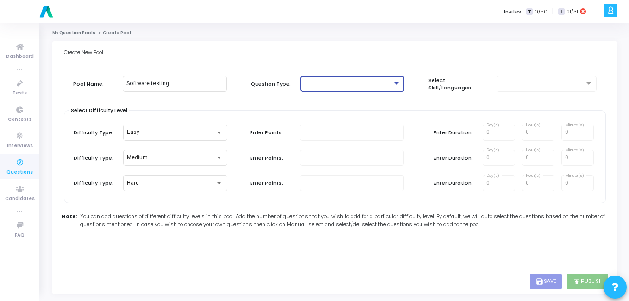
click at [346, 83] on div at bounding box center [348, 84] width 89 height 6
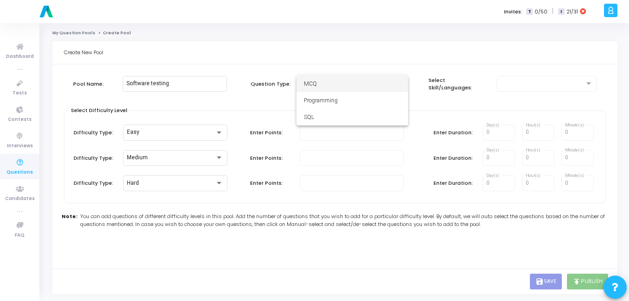
click at [346, 88] on span "MCQ" at bounding box center [352, 84] width 97 height 17
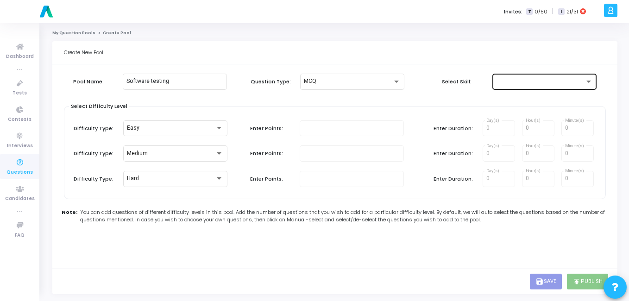
click at [506, 85] on div at bounding box center [544, 80] width 97 height 17
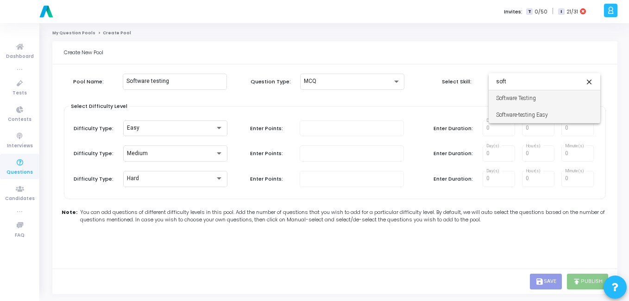
click at [550, 119] on span "Software-testing Easy" at bounding box center [544, 115] width 97 height 17
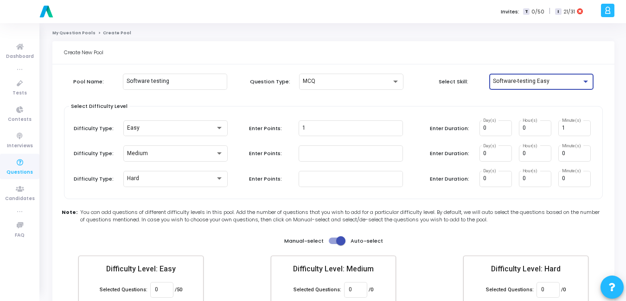
scroll to position [54, 0]
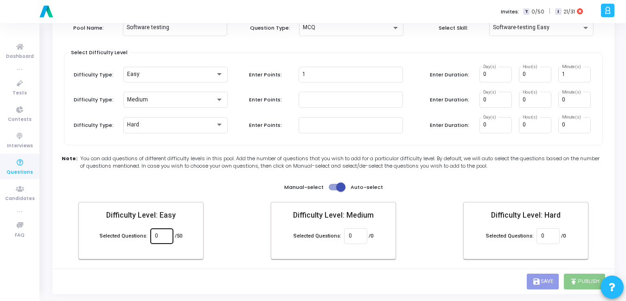
click at [158, 232] on div "0" at bounding box center [161, 235] width 13 height 17
click at [235, 269] on div "Pool Name: Software testing Question Type: MCQ Select Skill: Software-testing E…" at bounding box center [333, 142] width 539 height 254
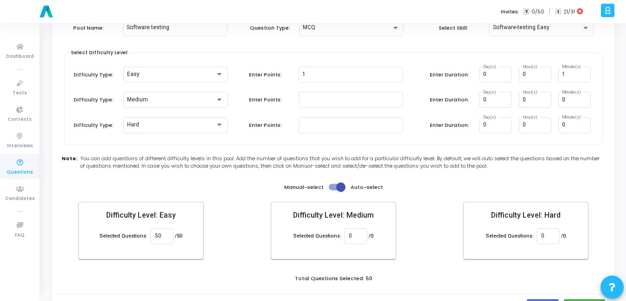
scroll to position [79, 0]
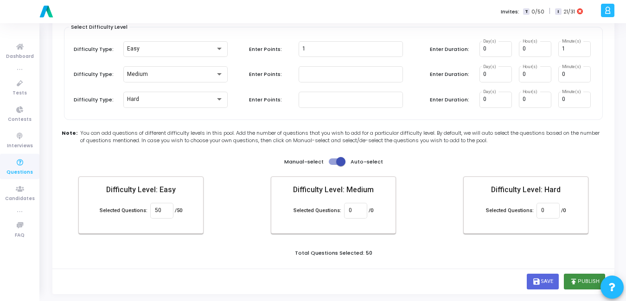
click at [584, 281] on button "publish Publish" at bounding box center [584, 282] width 41 height 16
click at [13, 166] on icon at bounding box center [19, 163] width 19 height 12
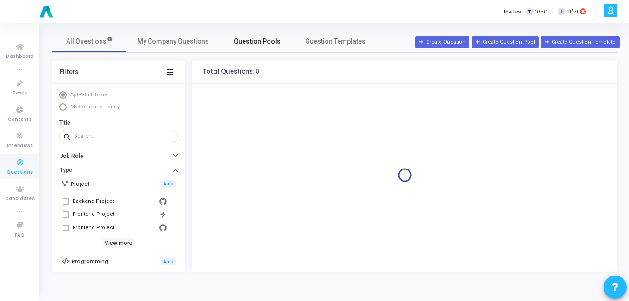
click at [264, 37] on span "Question Pools" at bounding box center [257, 42] width 47 height 10
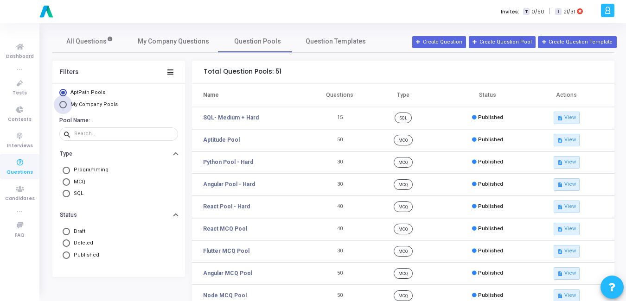
click at [88, 104] on span "My Company Pools" at bounding box center [93, 105] width 47 height 6
click at [67, 104] on input "My Company Pools" at bounding box center [62, 104] width 7 height 7
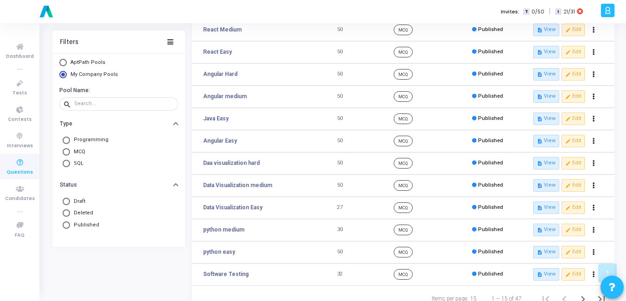
scroll to position [172, 0]
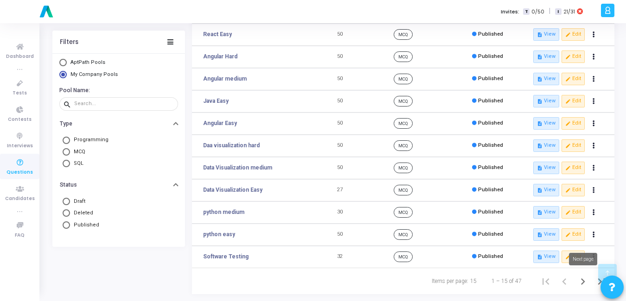
click at [583, 280] on icon "Next page" at bounding box center [583, 282] width 4 height 6
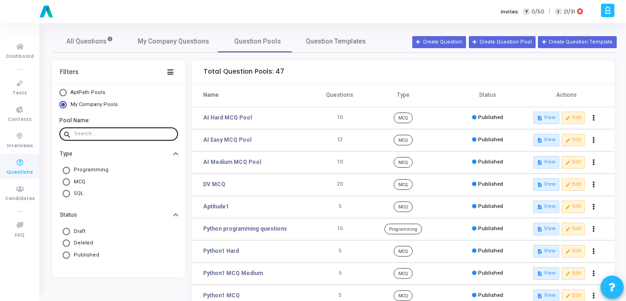
click at [90, 134] on input "text" at bounding box center [124, 134] width 100 height 6
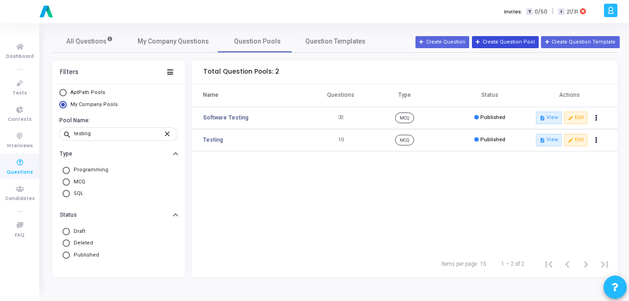
click at [527, 41] on button "Create Question Pool" at bounding box center [505, 42] width 67 height 12
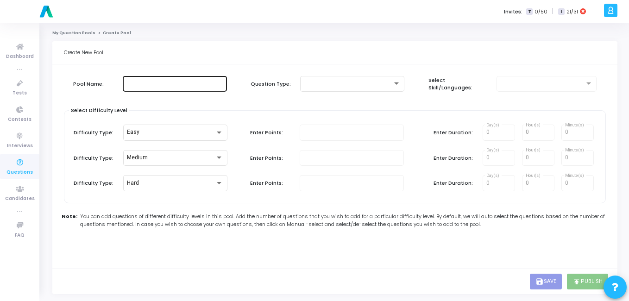
click at [193, 85] on input "text" at bounding box center [175, 84] width 97 height 6
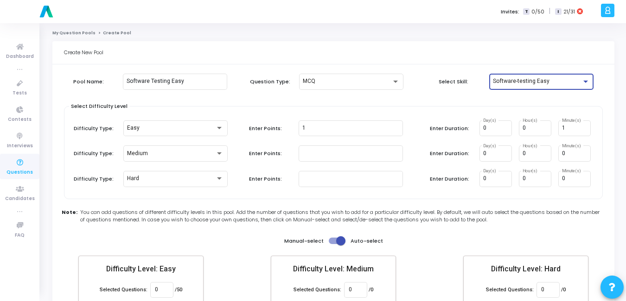
scroll to position [54, 0]
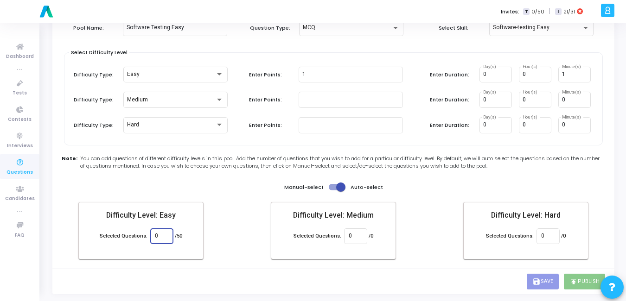
click at [161, 234] on input "0" at bounding box center [161, 236] width 13 height 6
click at [221, 274] on div "Create New Pool Pool Name: Software Testing Easy Question Type: MCQ Select Skil…" at bounding box center [333, 140] width 562 height 307
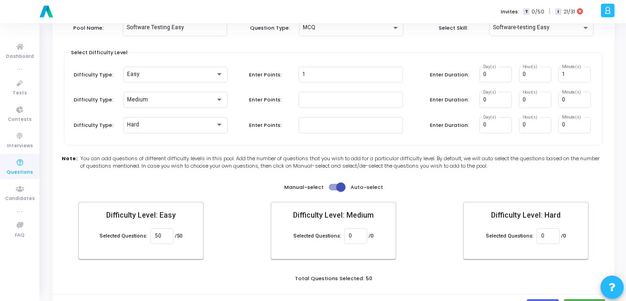
scroll to position [79, 0]
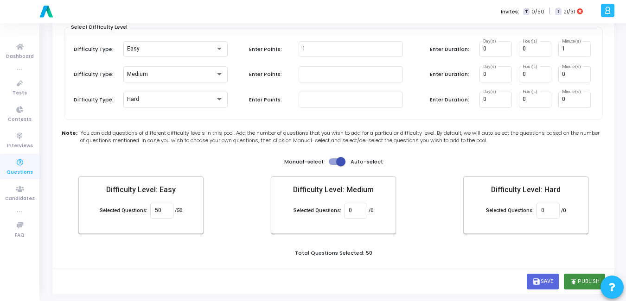
click at [588, 282] on button "publish Publish" at bounding box center [584, 282] width 41 height 16
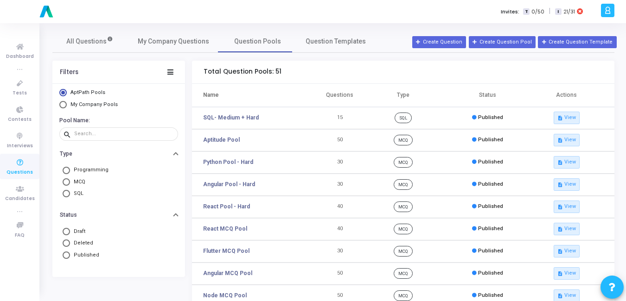
click at [109, 104] on span "My Company Pools" at bounding box center [93, 105] width 47 height 6
click at [67, 104] on input "My Company Pools" at bounding box center [62, 104] width 7 height 7
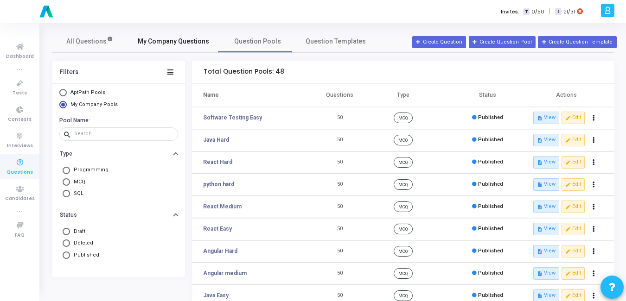
click at [179, 44] on span "My Company Questions" at bounding box center [173, 42] width 71 height 10
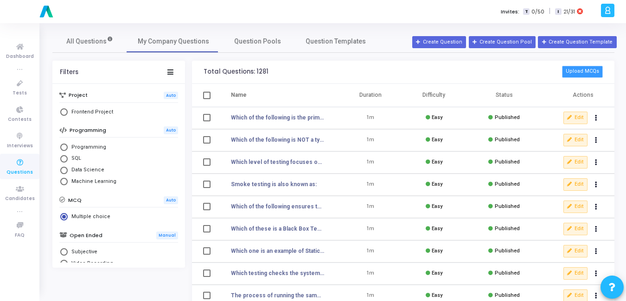
click at [589, 66] on button "Upload MCQs" at bounding box center [582, 72] width 41 height 12
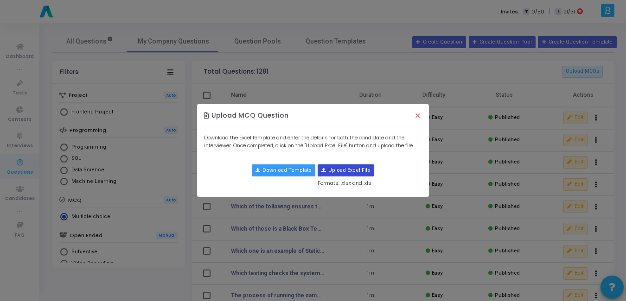
click at [335, 169] on input "file" at bounding box center [346, 170] width 56 height 11
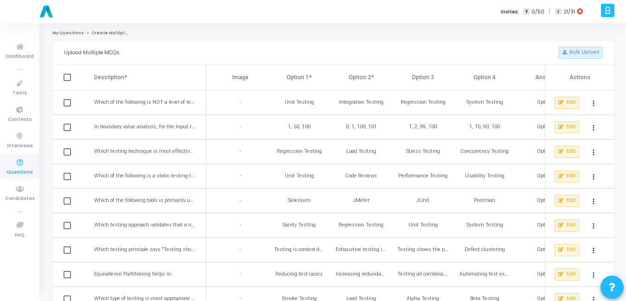
click at [67, 78] on span at bounding box center [66, 77] width 7 height 7
click at [67, 81] on input "checkbox" at bounding box center [67, 81] width 0 height 0
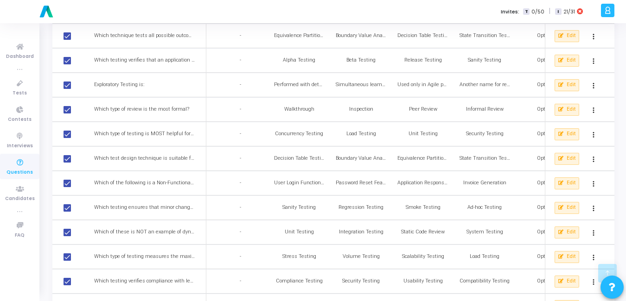
scroll to position [1060, 0]
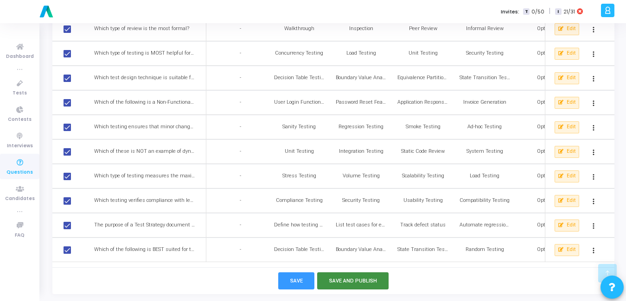
click at [343, 282] on button "Save and Publish" at bounding box center [353, 281] width 72 height 17
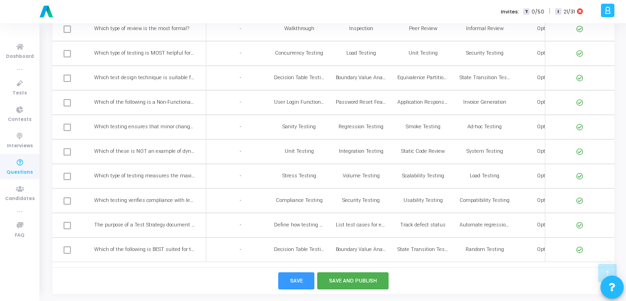
click at [20, 166] on icon at bounding box center [19, 163] width 19 height 12
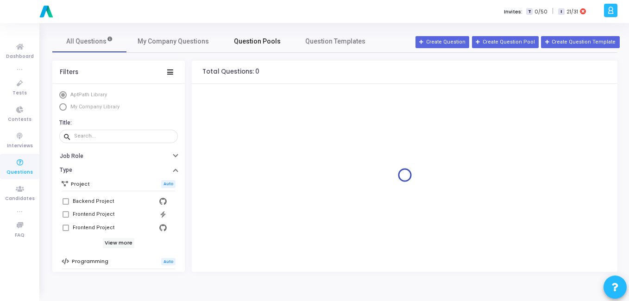
click at [267, 38] on span "Question Pools" at bounding box center [257, 42] width 47 height 10
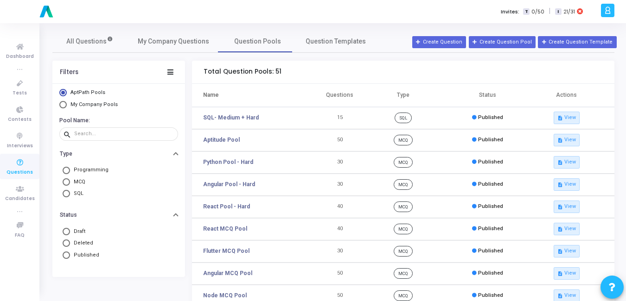
click at [69, 107] on span "My Company Pools" at bounding box center [93, 105] width 52 height 8
click at [67, 107] on input "My Company Pools" at bounding box center [62, 104] width 7 height 7
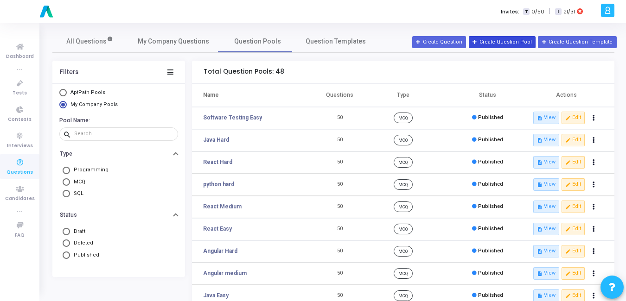
click at [507, 37] on button "Create Question Pool" at bounding box center [502, 42] width 67 height 12
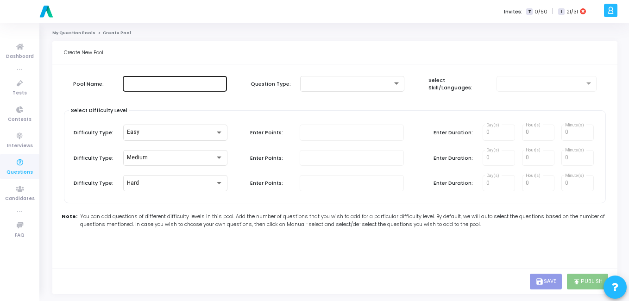
click at [162, 88] on div at bounding box center [175, 83] width 97 height 17
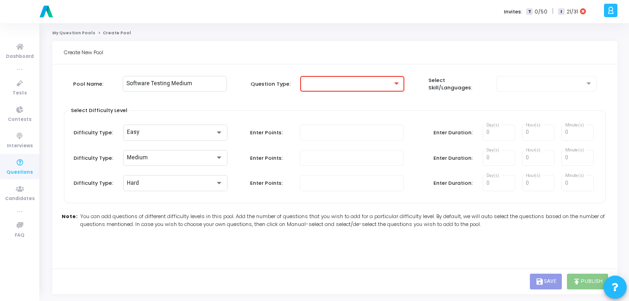
click at [381, 83] on div at bounding box center [348, 84] width 89 height 6
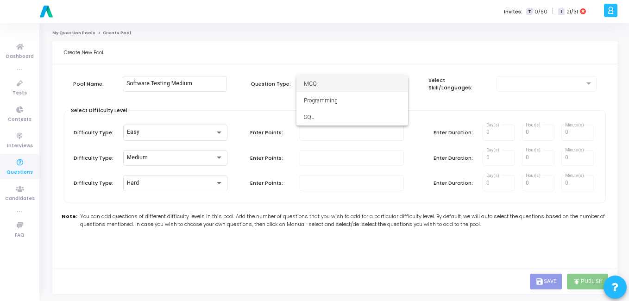
click at [356, 83] on span "MCQ" at bounding box center [352, 84] width 97 height 17
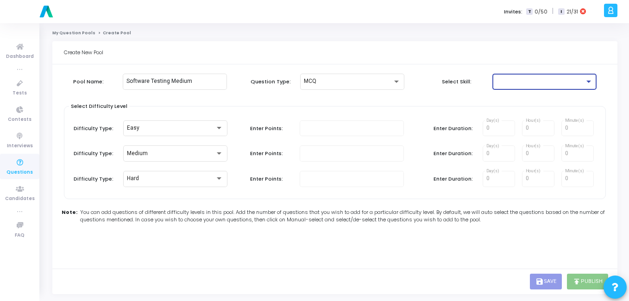
click at [554, 79] on div at bounding box center [540, 81] width 89 height 6
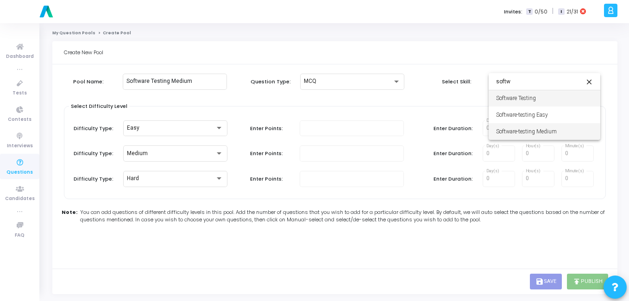
click at [534, 135] on span "Software-testing Medium" at bounding box center [544, 131] width 97 height 17
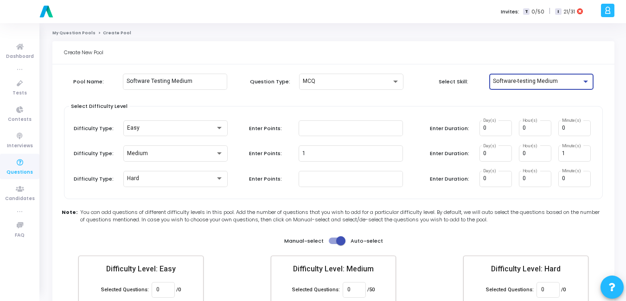
scroll to position [54, 0]
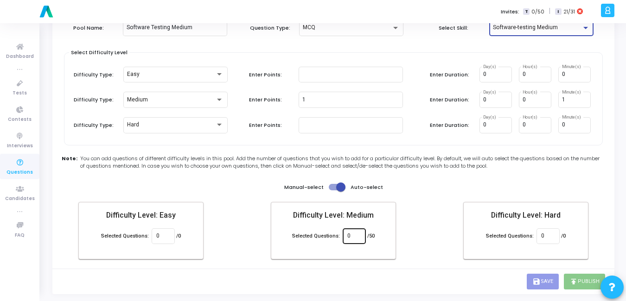
click at [350, 234] on input "0" at bounding box center [353, 236] width 13 height 6
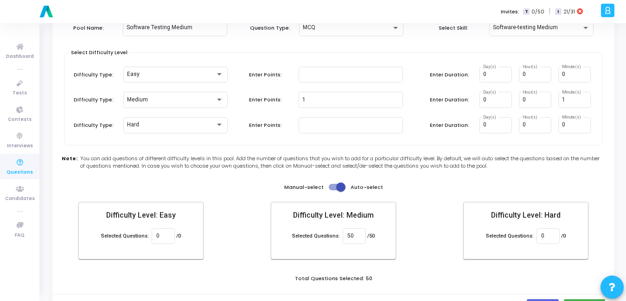
click at [446, 250] on div "Difficulty Level: Easy Selected Questions: 0 /0 Difficulty Level: Medium Select…" at bounding box center [333, 230] width 510 height 57
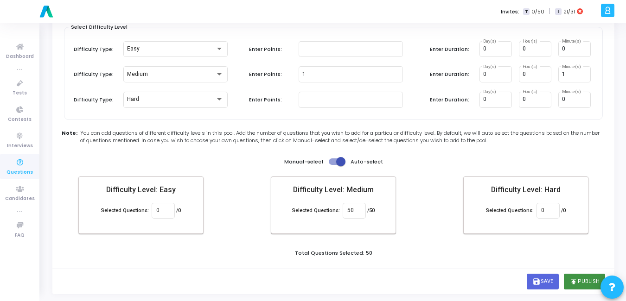
click at [585, 282] on button "publish Publish" at bounding box center [584, 282] width 41 height 16
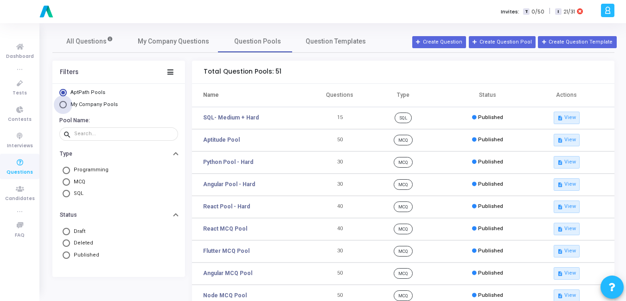
click at [111, 102] on span "My Company Pools" at bounding box center [93, 105] width 47 height 6
click at [67, 102] on input "My Company Pools" at bounding box center [62, 104] width 7 height 7
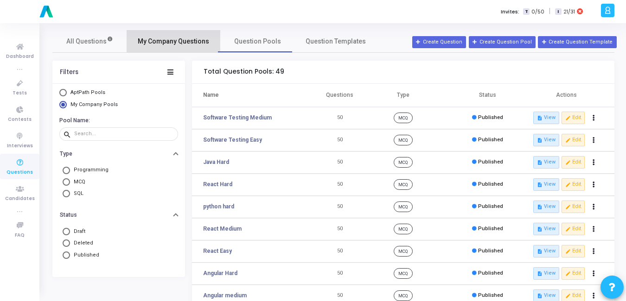
click at [183, 46] on span "My Company Questions" at bounding box center [173, 42] width 71 height 10
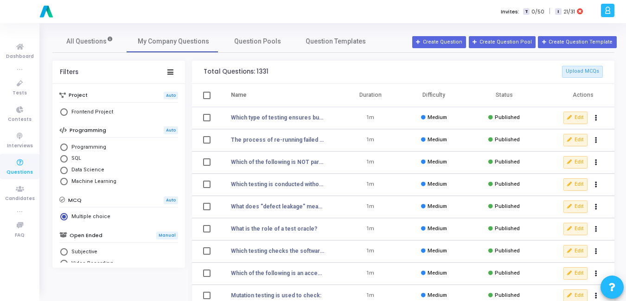
click at [582, 81] on div "Total Questions: 1331 Upload MCQs" at bounding box center [403, 72] width 422 height 23
click at [588, 71] on button "Upload MCQs" at bounding box center [582, 72] width 41 height 12
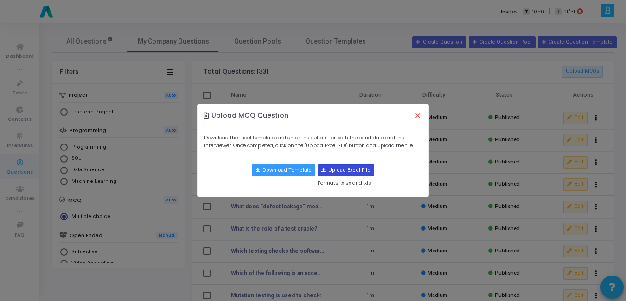
click at [350, 169] on input "file" at bounding box center [346, 170] width 56 height 11
click at [418, 117] on button "×" at bounding box center [417, 116] width 19 height 20
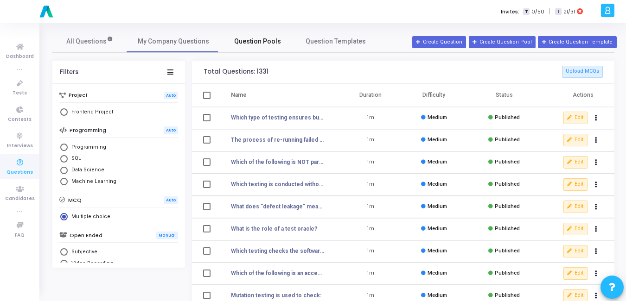
click at [244, 44] on span "Question Pools" at bounding box center [257, 42] width 47 height 10
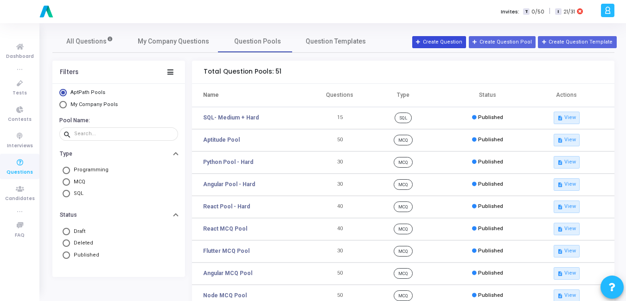
click at [457, 44] on button "Create Question" at bounding box center [439, 42] width 54 height 12
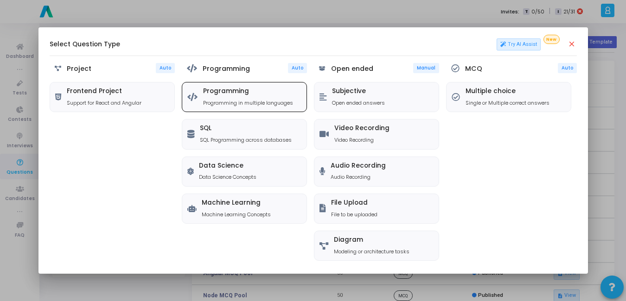
click at [260, 99] on p "Programming in multiple languages" at bounding box center [248, 103] width 90 height 8
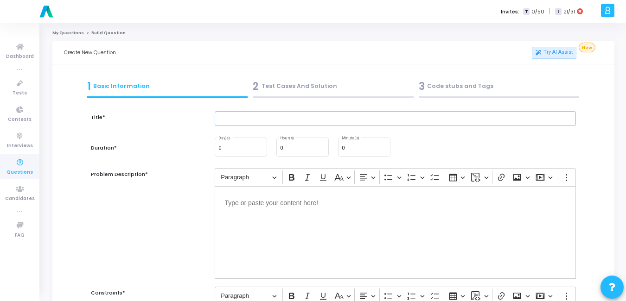
click at [461, 120] on input "text" at bounding box center [395, 118] width 361 height 15
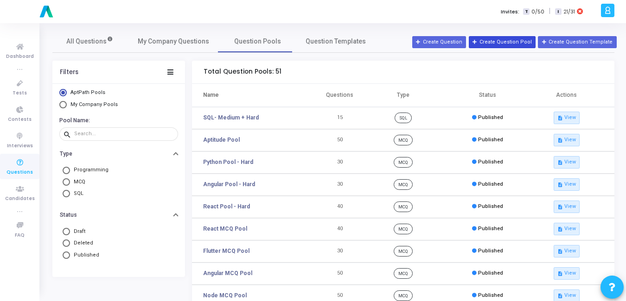
click at [504, 38] on button "Create Question Pool" at bounding box center [502, 42] width 67 height 12
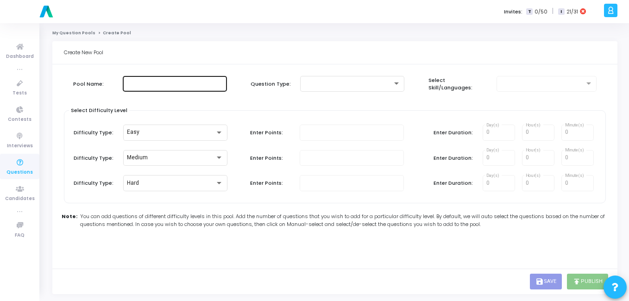
click at [149, 89] on div at bounding box center [175, 83] width 97 height 17
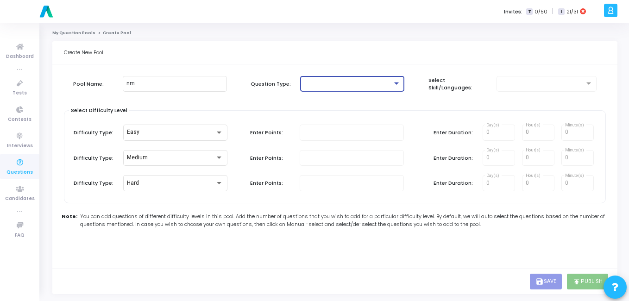
click at [362, 81] on div at bounding box center [348, 84] width 89 height 6
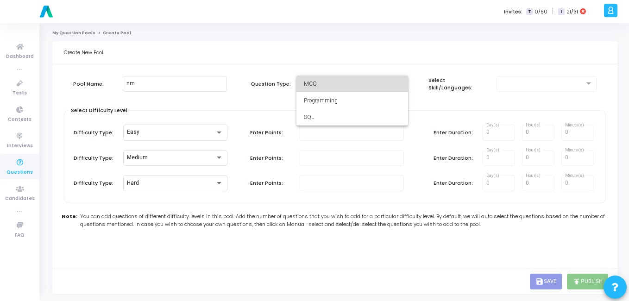
click at [362, 87] on span "MCQ" at bounding box center [352, 84] width 97 height 17
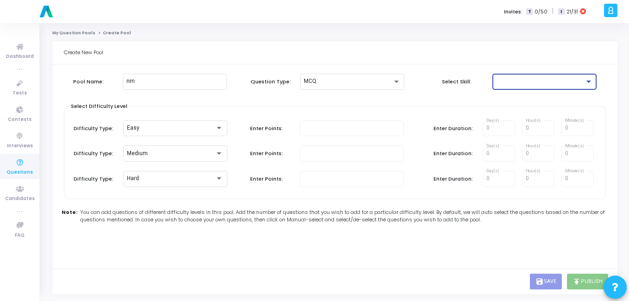
click at [507, 80] on div at bounding box center [540, 81] width 89 height 6
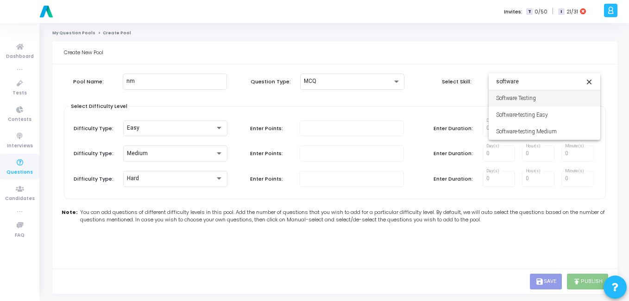
click at [20, 167] on div at bounding box center [314, 150] width 629 height 301
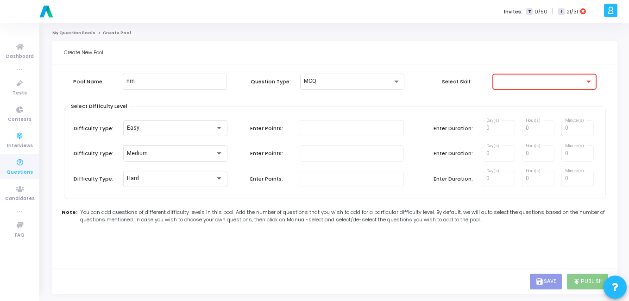
click at [19, 161] on icon at bounding box center [19, 163] width 19 height 12
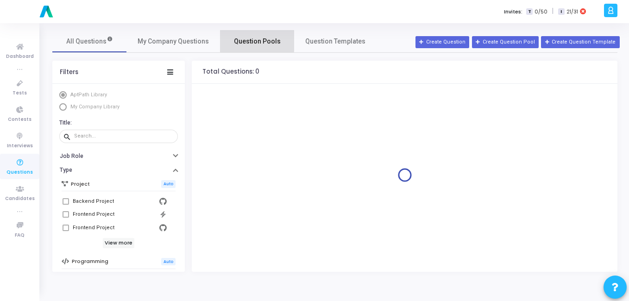
click at [249, 38] on span "Question Pools" at bounding box center [257, 42] width 47 height 10
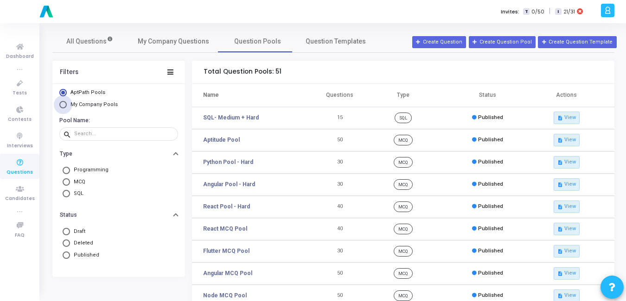
click at [81, 105] on span "My Company Pools" at bounding box center [93, 105] width 47 height 6
click at [67, 105] on input "My Company Pools" at bounding box center [62, 104] width 7 height 7
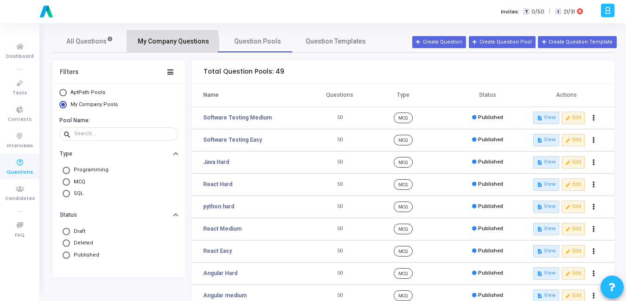
click at [161, 44] on span "My Company Questions" at bounding box center [173, 42] width 71 height 10
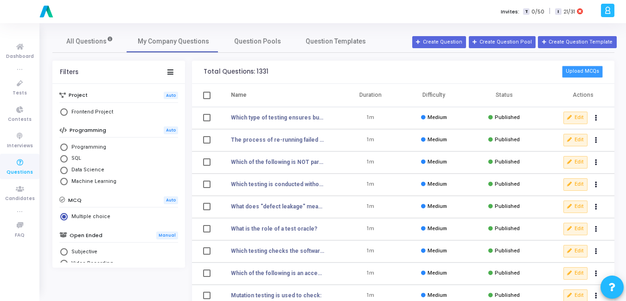
click at [586, 68] on button "Upload MCQs" at bounding box center [582, 72] width 41 height 12
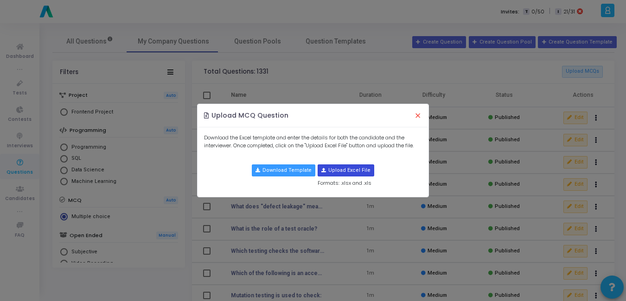
click at [332, 174] on input "file" at bounding box center [346, 170] width 56 height 11
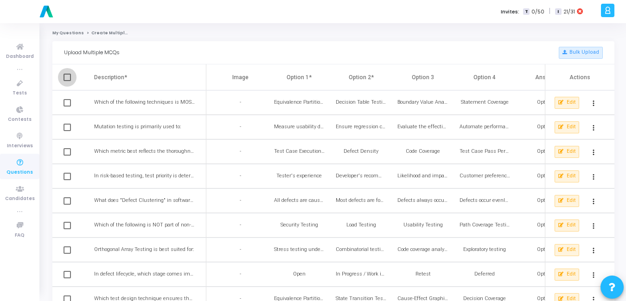
click at [69, 75] on span at bounding box center [66, 77] width 7 height 7
click at [67, 81] on input "checkbox" at bounding box center [67, 81] width 0 height 0
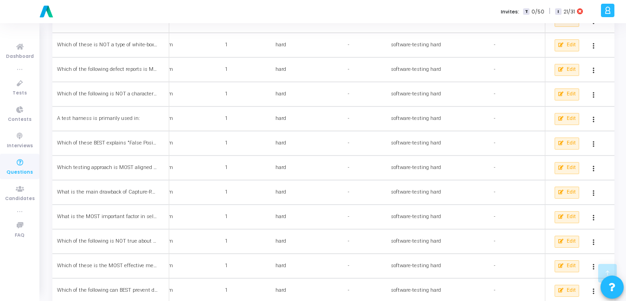
scroll to position [1060, 0]
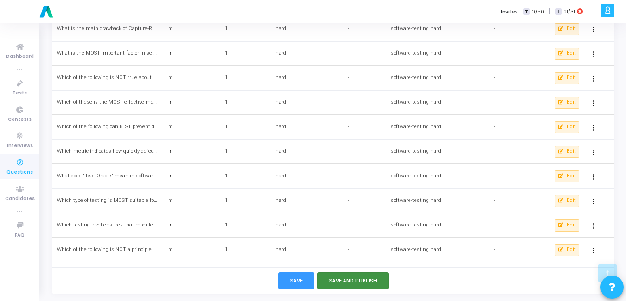
click at [347, 282] on button "Save and Publish" at bounding box center [353, 281] width 72 height 17
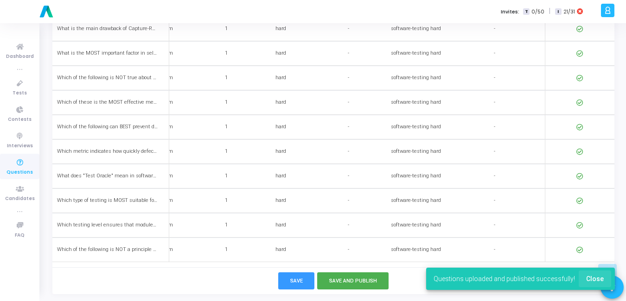
click at [600, 273] on button "Close" at bounding box center [594, 279] width 32 height 17
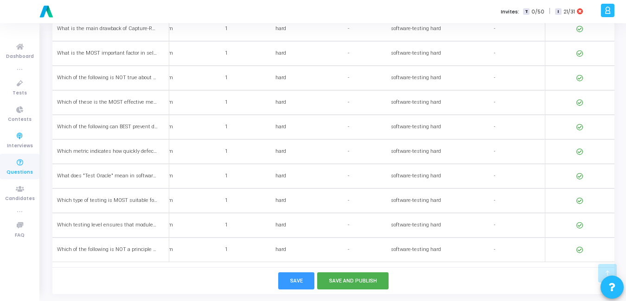
click at [19, 165] on icon at bounding box center [19, 163] width 19 height 12
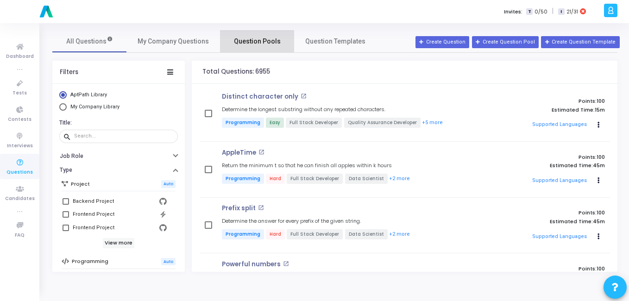
click at [267, 47] on link "Question Pools" at bounding box center [257, 41] width 74 height 22
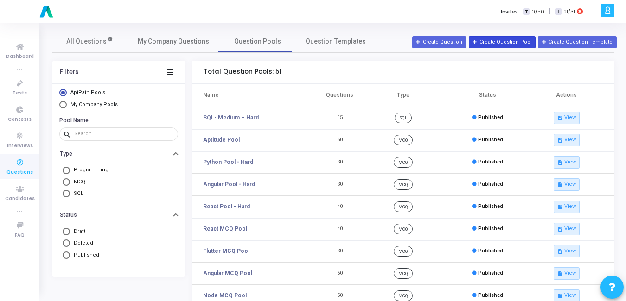
click at [512, 37] on button "Create Question Pool" at bounding box center [502, 42] width 67 height 12
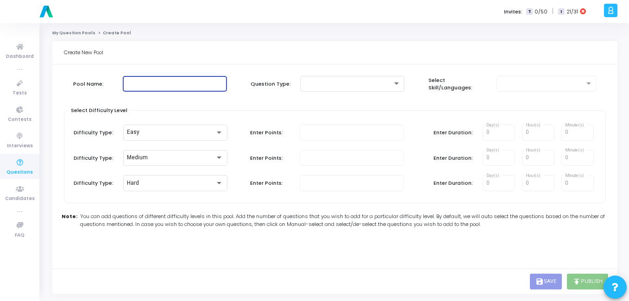
click at [175, 86] on input "text" at bounding box center [175, 84] width 97 height 6
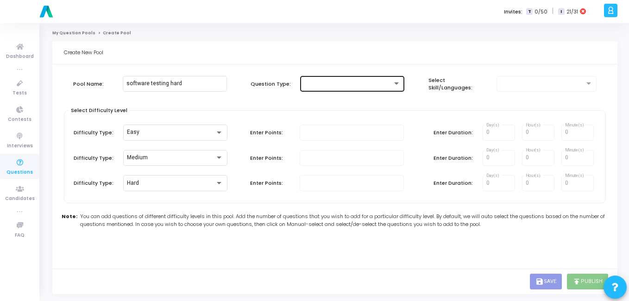
click at [380, 78] on div at bounding box center [352, 83] width 97 height 17
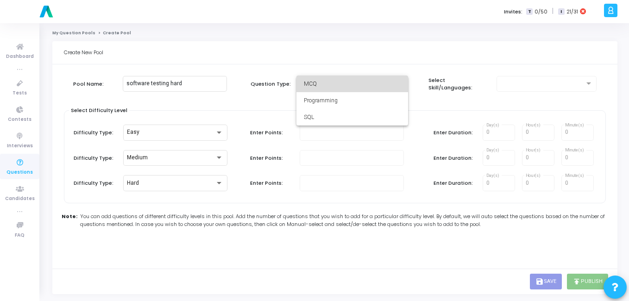
click at [371, 87] on span "MCQ" at bounding box center [352, 84] width 97 height 17
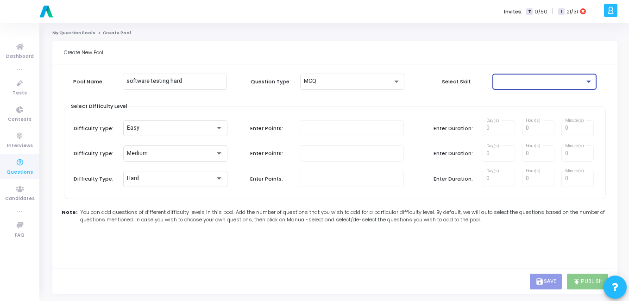
click at [515, 83] on div at bounding box center [540, 81] width 89 height 6
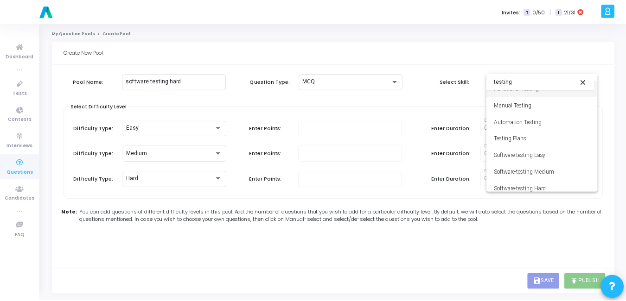
scroll to position [65, 0]
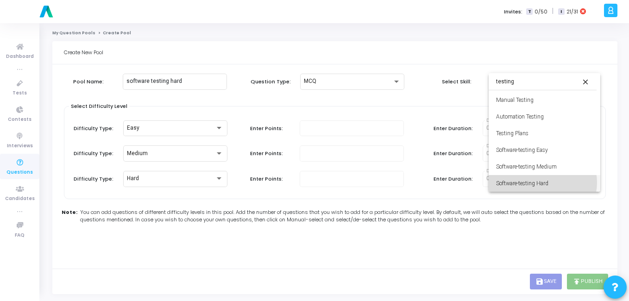
click at [541, 183] on span "Software-testing Hard" at bounding box center [544, 183] width 97 height 17
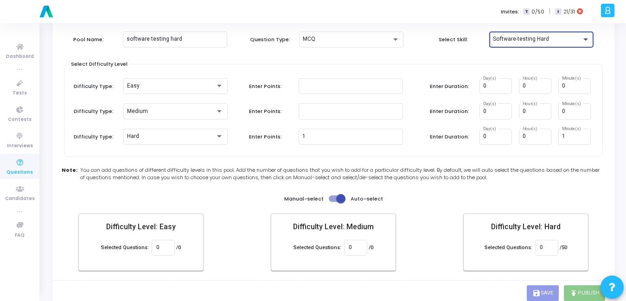
scroll to position [54, 0]
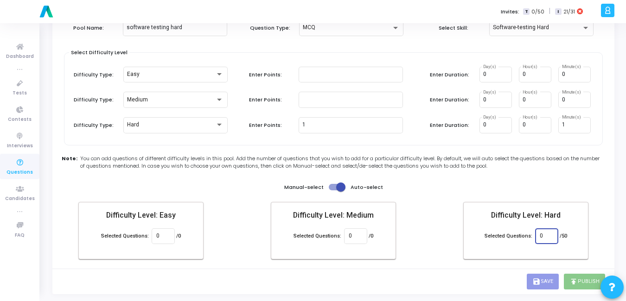
click at [549, 235] on input "0" at bounding box center [545, 236] width 13 height 6
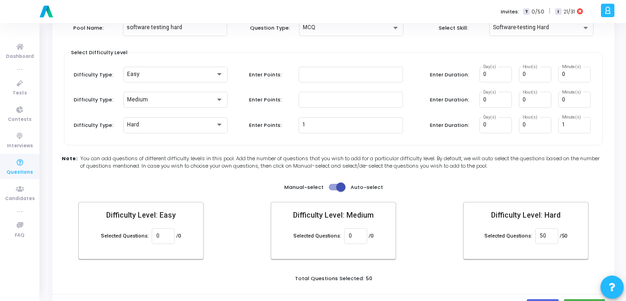
click at [467, 280] on div "Create New Pool Pool Name: software testing hard Question Type: MCQ Select Skil…" at bounding box center [333, 153] width 562 height 332
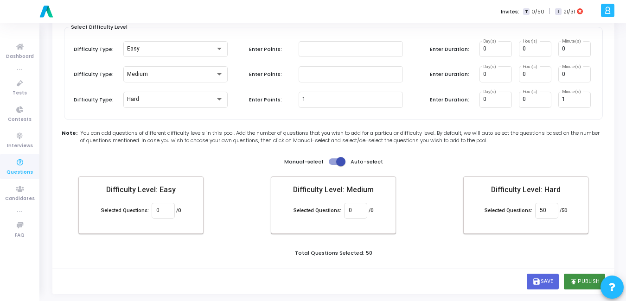
click at [588, 278] on button "publish Publish" at bounding box center [584, 282] width 41 height 16
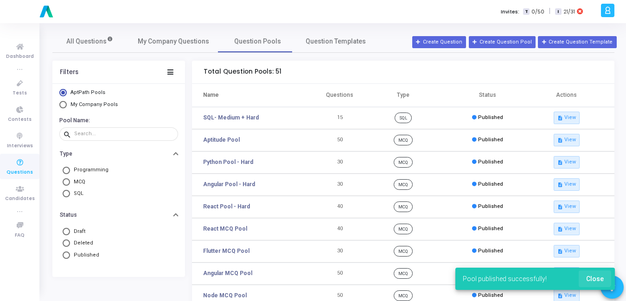
click at [593, 276] on span "Close" at bounding box center [595, 278] width 18 height 7
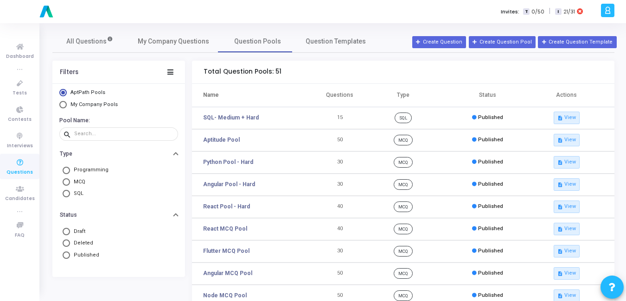
drag, startPoint x: 181, startPoint y: 56, endPoint x: 182, endPoint y: 51, distance: 4.7
click at [182, 51] on div "All Questions My Company Questions Question Pools Question Templates Filters Ap…" at bounding box center [333, 248] width 571 height 437
click at [182, 51] on link "My Company Questions" at bounding box center [174, 41] width 94 height 22
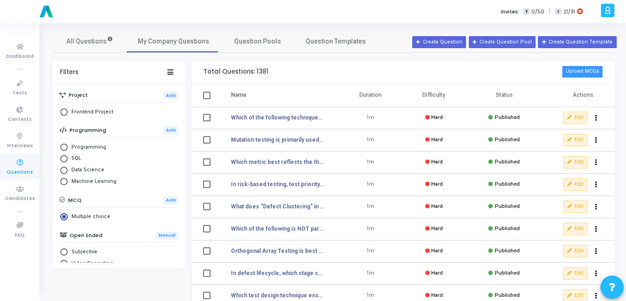
click at [576, 73] on button "Upload MCQs" at bounding box center [582, 72] width 41 height 12
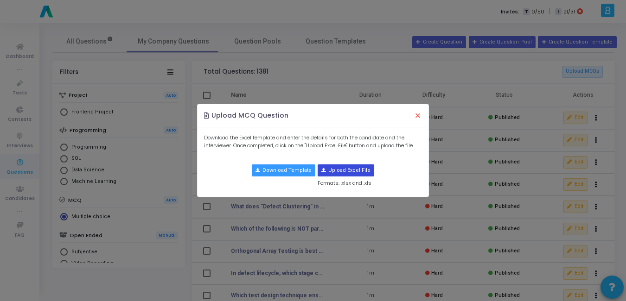
click at [334, 172] on input "file" at bounding box center [346, 170] width 56 height 11
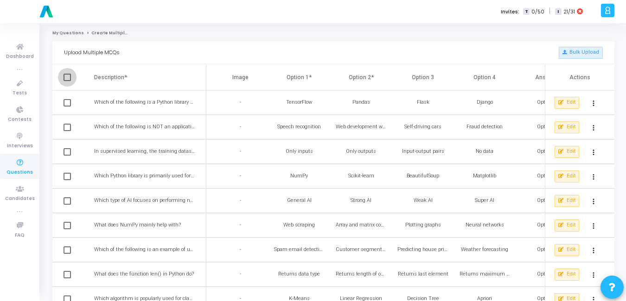
click at [65, 78] on span at bounding box center [66, 77] width 7 height 7
click at [67, 81] on input "checkbox" at bounding box center [67, 81] width 0 height 0
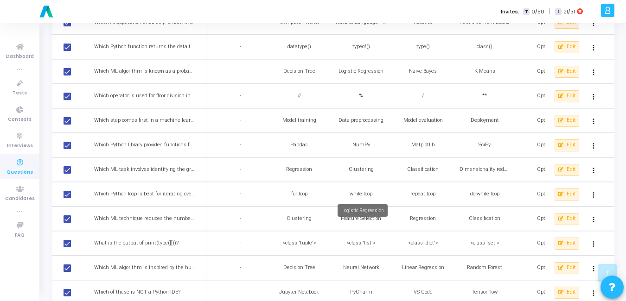
scroll to position [1060, 0]
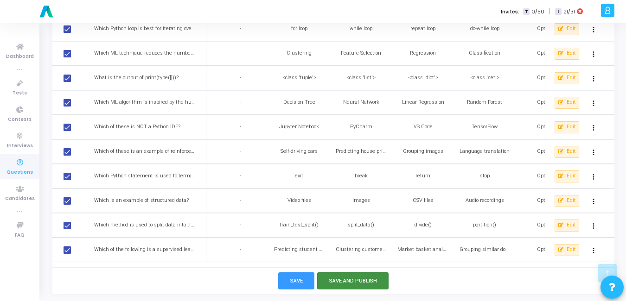
click at [331, 279] on button "Save and Publish" at bounding box center [353, 281] width 72 height 17
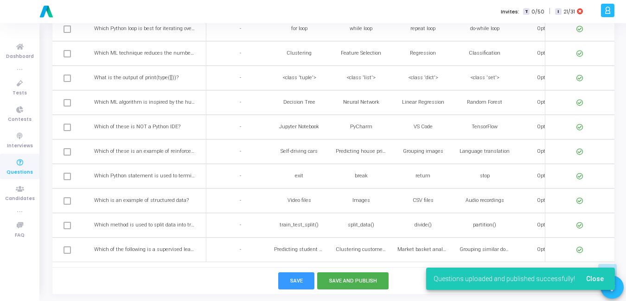
click at [599, 280] on span "Close" at bounding box center [595, 278] width 18 height 7
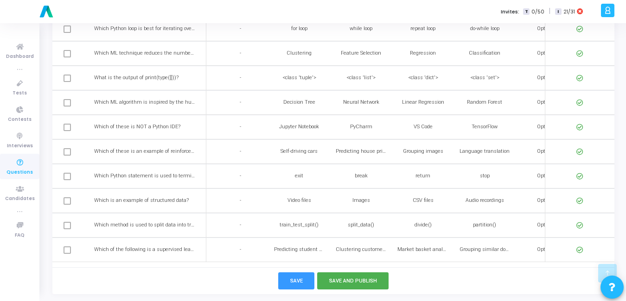
click at [16, 169] on span "Questions" at bounding box center [19, 173] width 26 height 8
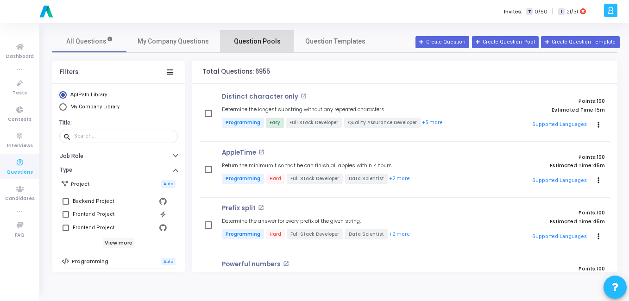
click at [238, 47] on link "Question Pools" at bounding box center [257, 41] width 74 height 22
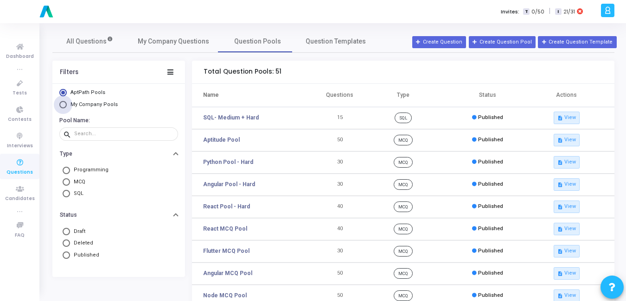
click at [112, 108] on span "My Company Pools" at bounding box center [93, 105] width 52 height 8
click at [67, 108] on input "My Company Pools" at bounding box center [62, 104] width 7 height 7
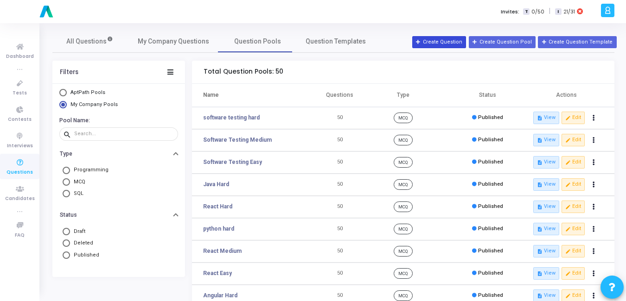
click at [453, 47] on button "Create Question" at bounding box center [439, 42] width 54 height 12
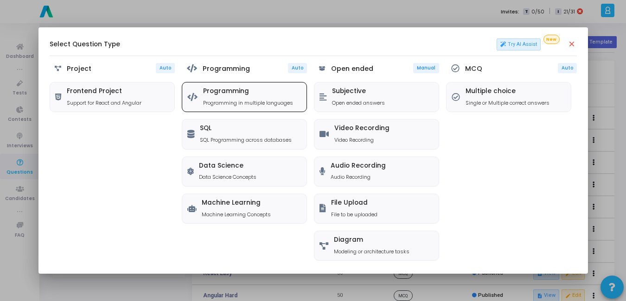
click at [235, 102] on p "Programming in multiple languages" at bounding box center [248, 103] width 90 height 8
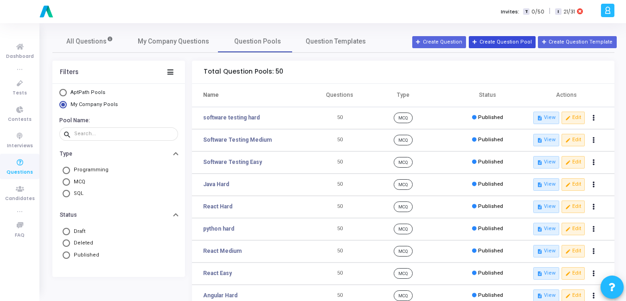
click at [498, 42] on button "Create Question Pool" at bounding box center [502, 42] width 67 height 12
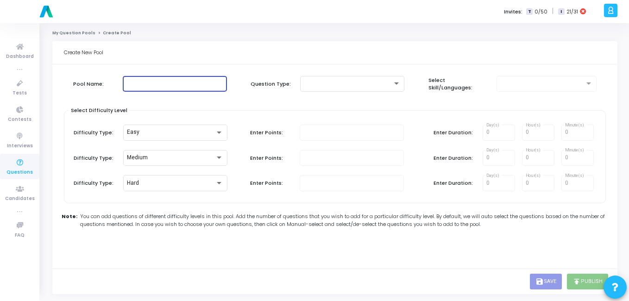
click at [213, 84] on input "text" at bounding box center [175, 84] width 97 height 6
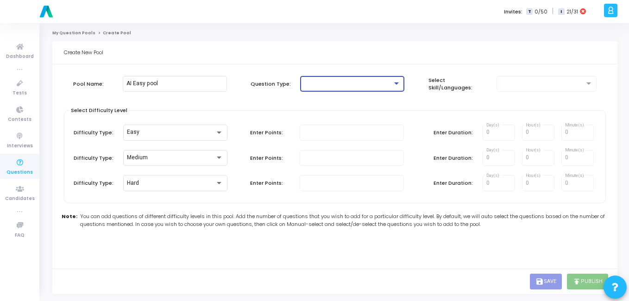
click at [367, 84] on div at bounding box center [348, 84] width 89 height 6
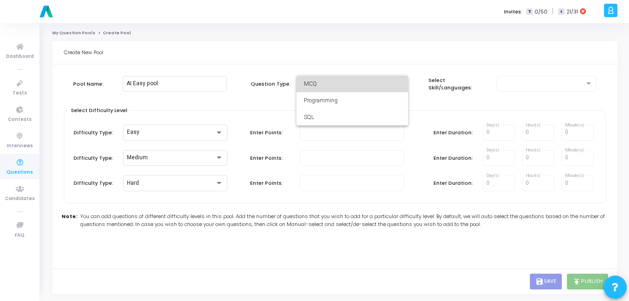
click at [344, 83] on span "MCQ" at bounding box center [352, 84] width 97 height 17
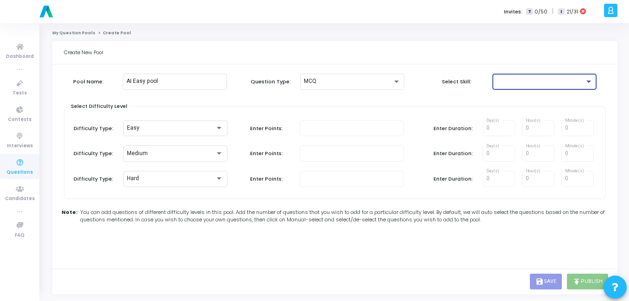
click at [521, 80] on div at bounding box center [540, 81] width 89 height 6
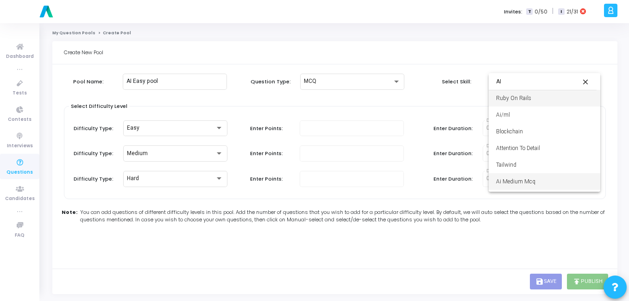
scroll to position [32, 0]
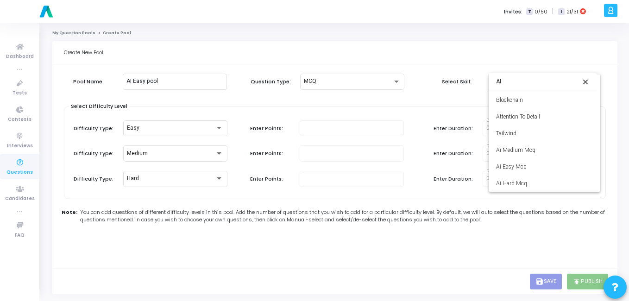
click at [424, 106] on div at bounding box center [314, 150] width 629 height 301
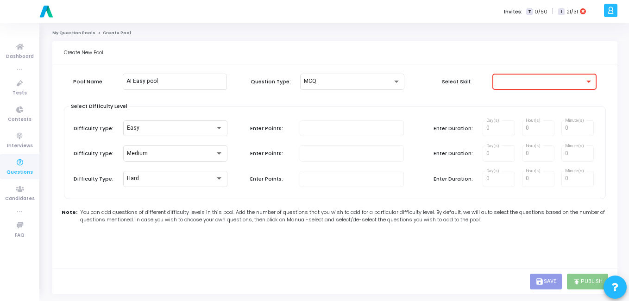
click at [540, 82] on div at bounding box center [540, 81] width 89 height 6
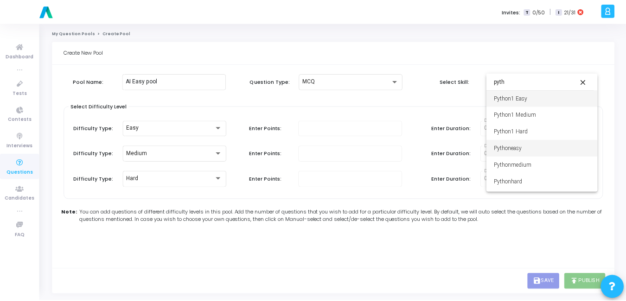
scroll to position [15, 0]
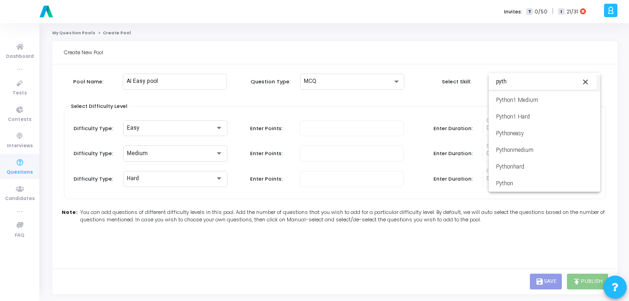
click at [419, 97] on div at bounding box center [314, 150] width 629 height 301
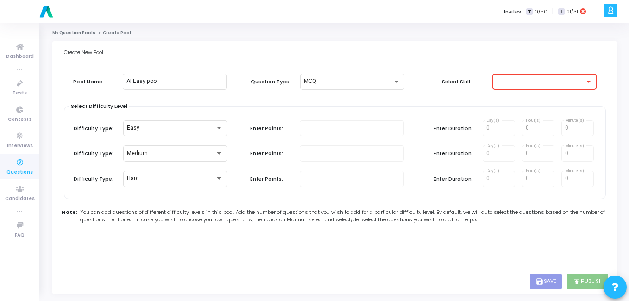
click at [512, 85] on div at bounding box center [544, 80] width 97 height 17
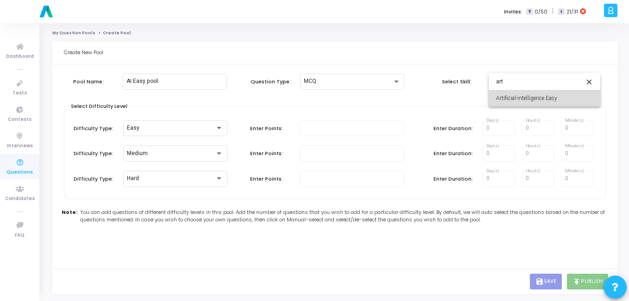
click at [513, 100] on span "Artificial-intelligence Easy" at bounding box center [544, 98] width 97 height 17
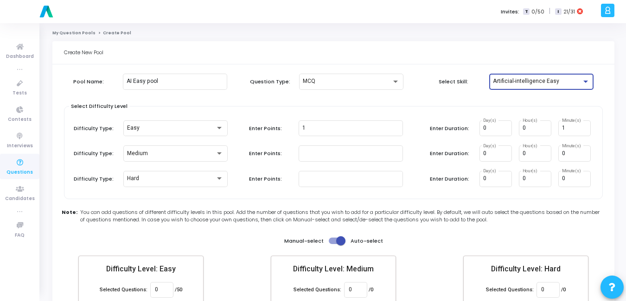
scroll to position [54, 0]
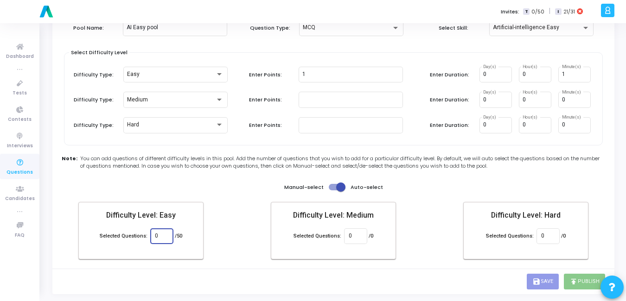
click at [158, 235] on input "0" at bounding box center [161, 236] width 13 height 6
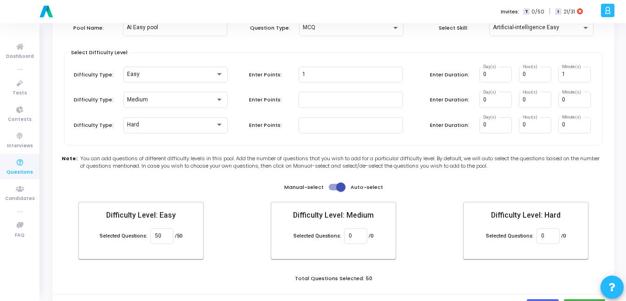
click at [285, 278] on div "Create New Pool Pool Name: AI Easy pool Question Type: MCQ Select Skill: Artifi…" at bounding box center [333, 153] width 562 height 332
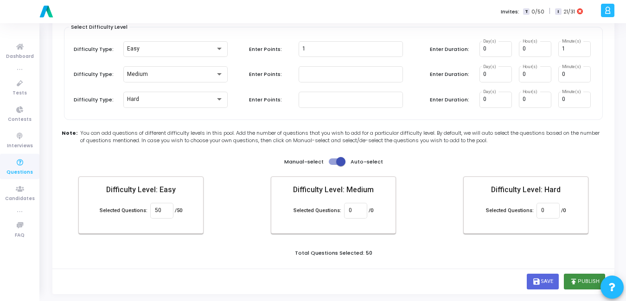
click at [585, 284] on button "publish Publish" at bounding box center [584, 282] width 41 height 16
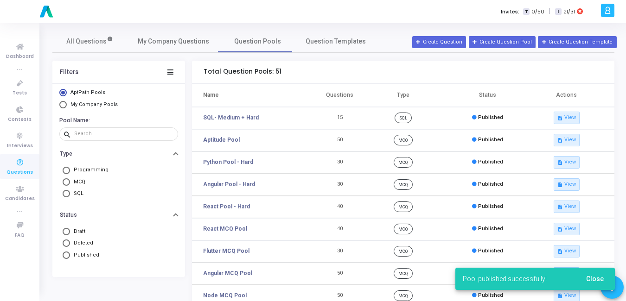
click at [594, 280] on span "Close" at bounding box center [595, 278] width 18 height 7
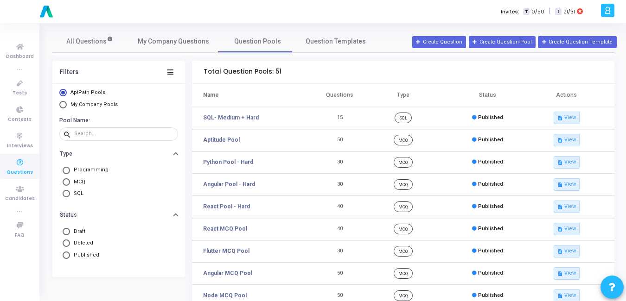
click at [78, 103] on span "My Company Pools" at bounding box center [93, 105] width 47 height 6
click at [67, 103] on input "My Company Pools" at bounding box center [62, 104] width 7 height 7
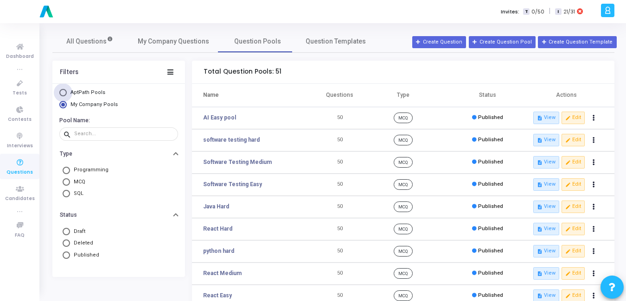
click at [86, 91] on span "AptPath Pools" at bounding box center [87, 92] width 35 height 6
click at [67, 91] on input "AptPath Pools" at bounding box center [62, 92] width 7 height 7
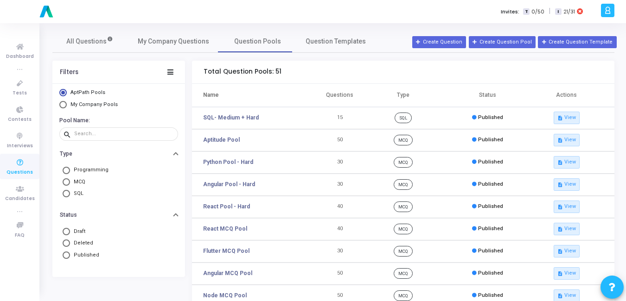
click at [76, 104] on span "My Company Pools" at bounding box center [93, 105] width 47 height 6
click at [67, 104] on input "My Company Pools" at bounding box center [62, 104] width 7 height 7
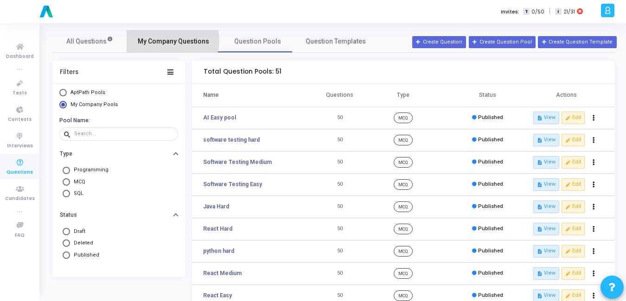
click at [164, 40] on span "My Company Questions" at bounding box center [173, 42] width 71 height 10
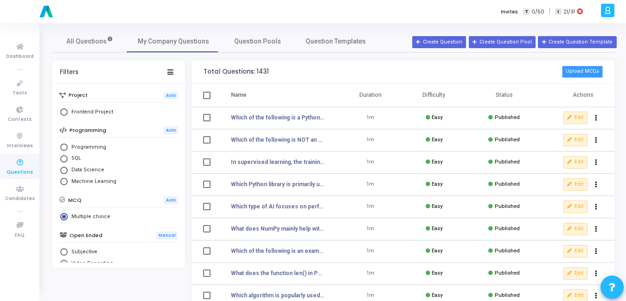
click at [590, 74] on button "Upload MCQs" at bounding box center [582, 72] width 41 height 12
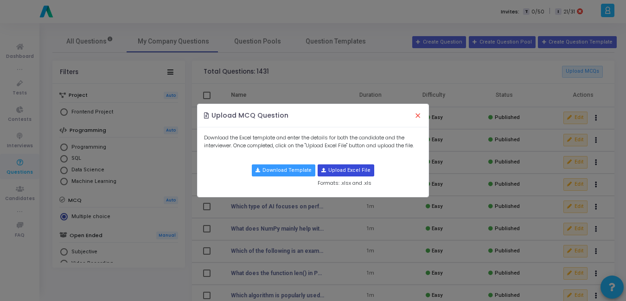
click at [343, 167] on input "file" at bounding box center [346, 170] width 56 height 11
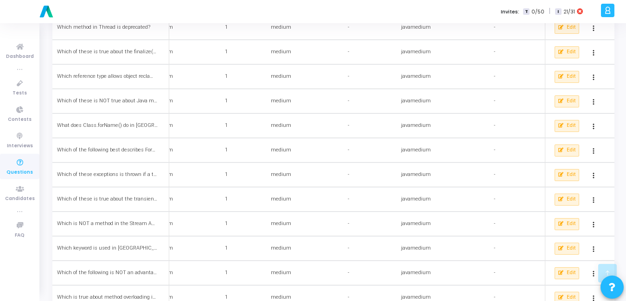
scroll to position [821, 0]
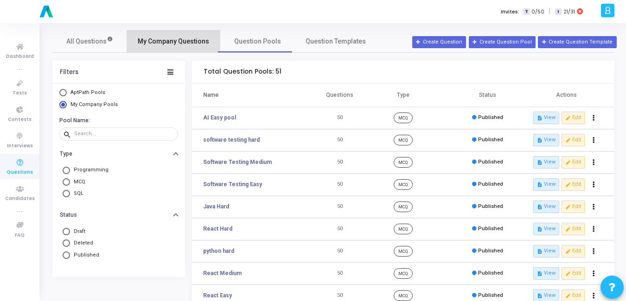
click at [175, 42] on span "My Company Questions" at bounding box center [173, 42] width 71 height 10
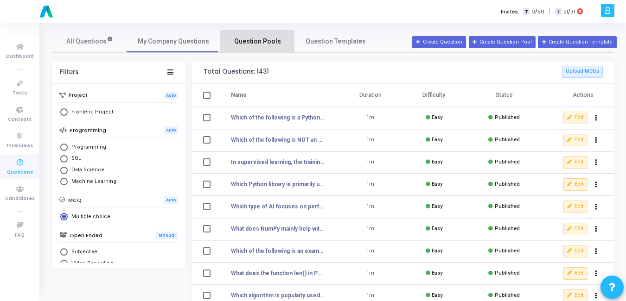
click at [245, 40] on span "Question Pools" at bounding box center [257, 42] width 47 height 10
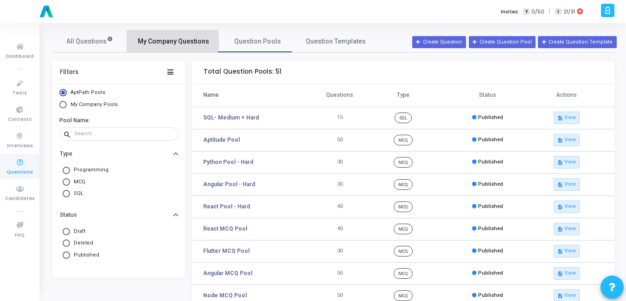
click at [169, 42] on span "My Company Questions" at bounding box center [173, 42] width 71 height 10
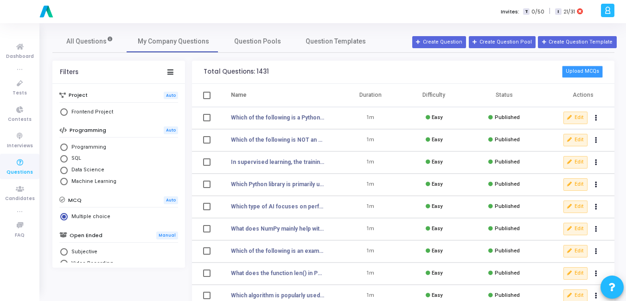
click at [571, 76] on button "Upload MCQs" at bounding box center [582, 72] width 41 height 12
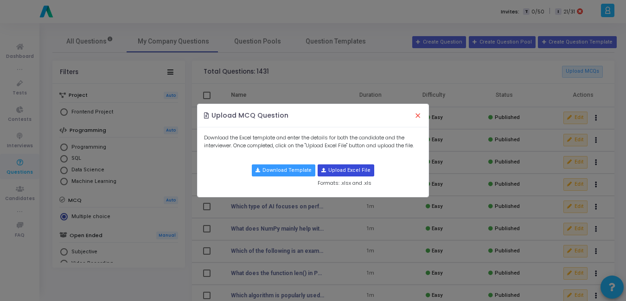
click at [349, 170] on input "file" at bounding box center [346, 170] width 56 height 11
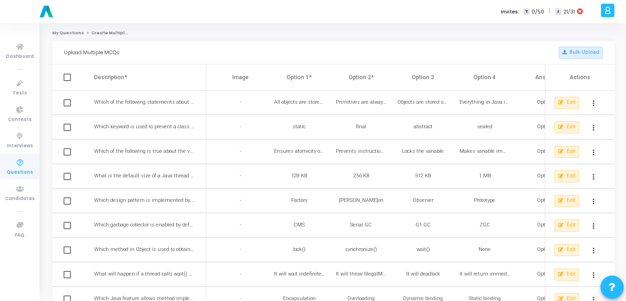
click at [65, 76] on span at bounding box center [66, 77] width 7 height 7
click at [67, 81] on input "checkbox" at bounding box center [67, 81] width 0 height 0
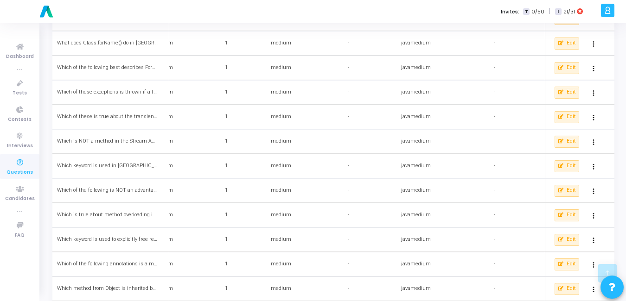
scroll to position [1060, 0]
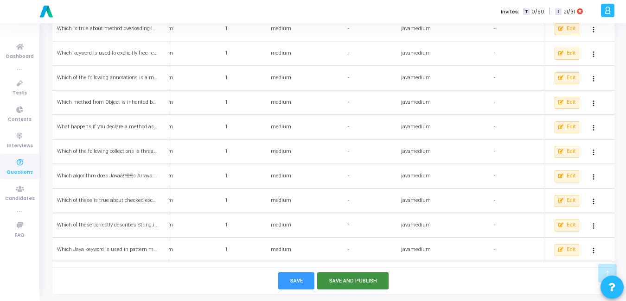
click at [359, 283] on button "Save and Publish" at bounding box center [353, 281] width 72 height 17
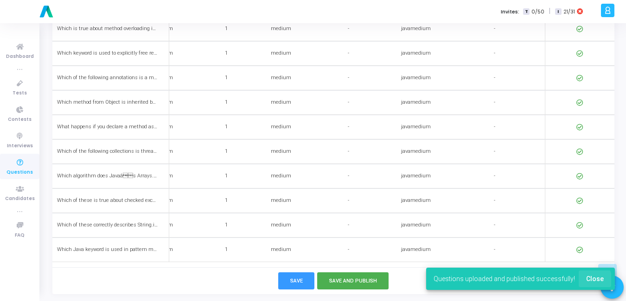
click at [587, 282] on span "Close" at bounding box center [595, 278] width 18 height 7
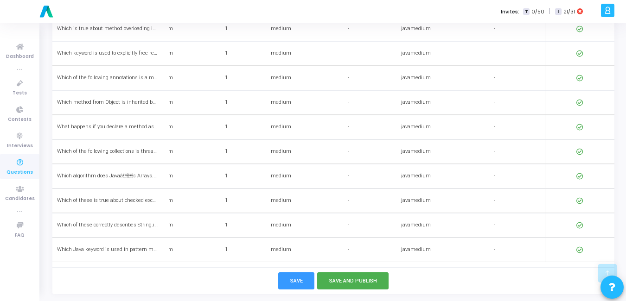
click at [19, 166] on icon at bounding box center [19, 163] width 19 height 12
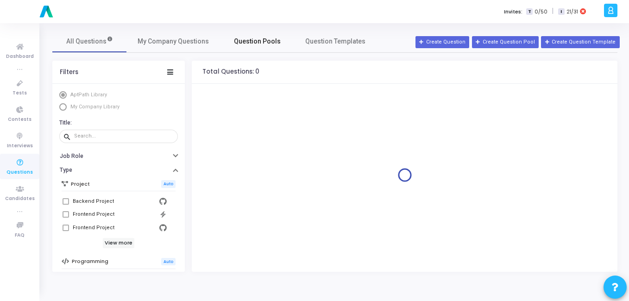
click at [256, 42] on span "Question Pools" at bounding box center [257, 42] width 47 height 10
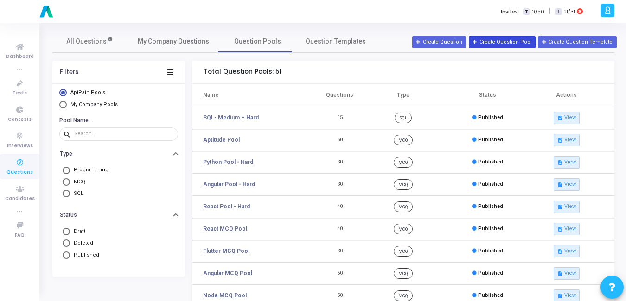
click at [501, 42] on button "Create Question Pool" at bounding box center [502, 42] width 67 height 12
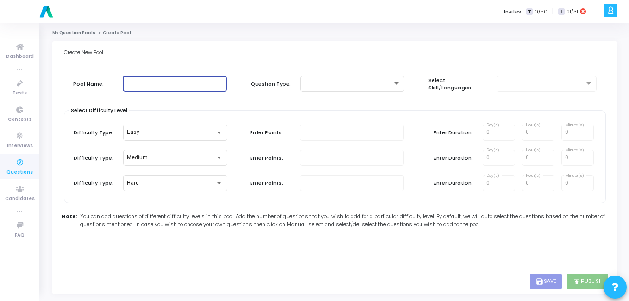
click at [158, 85] on input "text" at bounding box center [175, 84] width 97 height 6
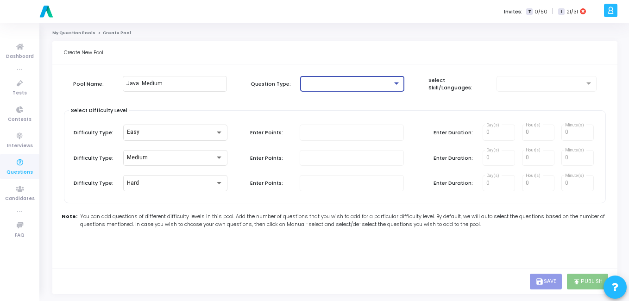
click at [311, 82] on div at bounding box center [348, 84] width 89 height 6
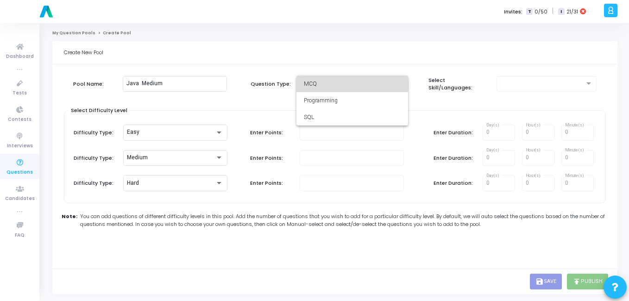
click at [313, 83] on span "MCQ" at bounding box center [352, 84] width 97 height 17
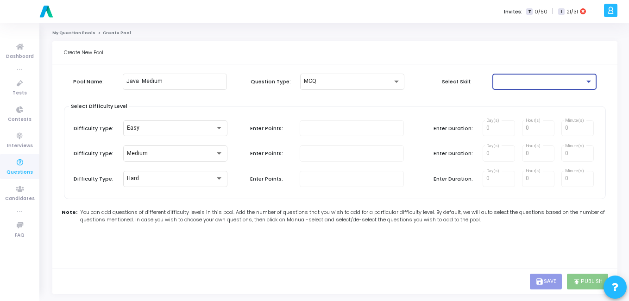
click at [509, 83] on div at bounding box center [540, 81] width 89 height 6
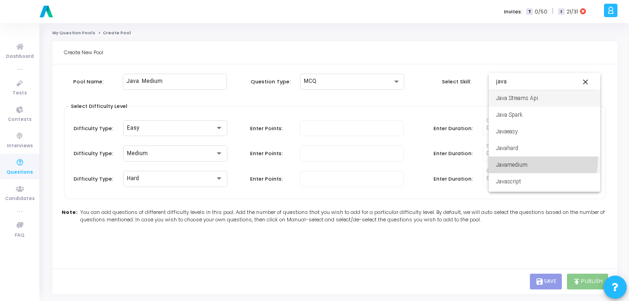
click at [530, 160] on span "Javamedium" at bounding box center [544, 165] width 97 height 17
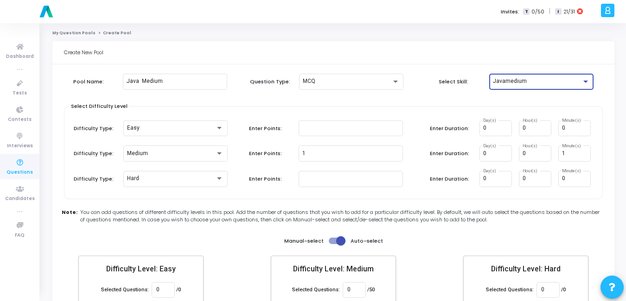
scroll to position [54, 0]
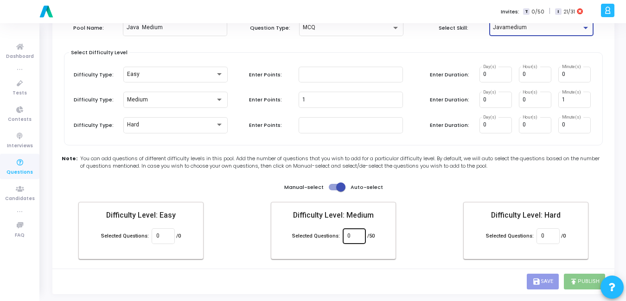
click at [358, 237] on input "0" at bounding box center [353, 236] width 13 height 6
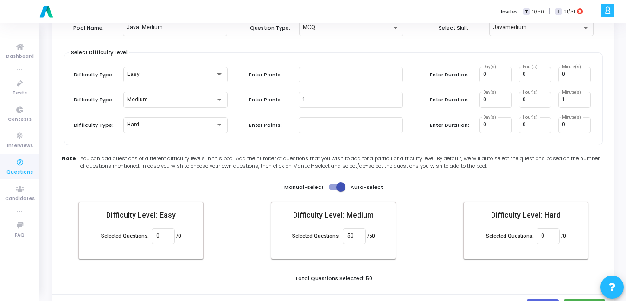
click at [422, 273] on div "Create New Pool Pool Name: Java Medium Question Type: MCQ Select Skill: Javamed…" at bounding box center [333, 153] width 562 height 332
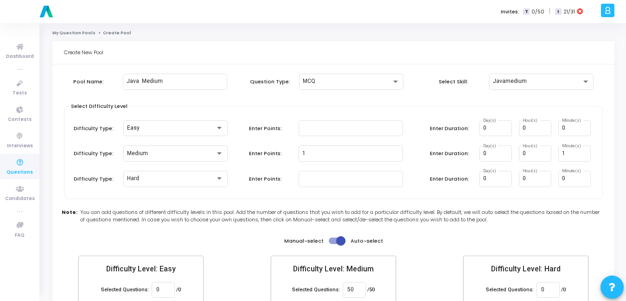
scroll to position [79, 0]
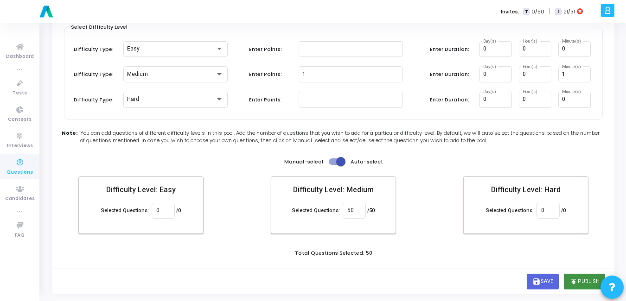
click at [584, 280] on button "publish Publish" at bounding box center [584, 282] width 41 height 16
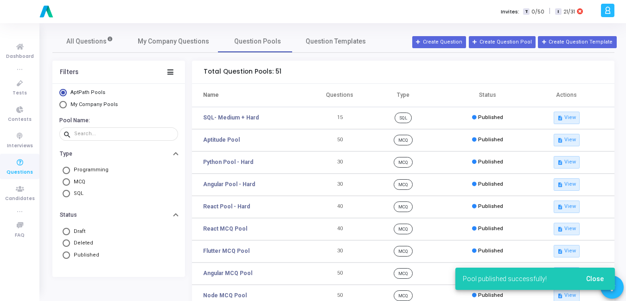
click at [89, 108] on span "My Company Pools" at bounding box center [93, 105] width 52 height 8
click at [67, 108] on input "My Company Pools" at bounding box center [62, 104] width 7 height 7
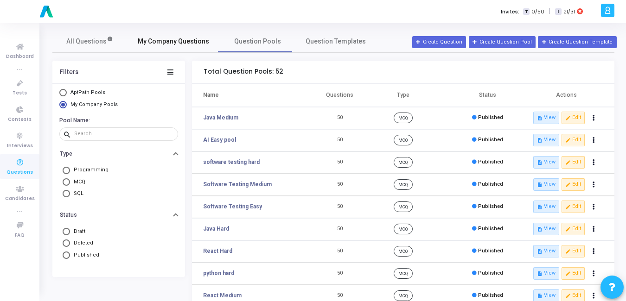
click at [153, 42] on span "My Company Questions" at bounding box center [173, 42] width 71 height 10
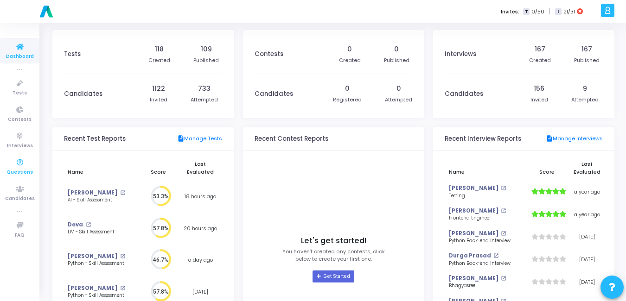
click at [22, 171] on span "Questions" at bounding box center [19, 173] width 26 height 8
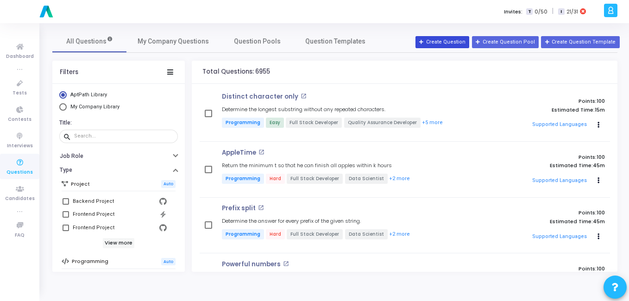
click at [449, 44] on button "Create Question" at bounding box center [443, 42] width 54 height 12
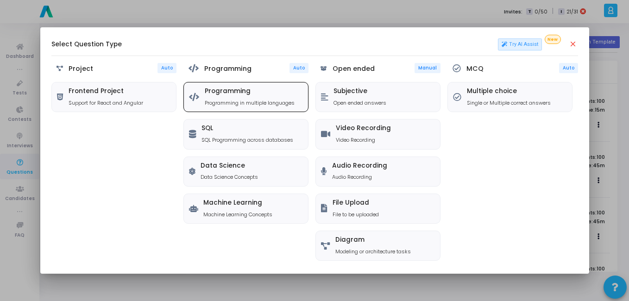
click at [252, 93] on h5 "Programming" at bounding box center [250, 92] width 90 height 8
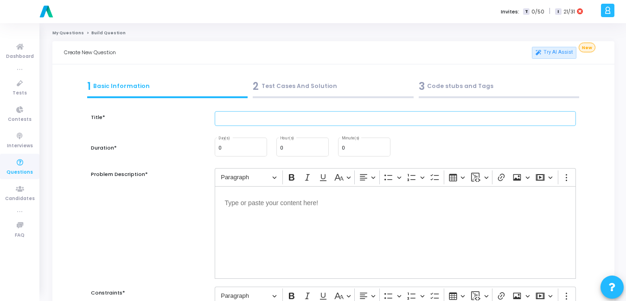
click at [232, 119] on input "text" at bounding box center [395, 118] width 361 height 15
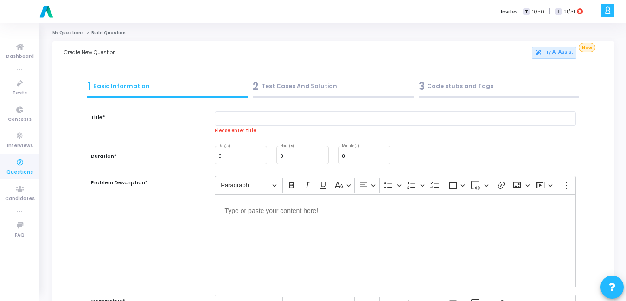
click at [411, 146] on div "0 Day(s) 0 Hour(s) 0 Minute(s)" at bounding box center [395, 155] width 370 height 21
click at [362, 154] on div "0 Minute(s)" at bounding box center [364, 155] width 45 height 20
type input "15"
click at [301, 118] on input "text" at bounding box center [395, 118] width 361 height 15
paste input "Create a stacked bar chart comparing male and female enrollments across five co…"
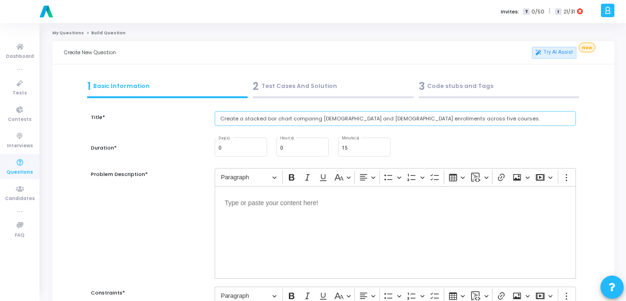
type input "Create a stacked bar chart comparing male and female enrollments across five co…"
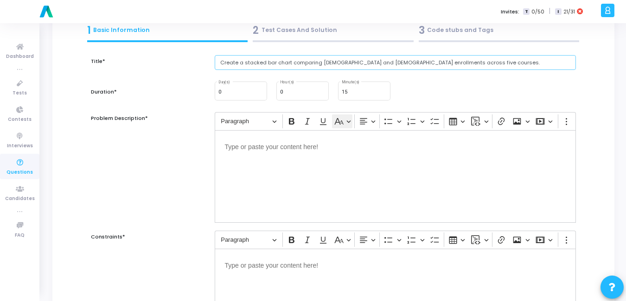
scroll to position [57, 0]
drag, startPoint x: 334, startPoint y: 169, endPoint x: 331, endPoint y: 173, distance: 5.7
click at [331, 173] on div "Editor editing area: main" at bounding box center [395, 176] width 361 height 93
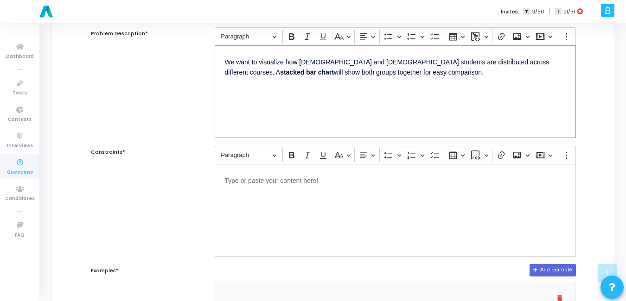
scroll to position [141, 0]
click at [297, 203] on div "Editor editing area: main" at bounding box center [395, 210] width 361 height 93
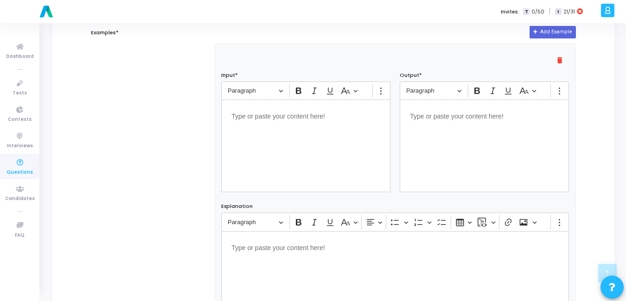
scroll to position [381, 0]
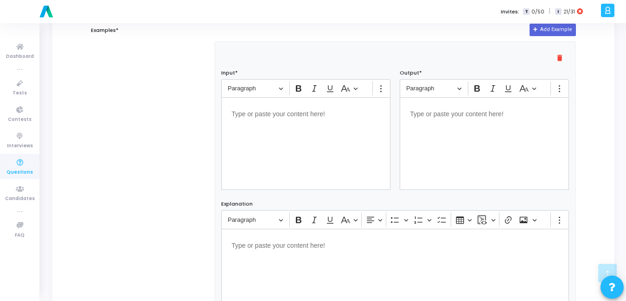
click at [309, 153] on div "Editor editing area: main" at bounding box center [305, 143] width 169 height 93
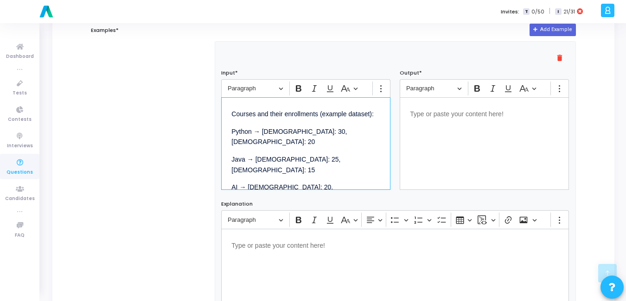
scroll to position [25, 0]
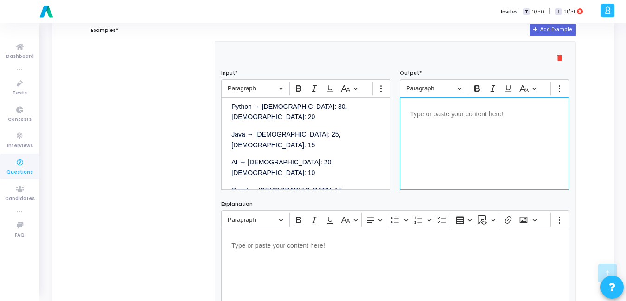
click at [472, 165] on div "Editor editing area: main" at bounding box center [484, 143] width 169 height 93
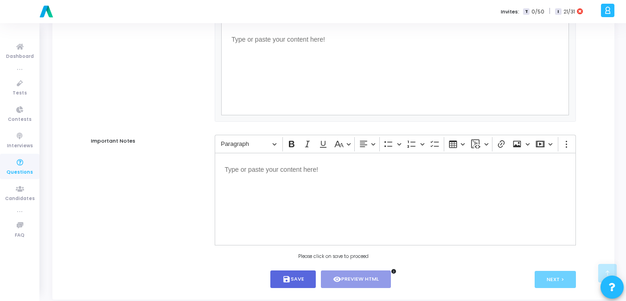
scroll to position [606, 0]
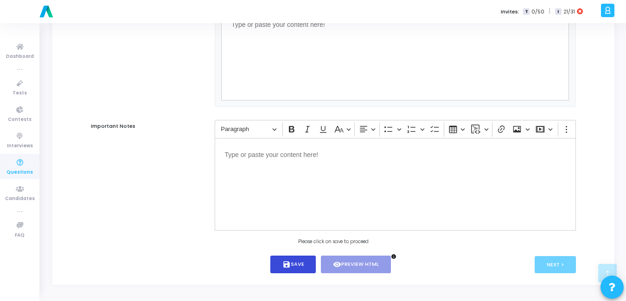
click at [309, 264] on button "save Save" at bounding box center [293, 265] width 46 height 18
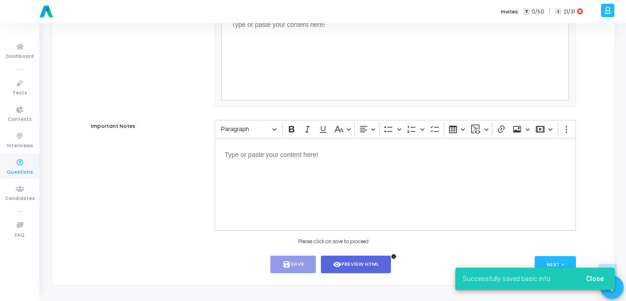
click at [597, 276] on span "Close" at bounding box center [595, 278] width 18 height 7
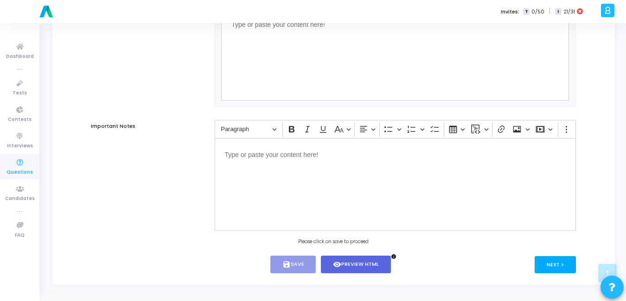
click at [558, 263] on button "Next >" at bounding box center [554, 264] width 41 height 17
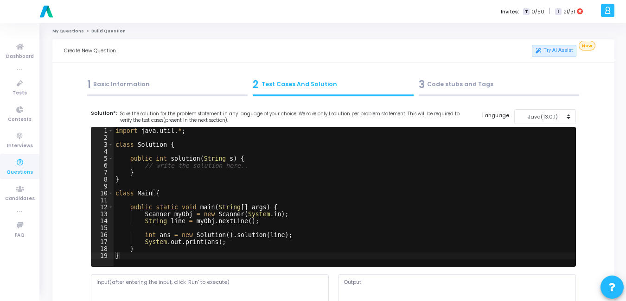
scroll to position [0, 0]
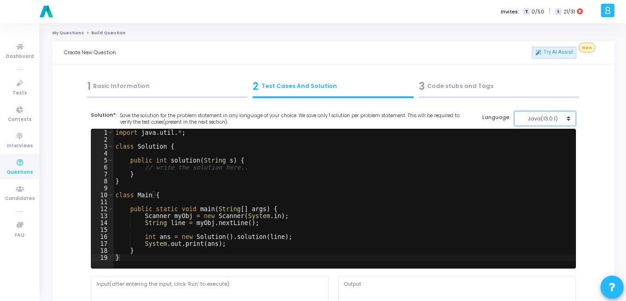
click at [550, 119] on div "Java(13.0.1)" at bounding box center [542, 119] width 45 height 8
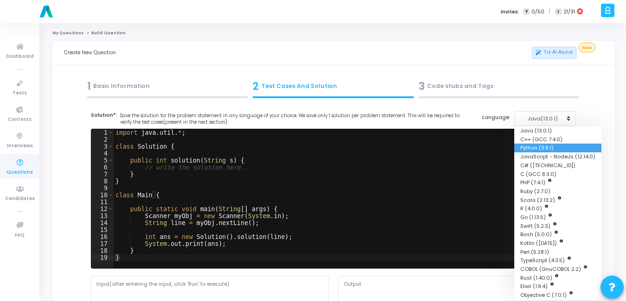
click at [539, 147] on button "Python (3.8.1)" at bounding box center [557, 148] width 87 height 9
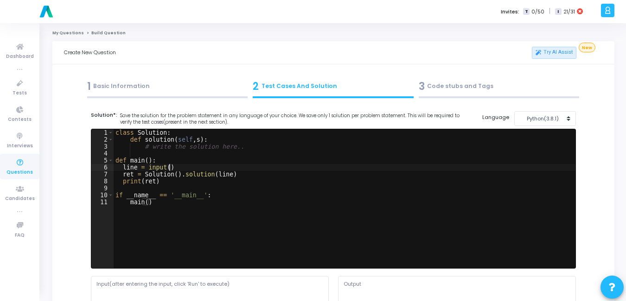
click at [423, 168] on div "class Solution : def solution ( self , s ) : # write the solution here.. def ma…" at bounding box center [345, 205] width 462 height 153
type textarea "if __name__ == '__main__': main()"
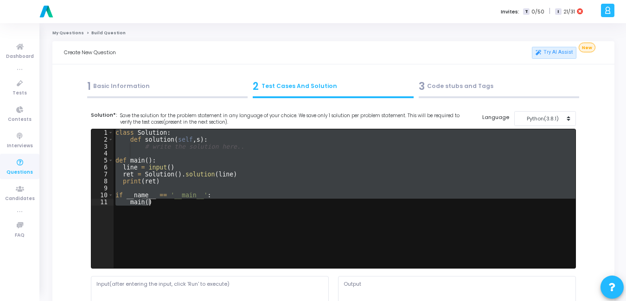
paste textarea
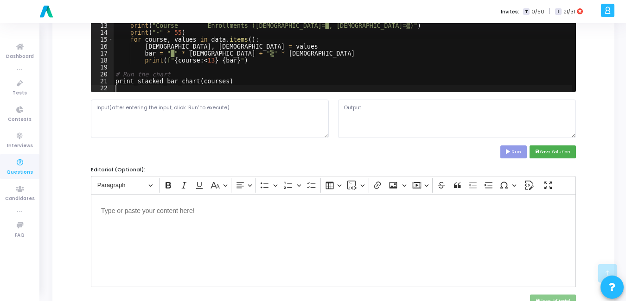
scroll to position [186, 0]
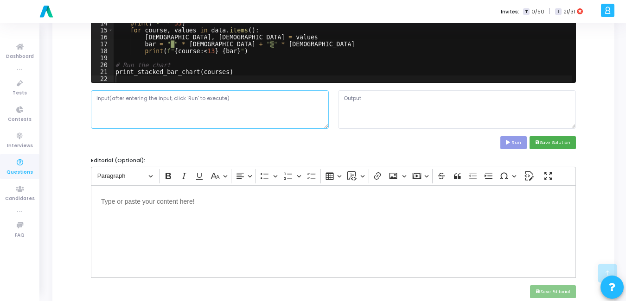
click at [211, 120] on textarea at bounding box center [210, 109] width 238 height 38
paste textarea "Courses and their enrollments (example dataset): Python → Male: 30, Female: 20 …"
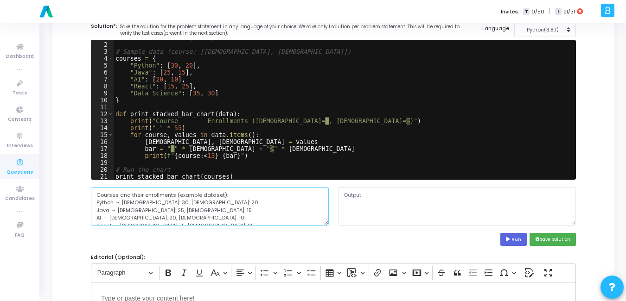
scroll to position [6, 0]
drag, startPoint x: 227, startPoint y: 195, endPoint x: 89, endPoint y: 190, distance: 137.7
click at [89, 190] on div "Courses and their enrollments (example dataset): Python → Male: 30, Female: 20 …" at bounding box center [209, 206] width 247 height 38
type textarea "Python → Male: 30, Female: 20 Java → Male: 25, Female: 15 AI → Male: 20, Female…"
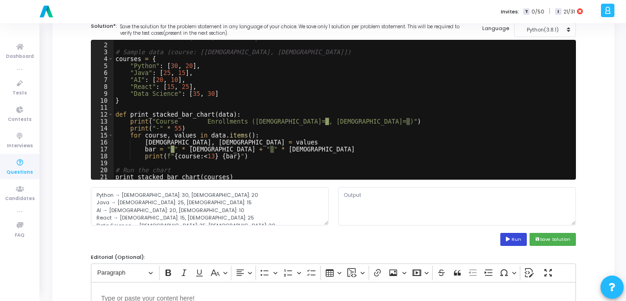
click at [515, 241] on button "Run" at bounding box center [513, 239] width 27 height 13
type textarea "Course Enrollments (Male=█, Female=▒) -----------------------------------------…"
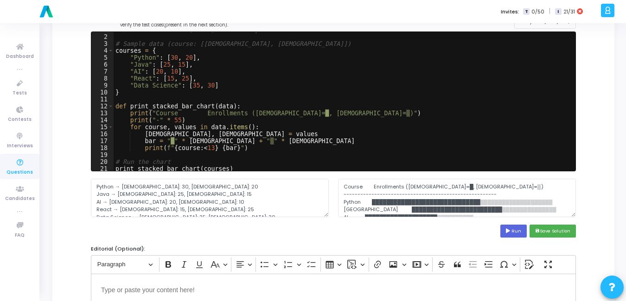
scroll to position [98, 0]
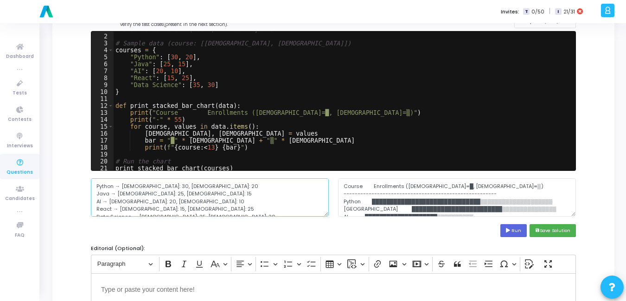
click at [213, 203] on textarea "Python → Male: 30, Female: 20 Java → Male: 25, Female: 15 AI → Male: 20, Female…" at bounding box center [210, 197] width 238 height 38
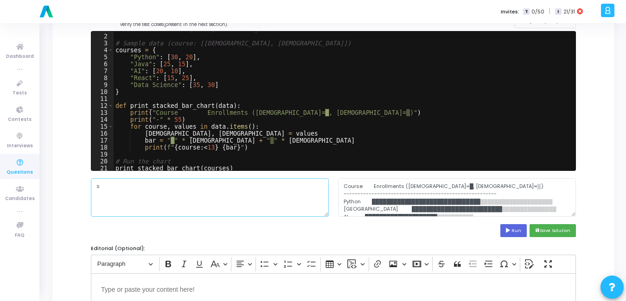
type textarea "s"
click at [508, 229] on icon at bounding box center [509, 230] width 6 height 5
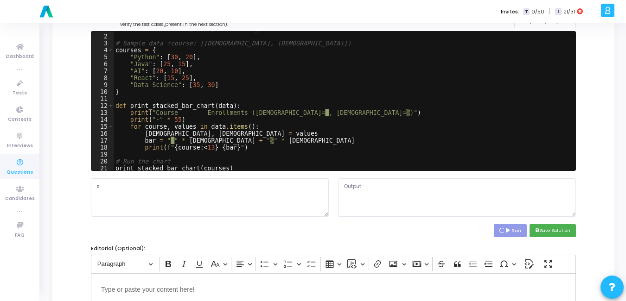
type textarea "Course Enrollments (Male=█, Female=▒) -----------------------------------------…"
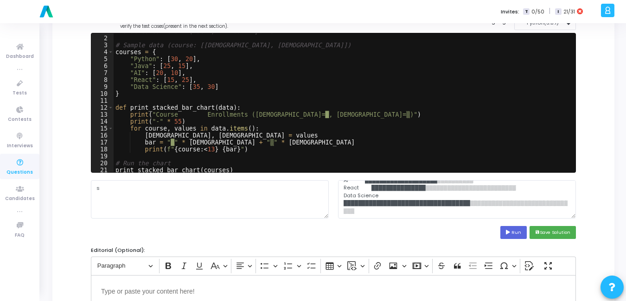
scroll to position [0, 0]
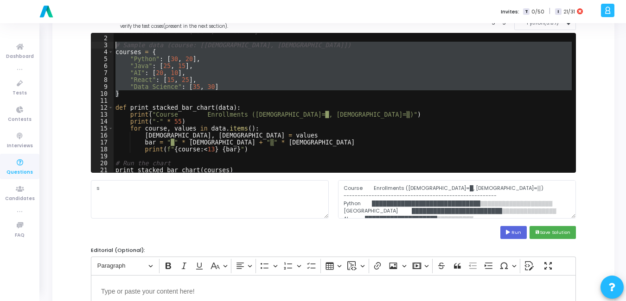
drag, startPoint x: 119, startPoint y: 96, endPoint x: 111, endPoint y: 48, distance: 48.9
click at [111, 48] on div "} 1 2 3 4 5 6 7 8 9 10 11 12 13 14 15 16 17 18 19 20 21 22 # Stacked bar chart …" at bounding box center [333, 102] width 484 height 139
type textarea "# Sample data (course: [male, female]) courses = {"
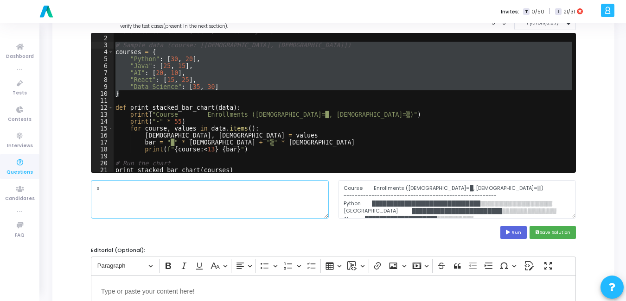
click at [134, 186] on textarea "s" at bounding box center [210, 199] width 238 height 38
paste textarea "# Sample data (course: [male, female]) courses = { "Python": [30, 20], "Java": …"
drag, startPoint x: 207, startPoint y: 190, endPoint x: 90, endPoint y: 190, distance: 117.3
click at [90, 190] on div "# Sample data (course: [male, female]) courses = { "Python": [30, 20], "Java": …" at bounding box center [209, 199] width 247 height 38
type textarea "courses = { "Python": [30, 20], "Java": [25, 15], "AI": [20, 10], "React": [15,…"
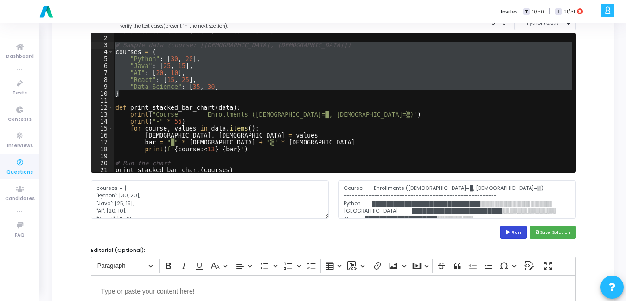
click at [503, 233] on button "Run" at bounding box center [513, 232] width 27 height 13
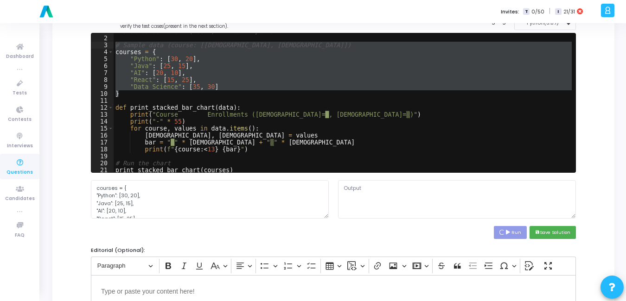
type textarea "Course Enrollments (Male=█, Female=▒) -----------------------------------------…"
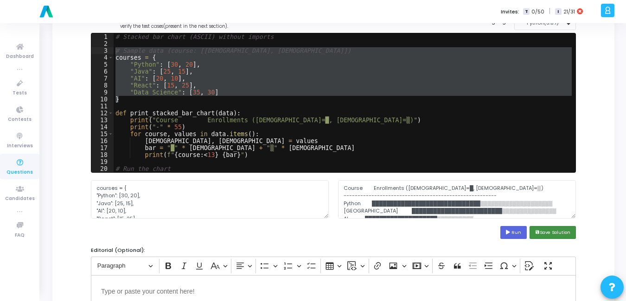
click at [561, 227] on button "save Save Solution" at bounding box center [552, 232] width 46 height 13
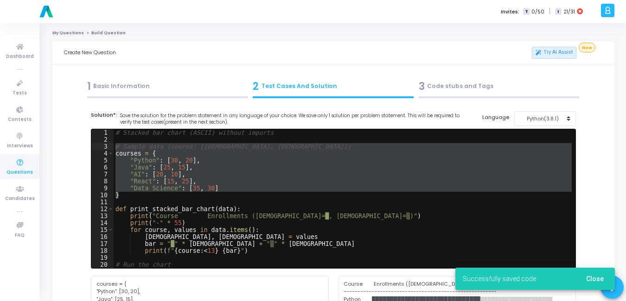
click at [124, 82] on div "1 Basic Information" at bounding box center [167, 86] width 161 height 15
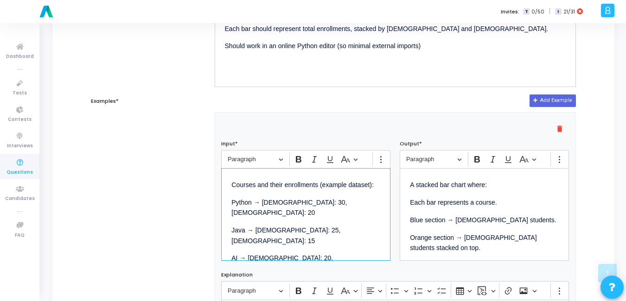
drag, startPoint x: 352, startPoint y: 244, endPoint x: 220, endPoint y: 171, distance: 151.0
click at [220, 171] on div "Rich Text Editor Paragraph Bold Italic Underline Basic styles Show more items C…" at bounding box center [305, 205] width 178 height 111
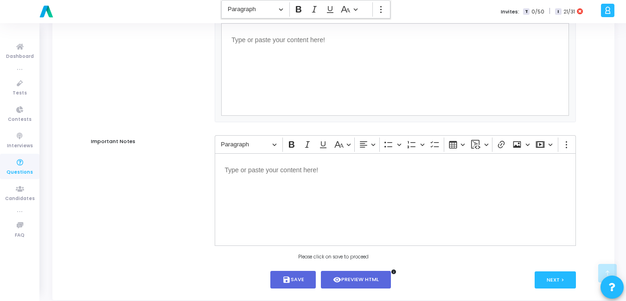
scroll to position [606, 0]
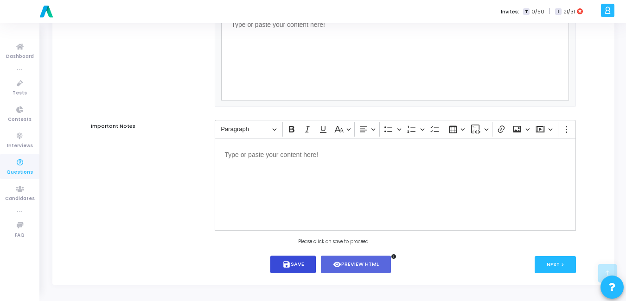
click at [273, 269] on button "save Save" at bounding box center [293, 265] width 46 height 18
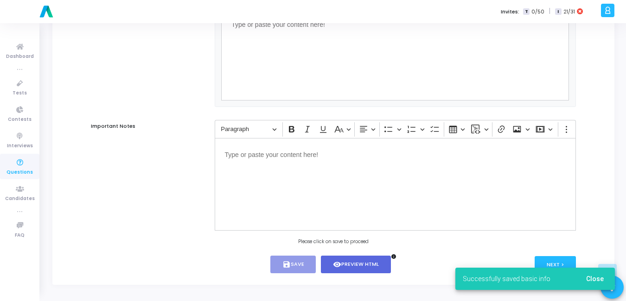
click at [606, 286] on button "Close" at bounding box center [594, 279] width 32 height 17
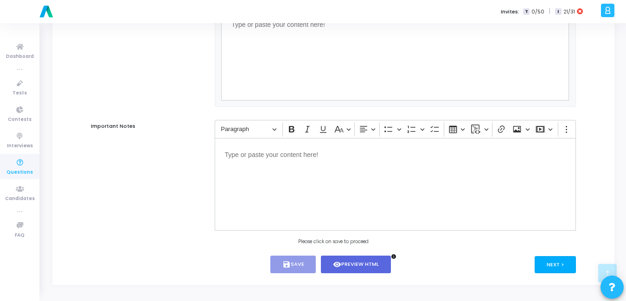
click at [555, 262] on button "Next >" at bounding box center [554, 264] width 41 height 17
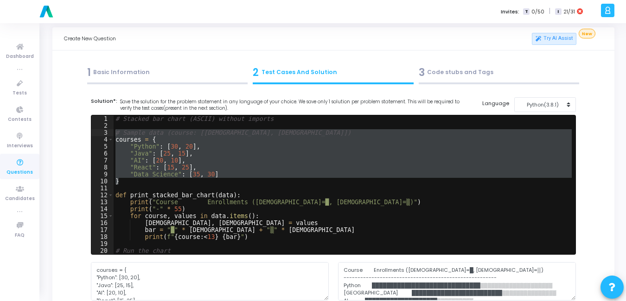
scroll to position [0, 0]
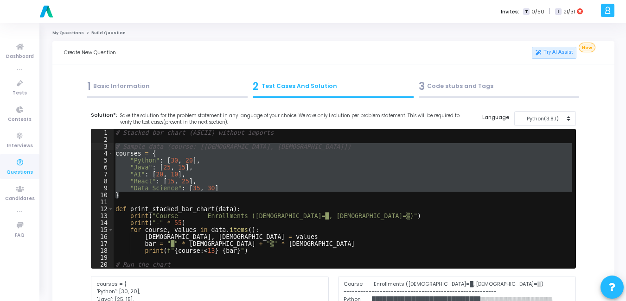
type textarea "# Stacked bar chart (ASCII) without imports"
click at [314, 131] on div "# Stacked bar chart (ASCII) without imports # Sample data (course: [male, femal…" at bounding box center [343, 205] width 458 height 153
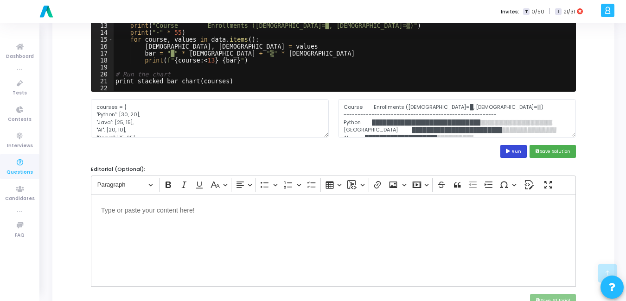
scroll to position [178, 0]
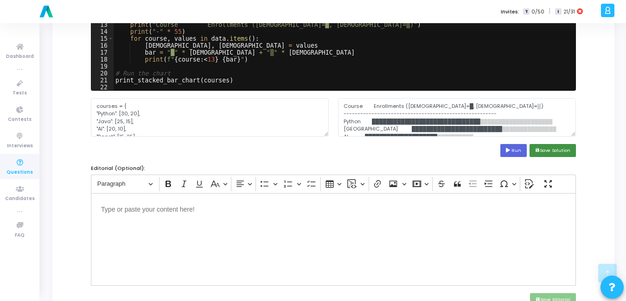
click at [544, 153] on button "save Save Solution" at bounding box center [552, 150] width 46 height 13
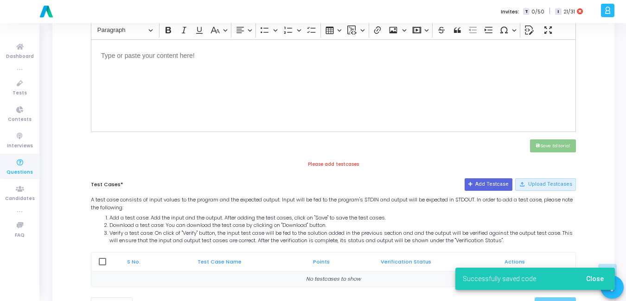
scroll to position [373, 0]
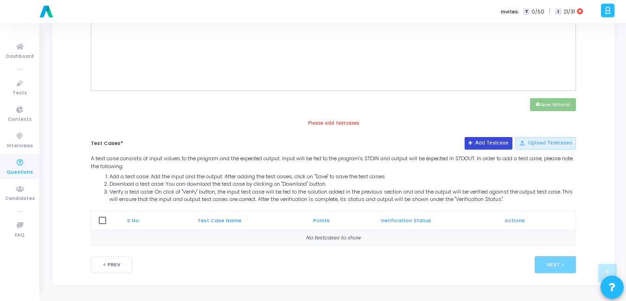
click at [497, 142] on button "Add Testcase" at bounding box center [488, 143] width 48 height 12
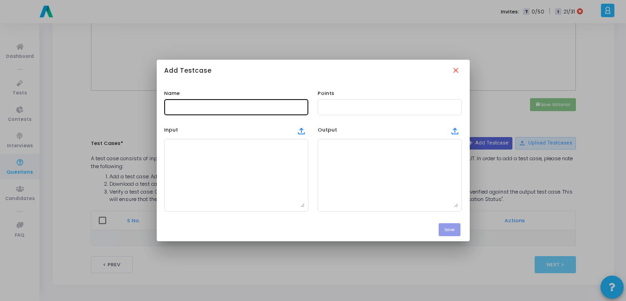
click at [261, 110] on input "text" at bounding box center [236, 107] width 137 height 6
type input "Test Case"
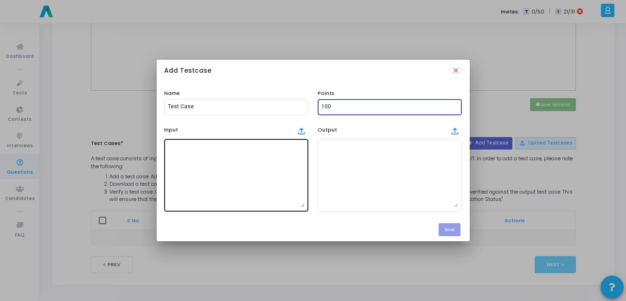
type input "100"
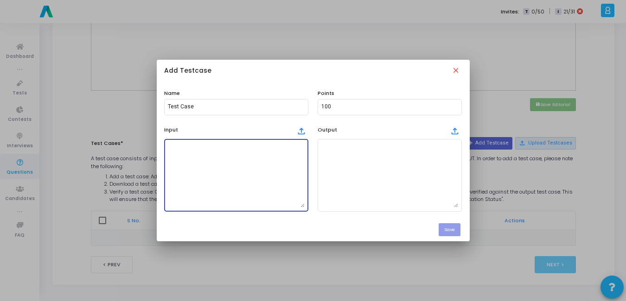
click at [184, 165] on textarea at bounding box center [236, 175] width 137 height 65
paste textarea "# Sample data (course: [male, female]) courses = { "Python": [30, 20], "Java": …"
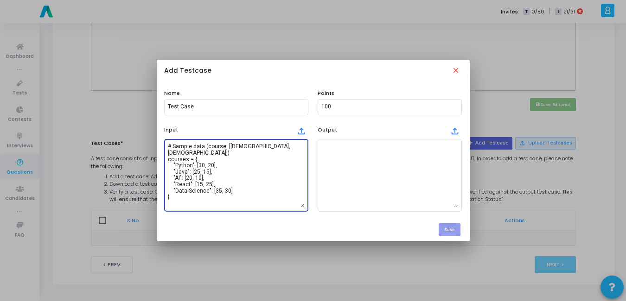
drag, startPoint x: 265, startPoint y: 146, endPoint x: 149, endPoint y: 147, distance: 115.9
click at [149, 147] on div "Add Testcase close Name Test Case Points 100 Input file_upload # Sample data (c…" at bounding box center [313, 150] width 626 height 301
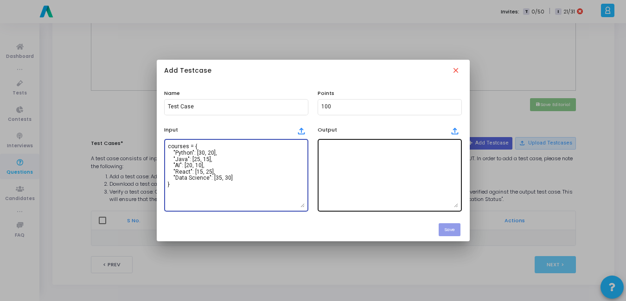
type textarea "courses = { "Python": [30, 20], "Java": [25, 15], "AI": [20, 10], "React": [15,…"
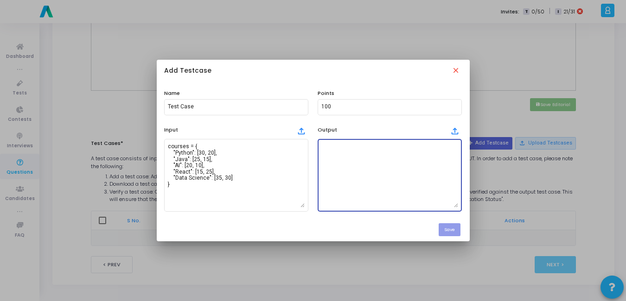
click at [383, 168] on textarea at bounding box center [389, 175] width 137 height 65
paste textarea "# Stacked bar chart (ASCII) without imports # Sample data (course: [male, femal…"
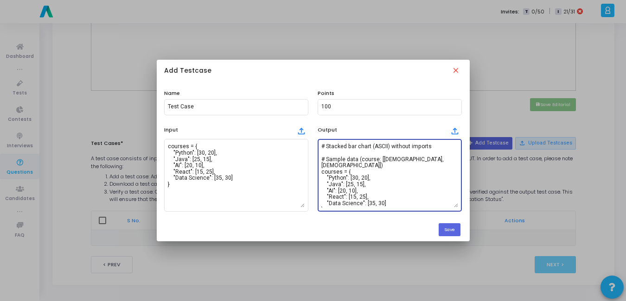
paste textarea "A stacked bar chart where: Each bar represents a course. Blue section → Male st…"
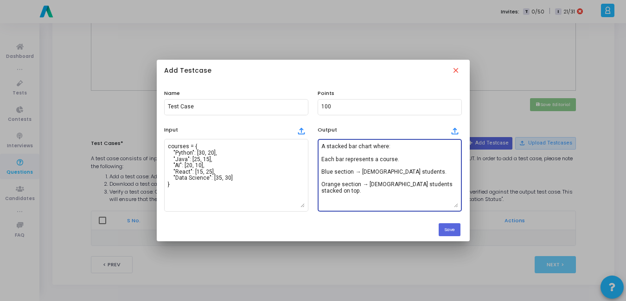
type textarea "A stacked bar chart where: Each bar represents a course. Blue section → Male st…"
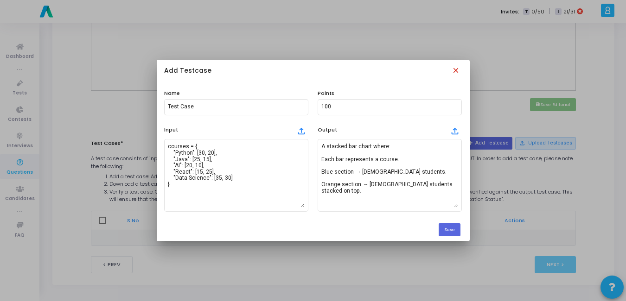
click at [457, 72] on mat-icon "close" at bounding box center [456, 71] width 10 height 10
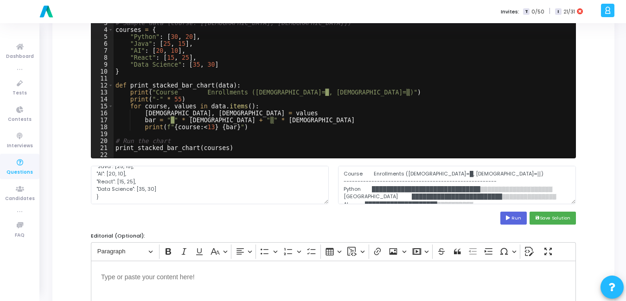
scroll to position [109, 0]
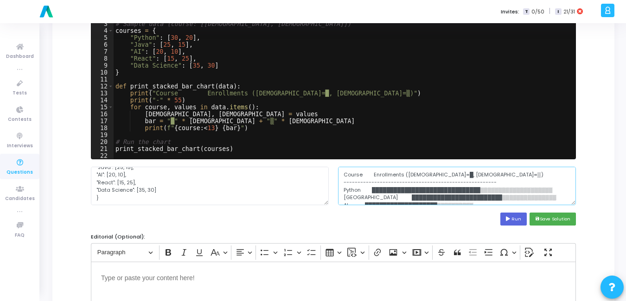
click at [494, 185] on textarea "Course Enrollments (Male=█, Female=▒) -----------------------------------------…" at bounding box center [457, 186] width 238 height 38
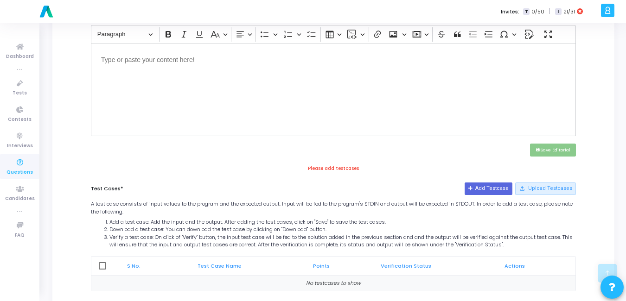
scroll to position [373, 0]
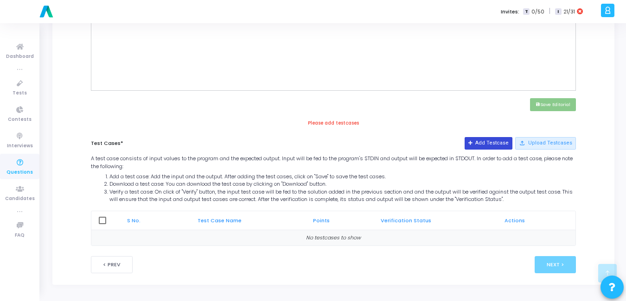
click at [497, 143] on button "Add Testcase" at bounding box center [488, 143] width 48 height 12
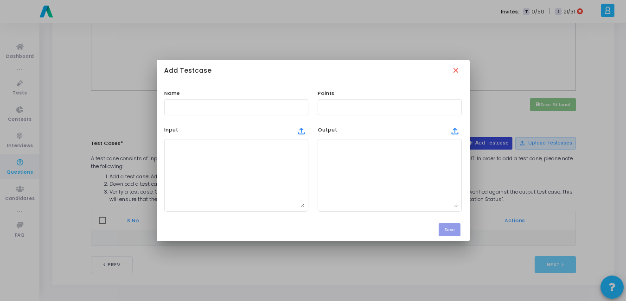
scroll to position [0, 0]
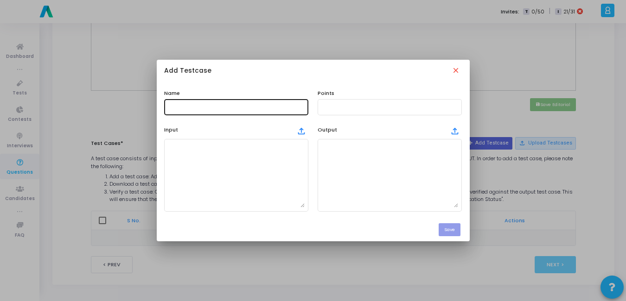
click at [237, 101] on div at bounding box center [236, 106] width 137 height 17
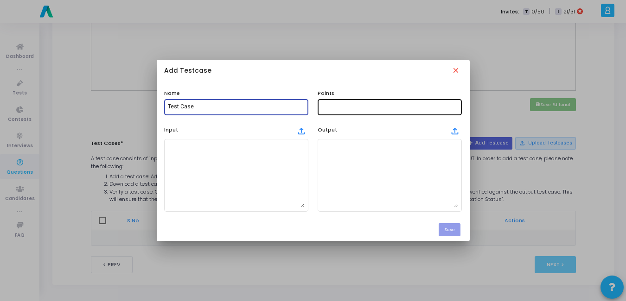
type input "Test Case"
click at [383, 112] on div at bounding box center [389, 106] width 137 height 17
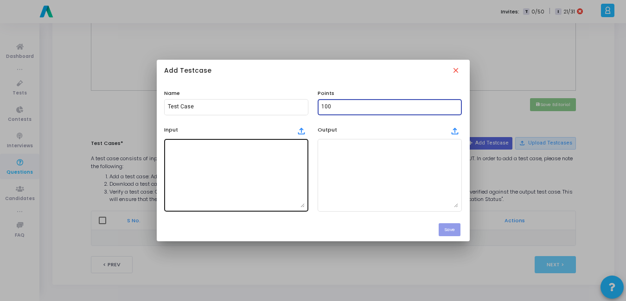
type input "100"
click at [265, 164] on textarea at bounding box center [236, 175] width 137 height 65
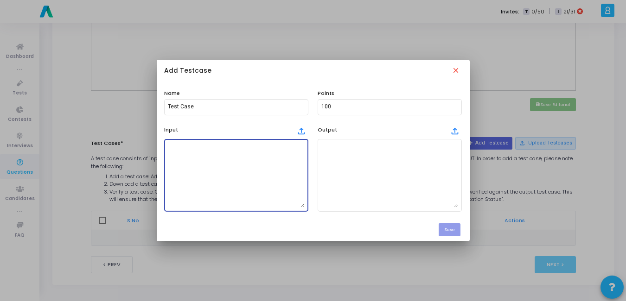
paste textarea "# Sample data (course: [male, female]) courses = { "Python": [30, 20], "Java": …"
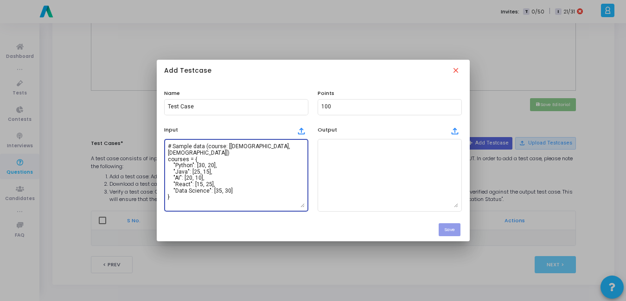
drag, startPoint x: 264, startPoint y: 146, endPoint x: 148, endPoint y: 140, distance: 116.0
click at [148, 140] on div "Add Testcase close Name Test Case Points 100 Input file_upload # Sample data (c…" at bounding box center [313, 150] width 626 height 301
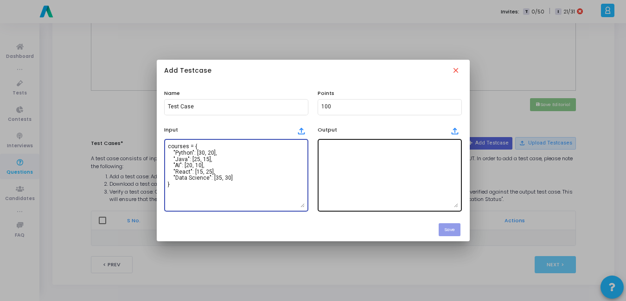
type textarea "courses = { "Python": [30, 20], "Java": [25, 15], "AI": [20, 10], "React": [15,…"
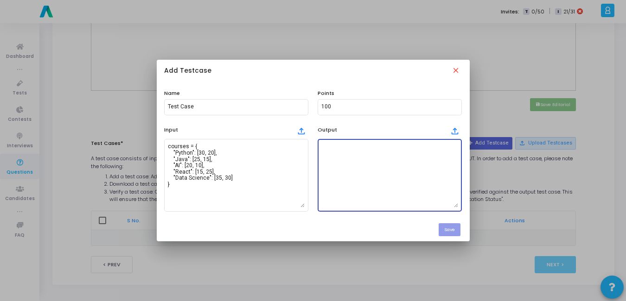
click at [417, 181] on textarea at bounding box center [389, 175] width 137 height 65
paste textarea "Course Enrollments (Male=█, Female=▒) -----------------------------------------…"
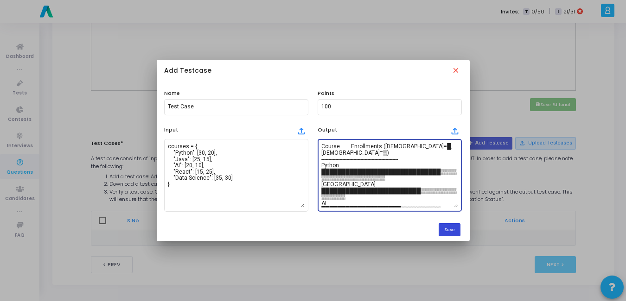
type textarea "Course Enrollments (Male=█, Female=▒) -----------------------------------------…"
click at [446, 223] on button "Save" at bounding box center [449, 229] width 22 height 13
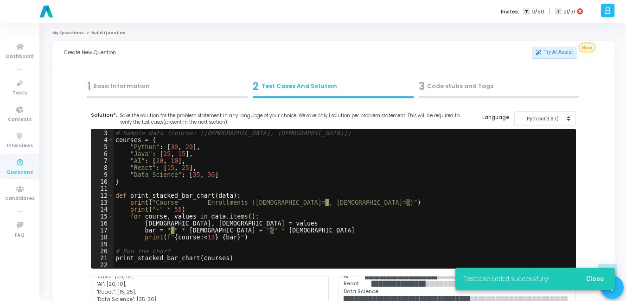
scroll to position [373, 0]
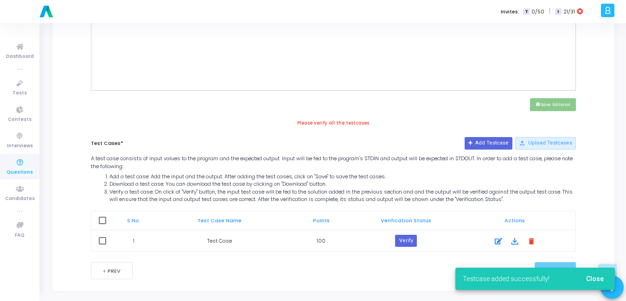
click at [101, 221] on span at bounding box center [102, 220] width 7 height 7
click at [102, 224] on input "checkbox" at bounding box center [102, 224] width 0 height 0
checkbox input "true"
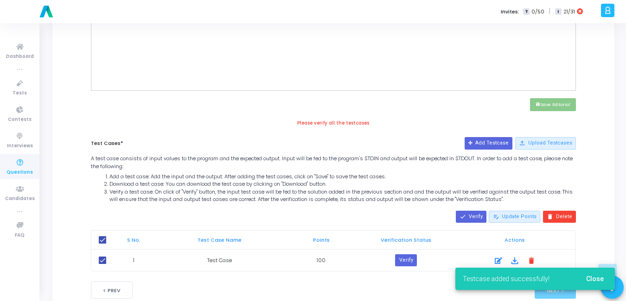
click at [594, 274] on button "Close" at bounding box center [594, 279] width 32 height 17
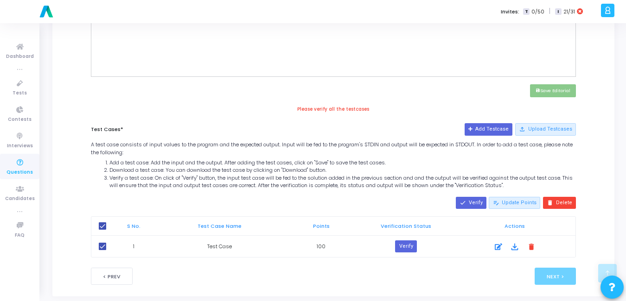
scroll to position [399, 0]
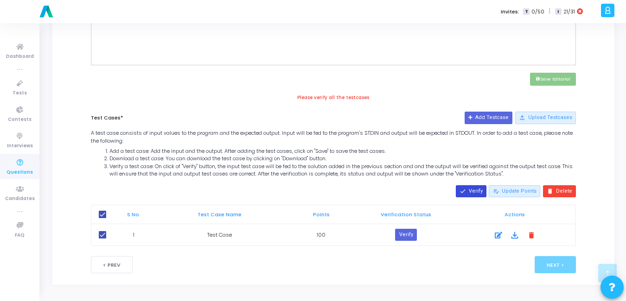
click at [475, 193] on button "done Verify" at bounding box center [471, 191] width 31 height 12
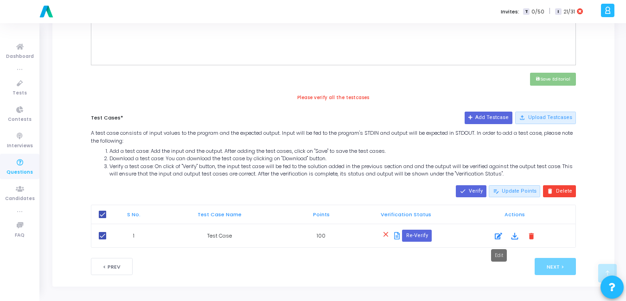
click at [495, 235] on icon at bounding box center [498, 236] width 7 height 11
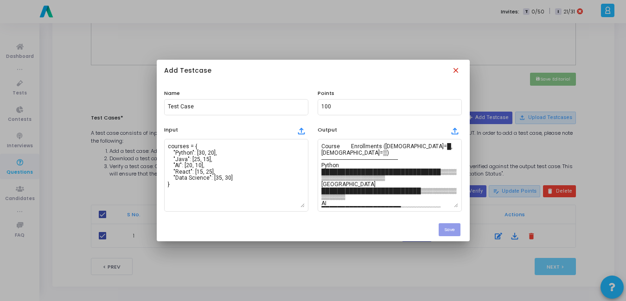
click at [458, 67] on mat-icon "close" at bounding box center [456, 71] width 10 height 10
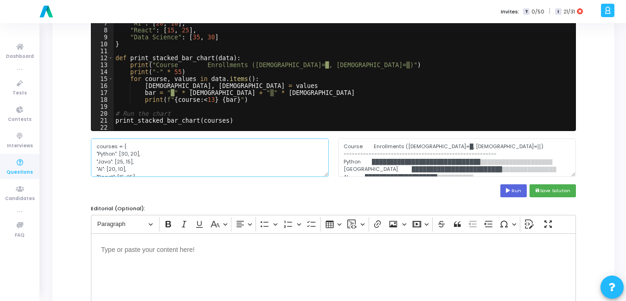
click at [224, 160] on textarea "courses = { "Python": [30, 20], "Java": [25, 15], "AI": [20, 10], "React": [15,…" at bounding box center [210, 158] width 238 height 38
click at [540, 191] on button "save Save Solution" at bounding box center [552, 190] width 46 height 13
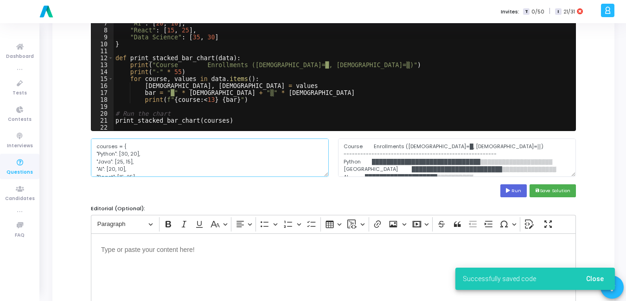
click at [208, 168] on textarea "courses = { "Python": [30, 20], "Java": [25, 15], "AI": [20, 10], "React": [15,…" at bounding box center [210, 158] width 238 height 38
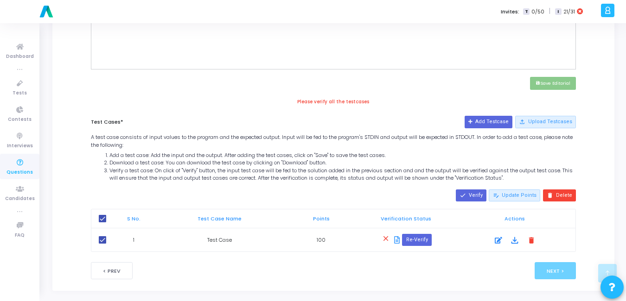
scroll to position [400, 0]
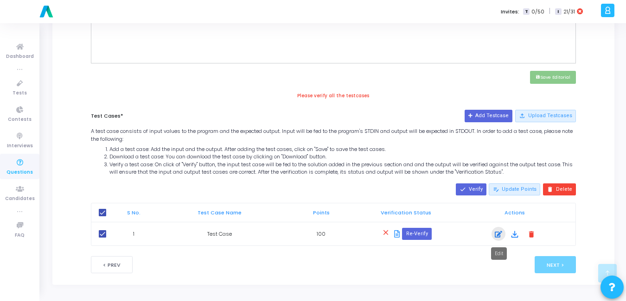
click at [501, 239] on icon at bounding box center [498, 234] width 7 height 11
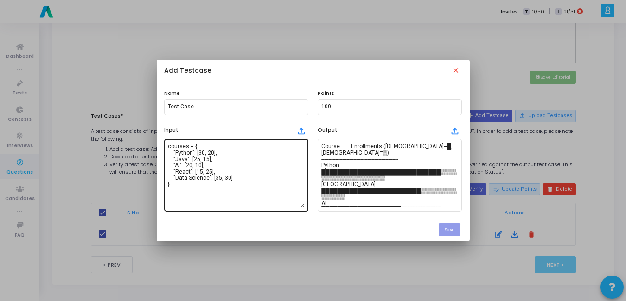
scroll to position [0, 0]
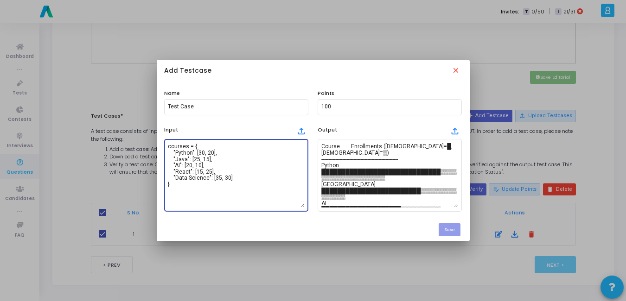
click at [262, 167] on textarea "courses = { "Python": [30, 20], "Java": [25, 15], "AI": [20, 10], "React": [15,…" at bounding box center [236, 175] width 137 height 65
paste textarea ""Python": [30, 20], "Java": [25, 15], "AI": [20, 10], "React": [15, 25],"
type textarea "courses = { "Python": [30, 20], "Java": [25, 15], "AI": [20, 10], "React": [15,…"
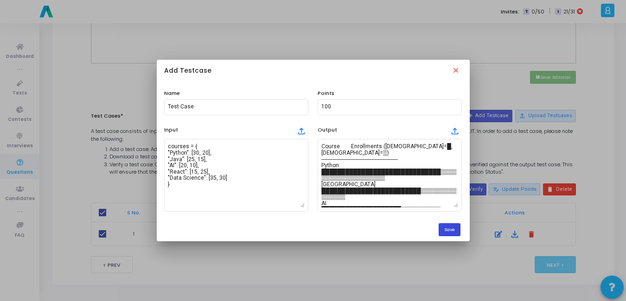
click at [449, 227] on button "Save" at bounding box center [449, 229] width 22 height 13
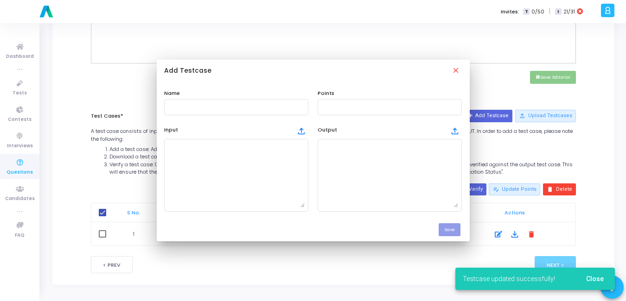
scroll to position [400, 0]
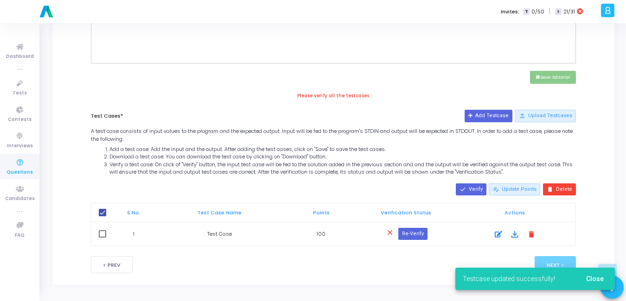
click at [100, 235] on span at bounding box center [102, 233] width 7 height 7
click at [102, 238] on input "checkbox" at bounding box center [102, 238] width 0 height 0
checkbox input "true"
checkbox input "false"
click at [481, 189] on button "done Verify" at bounding box center [471, 190] width 31 height 12
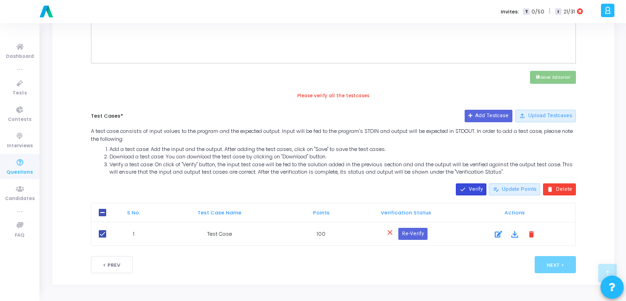
click at [475, 184] on button "done Verify" at bounding box center [471, 190] width 31 height 12
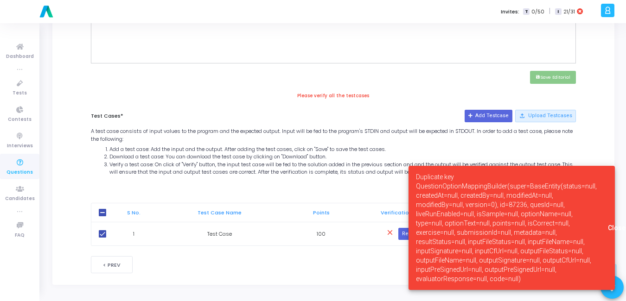
click at [612, 227] on span "Close" at bounding box center [617, 227] width 18 height 7
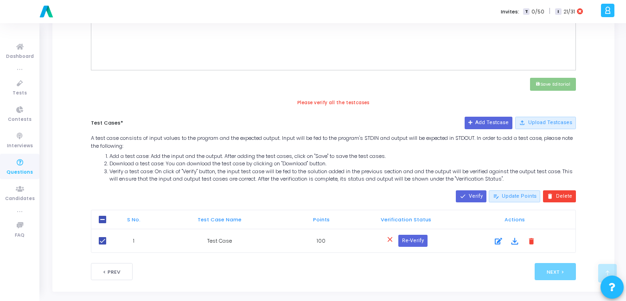
scroll to position [395, 0]
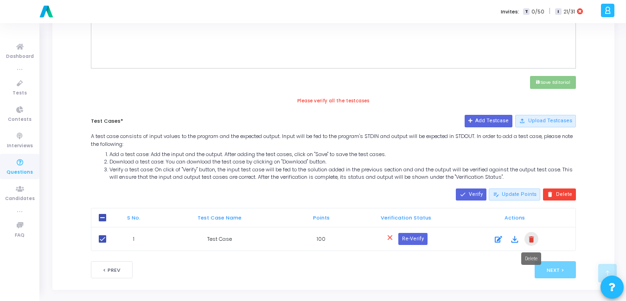
click at [528, 237] on mat-icon "delete" at bounding box center [531, 239] width 10 height 10
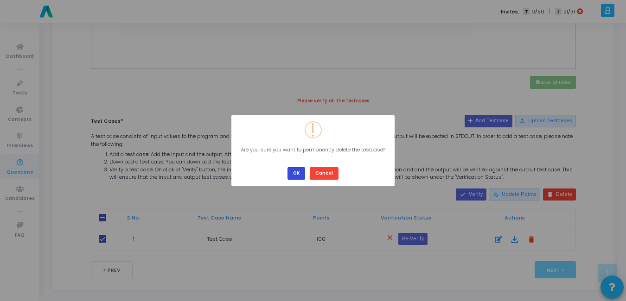
click at [297, 172] on button "OK" at bounding box center [296, 173] width 18 height 13
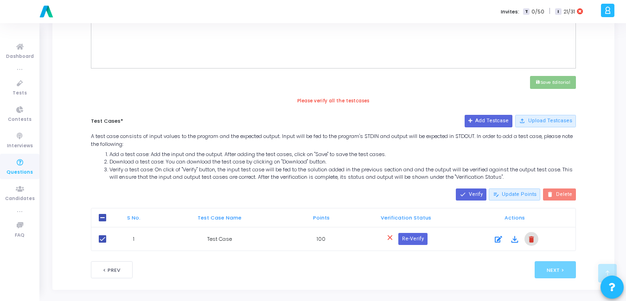
scroll to position [393, 0]
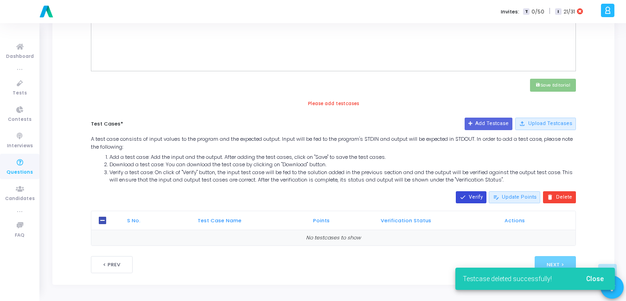
click at [472, 197] on button "done Verify" at bounding box center [471, 197] width 31 height 12
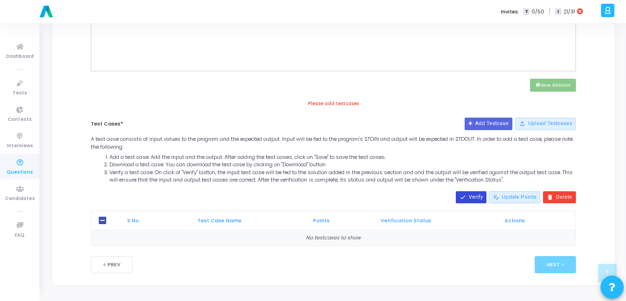
click at [472, 197] on button "done Verify" at bounding box center [471, 197] width 31 height 12
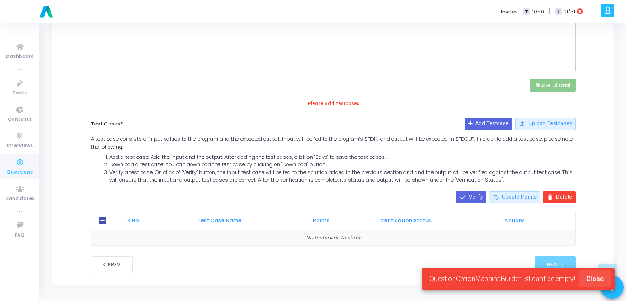
click at [590, 279] on span "Close" at bounding box center [595, 278] width 18 height 7
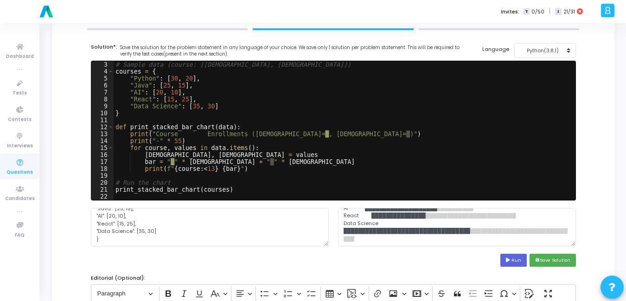
scroll to position [0, 0]
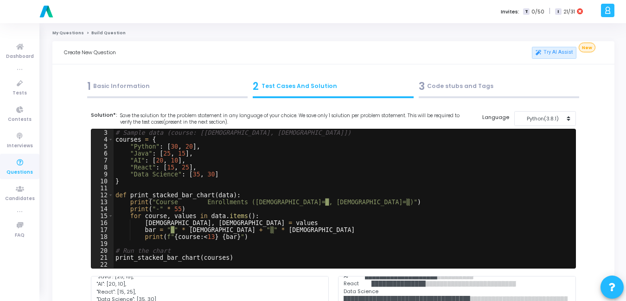
click at [158, 89] on div "1 Basic Information" at bounding box center [167, 86] width 161 height 15
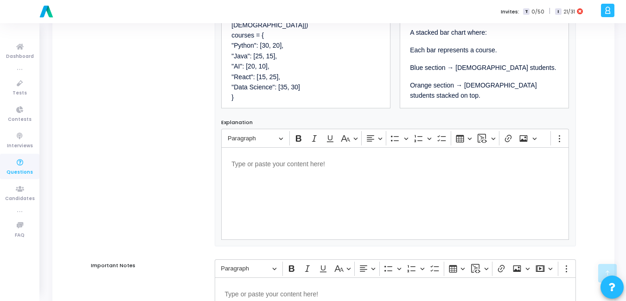
scroll to position [606, 0]
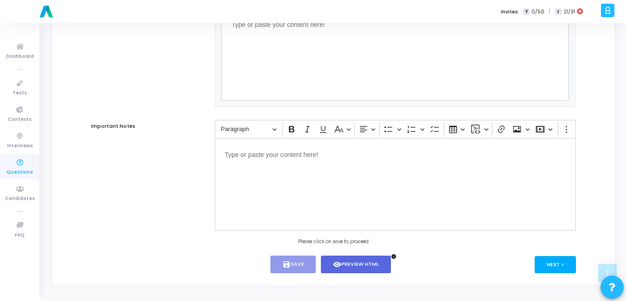
click at [558, 267] on button "Next >" at bounding box center [554, 264] width 41 height 17
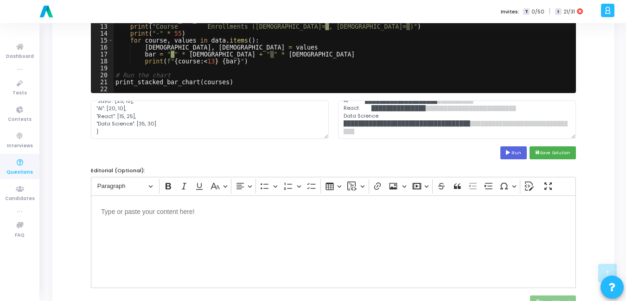
scroll to position [175, 0]
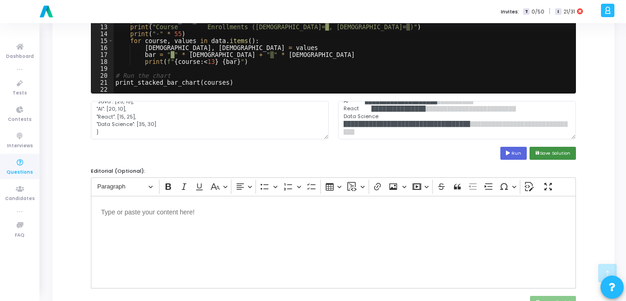
click at [552, 150] on button "save Save Solution" at bounding box center [552, 153] width 46 height 13
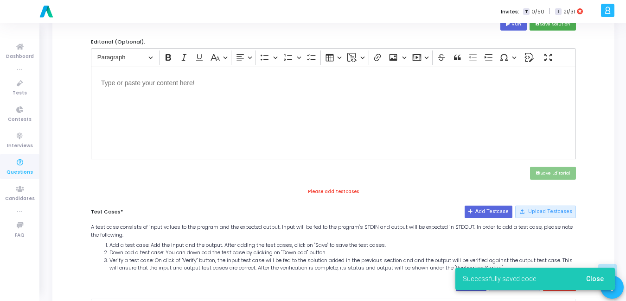
scroll to position [320, 0]
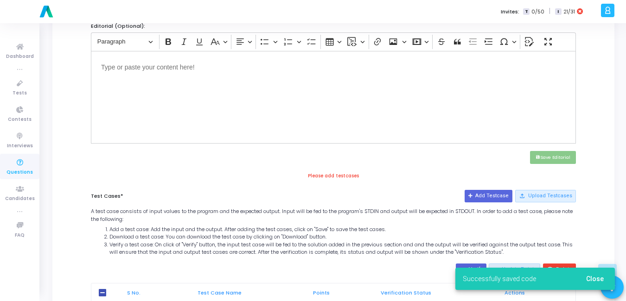
click at [594, 276] on span "Close" at bounding box center [595, 278] width 18 height 7
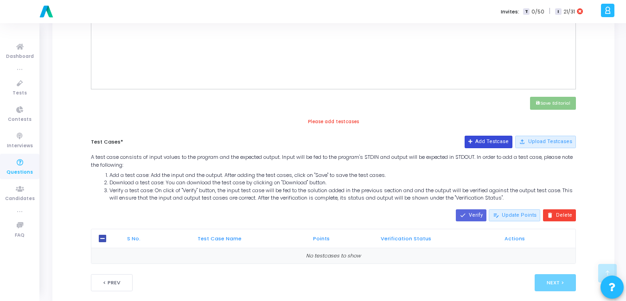
scroll to position [375, 0]
click at [483, 141] on button "Add Testcase" at bounding box center [488, 141] width 48 height 12
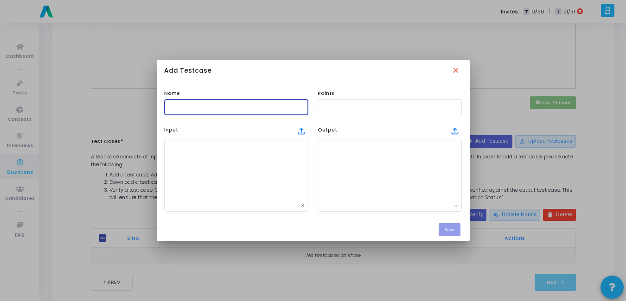
click at [259, 104] on input "text" at bounding box center [236, 107] width 137 height 6
type input "Test Case"
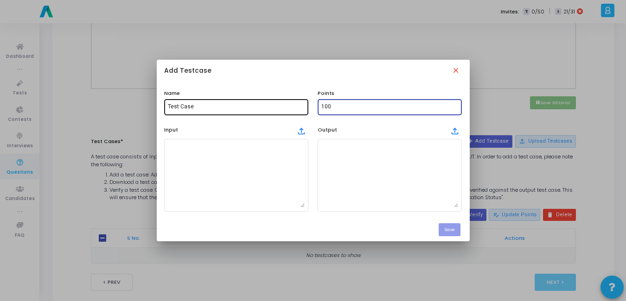
type input "100"
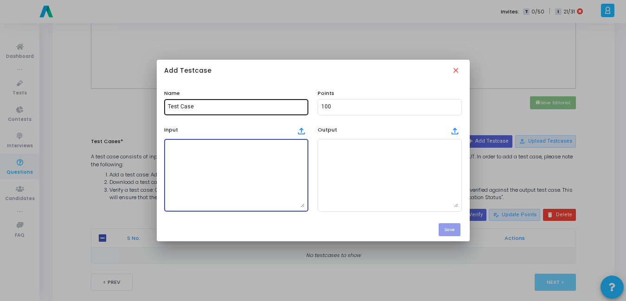
paste textarea "courses = { "Python": [30, 20], "Java": [25, 15], "AI": [20, 10], "React": [15,…"
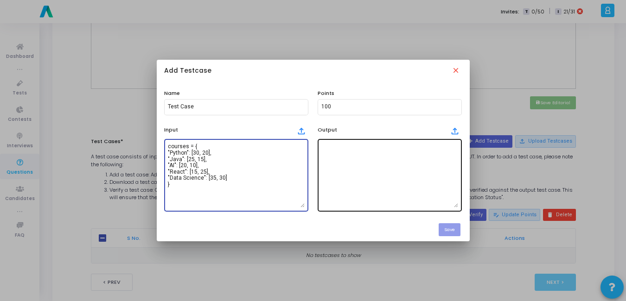
type textarea "courses = { "Python": [30, 20], "Java": [25, 15], "AI": [20, 10], "React": [15,…"
click at [371, 170] on textarea at bounding box center [389, 175] width 137 height 65
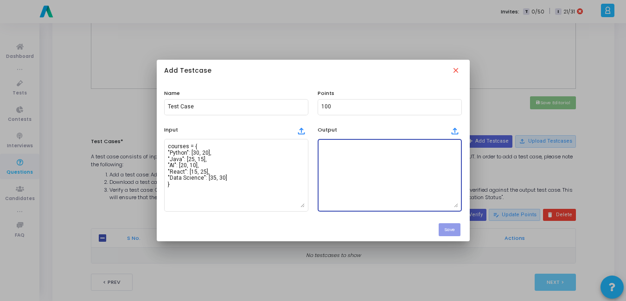
paste textarea "Course Enrollments (Male=█, Female=▒) -----------------------------------------…"
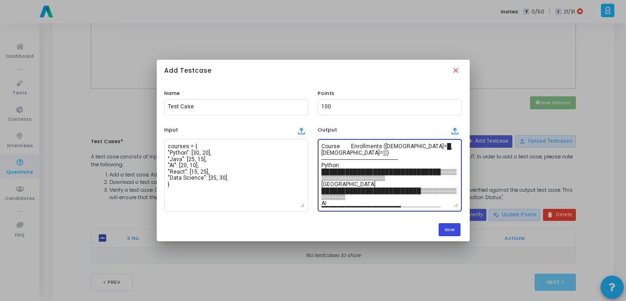
type textarea "Course Enrollments (Male=█, Female=▒) -----------------------------------------…"
click at [448, 231] on button "Save" at bounding box center [449, 229] width 22 height 13
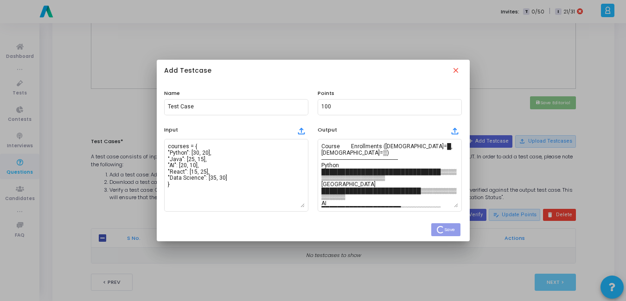
checkbox input "true"
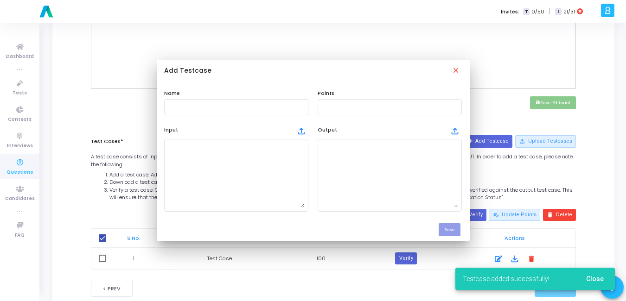
scroll to position [375, 0]
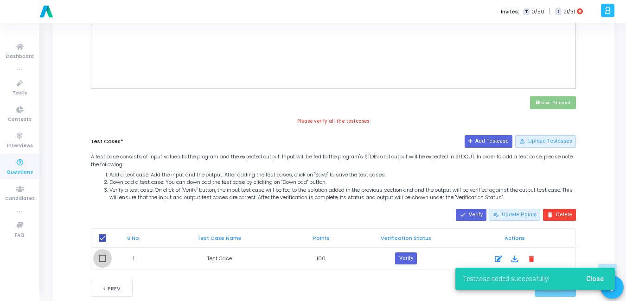
click at [104, 255] on span at bounding box center [102, 258] width 7 height 7
click at [102, 262] on input "checkbox" at bounding box center [102, 262] width 0 height 0
checkbox input "true"
checkbox input "false"
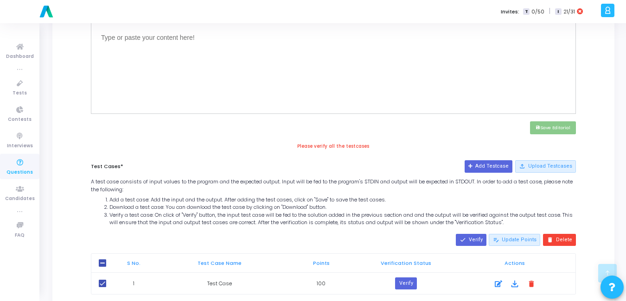
scroll to position [399, 0]
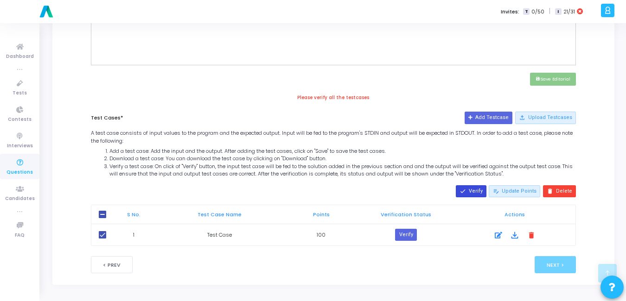
click at [475, 189] on button "done Verify" at bounding box center [471, 191] width 31 height 12
click at [525, 193] on button "edit_note Update Points" at bounding box center [514, 191] width 51 height 12
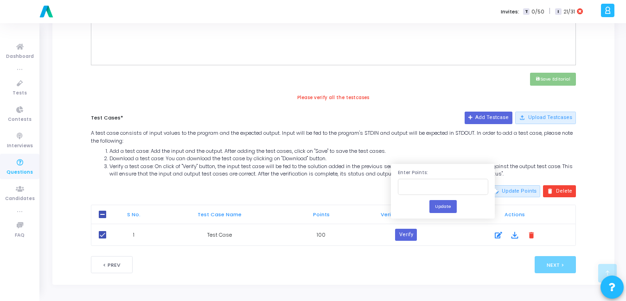
click at [352, 195] on div "done Verify edit_note Update Points delete Delete" at bounding box center [333, 191] width 494 height 12
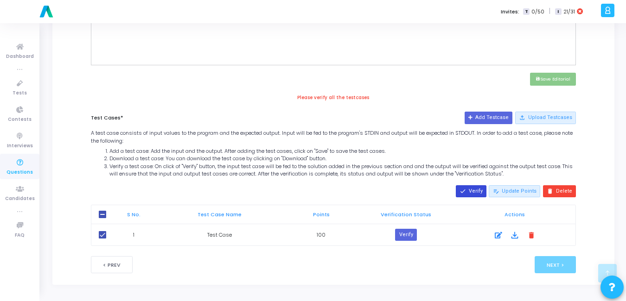
click at [478, 193] on button "done Verify" at bounding box center [471, 191] width 31 height 12
click at [412, 233] on button "Verify" at bounding box center [405, 235] width 21 height 12
click at [474, 192] on button "done Verify" at bounding box center [471, 191] width 31 height 12
click at [477, 187] on button "done Verify" at bounding box center [471, 191] width 31 height 12
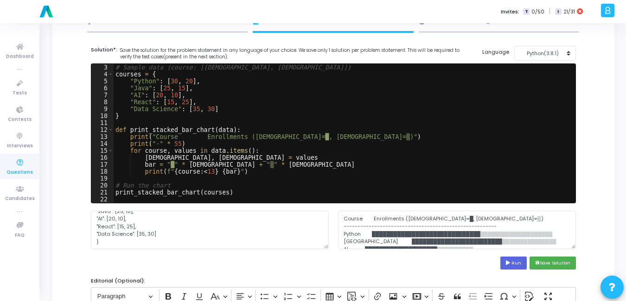
scroll to position [0, 0]
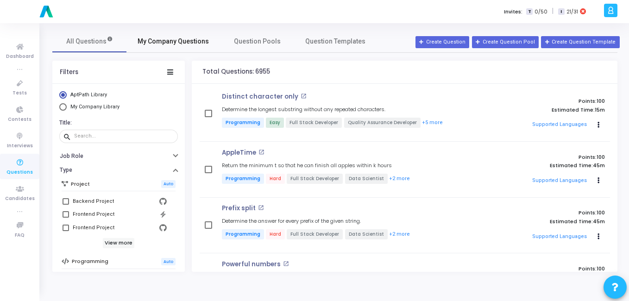
click at [196, 39] on span "My Company Questions" at bounding box center [173, 42] width 71 height 10
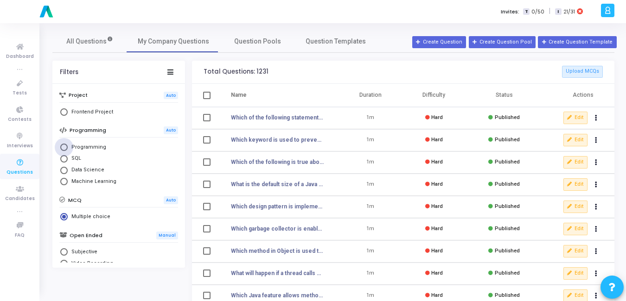
click at [81, 148] on span "Programming" at bounding box center [87, 148] width 38 height 8
click at [68, 148] on input "Programming" at bounding box center [63, 147] width 7 height 7
radio input "true"
radio input "false"
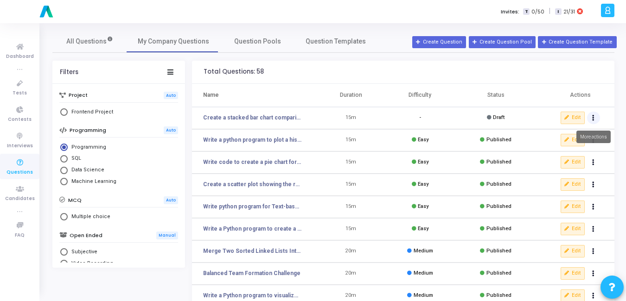
click at [595, 121] on button "Actions" at bounding box center [593, 118] width 13 height 13
click at [560, 154] on button "delete Delete" at bounding box center [563, 152] width 71 height 15
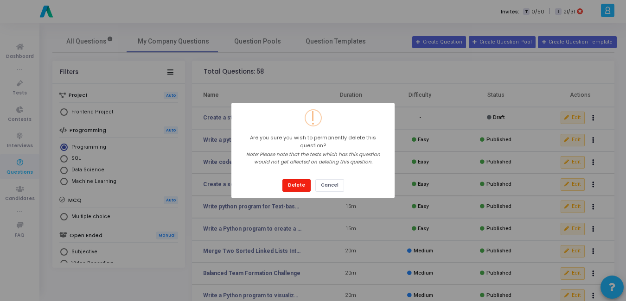
click at [298, 181] on button "Delete" at bounding box center [296, 185] width 28 height 13
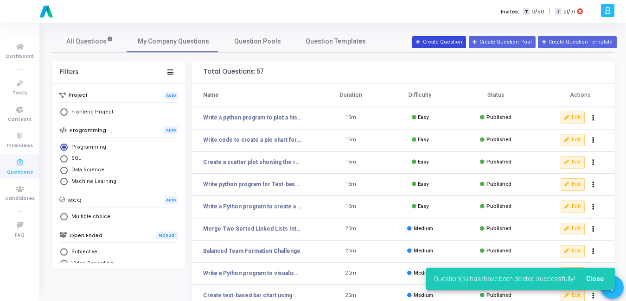
click at [463, 44] on button "Create Question" at bounding box center [439, 42] width 54 height 12
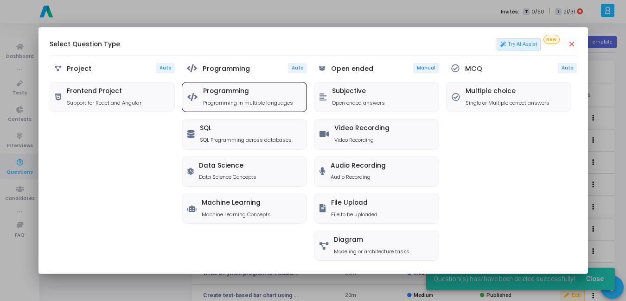
click at [263, 90] on h5 "Programming" at bounding box center [248, 92] width 90 height 8
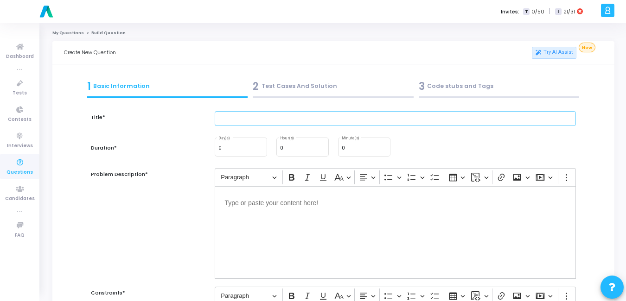
click at [260, 114] on input "text" at bounding box center [395, 118] width 361 height 15
paste input "The chart should include five courses. Each bar should represent total enrollme…"
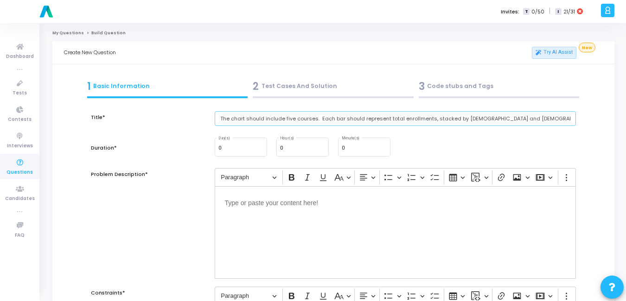
scroll to position [0, 113]
paste input "Create a stacked bar chart comparing male and female enrollments across five co…"
type input "Create a stacked bar chart comparing male and female enrollments across five co…"
click at [362, 149] on input "0" at bounding box center [364, 149] width 45 height 6
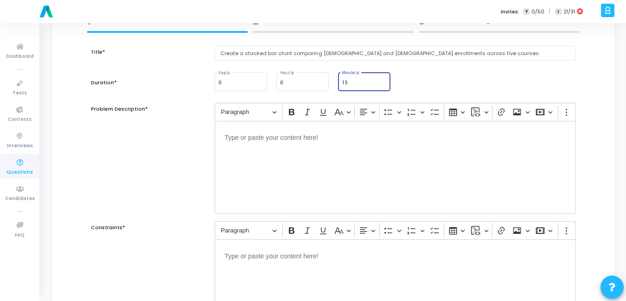
type input "15"
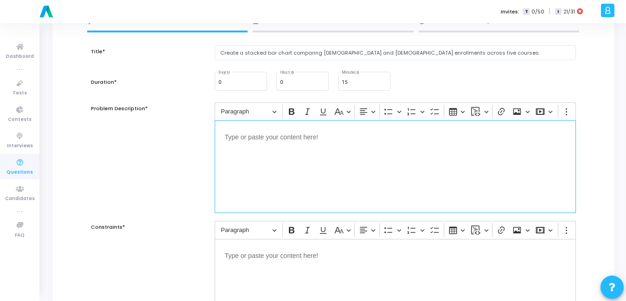
click at [339, 170] on div "Editor editing area: main" at bounding box center [395, 167] width 361 height 93
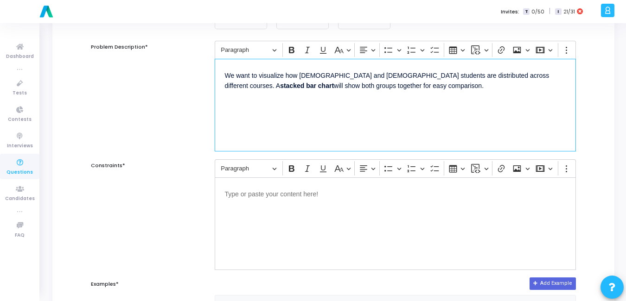
scroll to position [130, 0]
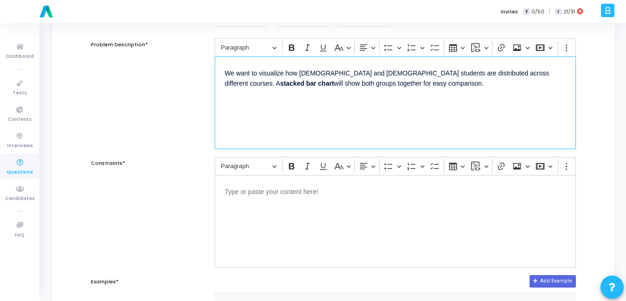
click at [265, 220] on div "Editor editing area: main" at bounding box center [395, 221] width 361 height 93
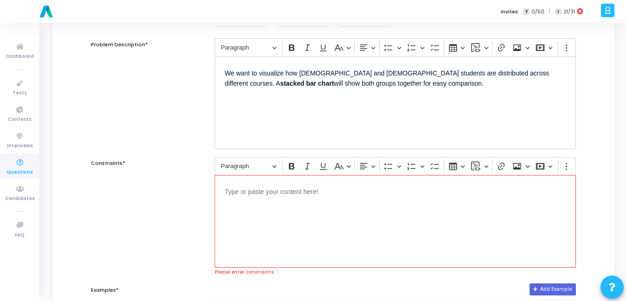
click at [256, 197] on div "Editor editing area: main" at bounding box center [395, 221] width 361 height 93
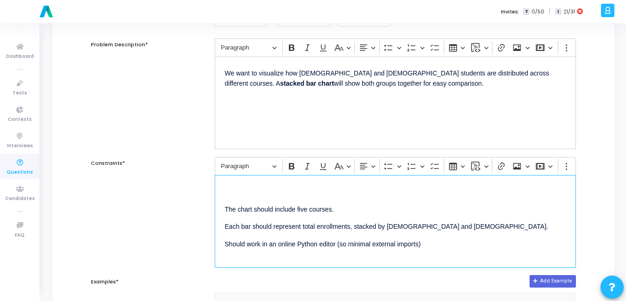
drag, startPoint x: 256, startPoint y: 197, endPoint x: 227, endPoint y: 206, distance: 30.5
click at [227, 206] on p "The chart should include five courses." at bounding box center [395, 209] width 341 height 12
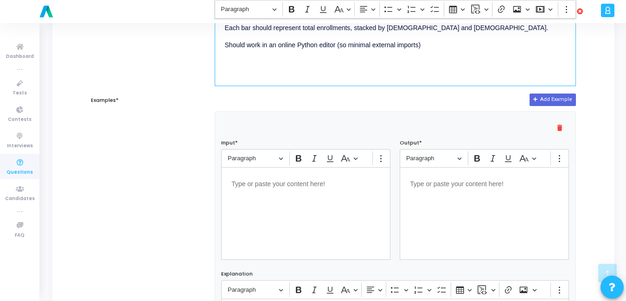
scroll to position [314, 0]
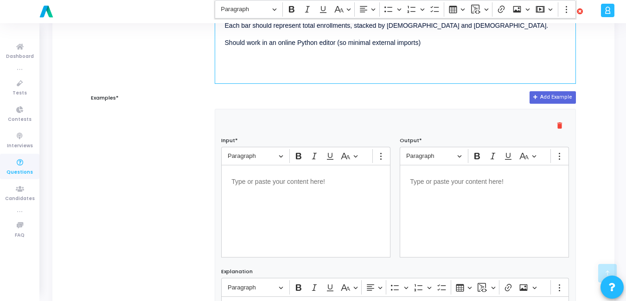
click at [291, 211] on div "Editor editing area: main" at bounding box center [305, 211] width 169 height 93
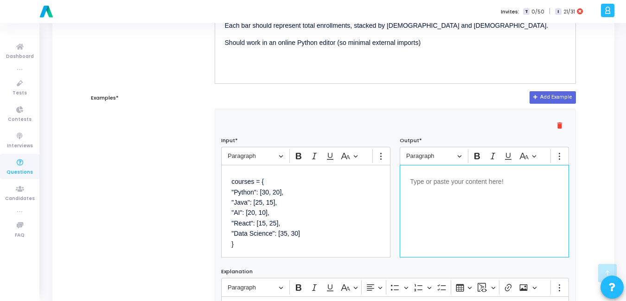
click at [415, 176] on p "Editor editing area: main" at bounding box center [484, 181] width 149 height 12
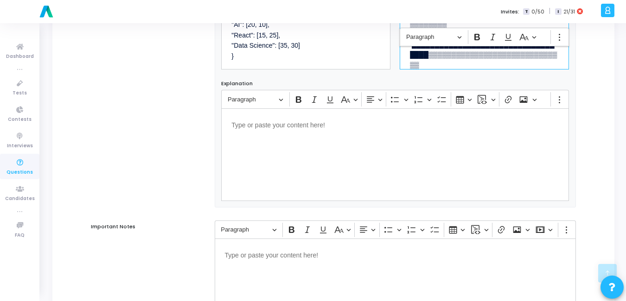
scroll to position [606, 0]
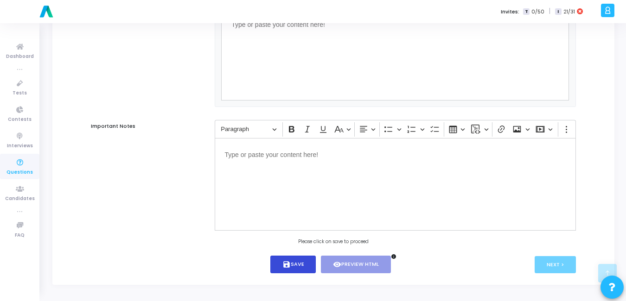
click at [286, 262] on icon "save" at bounding box center [286, 264] width 8 height 8
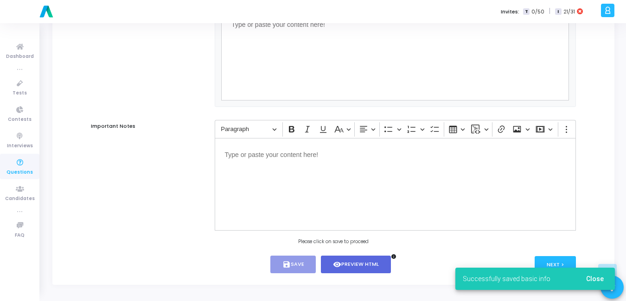
click at [592, 276] on span "Close" at bounding box center [595, 278] width 18 height 7
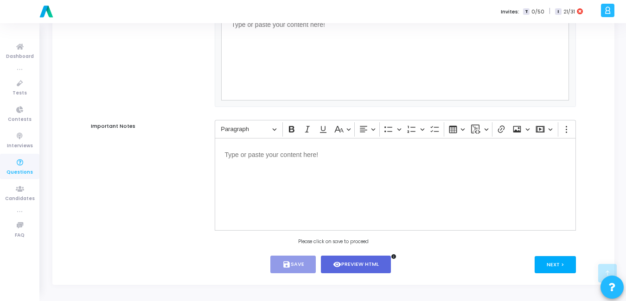
click at [556, 265] on button "Next >" at bounding box center [554, 264] width 41 height 17
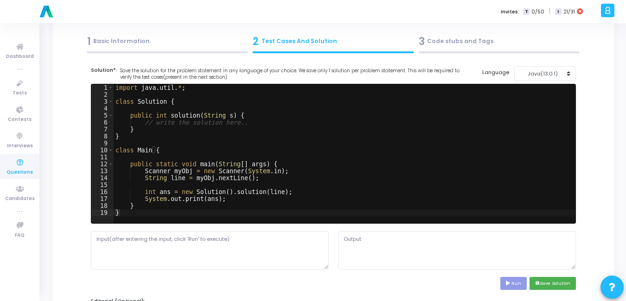
scroll to position [0, 0]
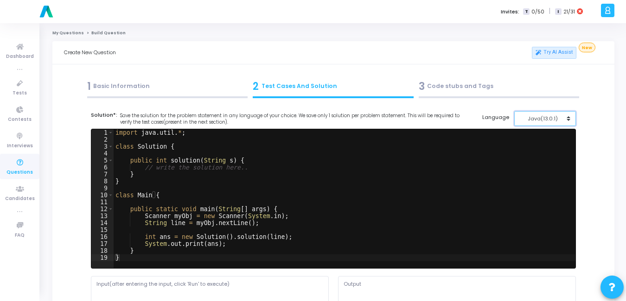
click at [555, 119] on div "Java(13.0.1)" at bounding box center [542, 119] width 45 height 8
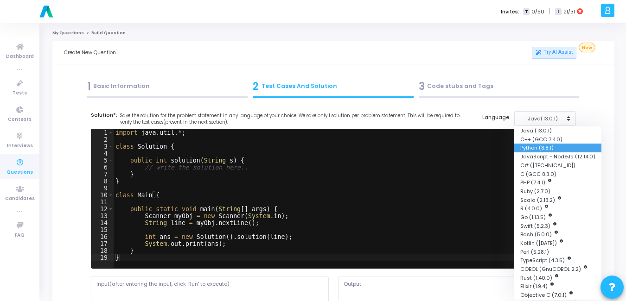
click at [545, 150] on button "Python (3.8.1)" at bounding box center [557, 148] width 87 height 9
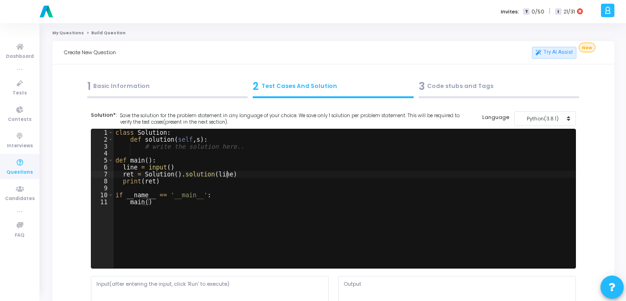
click at [350, 177] on div "class Solution : def solution ( self , s ) : # write the solution here.. def ma…" at bounding box center [345, 205] width 462 height 153
type textarea "if __name__ == '__main__': main()"
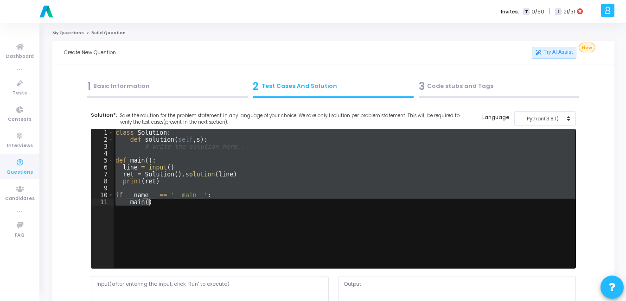
paste textarea
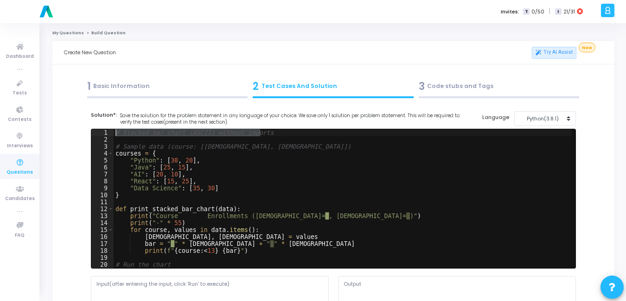
drag, startPoint x: 267, startPoint y: 131, endPoint x: 99, endPoint y: 130, distance: 168.2
click at [99, 130] on div "1 2 3 4 5 6 7 8 9 10 11 12 13 14 15 16 17 18 19 20 21 # Stacked bar chart (ASCI…" at bounding box center [333, 198] width 484 height 139
type textarea "\"
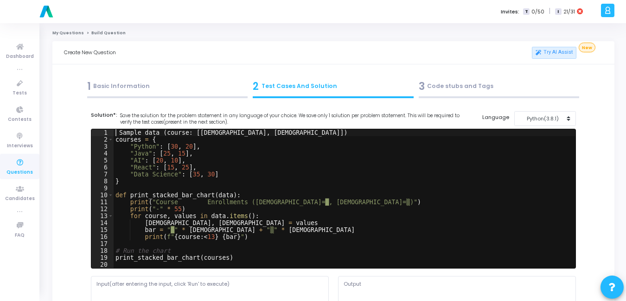
scroll to position [0, 0]
click at [215, 162] on div "# Sample data (course: [male, female]) courses = { "Python" : [ 30 , 20 ] , "Ja…" at bounding box center [345, 205] width 462 height 153
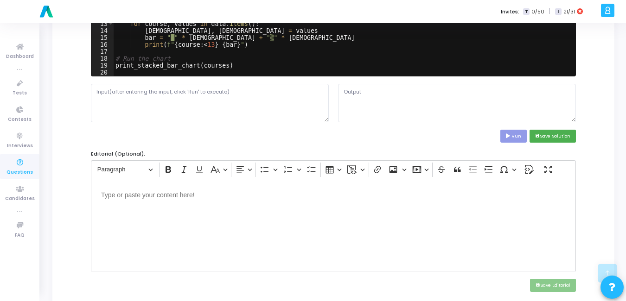
scroll to position [193, 0]
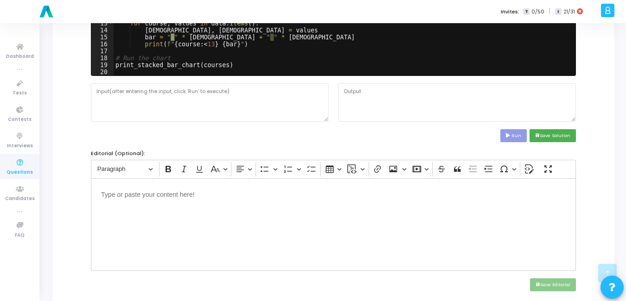
type textarea ""AI": [20, 10],"
click at [176, 107] on textarea at bounding box center [210, 102] width 238 height 38
paste textarea "courses = { "Python": [30, 20], "Java": [25, 15], "AI": [20, 10], "React": [15,…"
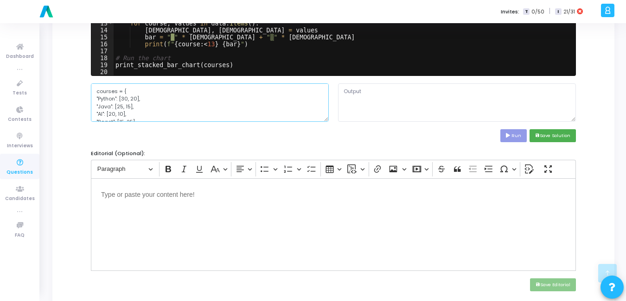
type textarea "courses = { "Python": [30, 20], "Java": [25, 15], "AI": [20, 10], "React": [15,…"
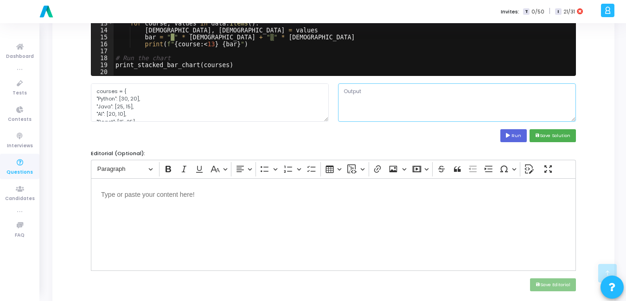
click at [385, 111] on textarea at bounding box center [457, 102] width 238 height 38
click at [508, 135] on icon at bounding box center [509, 135] width 6 height 5
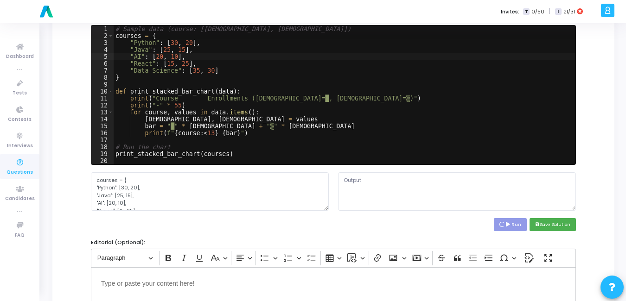
scroll to position [103, 0]
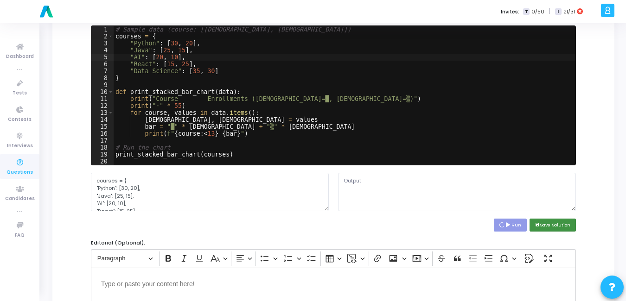
type textarea "Course Enrollments (Male=█, Female=▒) -----------------------------------------…"
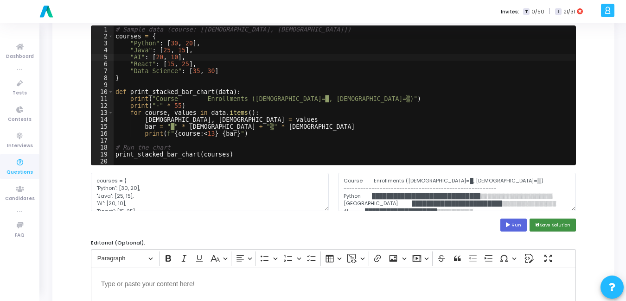
click at [565, 225] on button "save Save Solution" at bounding box center [552, 225] width 46 height 13
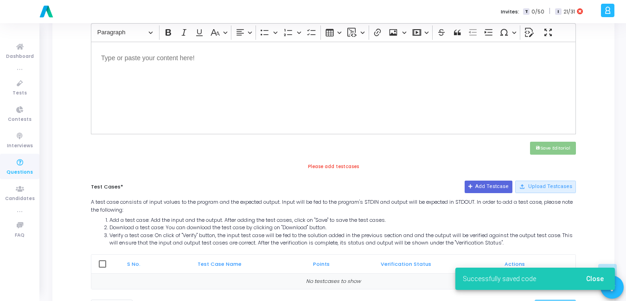
scroll to position [373, 0]
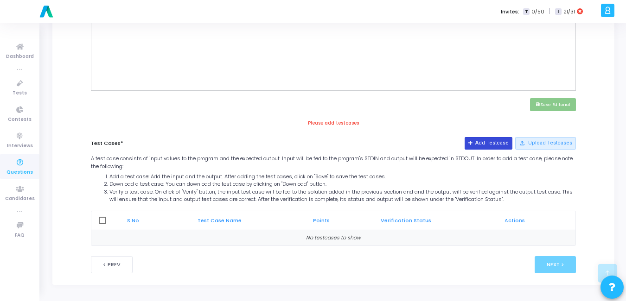
click at [504, 146] on button "Add Testcase" at bounding box center [488, 143] width 48 height 12
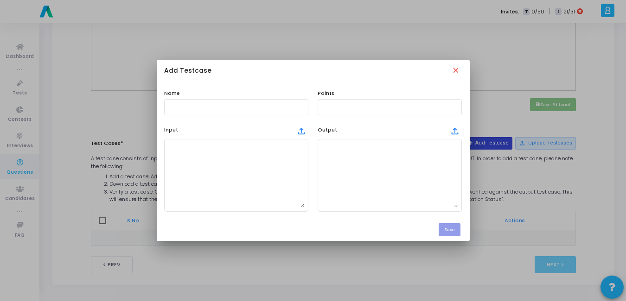
scroll to position [0, 0]
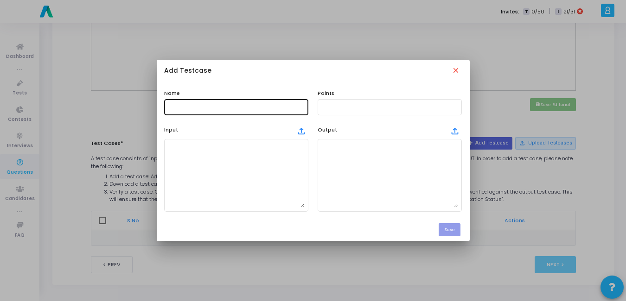
click at [234, 111] on div at bounding box center [236, 106] width 137 height 17
type input "Test Case"
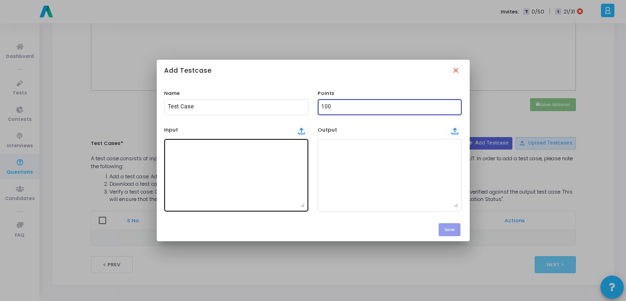
type input "100"
click at [212, 167] on textarea at bounding box center [236, 175] width 137 height 65
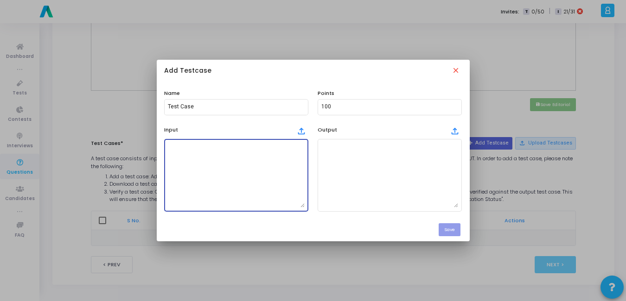
paste textarea "courses = { "Python": [30, 20], "Java": [25, 15], "AI": [20, 10], "React": [15,…"
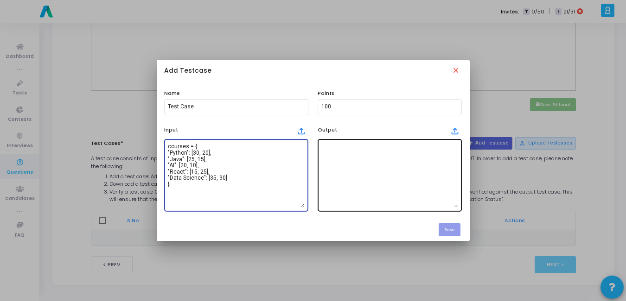
type textarea "courses = { "Python": [30, 20], "Java": [25, 15], "AI": [20, 10], "React": [15,…"
click at [351, 169] on textarea at bounding box center [389, 175] width 137 height 65
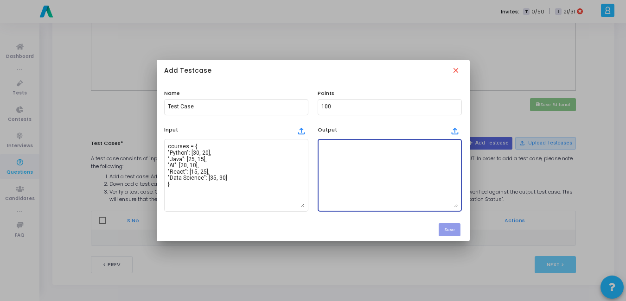
paste textarea "Course Enrollments (Male=█, Female=▒) -----------------------------------------…"
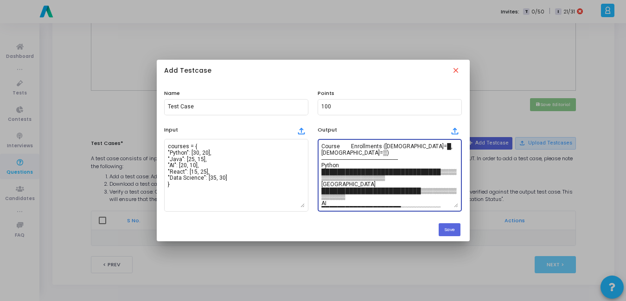
scroll to position [43, 0]
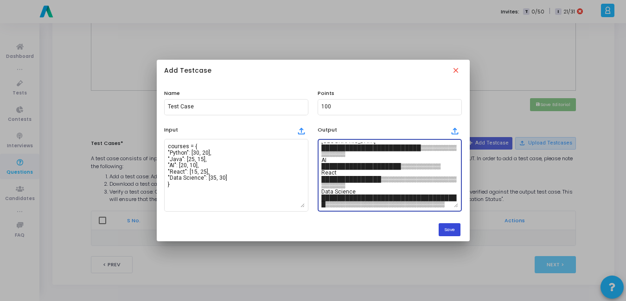
type textarea "Course Enrollments (Male=█, Female=▒) -----------------------------------------…"
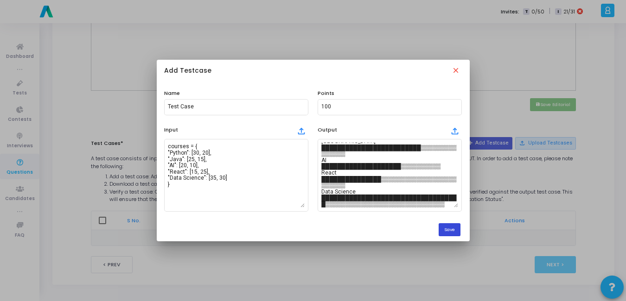
click at [450, 229] on button "Save" at bounding box center [449, 229] width 22 height 13
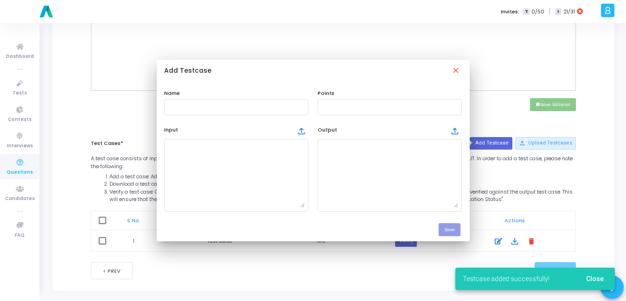
scroll to position [373, 0]
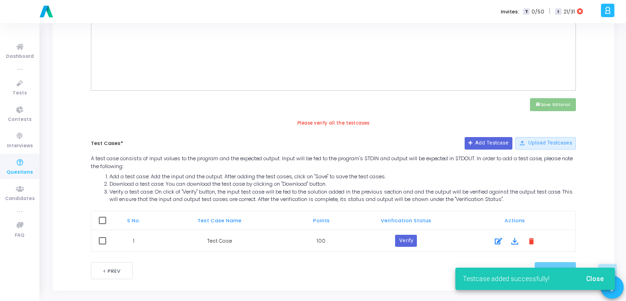
click at [99, 224] on span at bounding box center [102, 220] width 7 height 7
click at [102, 224] on input "checkbox" at bounding box center [102, 224] width 0 height 0
checkbox input "true"
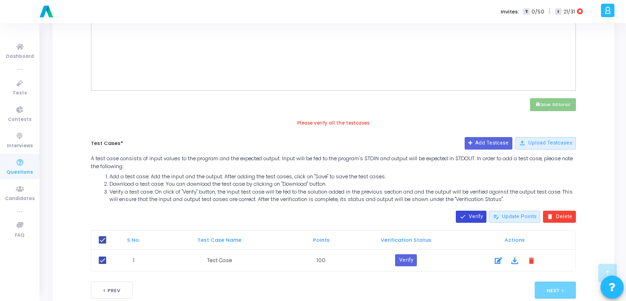
click at [477, 215] on button "done Verify" at bounding box center [471, 217] width 31 height 12
click at [476, 218] on button "done Verify" at bounding box center [471, 217] width 31 height 12
click at [424, 260] on button "Re-Verify" at bounding box center [416, 261] width 29 height 12
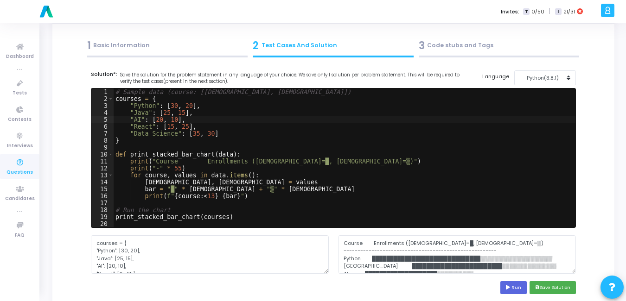
scroll to position [0, 0]
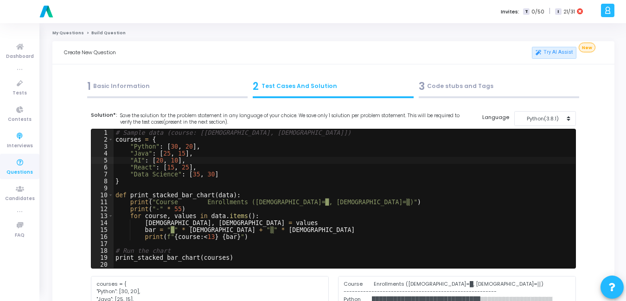
click at [15, 165] on icon at bounding box center [19, 163] width 19 height 12
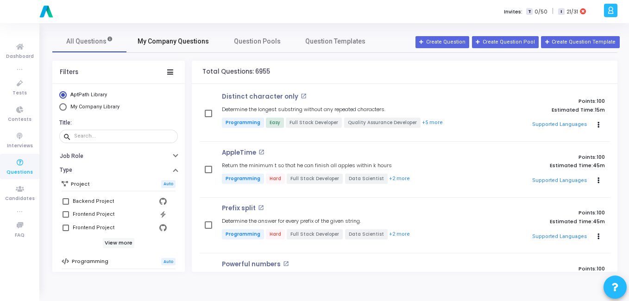
click at [166, 44] on span "My Company Questions" at bounding box center [173, 42] width 71 height 10
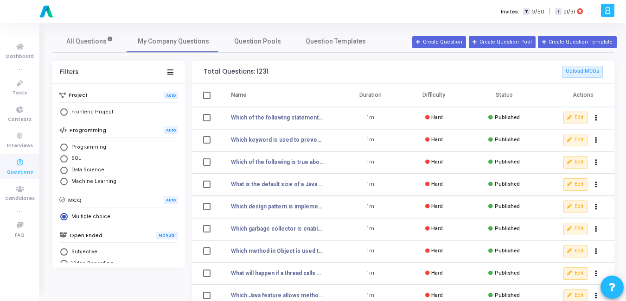
click at [84, 152] on mat-radio-button "Programming" at bounding box center [118, 148] width 119 height 12
click at [87, 146] on span "Programming" at bounding box center [87, 148] width 38 height 8
click at [68, 146] on input "Programming" at bounding box center [63, 147] width 7 height 7
radio input "true"
radio input "false"
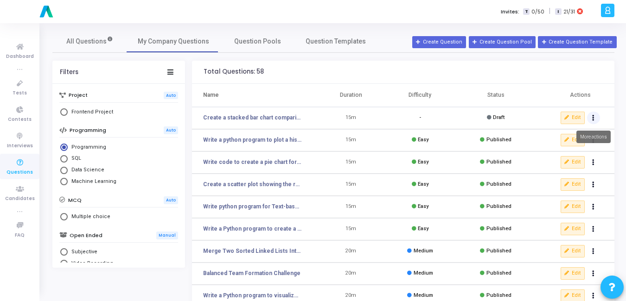
click at [595, 118] on button "Actions" at bounding box center [593, 118] width 13 height 13
click at [571, 152] on button "delete Delete" at bounding box center [563, 152] width 71 height 15
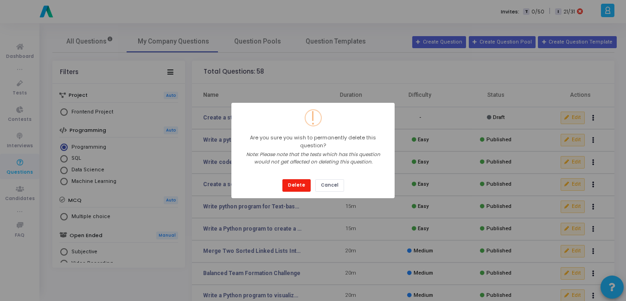
click at [296, 184] on button "Delete" at bounding box center [296, 185] width 28 height 13
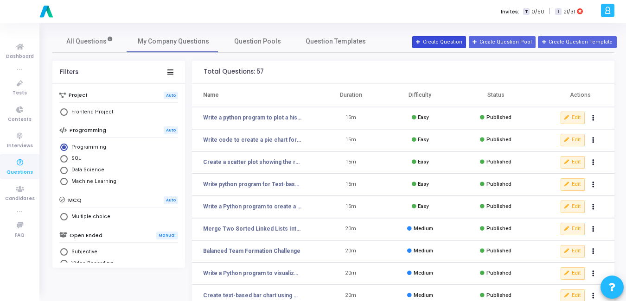
click at [465, 43] on button "Create Question" at bounding box center [439, 42] width 54 height 12
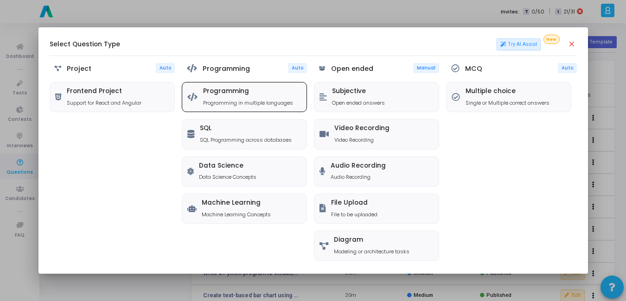
click at [282, 95] on div "Programming Programming in multiple languages" at bounding box center [248, 97] width 90 height 19
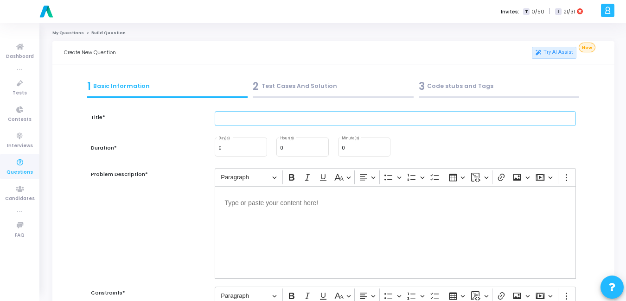
click at [264, 114] on input "text" at bounding box center [395, 118] width 361 height 15
paste input "Using Seaborn, create a box plot for salaries of employees grouped by departmen…"
drag, startPoint x: 261, startPoint y: 115, endPoint x: 177, endPoint y: 119, distance: 84.4
click at [177, 119] on div "Title* Using Seaborn, create a box plot for salaries of employees grouped by de…" at bounding box center [333, 123] width 494 height 25
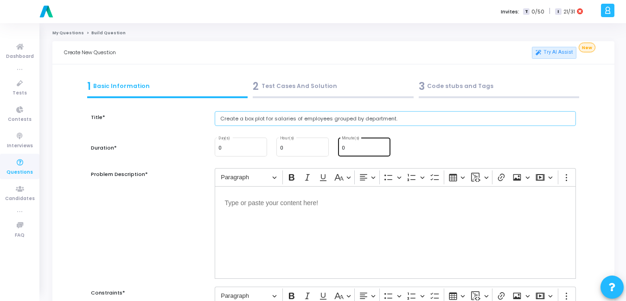
type input "Create a box plot for salaries of employees grouped by department."
click at [363, 147] on input "0" at bounding box center [364, 149] width 45 height 6
type input "15"
click at [266, 231] on div "Editor editing area: main" at bounding box center [395, 232] width 361 height 93
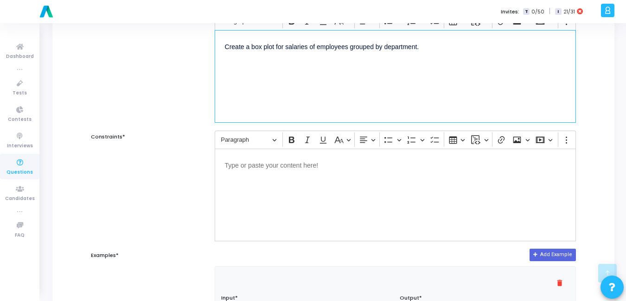
scroll to position [167, 0]
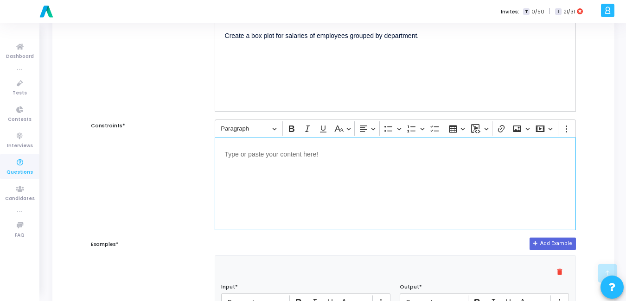
click at [318, 151] on p "Editor editing area: main" at bounding box center [395, 154] width 341 height 12
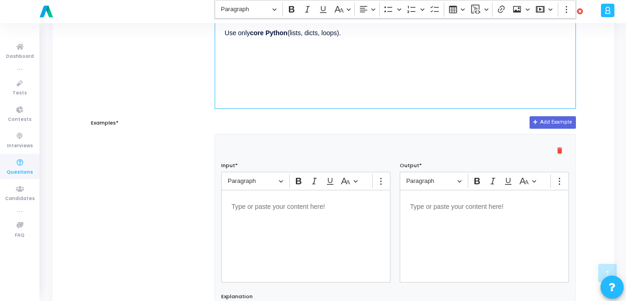
scroll to position [289, 0]
click at [271, 237] on div "Editor editing area: main" at bounding box center [305, 236] width 169 height 93
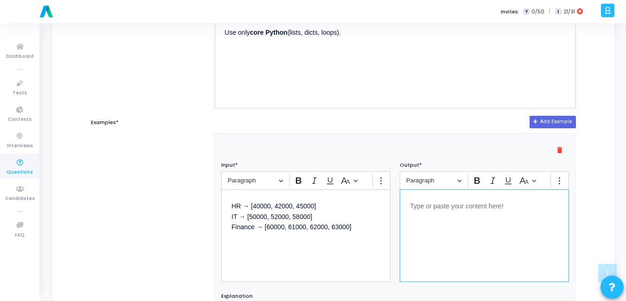
click at [465, 223] on div "Editor editing area: main" at bounding box center [484, 236] width 169 height 93
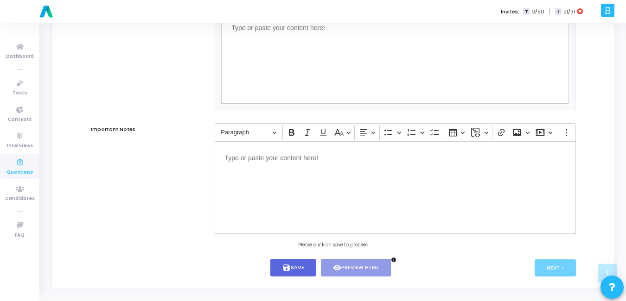
scroll to position [606, 0]
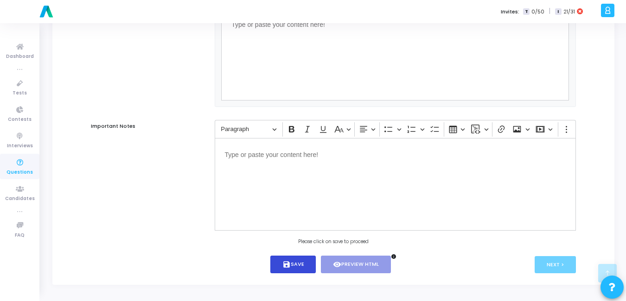
click at [311, 264] on button "save Save" at bounding box center [293, 265] width 46 height 18
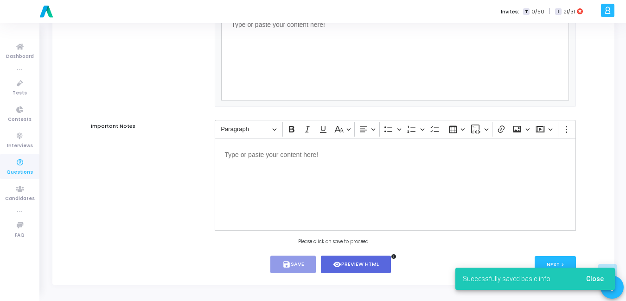
click at [598, 283] on button "Close" at bounding box center [594, 279] width 32 height 17
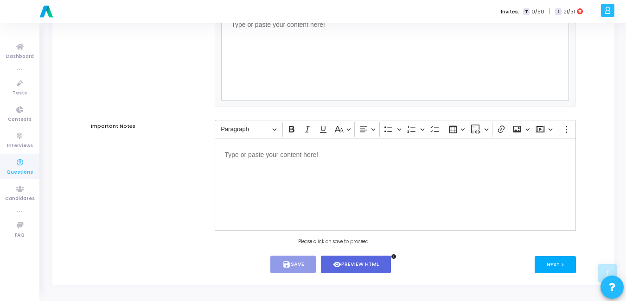
click at [545, 260] on button "Next >" at bounding box center [554, 264] width 41 height 17
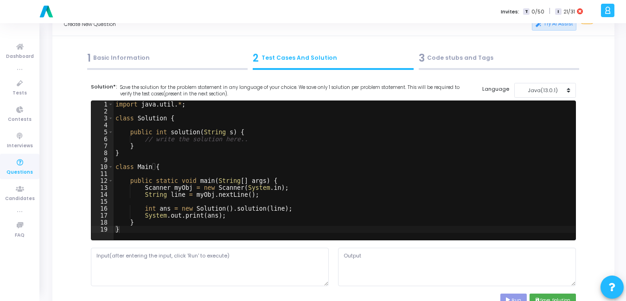
scroll to position [0, 0]
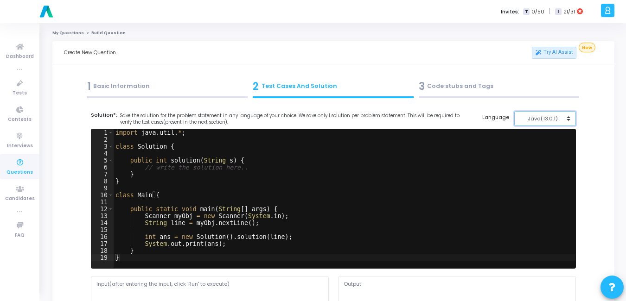
click at [541, 117] on div "Java(13.0.1)" at bounding box center [542, 119] width 45 height 8
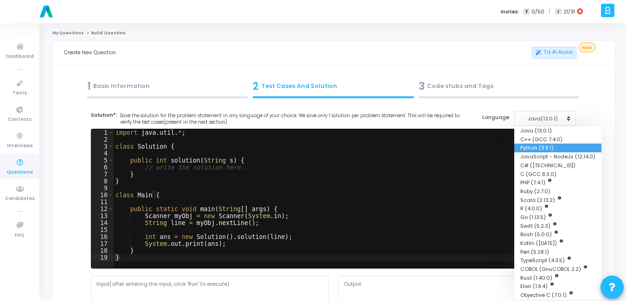
click at [546, 150] on button "Python (3.8.1)" at bounding box center [557, 148] width 87 height 9
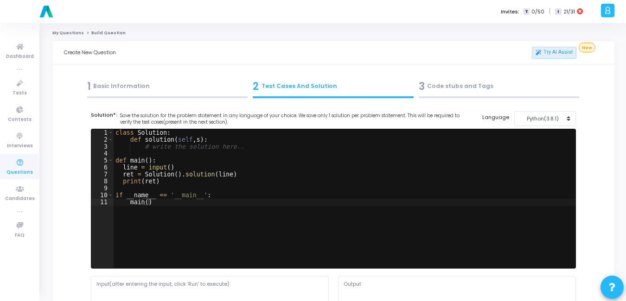
click at [447, 179] on div "class Solution : def solution ( self , s ) : # write the solution here.. def ma…" at bounding box center [345, 205] width 462 height 153
type textarea "if __name__ == '__main__': main()"
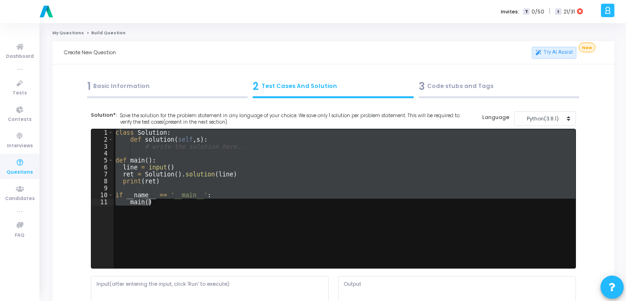
paste textarea
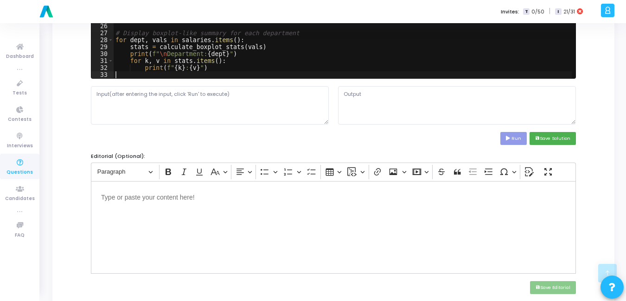
scroll to position [190, 0]
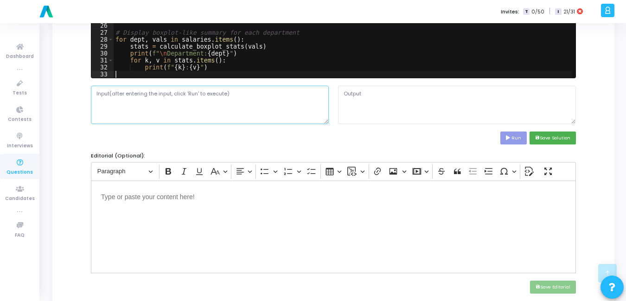
click at [178, 117] on textarea at bounding box center [210, 105] width 238 height 38
paste textarea "HR → [40000, 42000, 45000] IT → [50000, 52000, 58000] Finance → [60000, 61000, …"
type textarea "HR → [40000, 42000, 45000] IT → [50000, 52000, 58000] Finance → [60000, 61000, …"
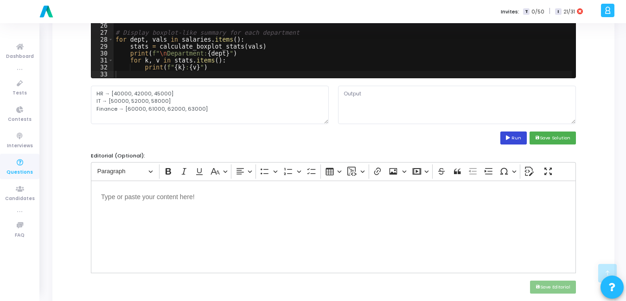
click at [523, 138] on button "Run" at bounding box center [513, 138] width 27 height 13
type textarea "Department: HR Min: 40000 Q1: 40000 Median: 42000 Q3: 45000 Max: 45000 Departme…"
click at [560, 131] on cj-code-editor "Solution*: Save the solution for the problem statement in any language of your …" at bounding box center [333, 33] width 485 height 224
click at [558, 136] on button "save Save Solution" at bounding box center [552, 138] width 46 height 13
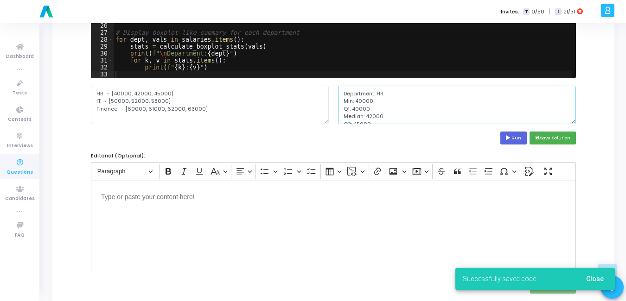
click at [459, 118] on textarea "Department: HR Min: 40000 Q1: 40000 Median: 42000 Q3: 45000 Max: 45000 Departme…" at bounding box center [457, 105] width 238 height 38
click at [563, 142] on button "save Save Solution" at bounding box center [552, 138] width 46 height 13
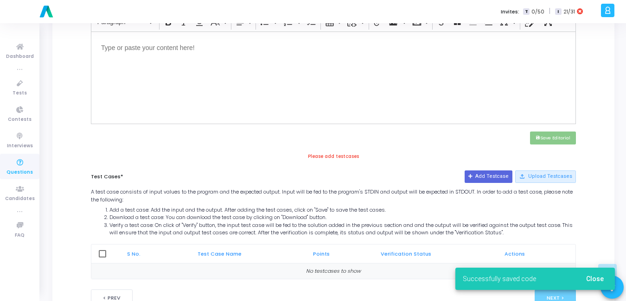
scroll to position [356, 0]
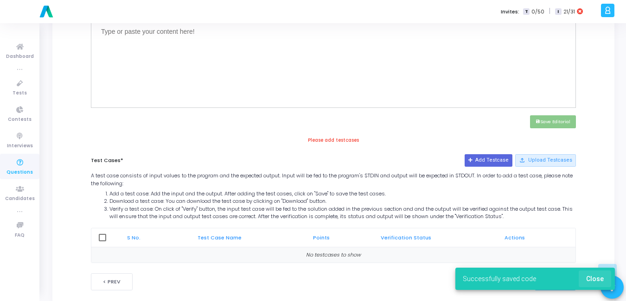
click at [600, 280] on span "Close" at bounding box center [595, 278] width 18 height 7
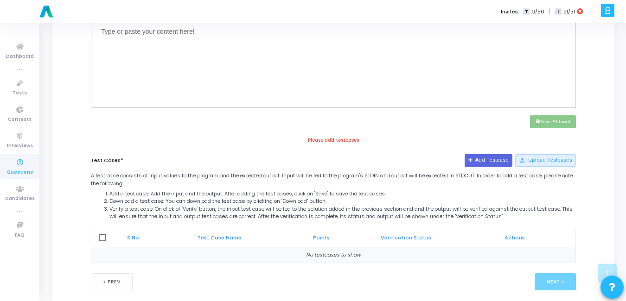
scroll to position [373, 0]
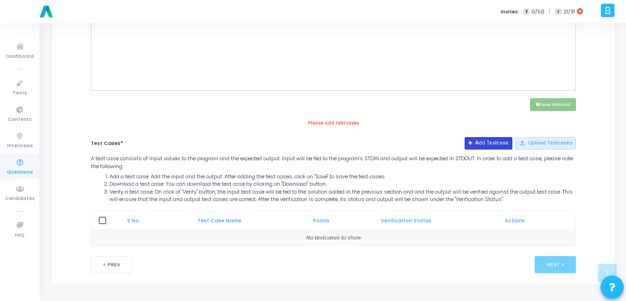
click at [488, 142] on button "Add Testcase" at bounding box center [488, 143] width 48 height 12
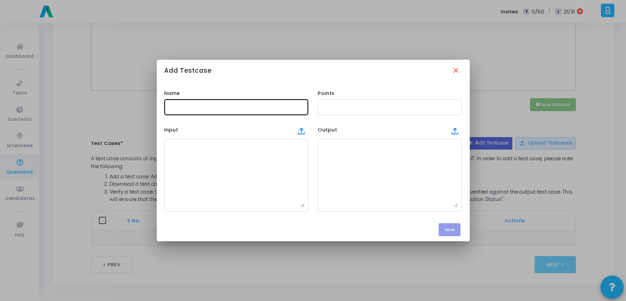
click at [254, 108] on input "text" at bounding box center [236, 107] width 137 height 6
type input "Test Case"
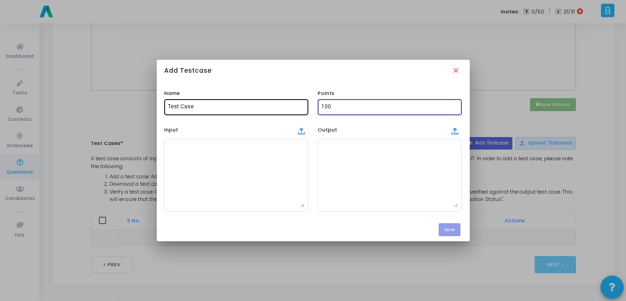
type input "100"
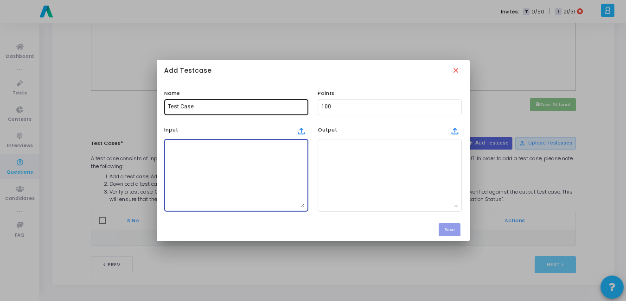
paste textarea "# Salary data by department salaries = { "HR": [40000, 42000, 45000], "IT": [50…"
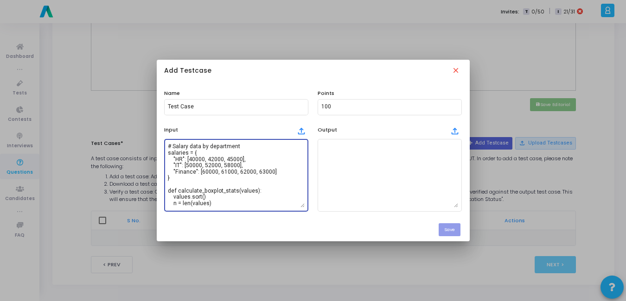
scroll to position [151, 0]
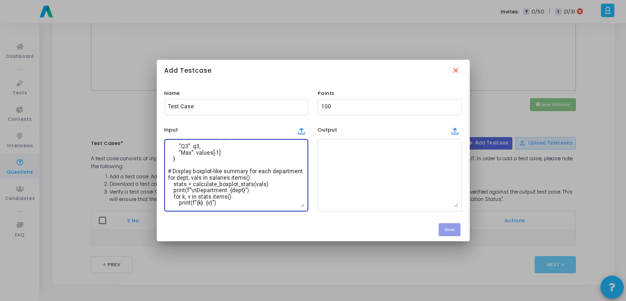
paste textarea "HR → [40000, 42000, 45000] IT → [50000, 52000, 58000] Finance → [60000, 61000, …"
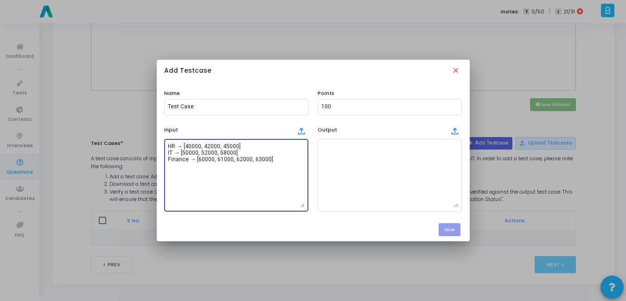
scroll to position [0, 0]
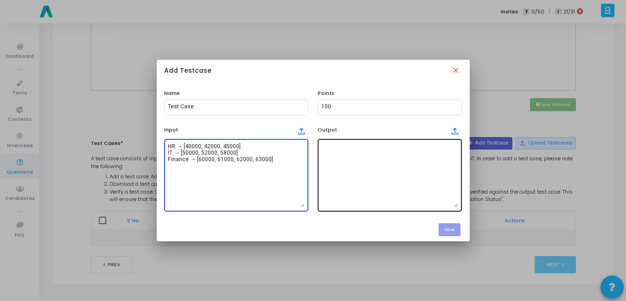
type textarea "HR → [40000, 42000, 45000] IT → [50000, 52000, 58000] Finance → [60000, 61000, …"
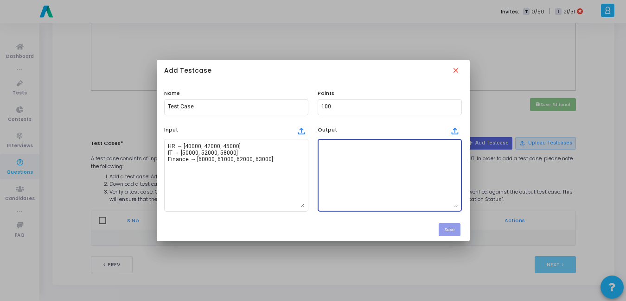
click at [347, 176] on textarea at bounding box center [389, 175] width 137 height 65
paste textarea "Department: HR Min: 40000 Q1: 40000 Median: 42000 Q3: 45000 Max: 45000 Departme…"
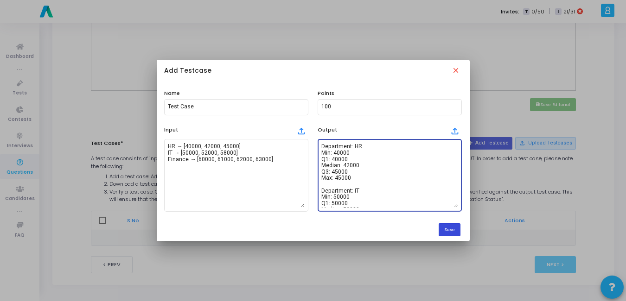
type textarea "Department: HR Min: 40000 Q1: 40000 Median: 42000 Q3: 45000 Max: 45000 Departme…"
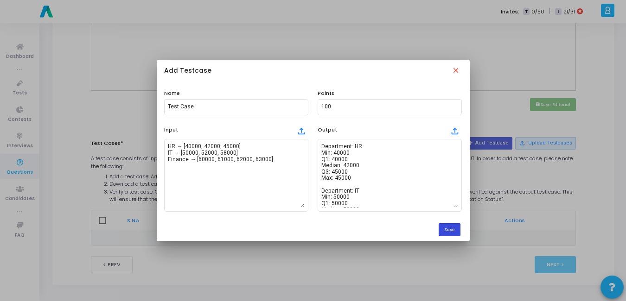
click at [450, 223] on button "Save" at bounding box center [449, 229] width 22 height 13
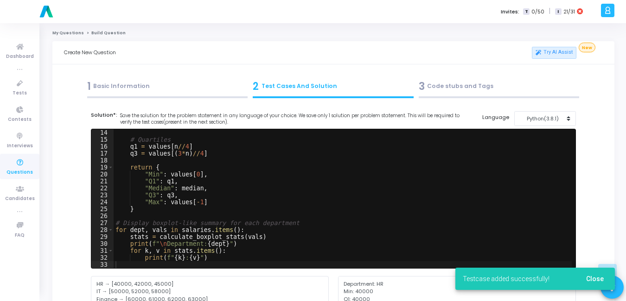
scroll to position [373, 0]
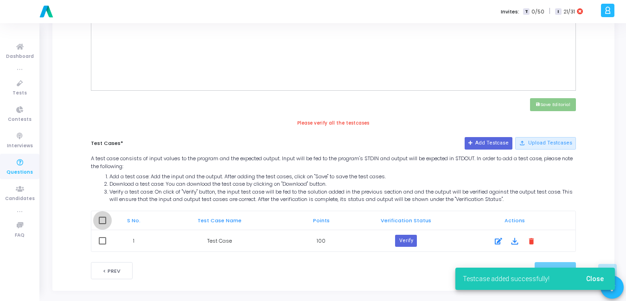
click at [103, 220] on span at bounding box center [102, 220] width 7 height 7
click at [102, 224] on input "checkbox" at bounding box center [102, 224] width 0 height 0
checkbox input "true"
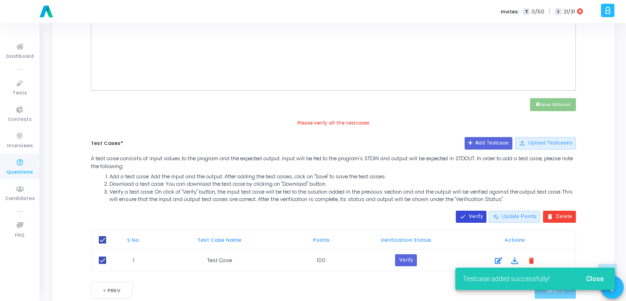
click at [466, 215] on mat-icon "done" at bounding box center [462, 217] width 6 height 6
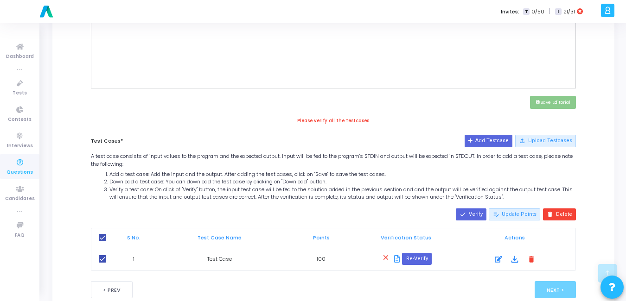
scroll to position [400, 0]
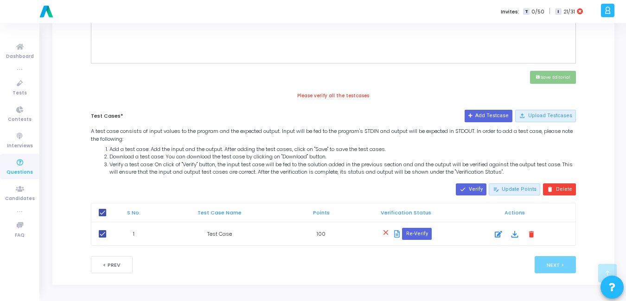
click at [398, 233] on icon at bounding box center [397, 233] width 6 height 7
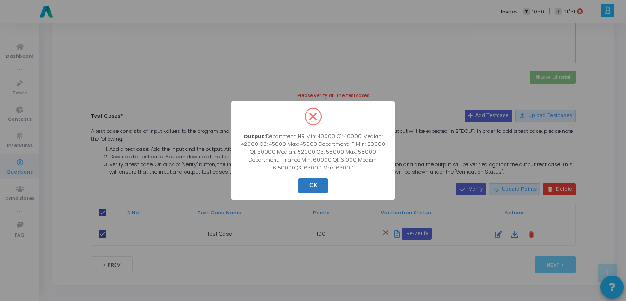
click at [320, 188] on button "OK" at bounding box center [313, 185] width 30 height 15
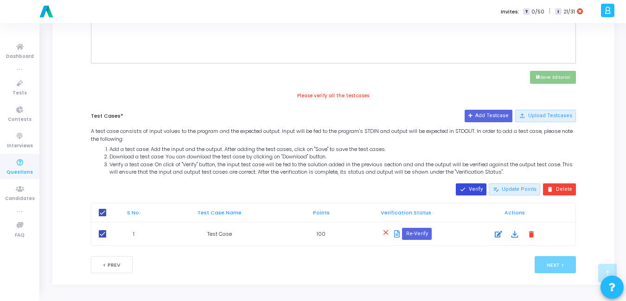
click at [466, 190] on mat-icon "done" at bounding box center [462, 189] width 6 height 6
click at [477, 187] on button "done Verify" at bounding box center [471, 190] width 31 height 12
click at [420, 230] on button "Re-Verify" at bounding box center [416, 234] width 29 height 12
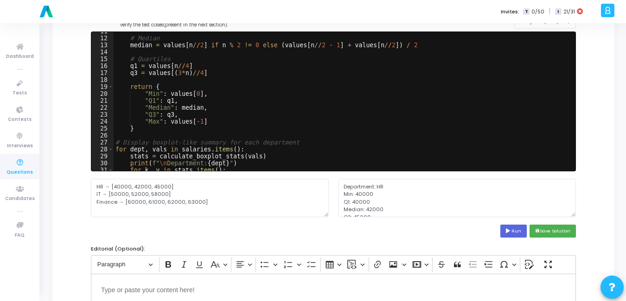
scroll to position [95, 0]
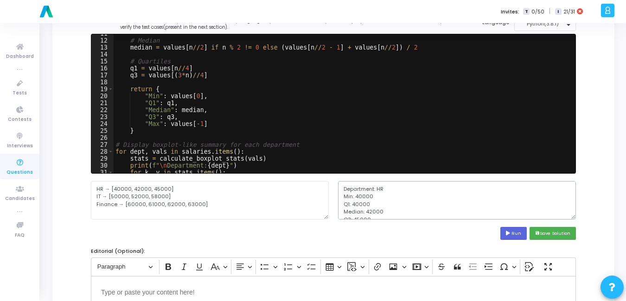
click at [345, 197] on textarea "Department: HR Min: 40000 Q1: 40000 Median: 42000 Q3: 45000 Max: 45000 Departme…" at bounding box center [457, 200] width 238 height 38
type textarea "Department: HR Min: 40000 Q1: 40000 Median: 42000 Q3: 45000 Max: 45000 Departme…"
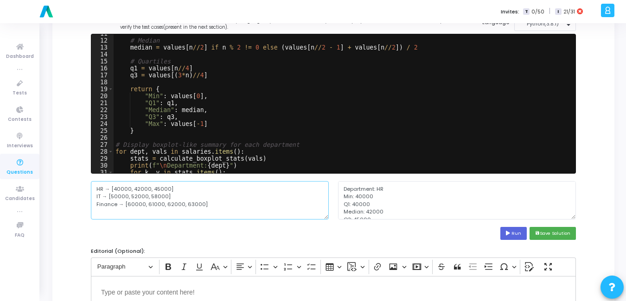
click at [210, 197] on textarea "HR → [40000, 42000, 45000] IT → [50000, 52000, 58000] Finance → [60000, 61000, …" at bounding box center [210, 200] width 238 height 38
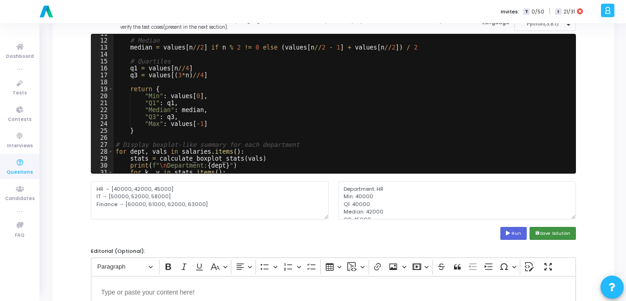
click at [554, 237] on button "save Save Solution" at bounding box center [552, 233] width 46 height 13
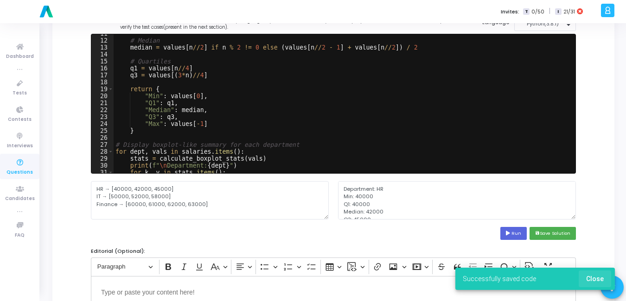
click at [596, 279] on span "Close" at bounding box center [595, 278] width 18 height 7
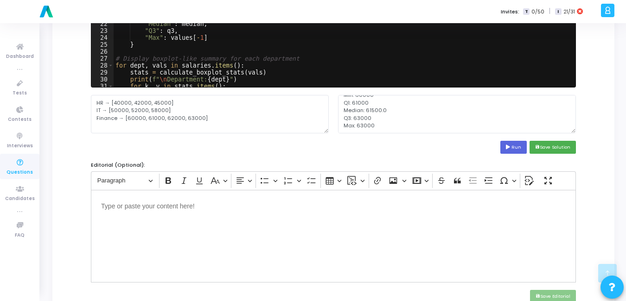
scroll to position [400, 0]
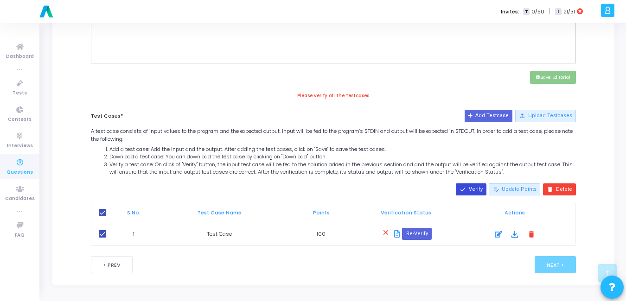
click at [476, 185] on button "done Verify" at bounding box center [471, 190] width 31 height 12
click at [387, 233] on mat-icon "close" at bounding box center [385, 233] width 11 height 11
click at [414, 237] on button "Re-Verify" at bounding box center [416, 234] width 29 height 12
click at [396, 234] on icon at bounding box center [397, 233] width 6 height 7
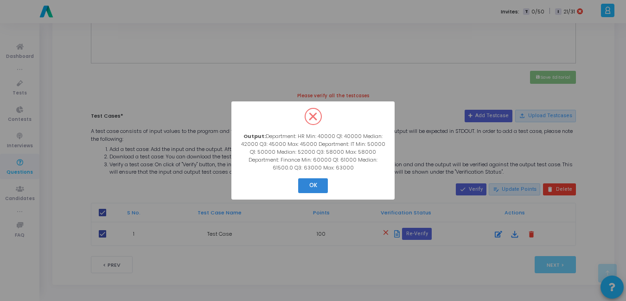
click at [396, 234] on div "? ! i × Output: Department: HR Min: 40000 Q1: 40000 Median: 42000 Q3: 45000 Max…" at bounding box center [313, 150] width 626 height 301
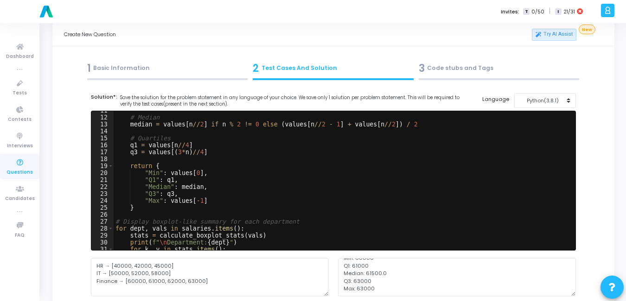
scroll to position [0, 0]
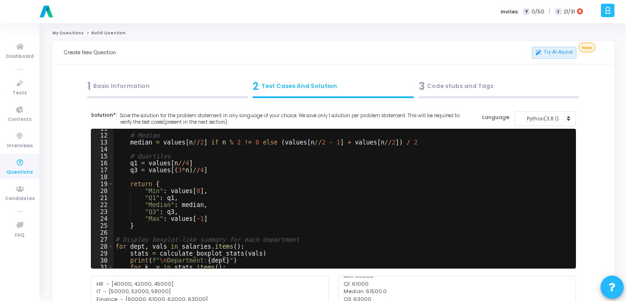
click at [135, 87] on div "1 Basic Information" at bounding box center [167, 86] width 161 height 15
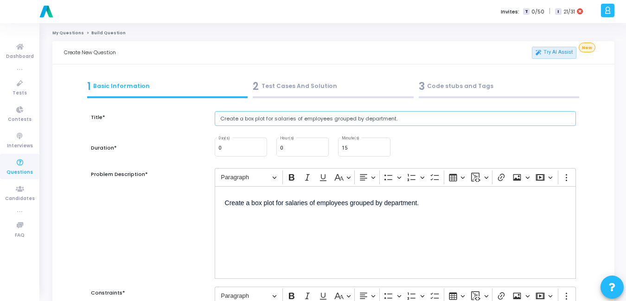
click at [346, 117] on input "Create a box plot for salaries of employees grouped by department." at bounding box center [395, 118] width 361 height 15
paste input "Write a Python function to normalize a list of numerical values between 0 and 1"
type input "Write a Python function to normalize a list of numerical values between 0 and 1."
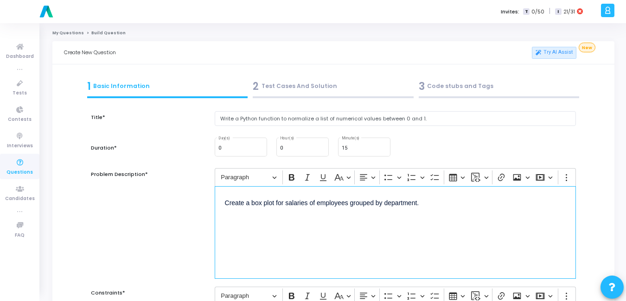
click at [355, 251] on div "Create a box plot for salaries of employees grouped by department." at bounding box center [395, 232] width 361 height 93
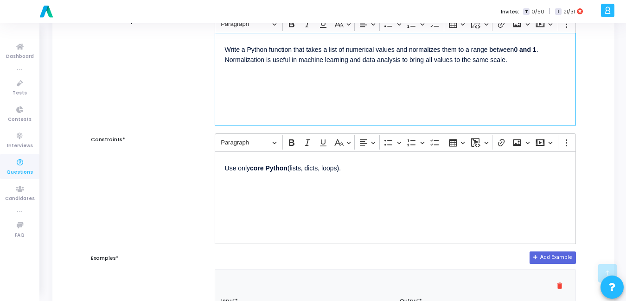
scroll to position [154, 0]
click at [294, 159] on div "Use only core Python (lists, dicts, loops)." at bounding box center [395, 197] width 361 height 93
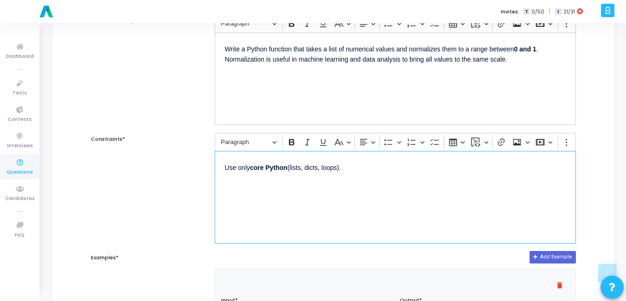
click at [362, 184] on div "Use only core Python (lists, dicts, loops)." at bounding box center [395, 197] width 361 height 93
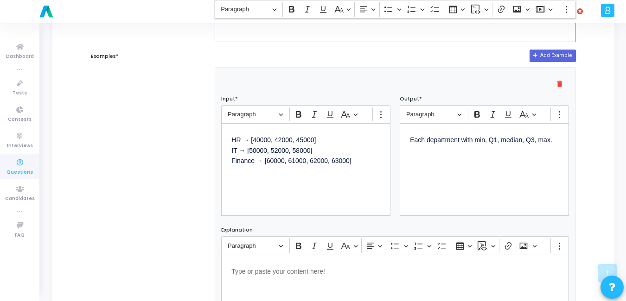
scroll to position [356, 0]
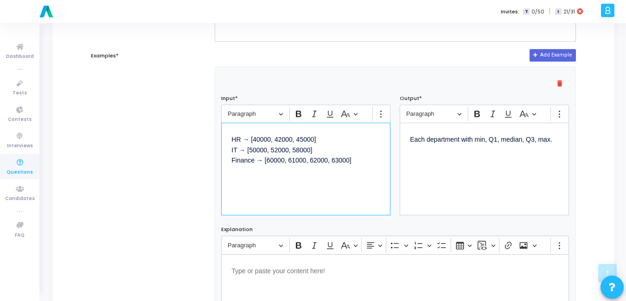
click at [306, 197] on div "HR → [40000, 42000, 45000] IT → [50000, 52000, 58000] Finance → [60000, 61000, …" at bounding box center [305, 169] width 169 height 93
click at [502, 164] on div "Each department with min, Q1, median, Q3, max." at bounding box center [484, 169] width 169 height 93
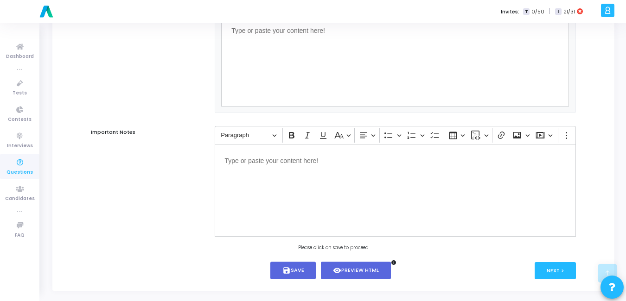
scroll to position [606, 0]
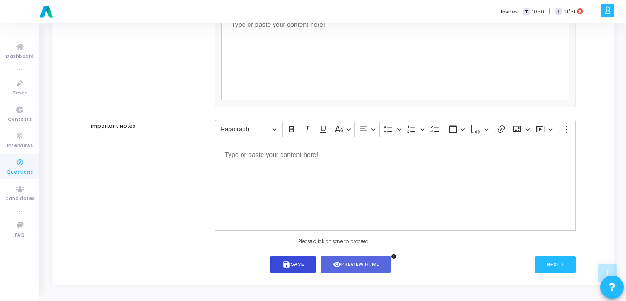
drag, startPoint x: 304, startPoint y: 255, endPoint x: 302, endPoint y: 260, distance: 5.3
click at [302, 260] on button "save Save" at bounding box center [293, 265] width 46 height 18
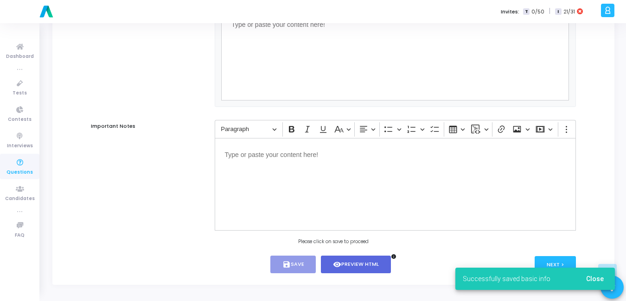
click at [600, 279] on span "Close" at bounding box center [595, 278] width 18 height 7
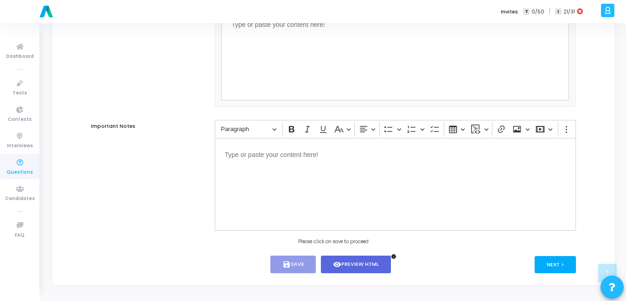
click at [564, 264] on button "Next >" at bounding box center [554, 264] width 41 height 17
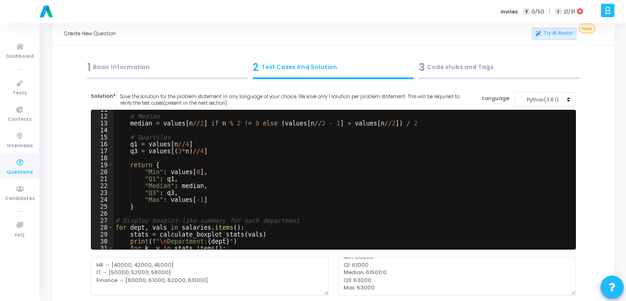
scroll to position [0, 0]
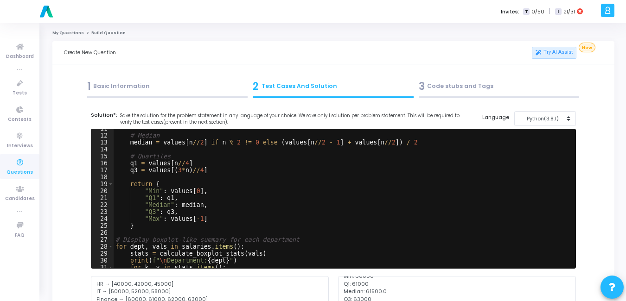
click at [456, 173] on div "# Median median = values [ n // 2 ] if n % 2 != 0 else ( values [ n // 2 - 1 ] …" at bounding box center [343, 201] width 458 height 153
type textarea "print(f"{k}: {v}")"
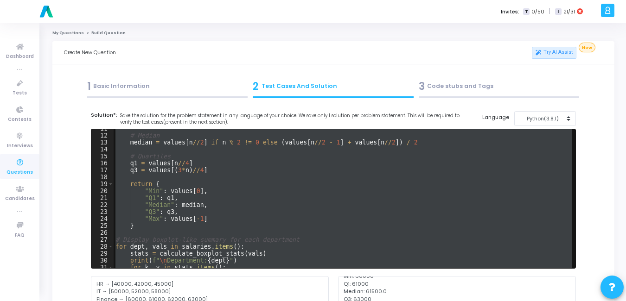
paste textarea
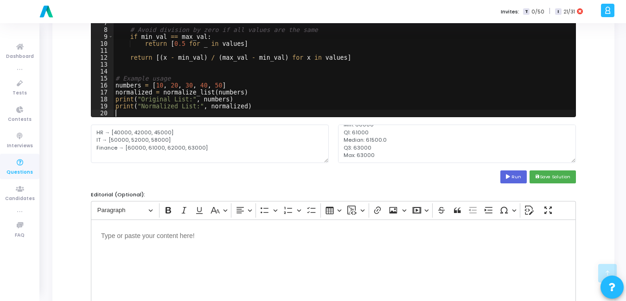
scroll to position [153, 0]
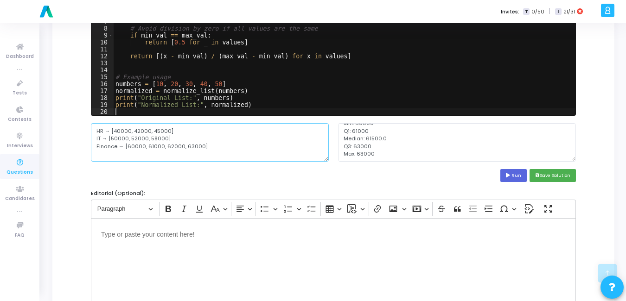
click at [239, 145] on textarea "HR → [40000, 42000, 45000] IT → [50000, 52000, 58000] Finance → [60000, 61000, …" at bounding box center [210, 142] width 238 height 38
paste textarea "[0.0, 0.25, 0.5, 0.75, 1."
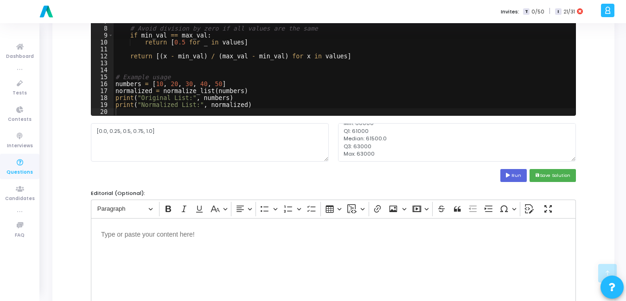
click at [179, 163] on cj-code-editor "Solution*: Save the solution for the problem statement in any language of your …" at bounding box center [333, 70] width 485 height 224
click at [216, 141] on textarea "[0.0, 0.25, 0.5, 0.75, 1.0]" at bounding box center [210, 142] width 238 height 38
paste textarea "10, 20, 30, 40, 5"
type textarea "[10, 20, 30, 40, 50]"
click at [516, 175] on button "Run" at bounding box center [513, 175] width 27 height 13
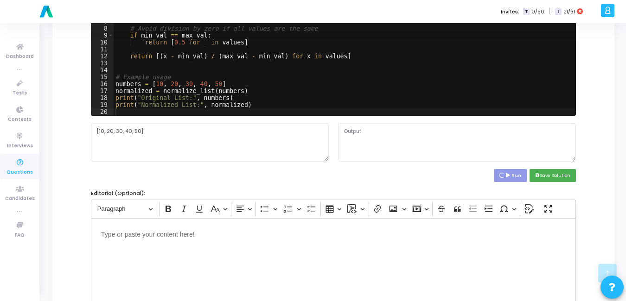
scroll to position [0, 0]
type textarea "Original List: [10, 20, 30, 40, 50] Normalized List: [0.0, 0.25, 0.5, 0.75, 1.0]"
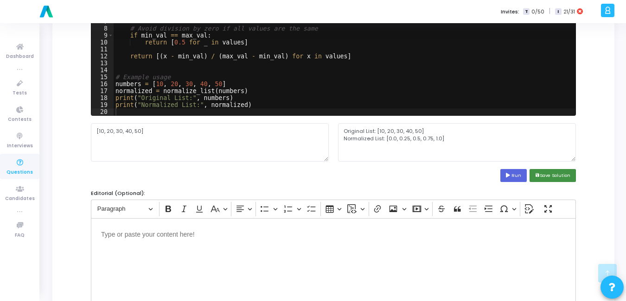
click at [567, 174] on button "save Save Solution" at bounding box center [552, 175] width 46 height 13
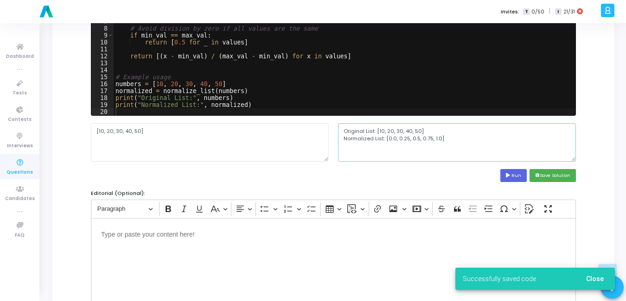
click at [484, 141] on textarea "Original List: [10, 20, 30, 40, 50] Normalized List: [0.0, 0.25, 0.5, 0.75, 1.0]" at bounding box center [457, 142] width 238 height 38
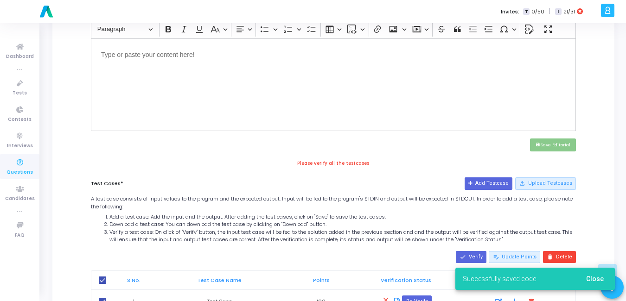
scroll to position [400, 0]
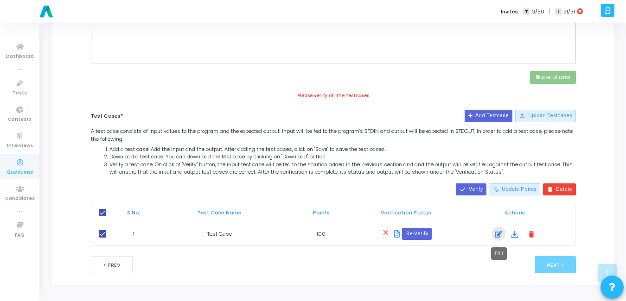
click at [500, 234] on icon at bounding box center [498, 234] width 7 height 11
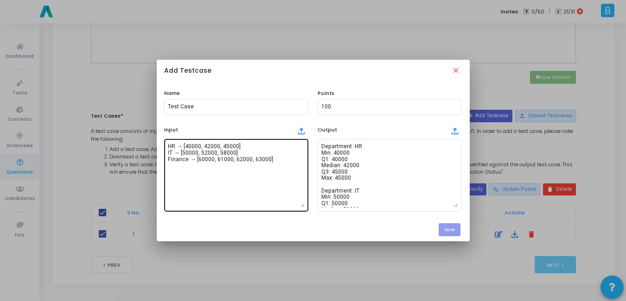
click at [228, 156] on textarea "HR → [40000, 42000, 45000] IT → [50000, 52000, 58000] Finance → [60000, 61000, …" at bounding box center [236, 175] width 137 height 65
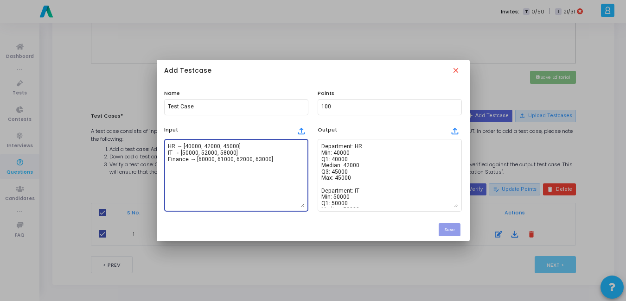
paste textarea "[10, 20, 30, 40, 50]"
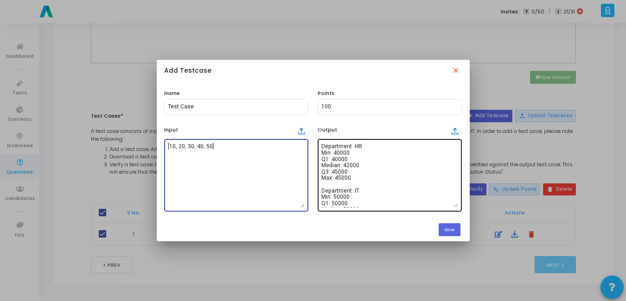
type textarea "[10, 20, 30, 40, 50]"
click at [374, 154] on textarea "Department: HR Min: 40000 Q1: 40000 Median: 42000 Q3: 45000 Max: 45000 Departme…" at bounding box center [389, 175] width 137 height 65
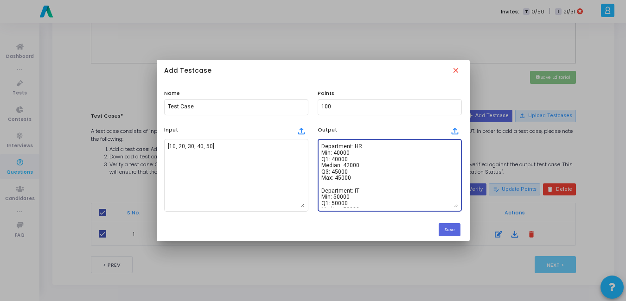
paste textarea "Original List: [10, 20, 30, 40, 50] Normalized List: [0.0, 0.25, 0.5, 0.75, 1.0]"
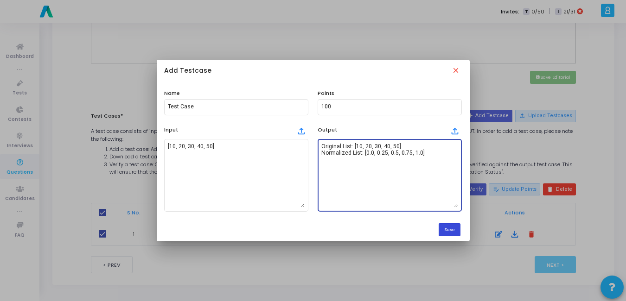
type textarea "Original List: [10, 20, 30, 40, 50] Normalized List: [0.0, 0.25, 0.5, 0.75, 1.0]"
click at [452, 228] on button "Save" at bounding box center [449, 229] width 22 height 13
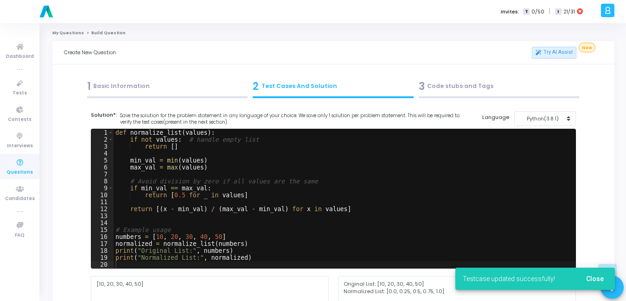
scroll to position [400, 0]
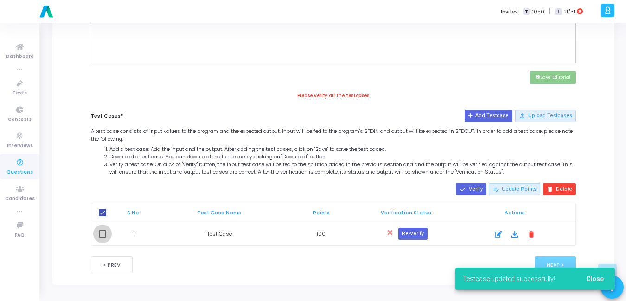
click at [103, 237] on span at bounding box center [102, 233] width 7 height 7
click at [102, 238] on input "checkbox" at bounding box center [102, 238] width 0 height 0
checkbox input "true"
checkbox input "false"
click at [465, 190] on mat-icon "done" at bounding box center [462, 189] width 6 height 6
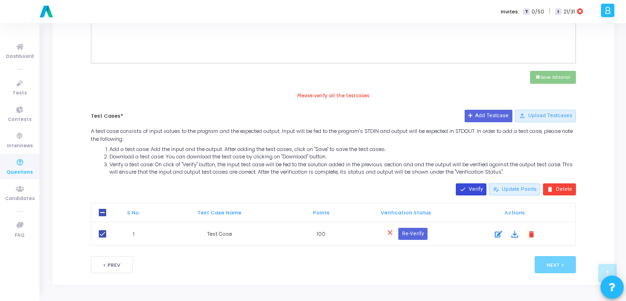
click at [475, 191] on button "done Verify" at bounding box center [471, 190] width 31 height 12
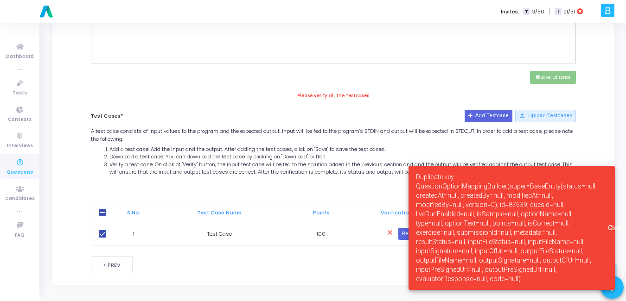
drag, startPoint x: 520, startPoint y: 284, endPoint x: 393, endPoint y: 171, distance: 170.7
copy body "utput will be shown under the "Verification Status". done Verify edit_note Upda…"
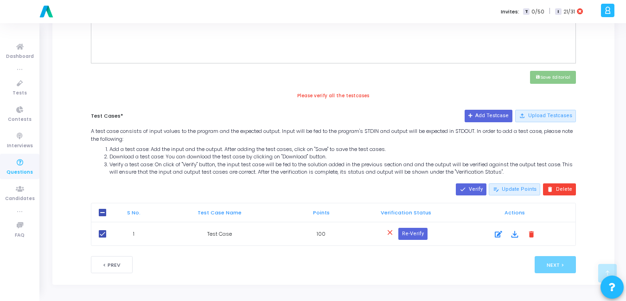
click at [456, 260] on div "Next >" at bounding box center [514, 264] width 121 height 17
click at [500, 239] on icon at bounding box center [498, 234] width 7 height 11
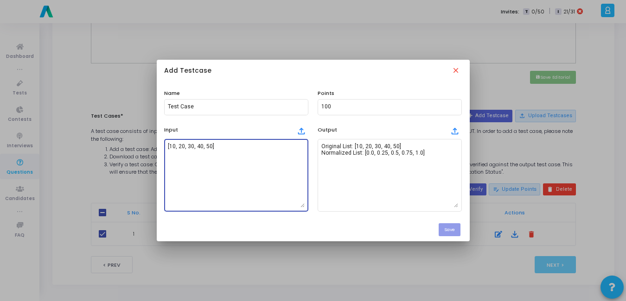
click at [235, 188] on textarea "[10, 20, 30, 40, 50]" at bounding box center [236, 175] width 137 height 65
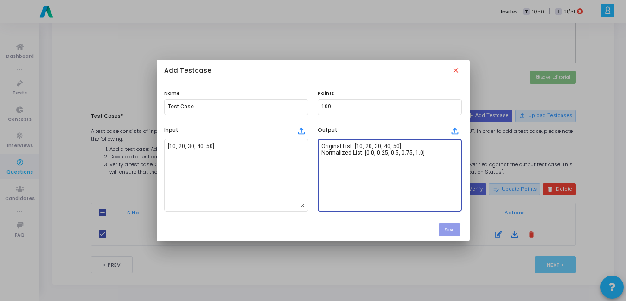
click at [375, 158] on textarea "Original List: [10, 20, 30, 40, 50] Normalized List: [0.0, 0.25, 0.5, 0.75, 1.0]" at bounding box center [389, 175] width 137 height 65
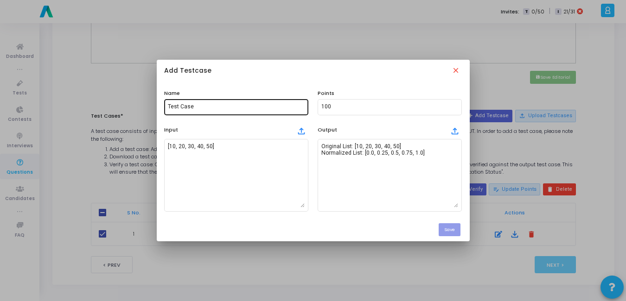
click at [236, 103] on div "Test Case" at bounding box center [236, 106] width 137 height 17
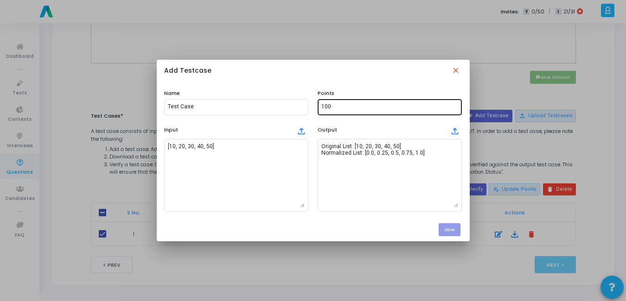
click at [360, 101] on div "100" at bounding box center [389, 106] width 137 height 17
click at [455, 71] on mat-icon "close" at bounding box center [456, 71] width 10 height 10
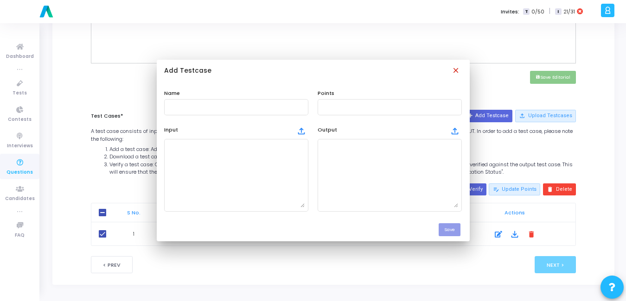
scroll to position [400, 0]
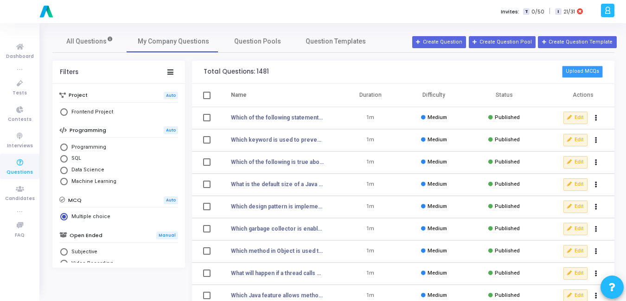
click at [589, 71] on button "Upload MCQs" at bounding box center [582, 72] width 41 height 12
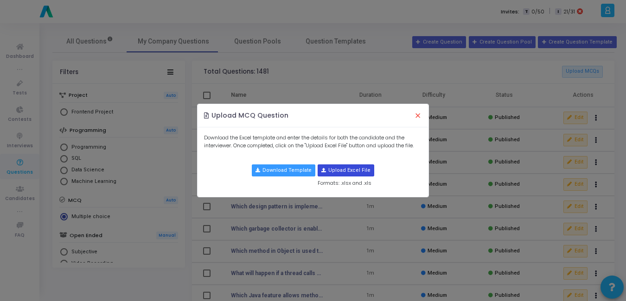
click at [340, 168] on input "file" at bounding box center [346, 170] width 56 height 11
type input "C:\fakepath\advanced_ai_ml_python_mcqs1.csv"
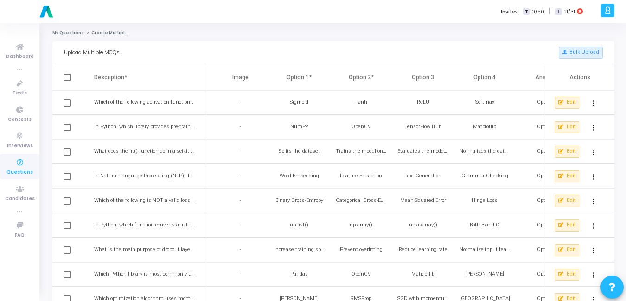
click at [67, 78] on span at bounding box center [66, 77] width 7 height 7
click at [67, 81] on input "checkbox" at bounding box center [67, 81] width 0 height 0
checkbox input "true"
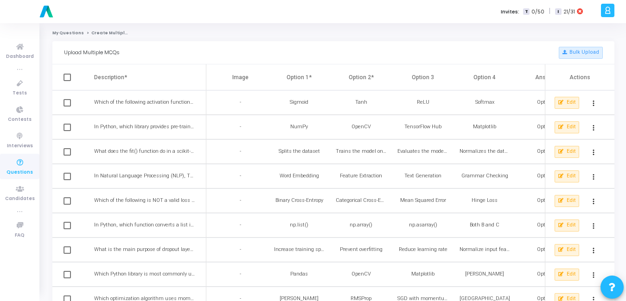
checkbox input "true"
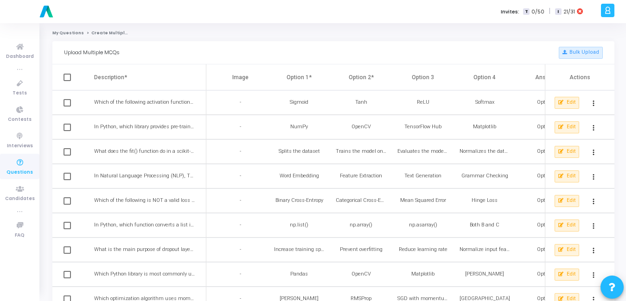
checkbox input "true"
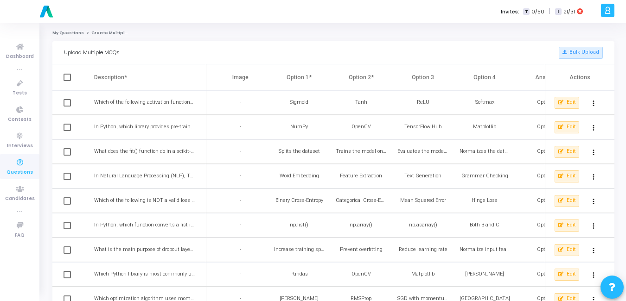
checkbox input "true"
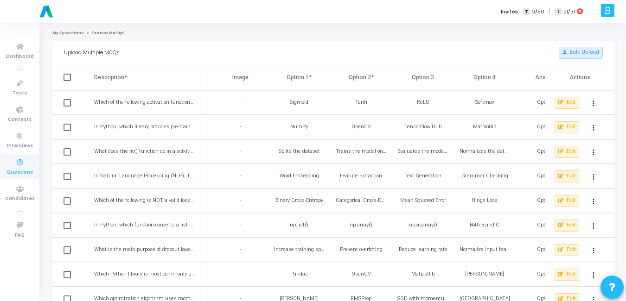
checkbox input "true"
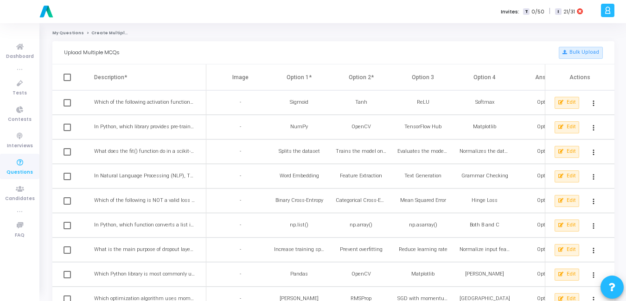
checkbox input "true"
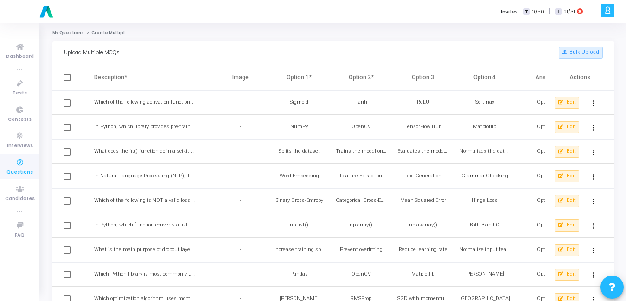
checkbox input "true"
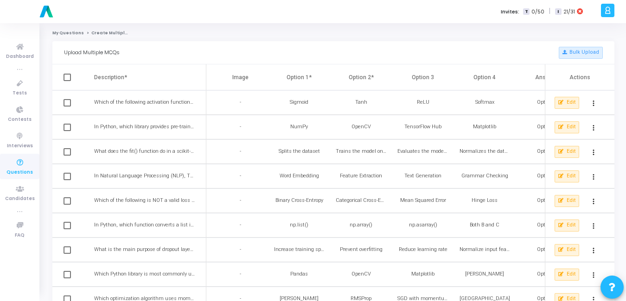
checkbox input "true"
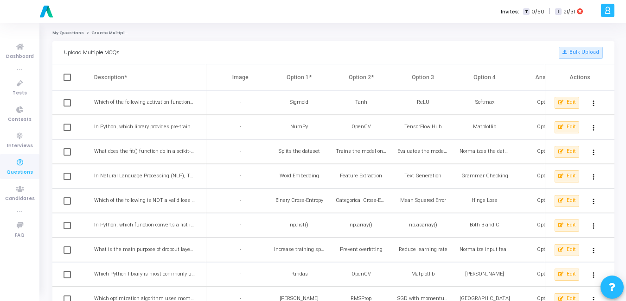
checkbox input "true"
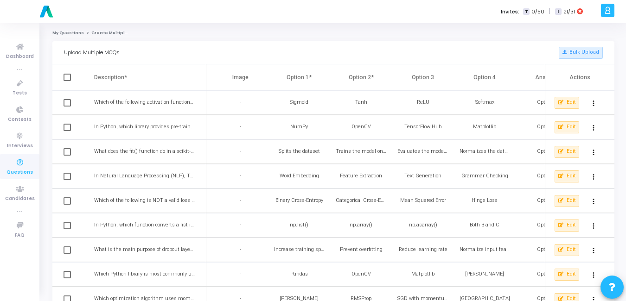
checkbox input "true"
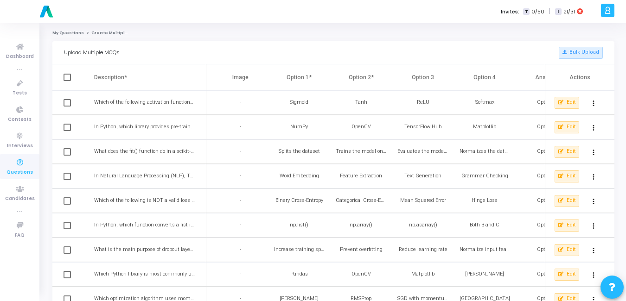
checkbox input "true"
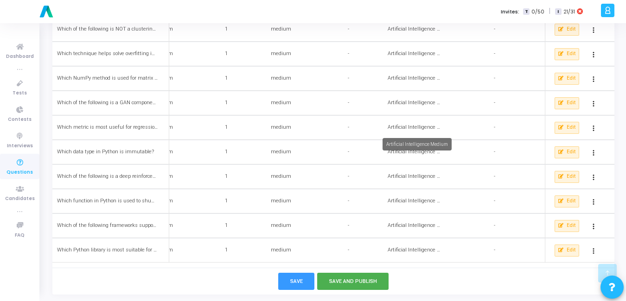
scroll to position [1060, 0]
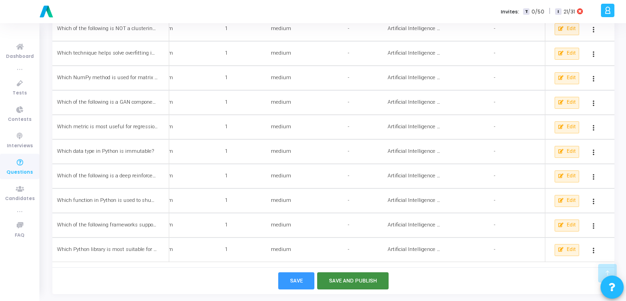
click at [372, 275] on button "Save and Publish" at bounding box center [353, 281] width 72 height 17
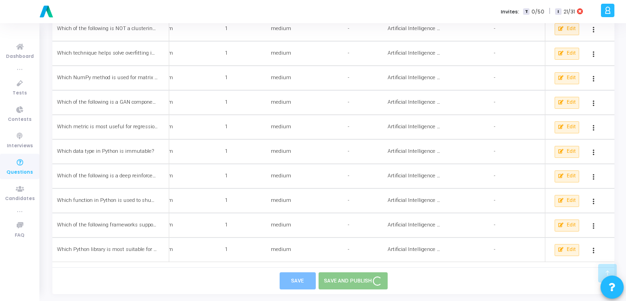
checkbox input "false"
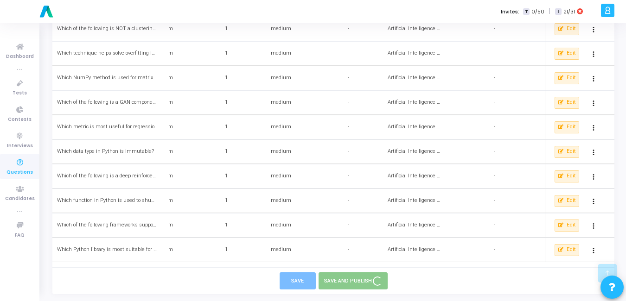
checkbox input "false"
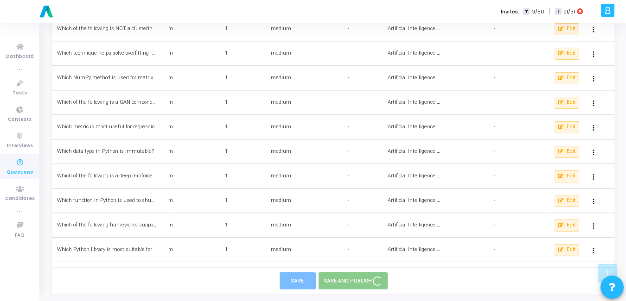
checkbox input "false"
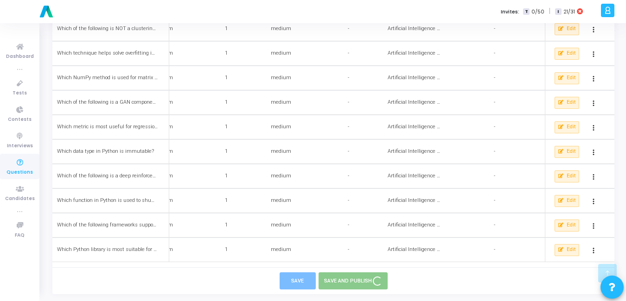
checkbox input "false"
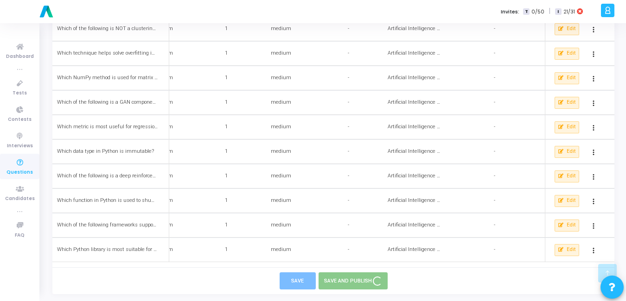
checkbox input "false"
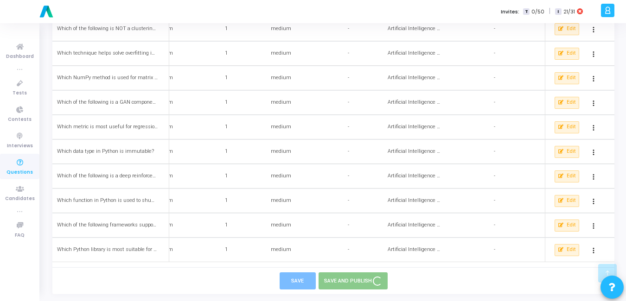
checkbox input "false"
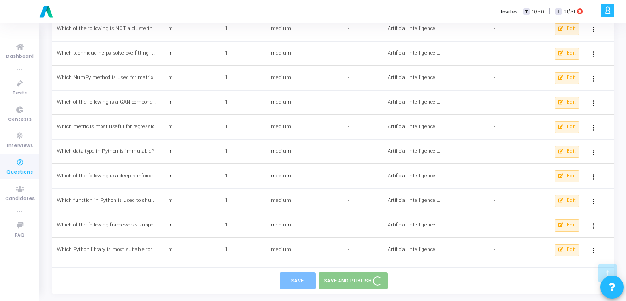
checkbox input "false"
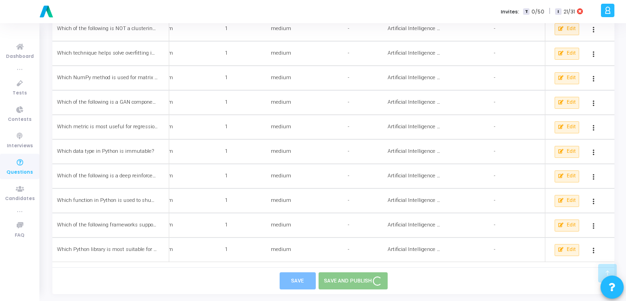
checkbox input "false"
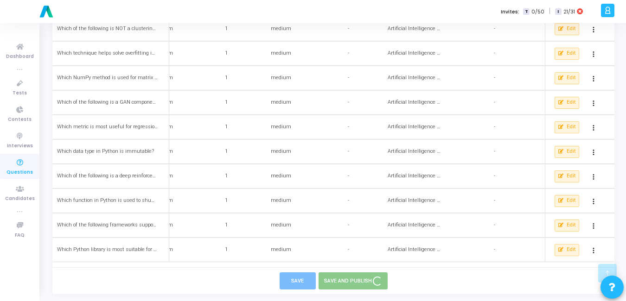
checkbox input "false"
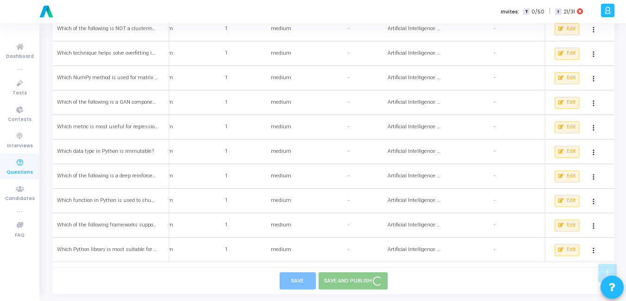
checkbox input "false"
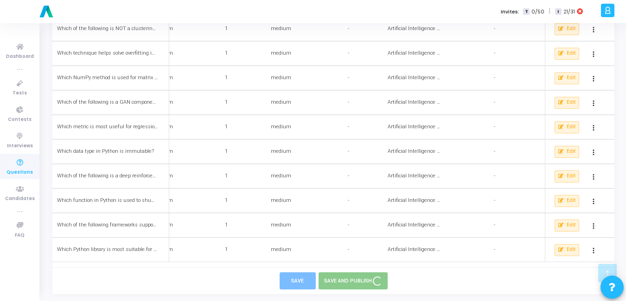
checkbox input "false"
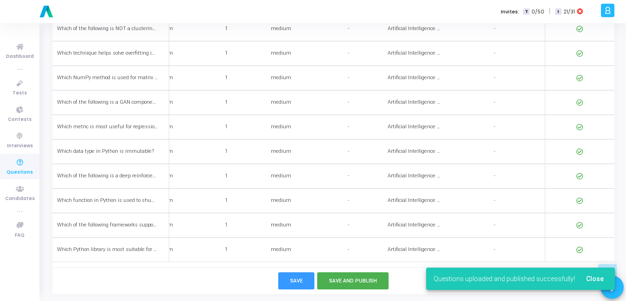
click at [24, 168] on icon at bounding box center [19, 163] width 19 height 12
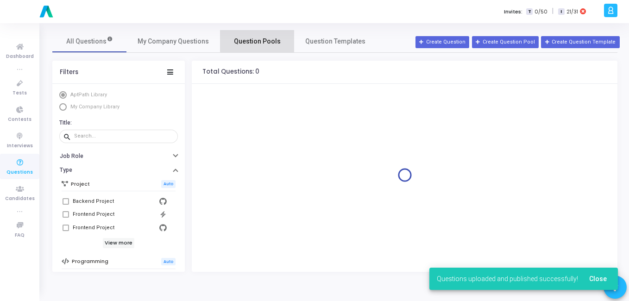
click at [255, 39] on span "Question Pools" at bounding box center [257, 42] width 47 height 10
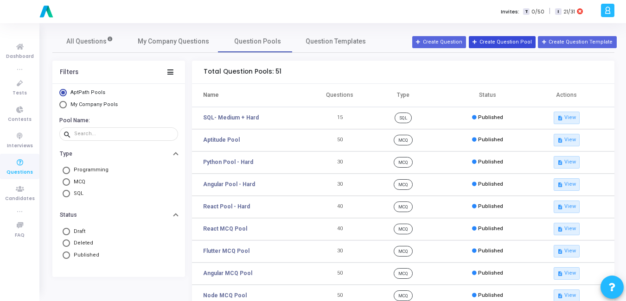
click at [505, 40] on button "Create Question Pool" at bounding box center [502, 42] width 67 height 12
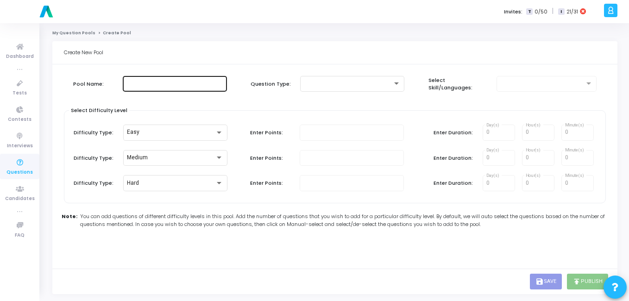
click at [177, 86] on input "text" at bounding box center [175, 84] width 97 height 6
type input "AI Medium Pool"
click at [344, 92] on div "Question Type:" at bounding box center [335, 84] width 168 height 20
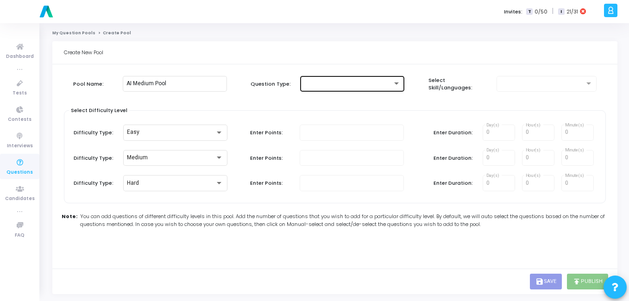
click at [394, 90] on div at bounding box center [352, 83] width 97 height 17
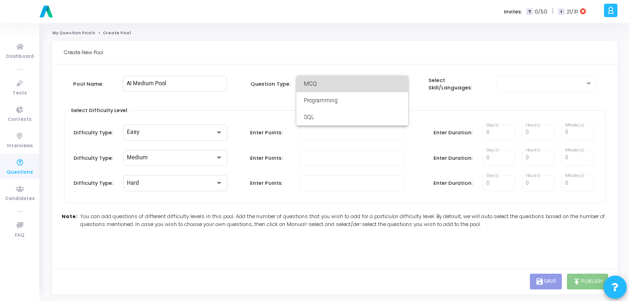
click at [339, 85] on span "MCQ" at bounding box center [352, 84] width 97 height 17
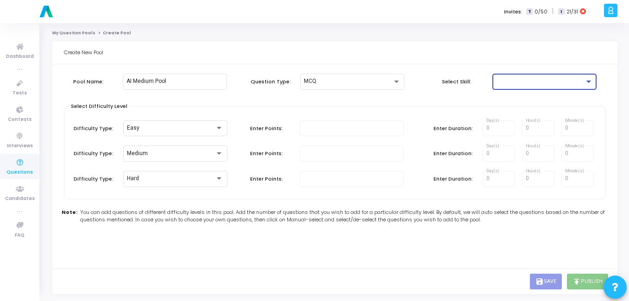
click at [534, 81] on div at bounding box center [540, 81] width 89 height 6
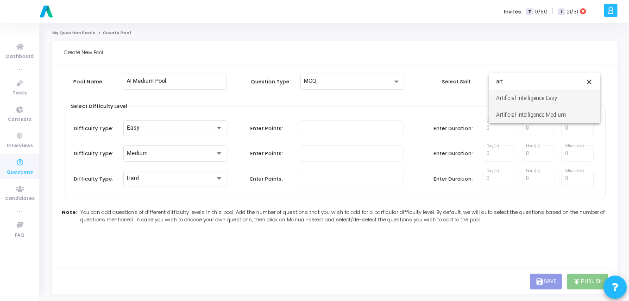
type input "art"
click at [533, 117] on span "Artificial Intelligence Medium" at bounding box center [544, 115] width 97 height 17
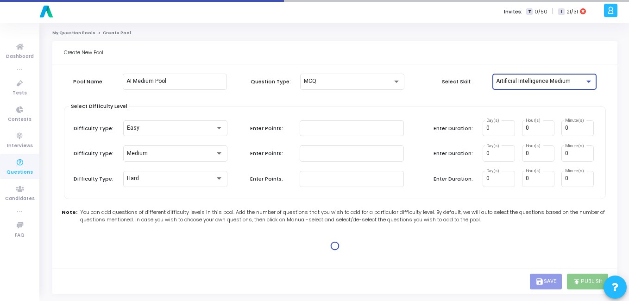
type input "1"
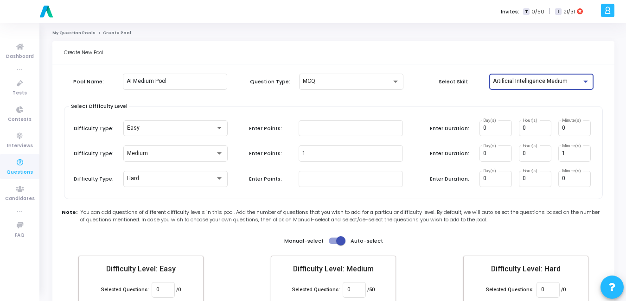
scroll to position [54, 0]
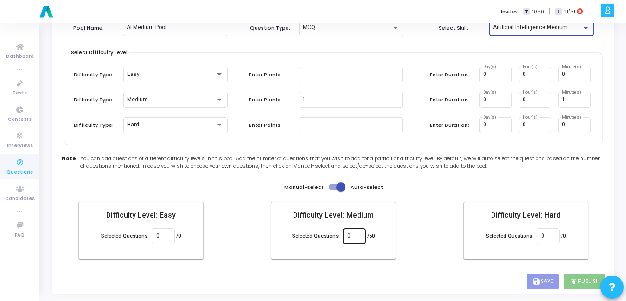
click at [353, 236] on input "0" at bounding box center [353, 236] width 13 height 6
type input "50"
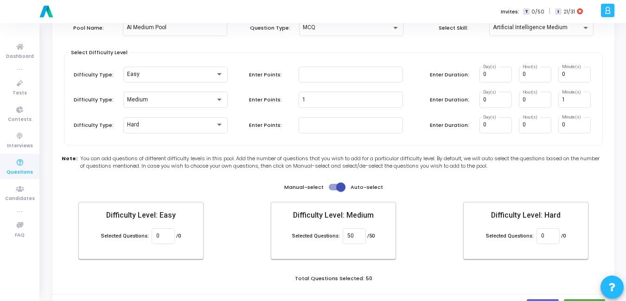
click at [409, 260] on div "Difficulty Level: Easy Selected Questions: 0 /0 Difficulty Level: Medium Select…" at bounding box center [333, 230] width 510 height 57
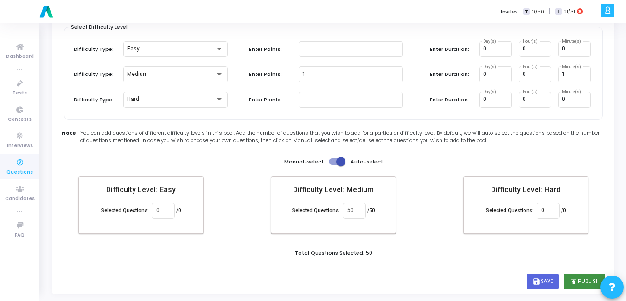
click at [589, 286] on button "publish Publish" at bounding box center [584, 282] width 41 height 16
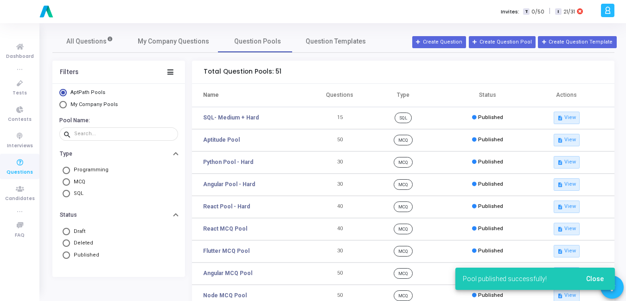
click at [601, 279] on span "Close" at bounding box center [595, 278] width 18 height 7
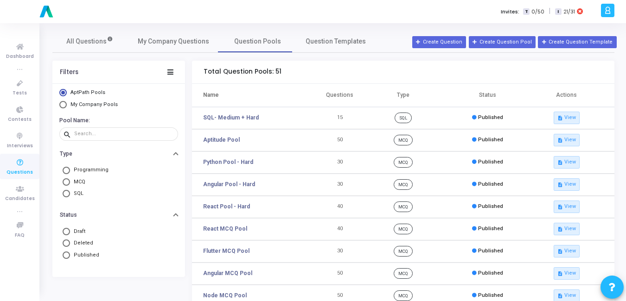
click at [88, 102] on span "My Company Pools" at bounding box center [93, 105] width 47 height 6
click at [67, 102] on input "My Company Pools" at bounding box center [62, 104] width 7 height 7
radio input "true"
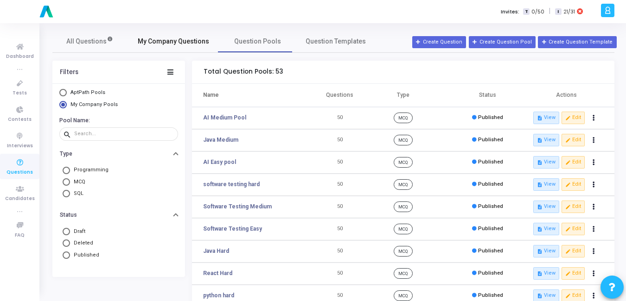
click at [182, 45] on span "My Company Questions" at bounding box center [173, 42] width 71 height 10
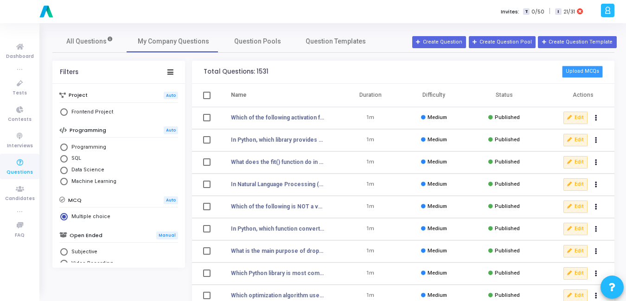
click at [593, 73] on button "Upload MCQs" at bounding box center [582, 72] width 41 height 12
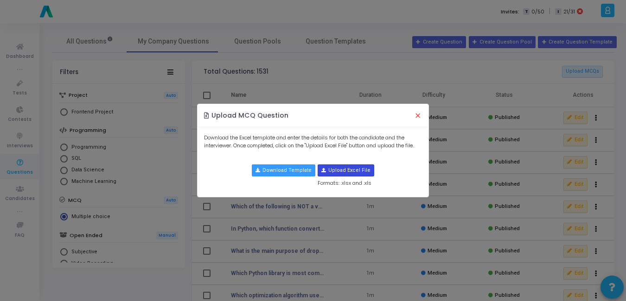
click at [348, 171] on input "file" at bounding box center [346, 170] width 56 height 11
type input "C:\fakepath\expert_ai_ml_deep_learning_mcqs1.csv"
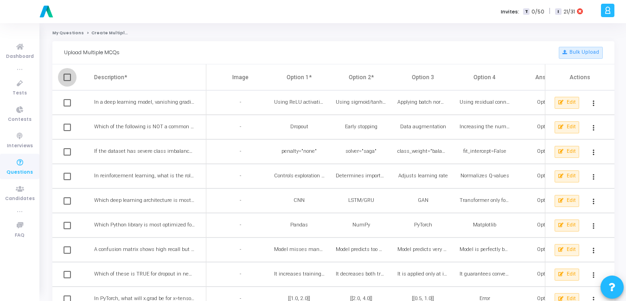
click at [64, 78] on span at bounding box center [66, 77] width 7 height 7
click at [67, 81] on input "checkbox" at bounding box center [67, 81] width 0 height 0
checkbox input "true"
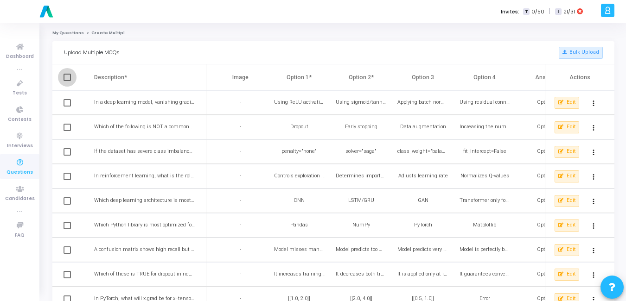
checkbox input "true"
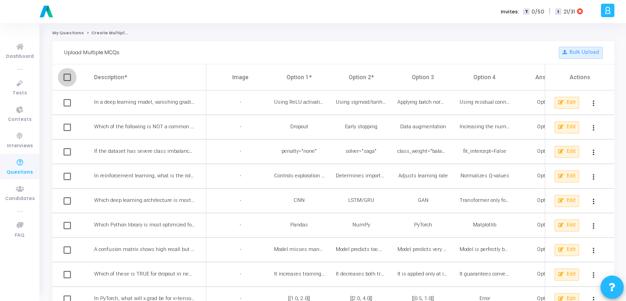
checkbox input "true"
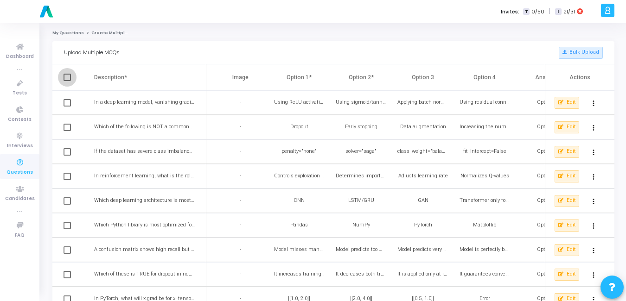
checkbox input "true"
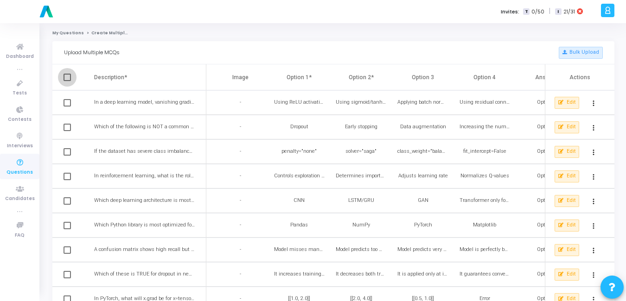
checkbox input "true"
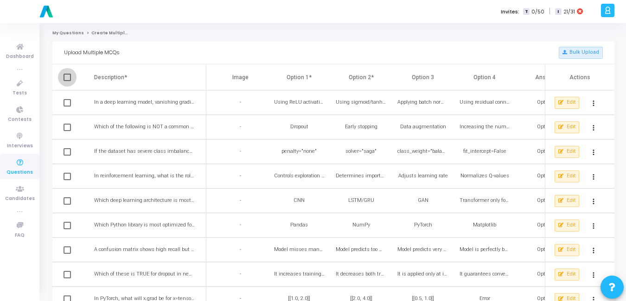
checkbox input "true"
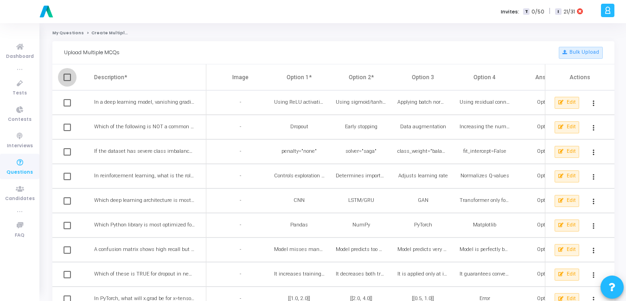
checkbox input "true"
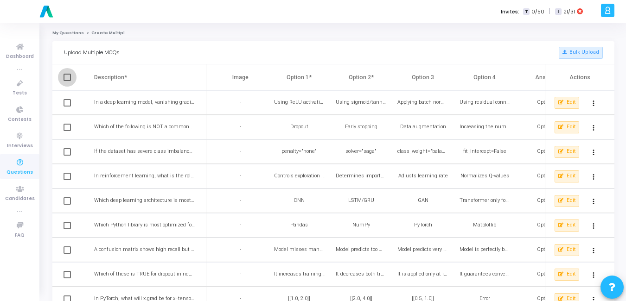
checkbox input "true"
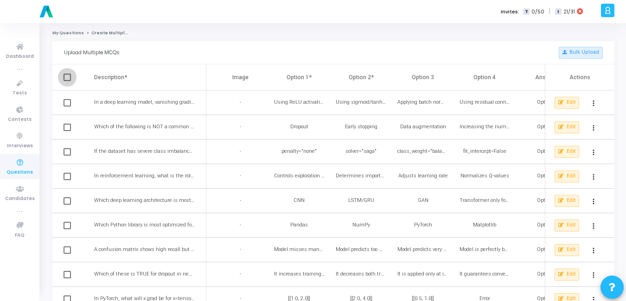
checkbox input "true"
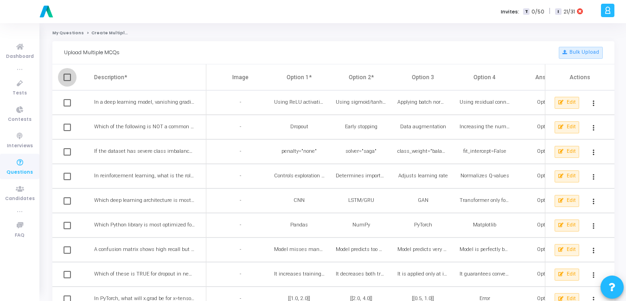
checkbox input "true"
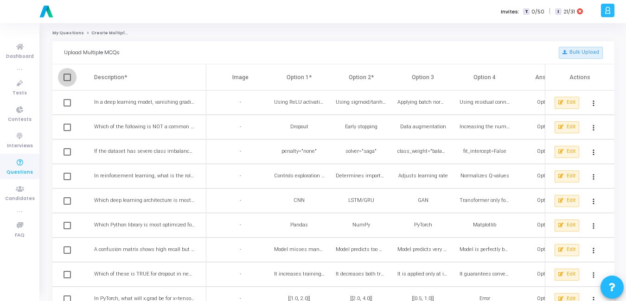
checkbox input "true"
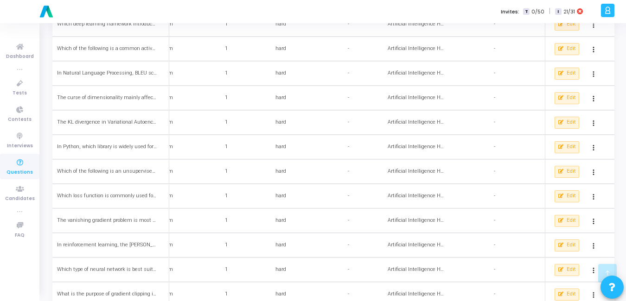
scroll to position [1060, 0]
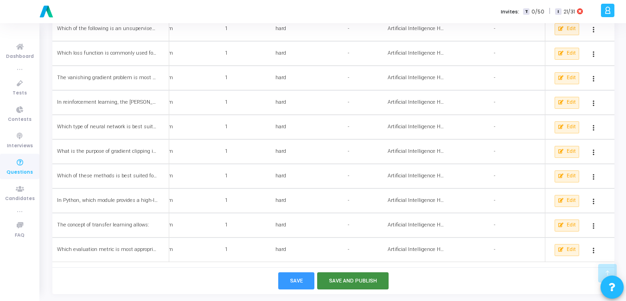
click at [358, 289] on button "Save and Publish" at bounding box center [353, 281] width 72 height 17
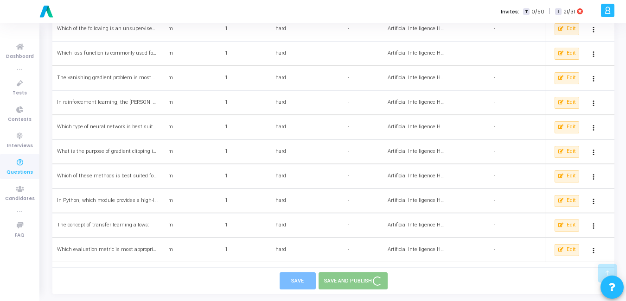
checkbox input "false"
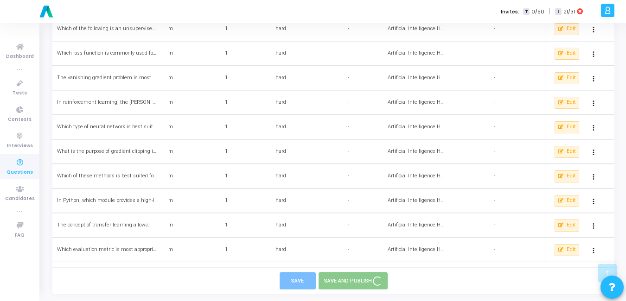
checkbox input "false"
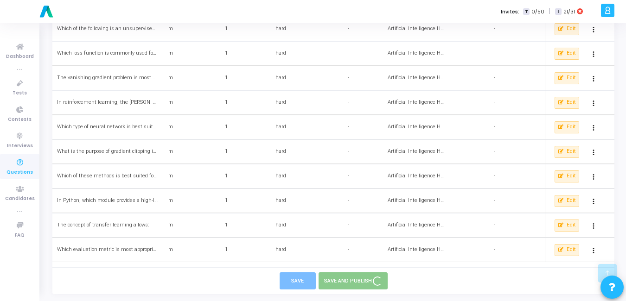
checkbox input "false"
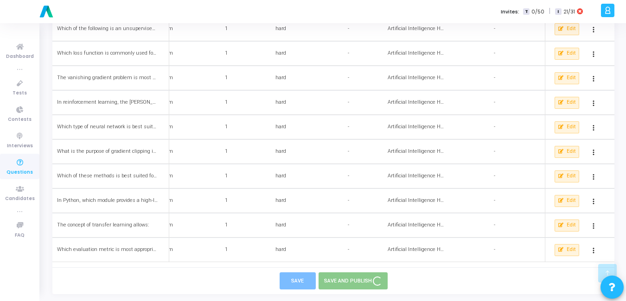
checkbox input "false"
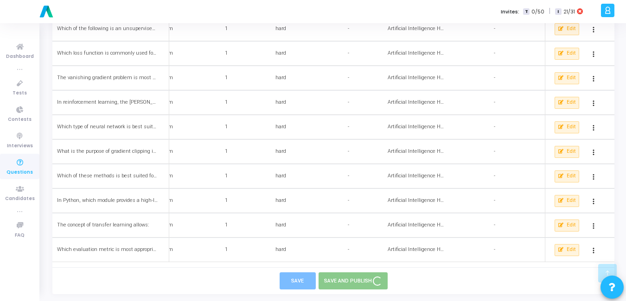
checkbox input "false"
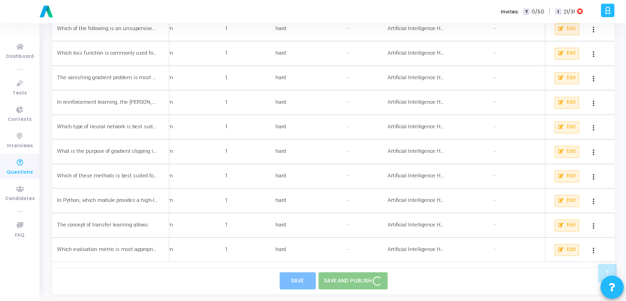
checkbox input "false"
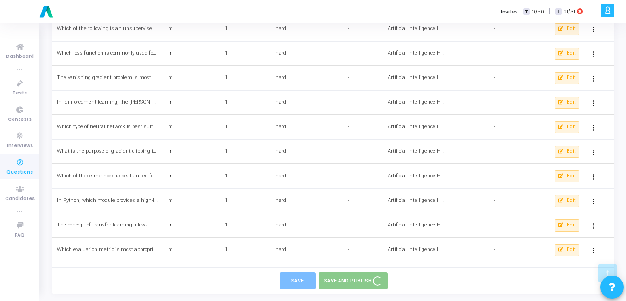
checkbox input "false"
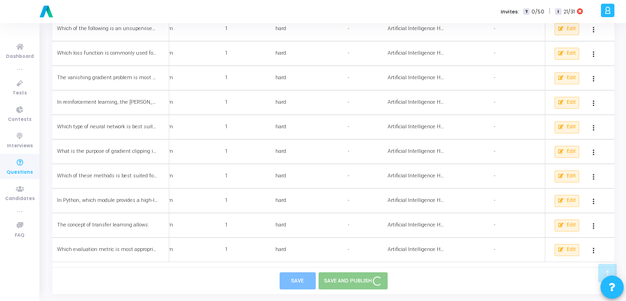
checkbox input "false"
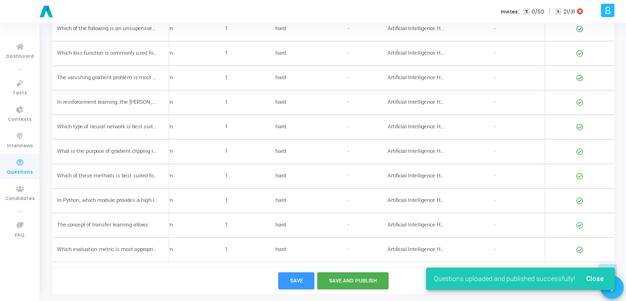
click at [27, 172] on span "Questions" at bounding box center [19, 173] width 26 height 8
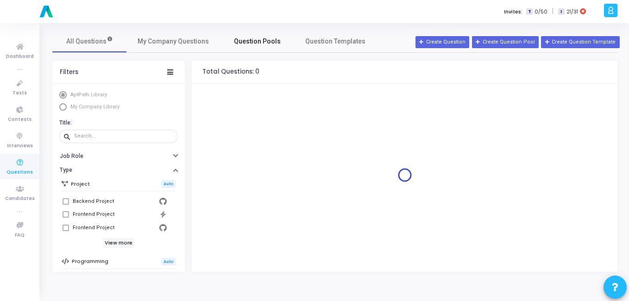
click at [247, 42] on span "Question Pools" at bounding box center [257, 42] width 47 height 10
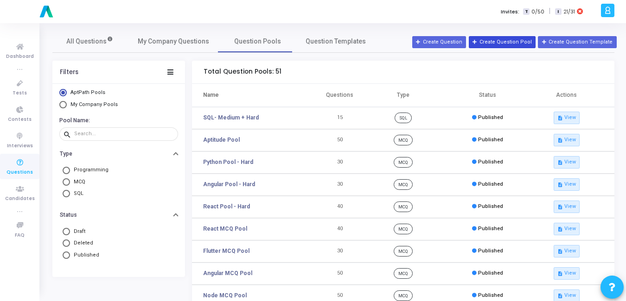
click at [496, 42] on button "Create Question Pool" at bounding box center [502, 42] width 67 height 12
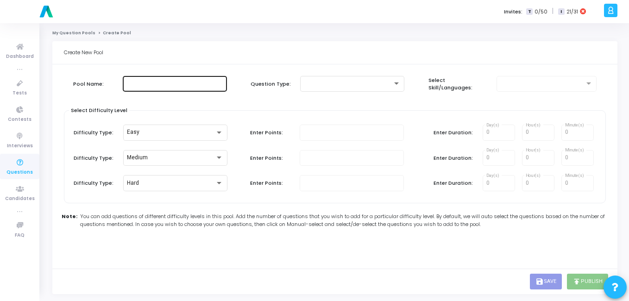
click at [159, 89] on div at bounding box center [175, 83] width 97 height 17
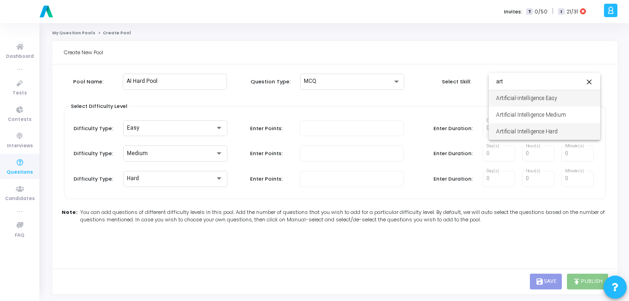
click at [553, 132] on span "Artificial Intelligence Hard" at bounding box center [544, 131] width 97 height 17
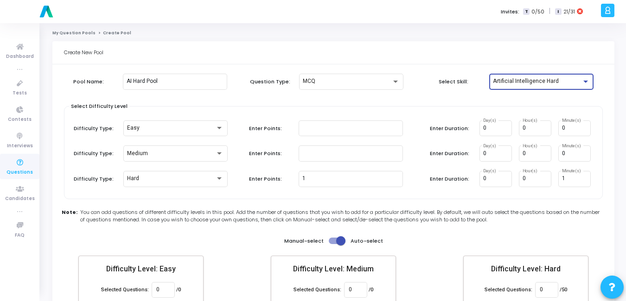
scroll to position [54, 0]
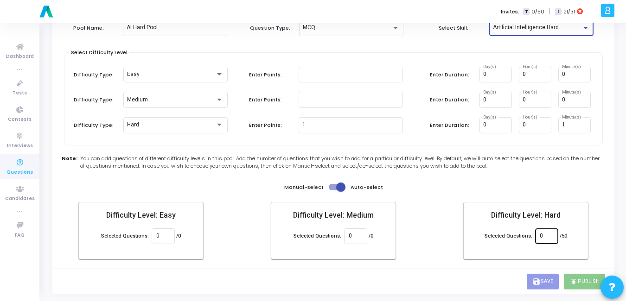
click at [540, 230] on div "0" at bounding box center [545, 235] width 13 height 17
click at [467, 277] on div "Create New Pool Pool Name: AI Hard Pool Question Type: MCQ Select Skill: Artifi…" at bounding box center [333, 140] width 562 height 307
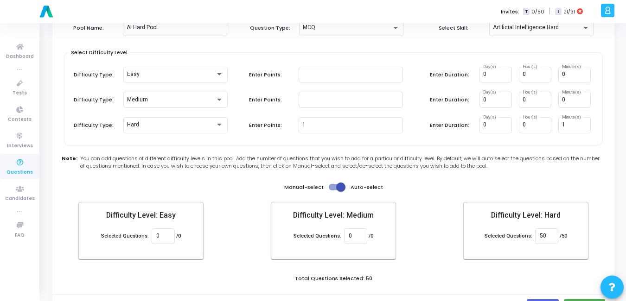
scroll to position [79, 0]
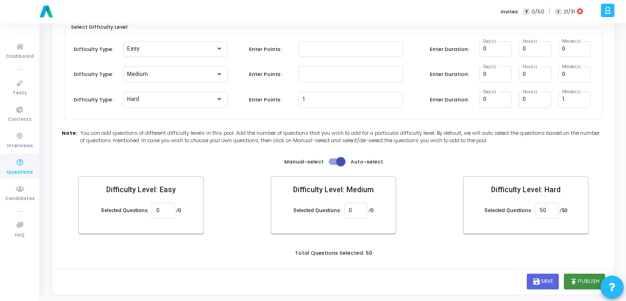
click at [581, 281] on button "publish Publish" at bounding box center [584, 282] width 41 height 16
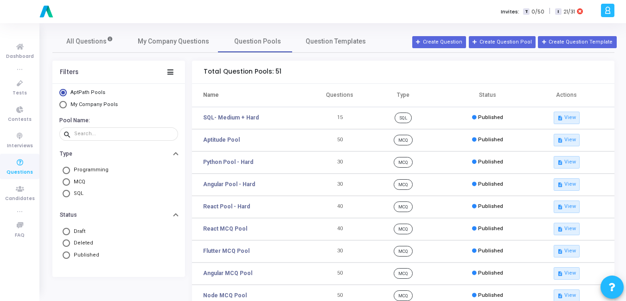
click at [113, 103] on span "My Company Pools" at bounding box center [93, 105] width 47 height 6
click at [67, 103] on input "My Company Pools" at bounding box center [62, 104] width 7 height 7
